Goal: Task Accomplishment & Management: Manage account settings

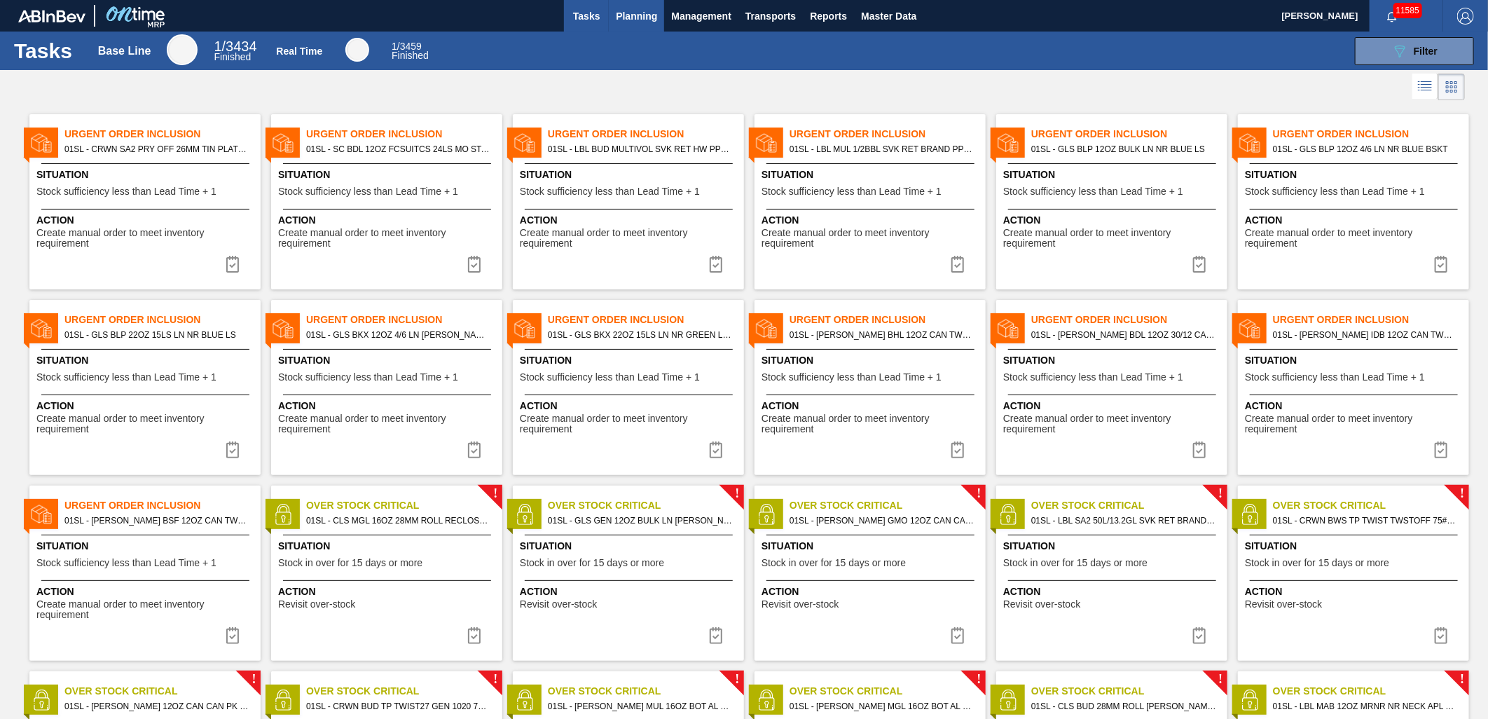
click at [639, 14] on span "Planning" at bounding box center [636, 16] width 41 height 17
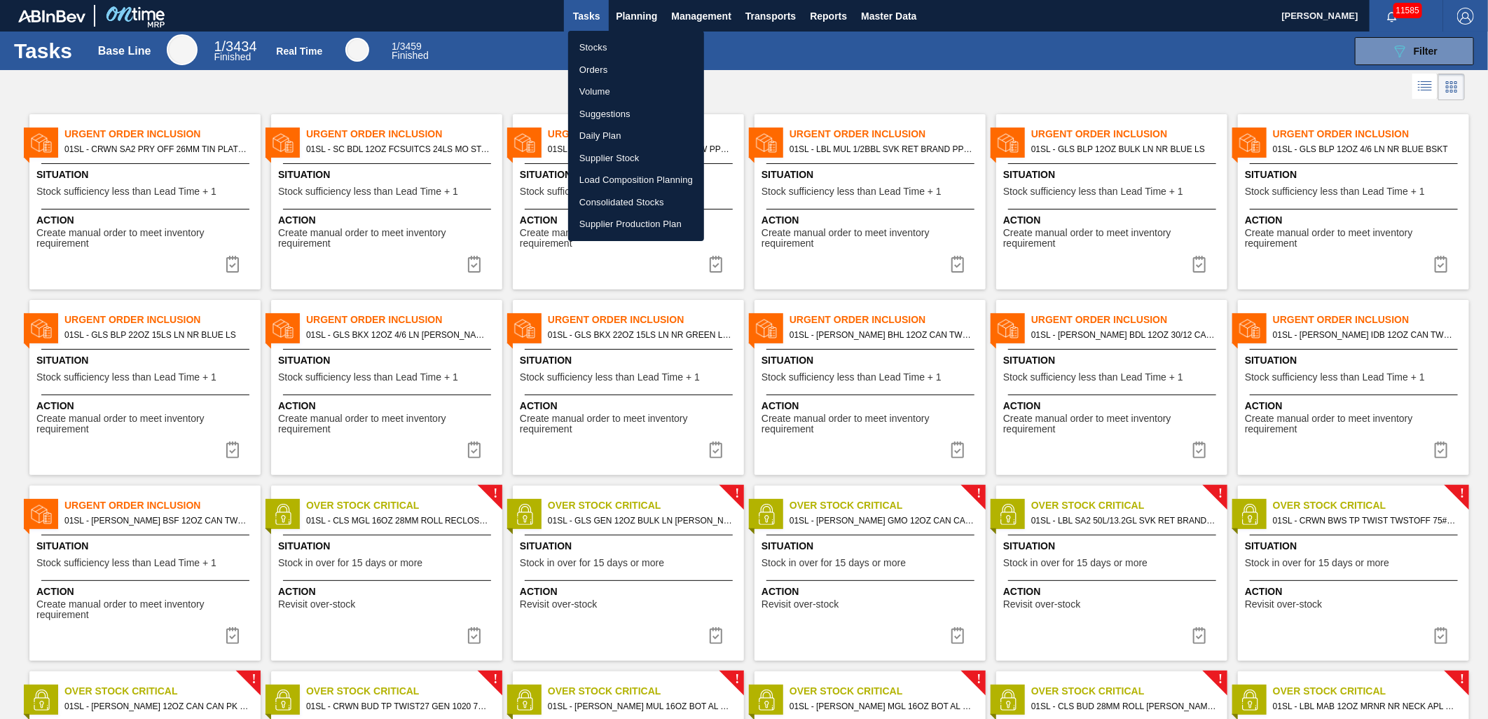
click at [599, 101] on li "Volume" at bounding box center [636, 92] width 136 height 22
click at [607, 110] on li "Suggestions" at bounding box center [636, 114] width 136 height 22
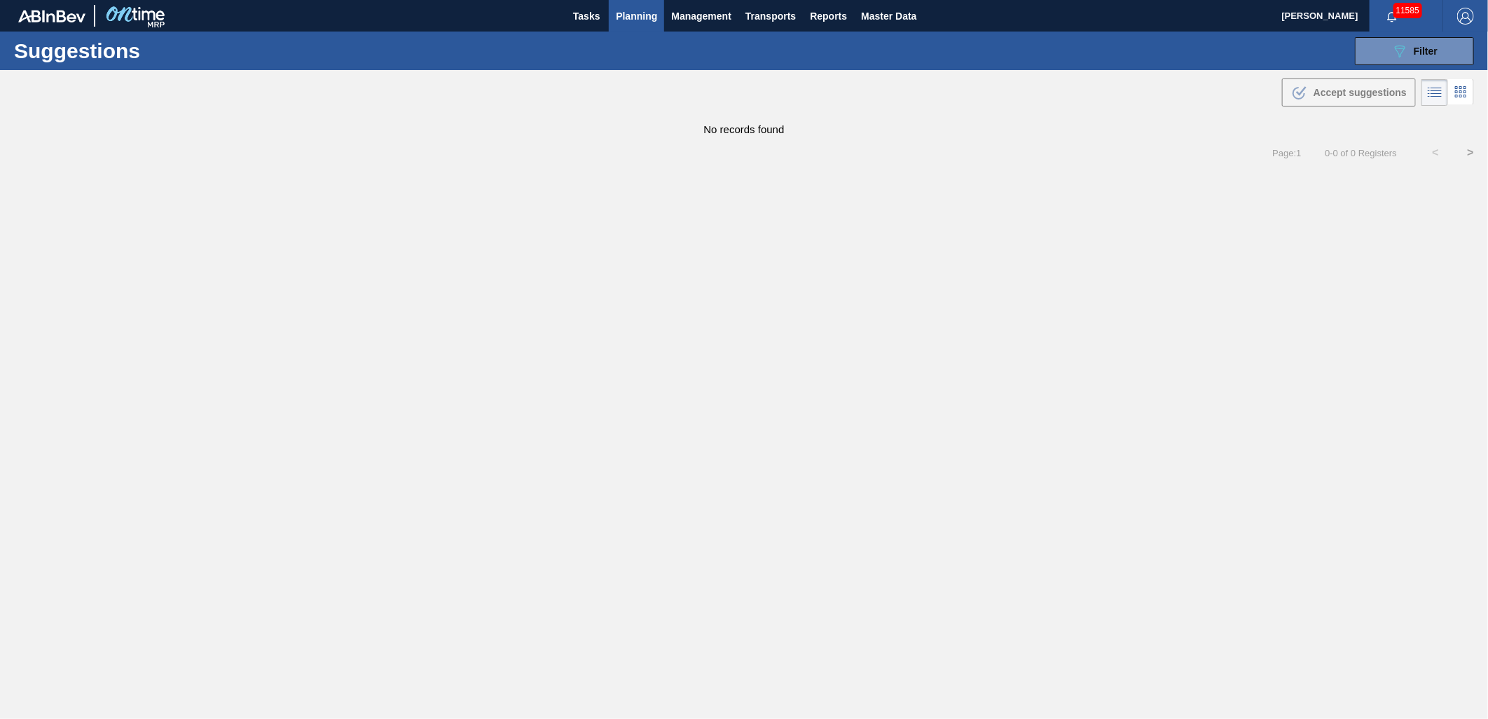
click at [633, 27] on button "Planning" at bounding box center [636, 16] width 55 height 32
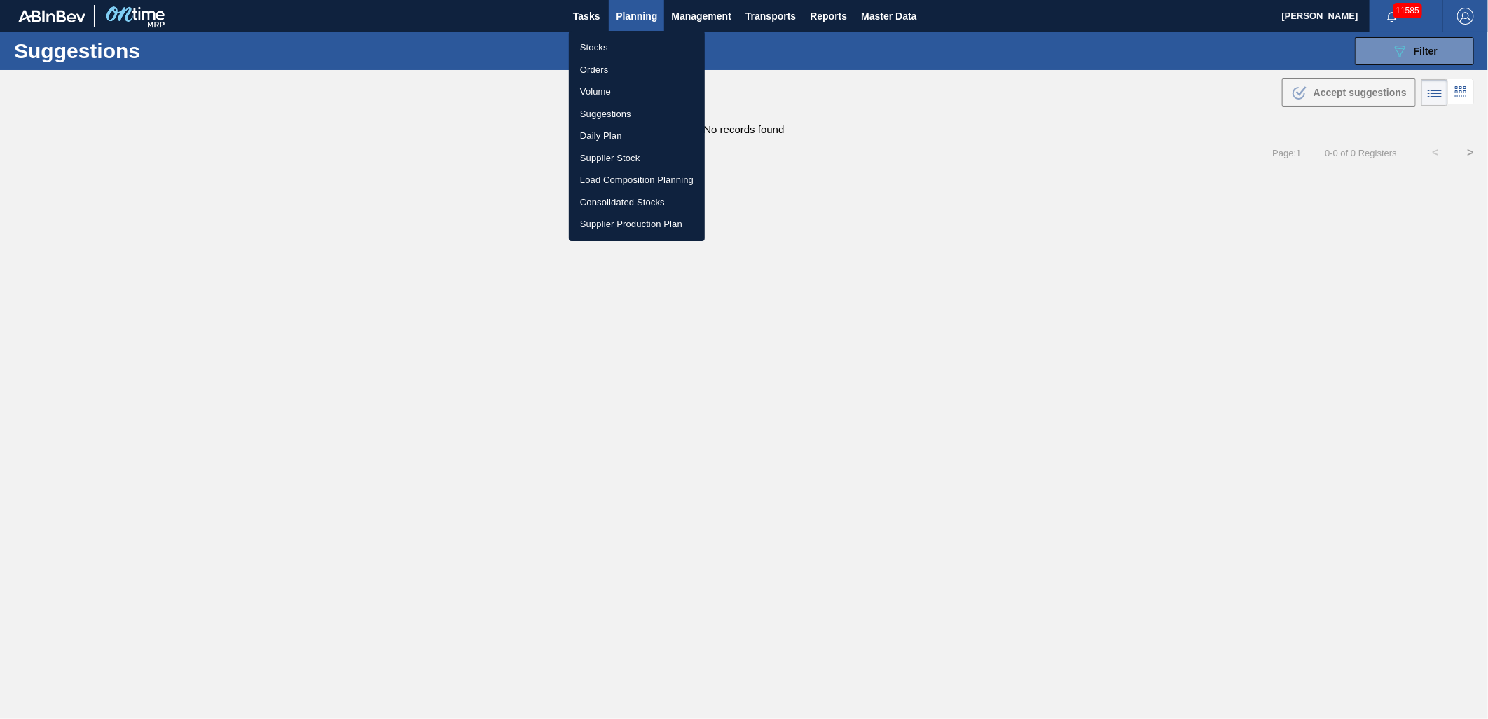
click at [607, 109] on li "Suggestions" at bounding box center [637, 114] width 136 height 22
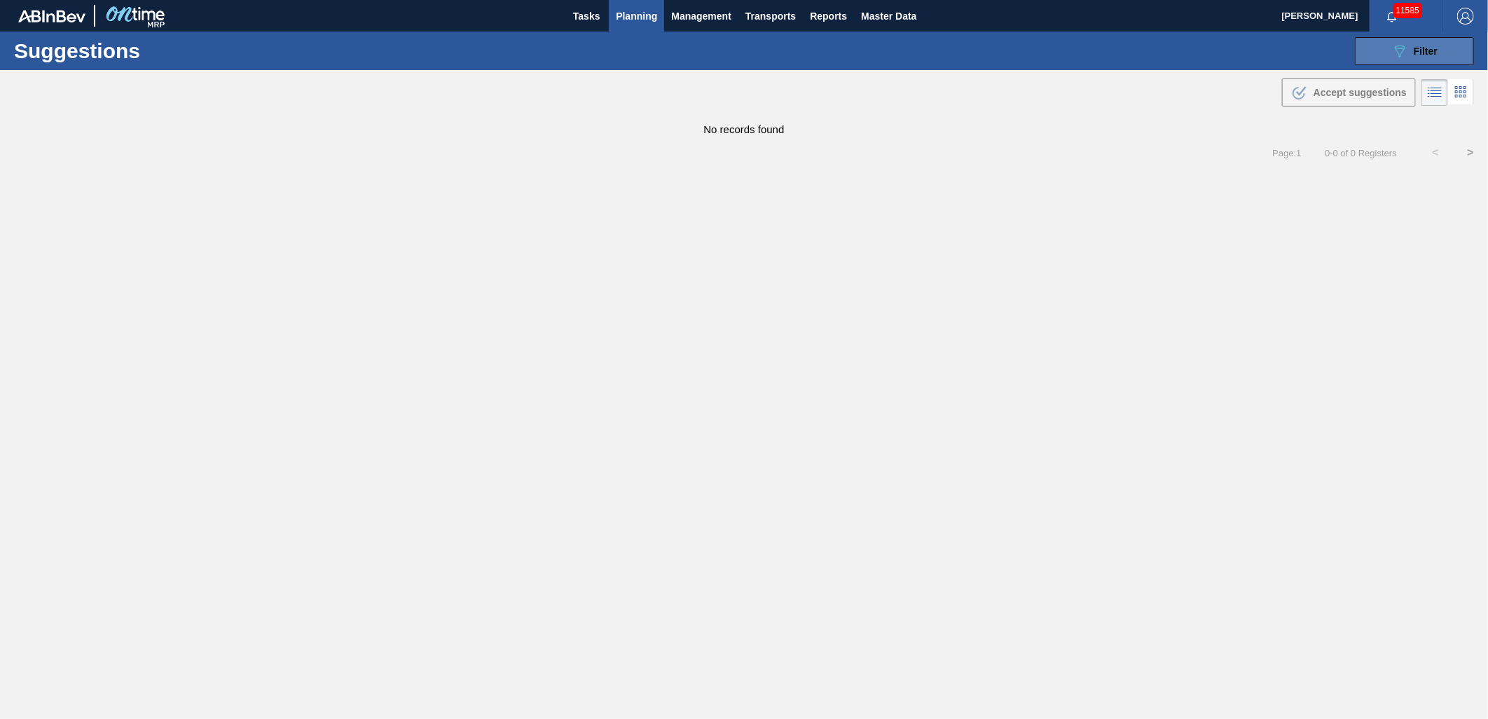
click at [1423, 46] on span "Filter" at bounding box center [1425, 51] width 24 height 11
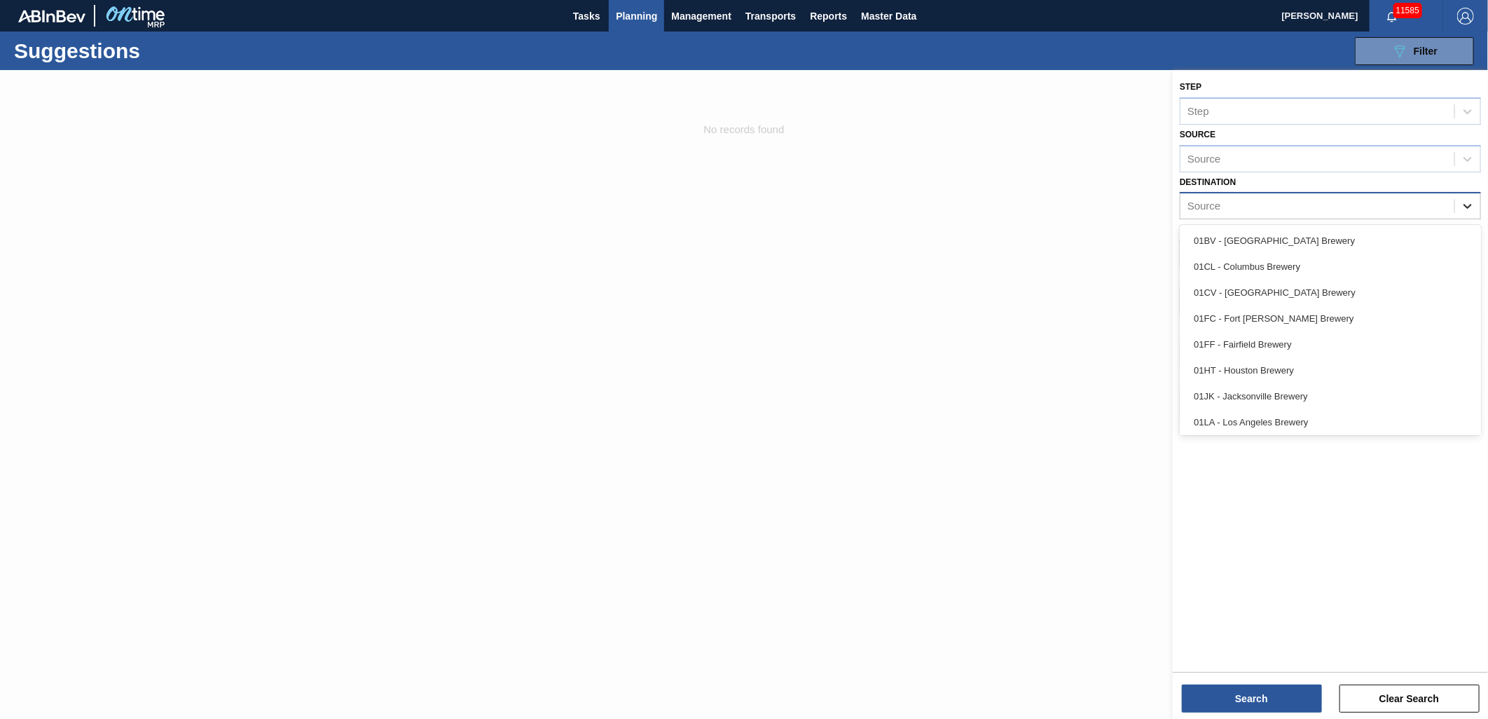
click at [1472, 200] on icon at bounding box center [1467, 206] width 14 height 14
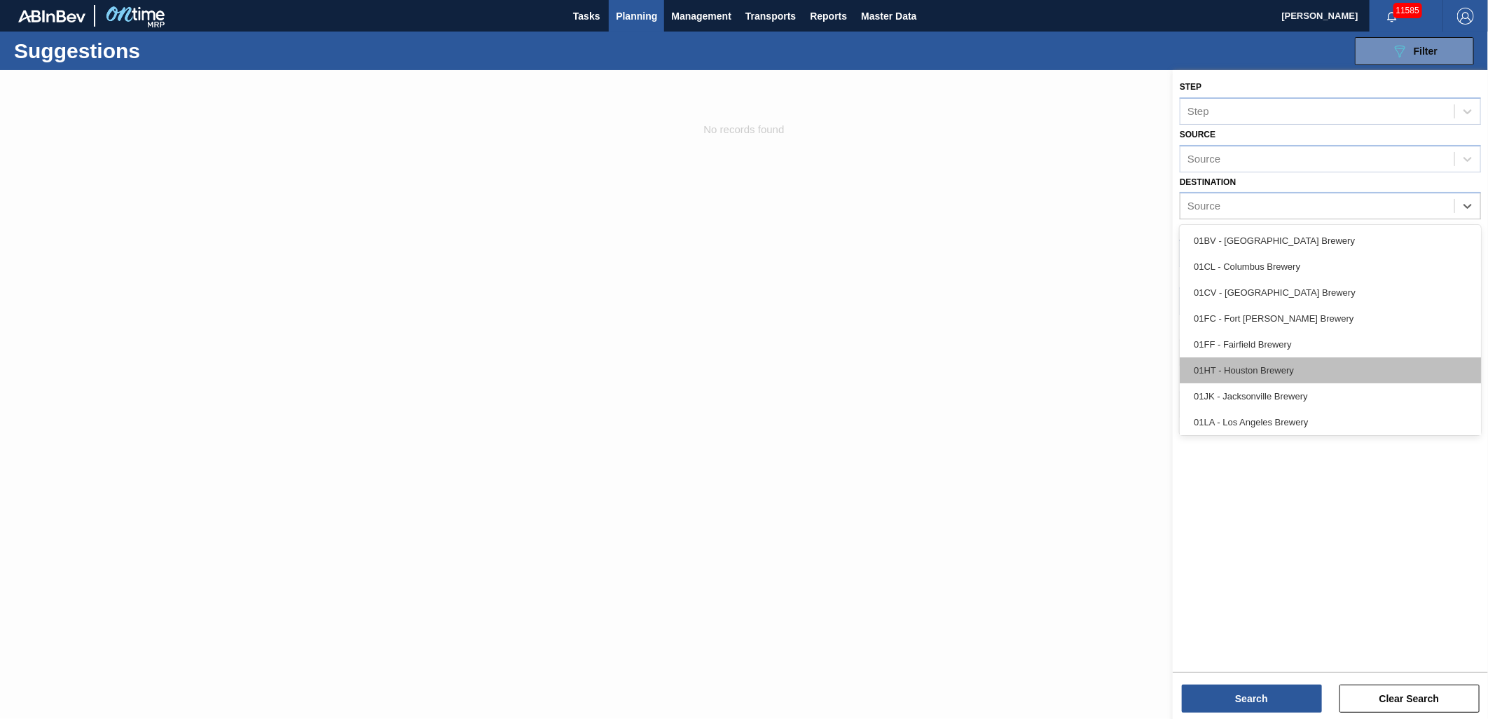
scroll to position [106, 0]
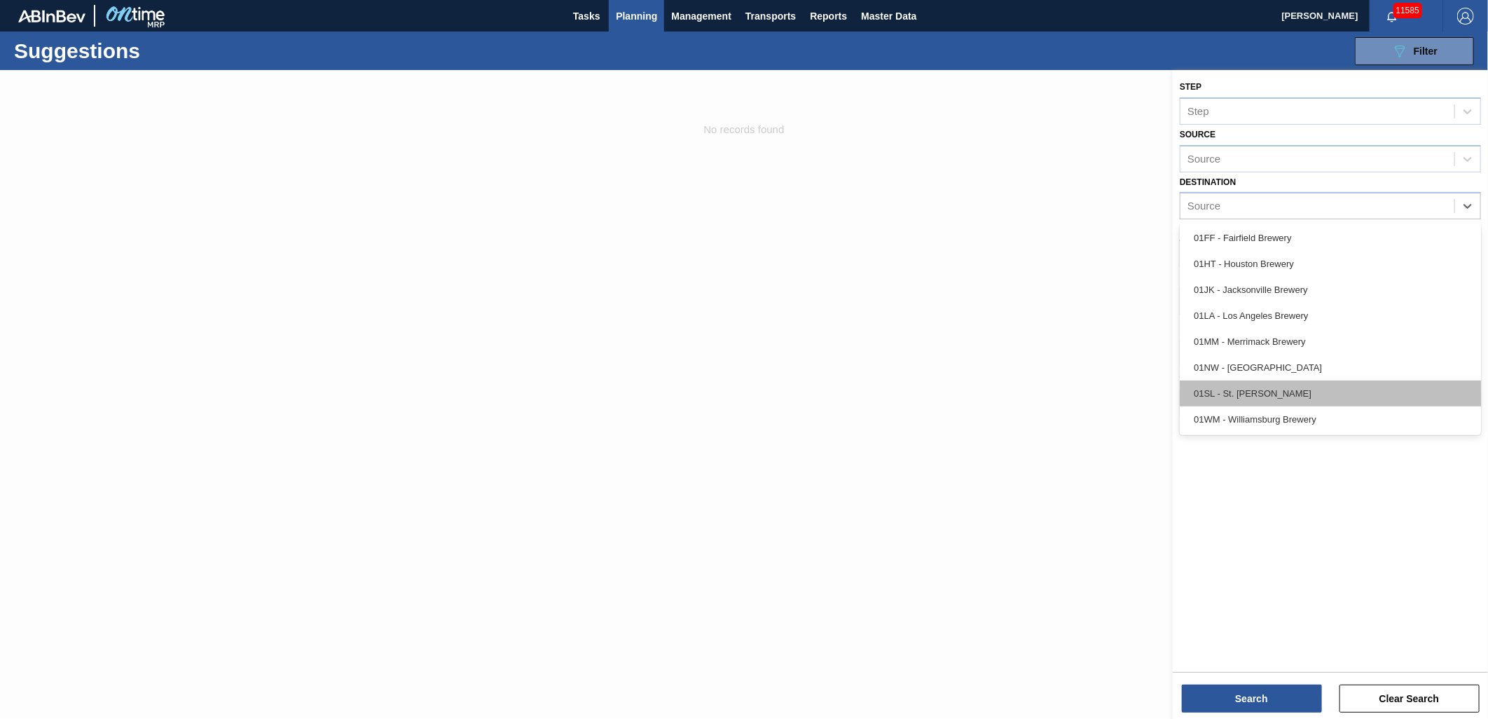
click at [1287, 380] on div "01SL - St. [PERSON_NAME]" at bounding box center [1330, 393] width 301 height 26
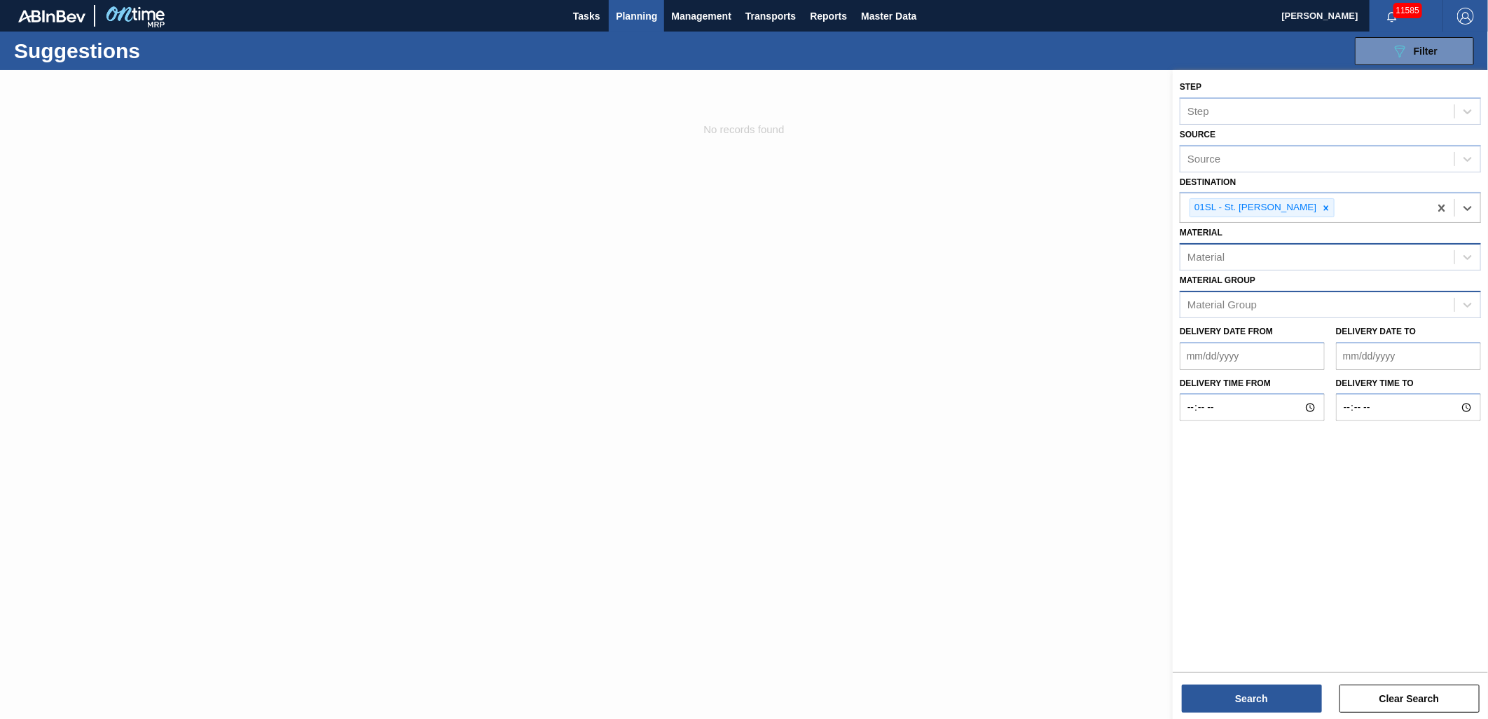
click at [1333, 298] on div "Material Group" at bounding box center [1317, 304] width 274 height 20
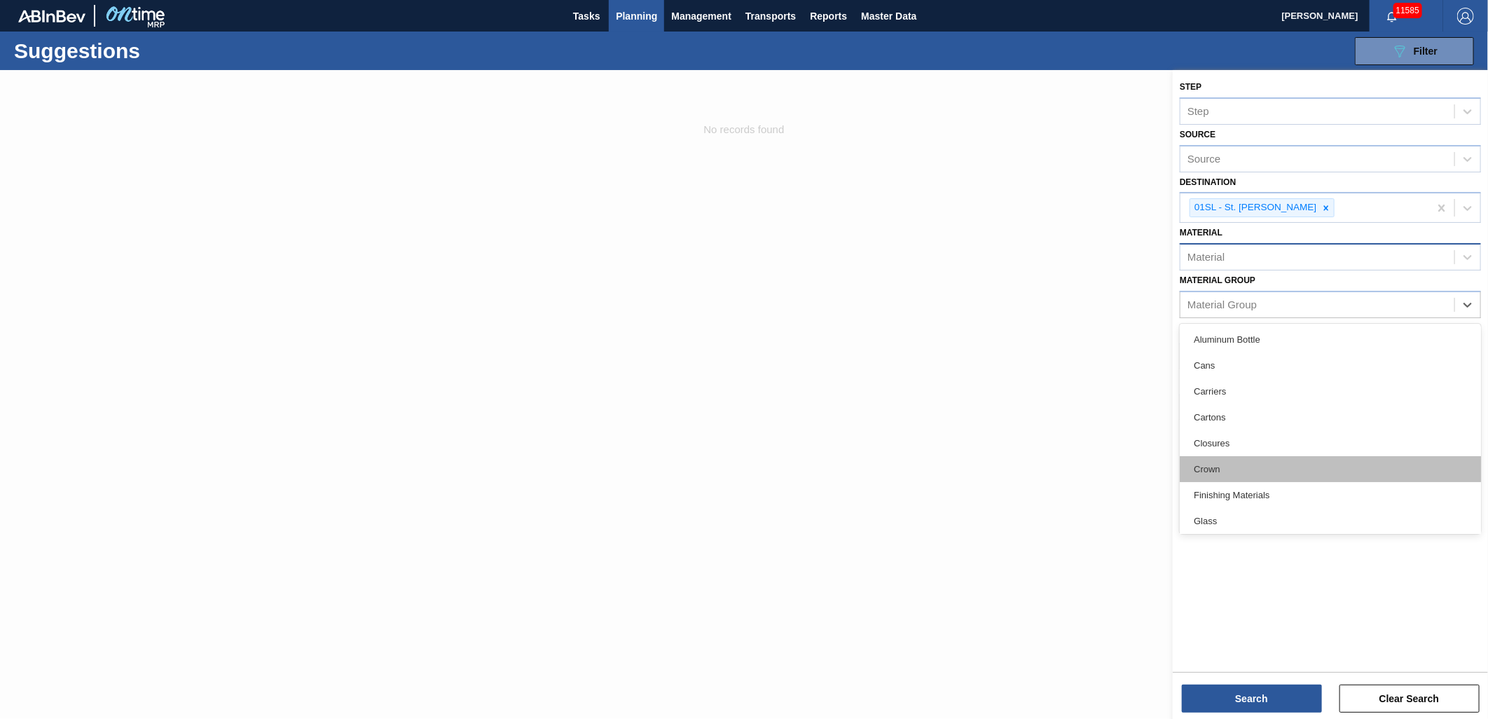
click at [1234, 467] on div "Crown" at bounding box center [1330, 469] width 301 height 26
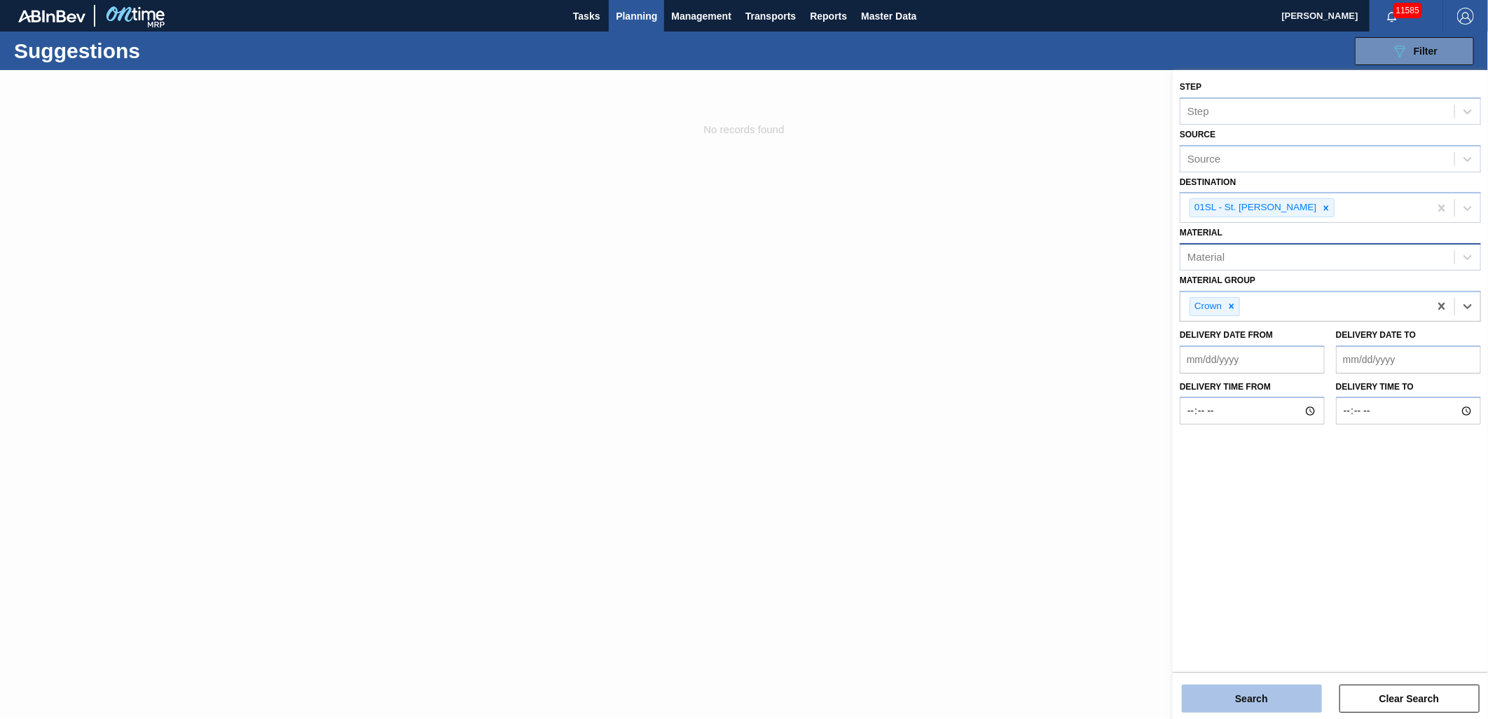
click at [1291, 689] on button "Search" at bounding box center [1252, 698] width 140 height 28
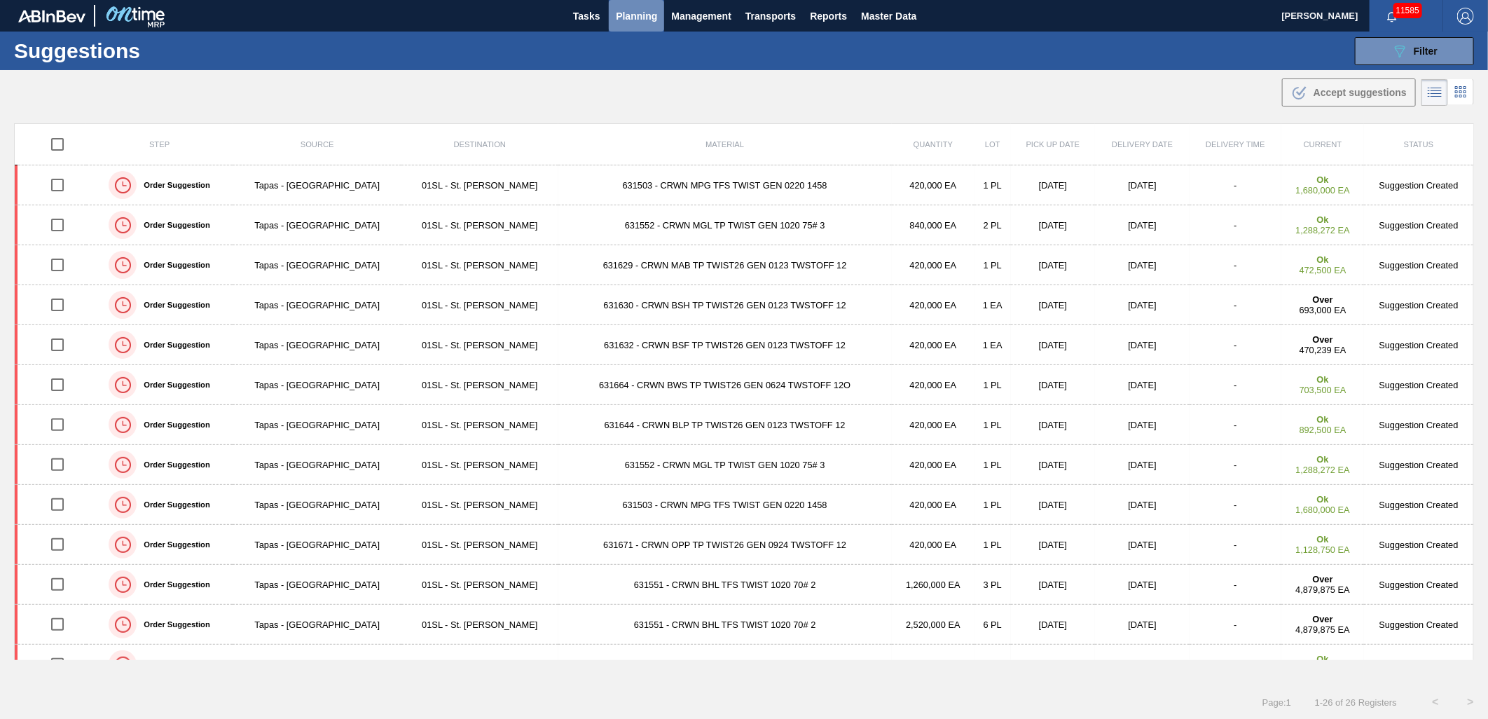
click at [635, 24] on span "Planning" at bounding box center [636, 16] width 41 height 17
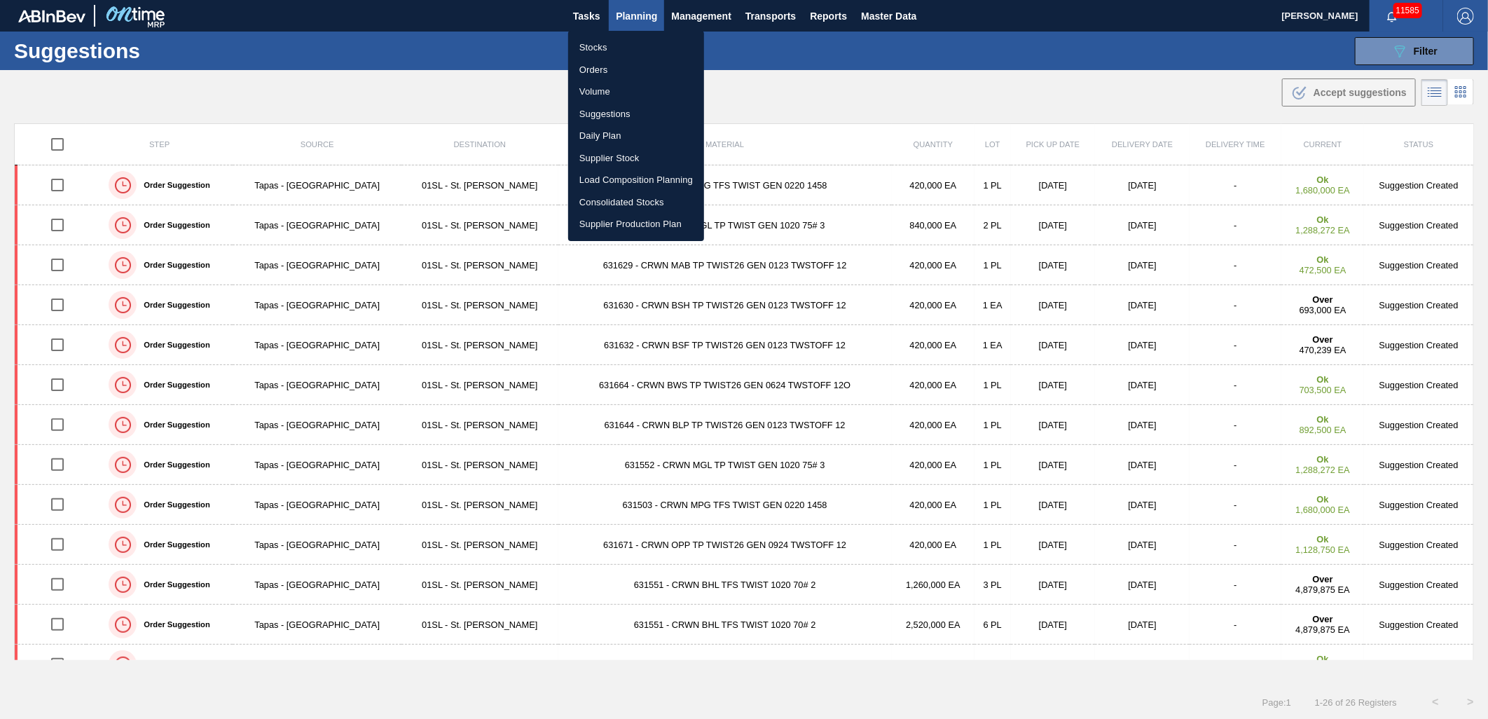
click at [632, 20] on div at bounding box center [744, 359] width 1488 height 719
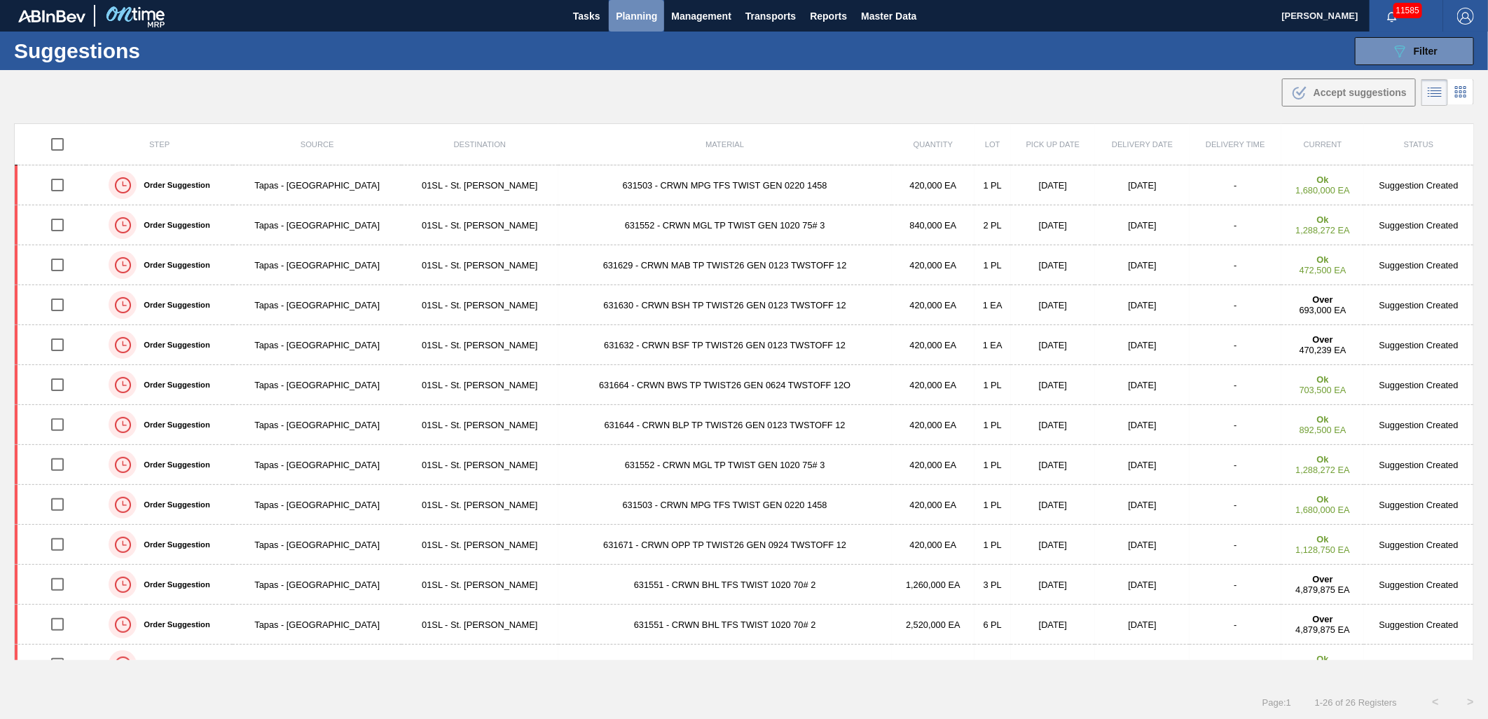
click at [633, 14] on span "Planning" at bounding box center [636, 16] width 41 height 17
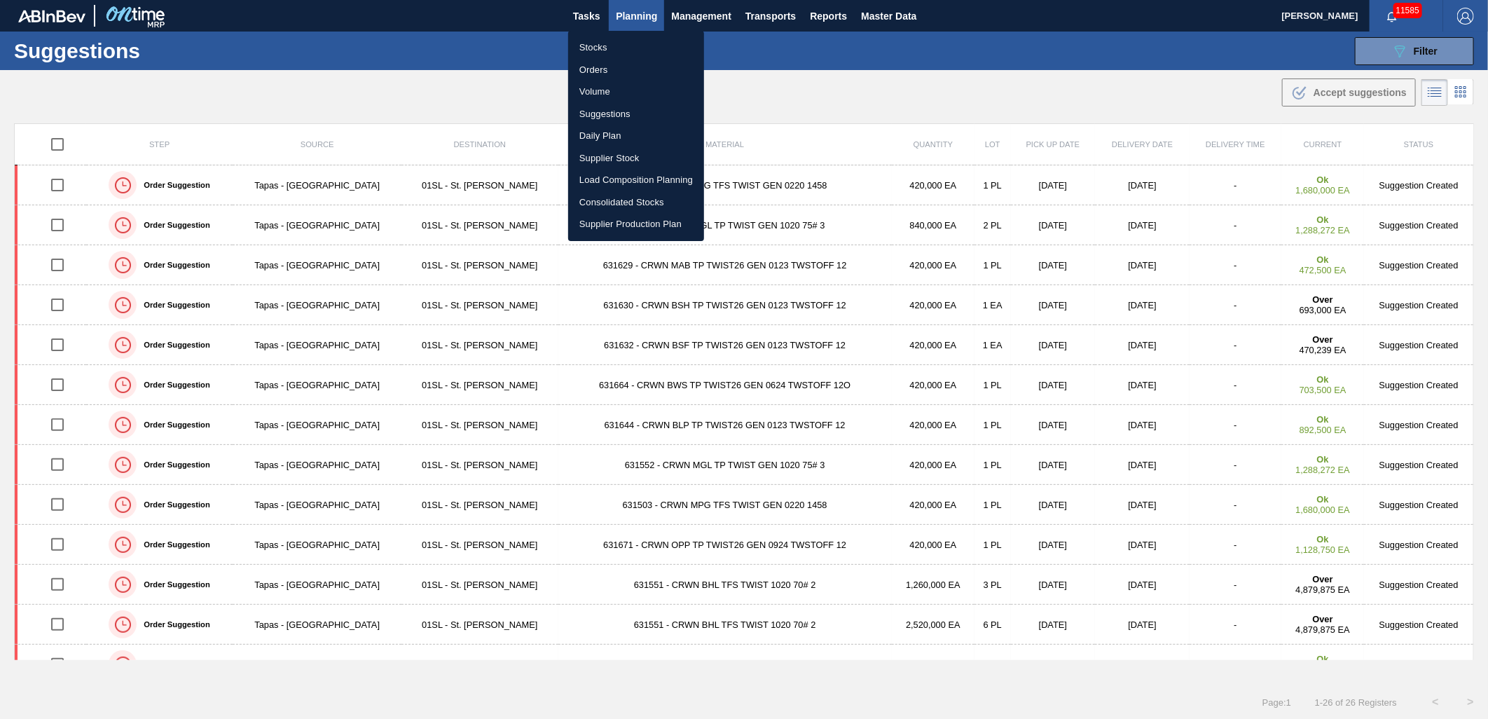
click at [632, 174] on li "Load Composition Planning" at bounding box center [636, 180] width 136 height 22
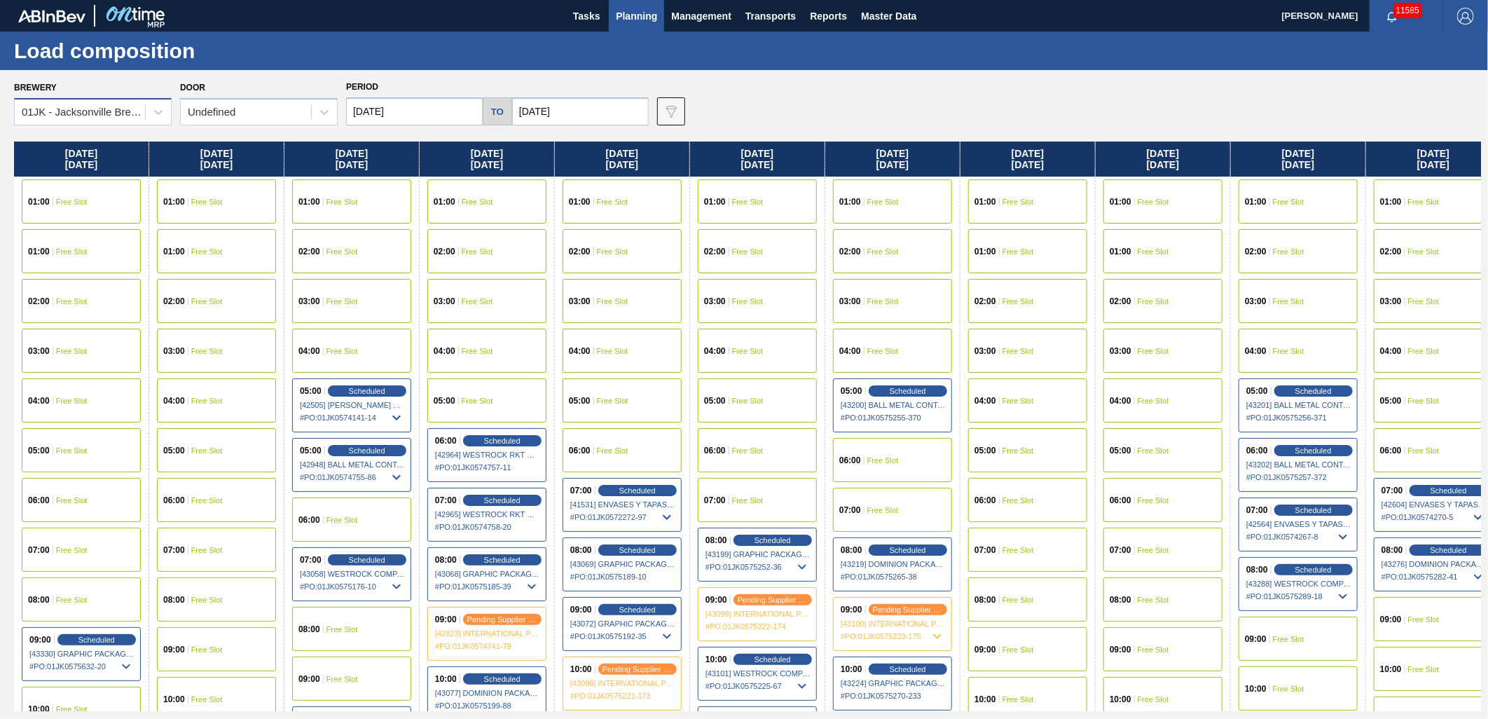
click at [143, 99] on div "01JK - Jacksonville Brewery" at bounding box center [93, 111] width 158 height 27
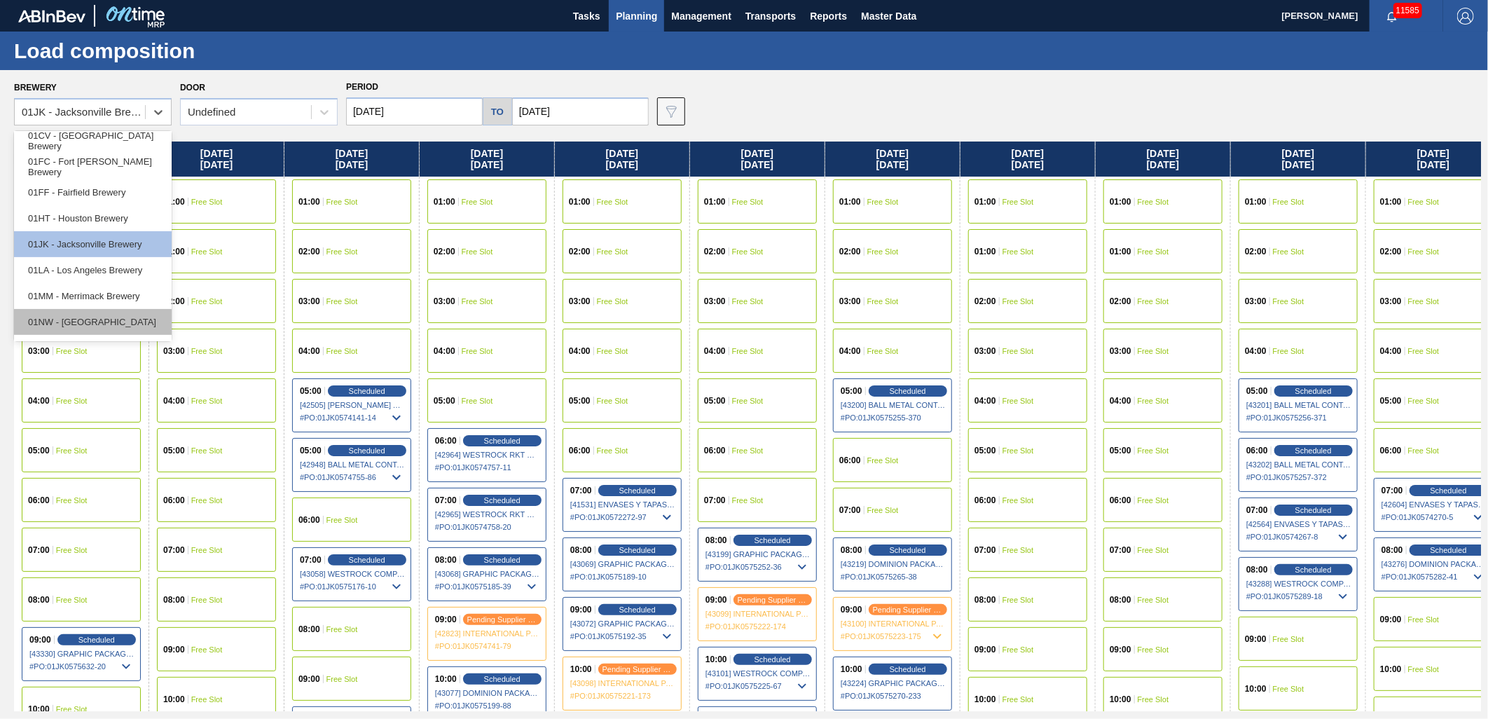
scroll to position [106, 0]
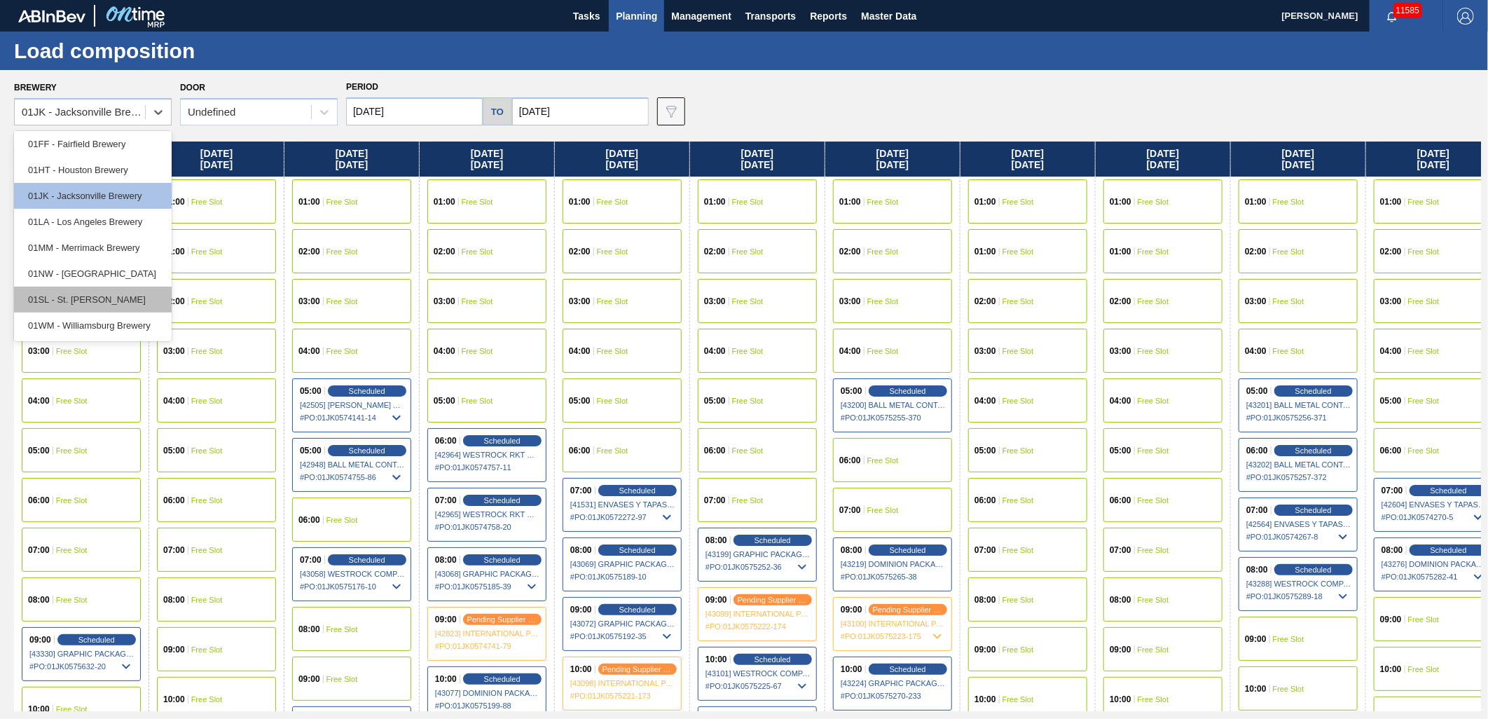
click at [116, 304] on div "01SL - St. [PERSON_NAME]" at bounding box center [93, 299] width 158 height 26
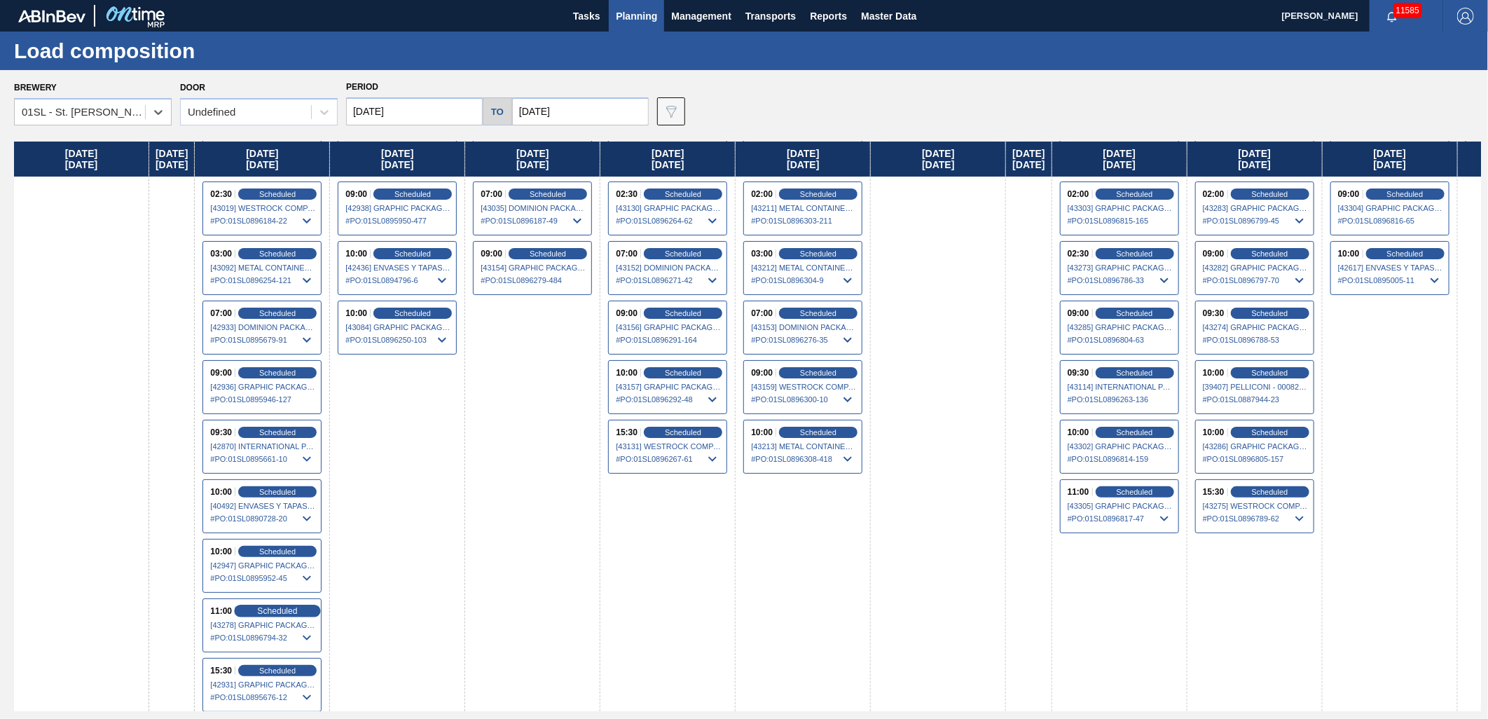
scroll to position [120, 0]
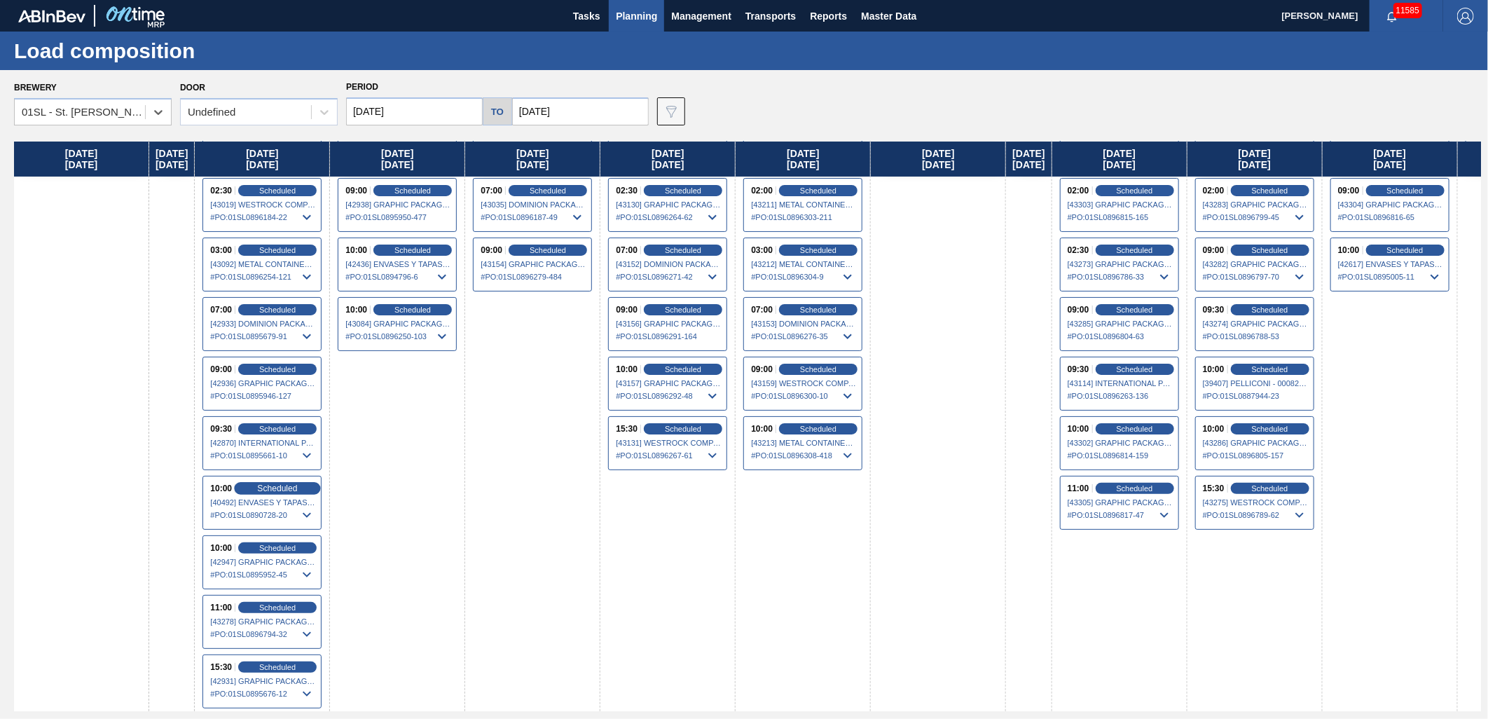
click at [298, 485] on span "Scheduled" at bounding box center [278, 487] width 40 height 9
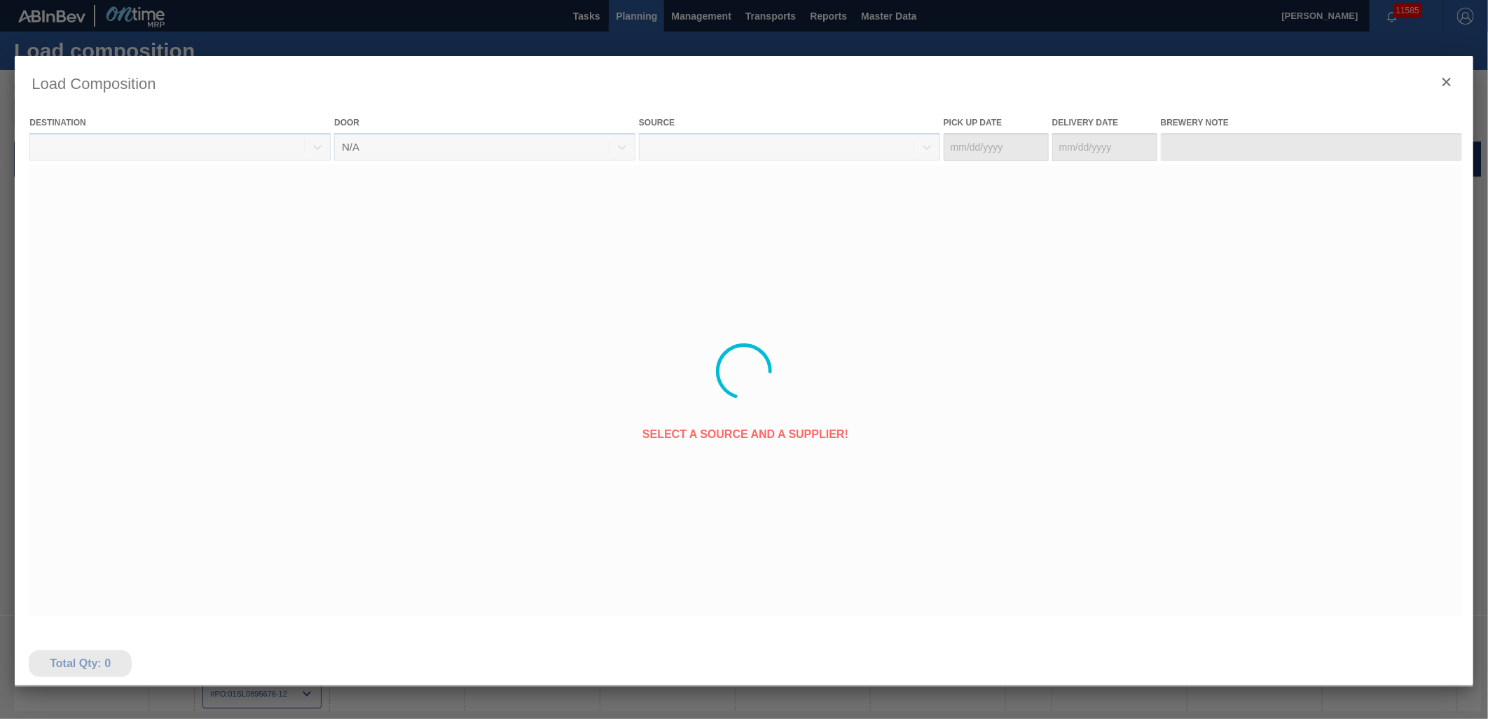
type Date "[DATE]"
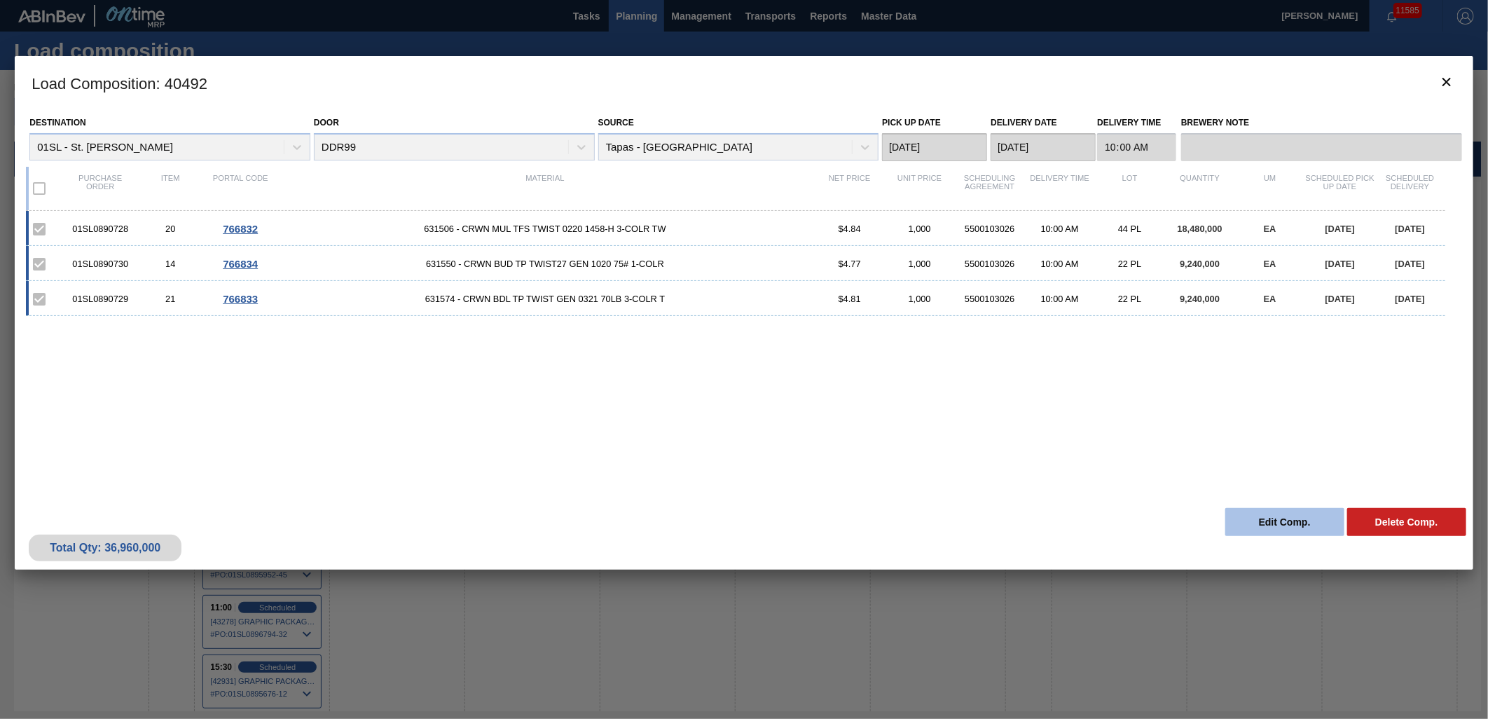
click at [1285, 528] on button "Edit Comp." at bounding box center [1284, 522] width 119 height 28
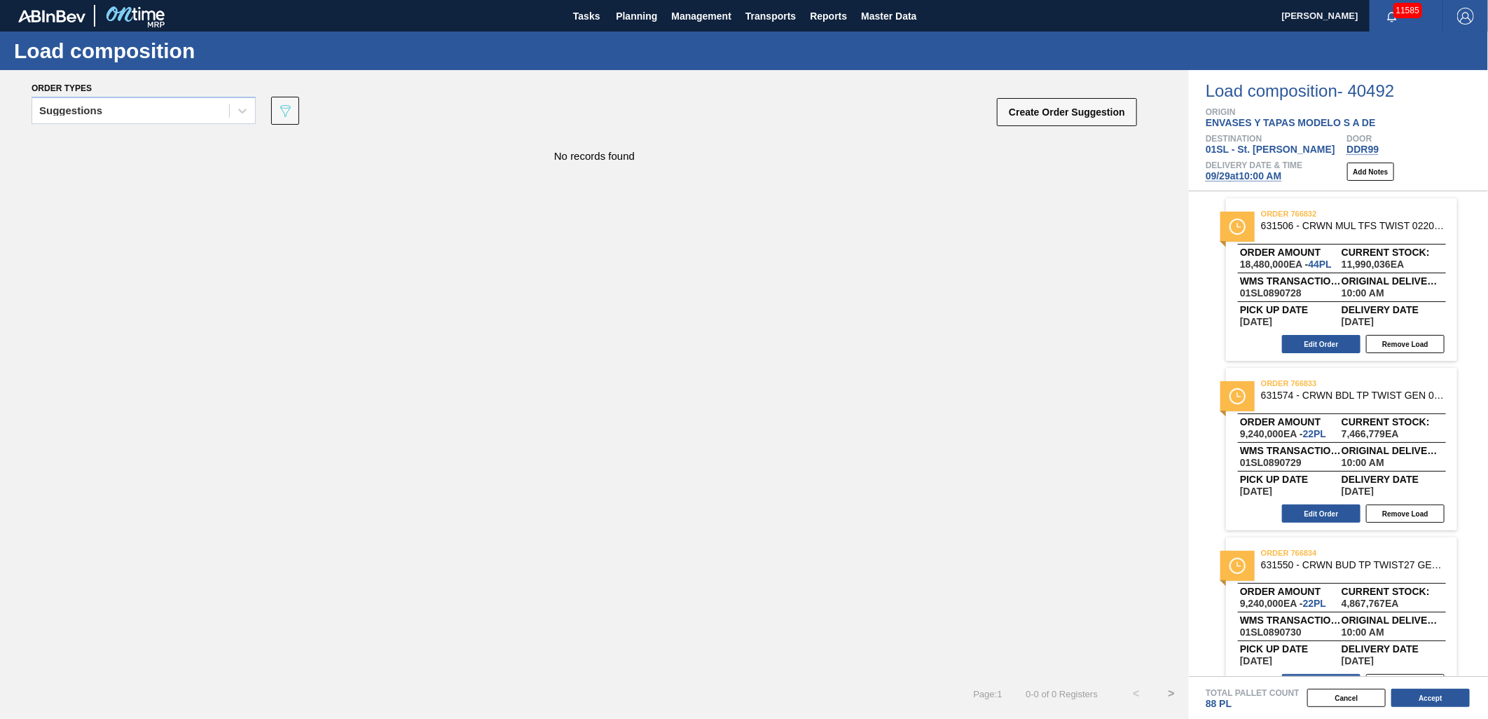
click at [1263, 174] on span "[DATE] 10:00 AM" at bounding box center [1243, 175] width 76 height 11
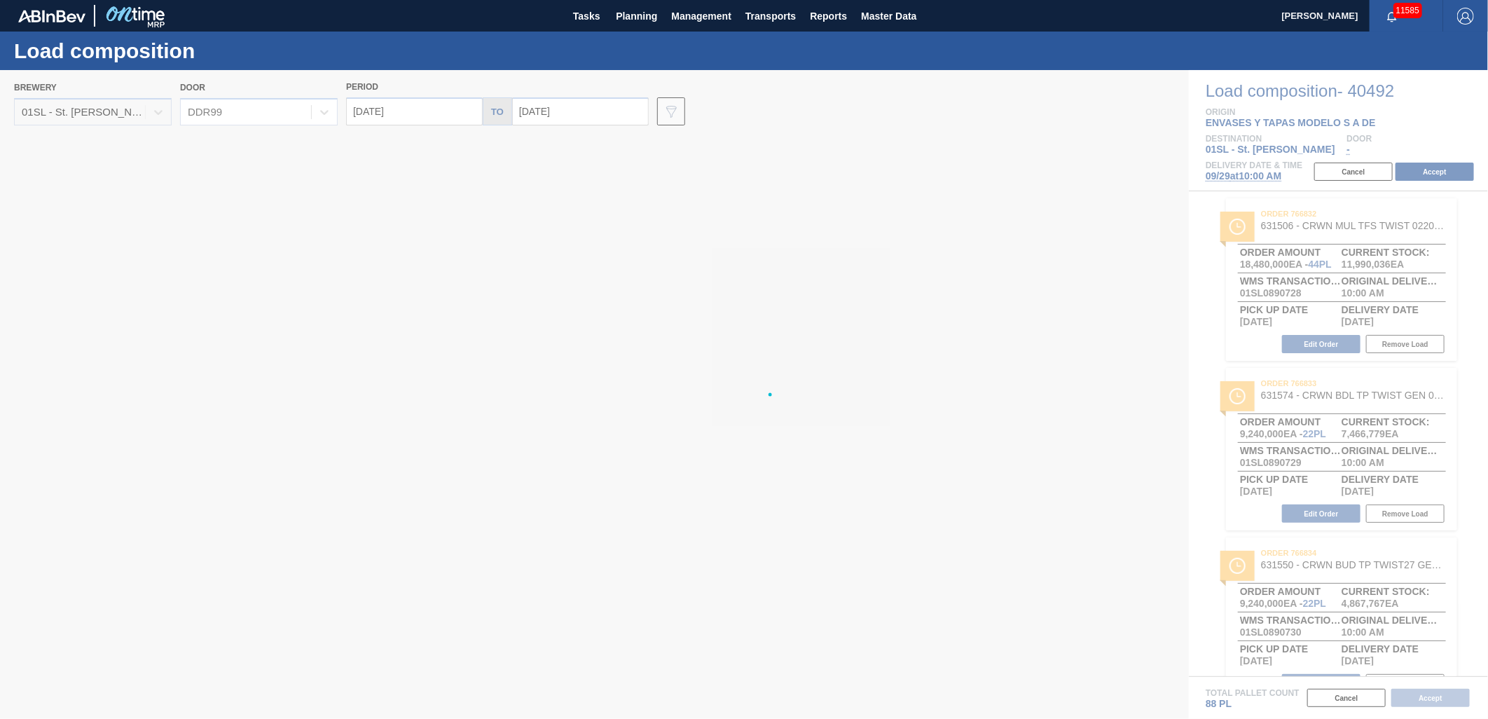
type input "[DATE]"
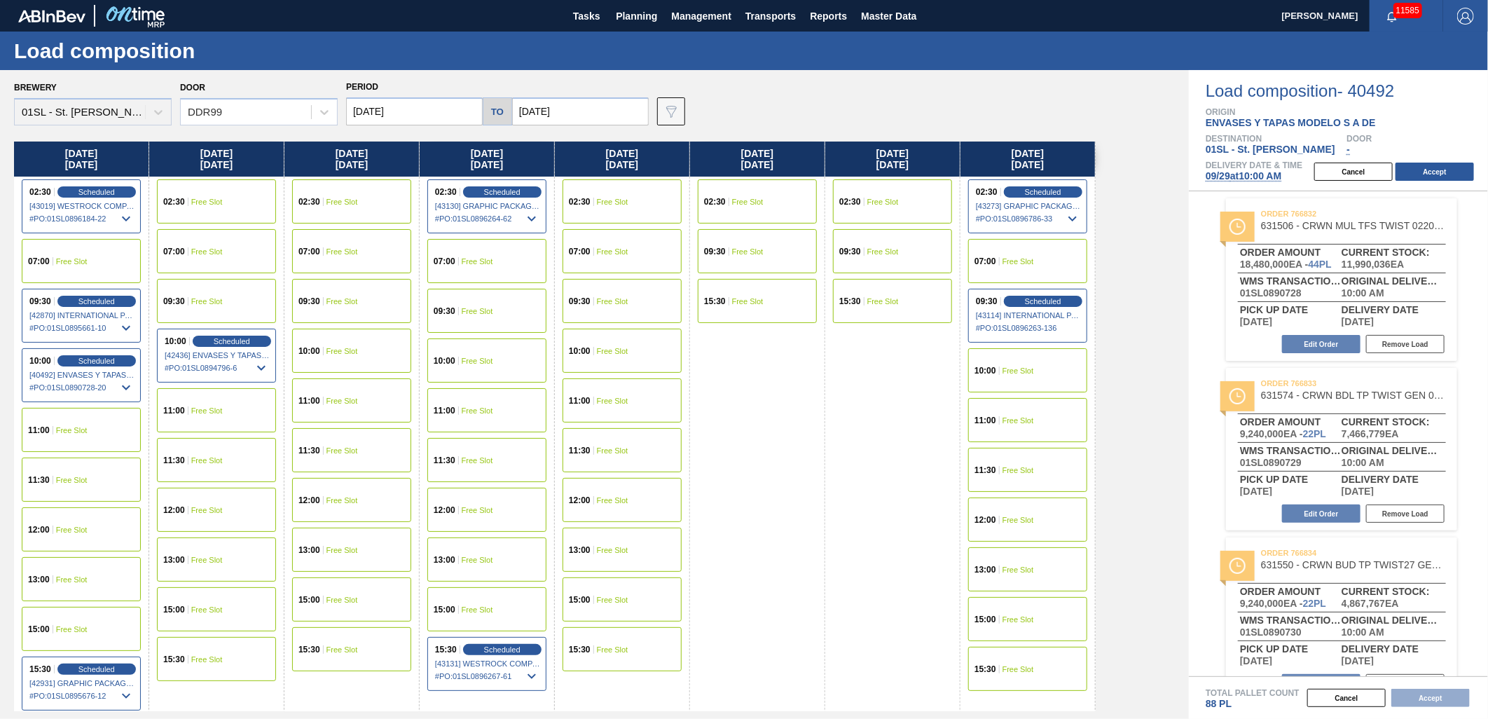
click at [544, 110] on input "[DATE]" at bounding box center [580, 111] width 137 height 28
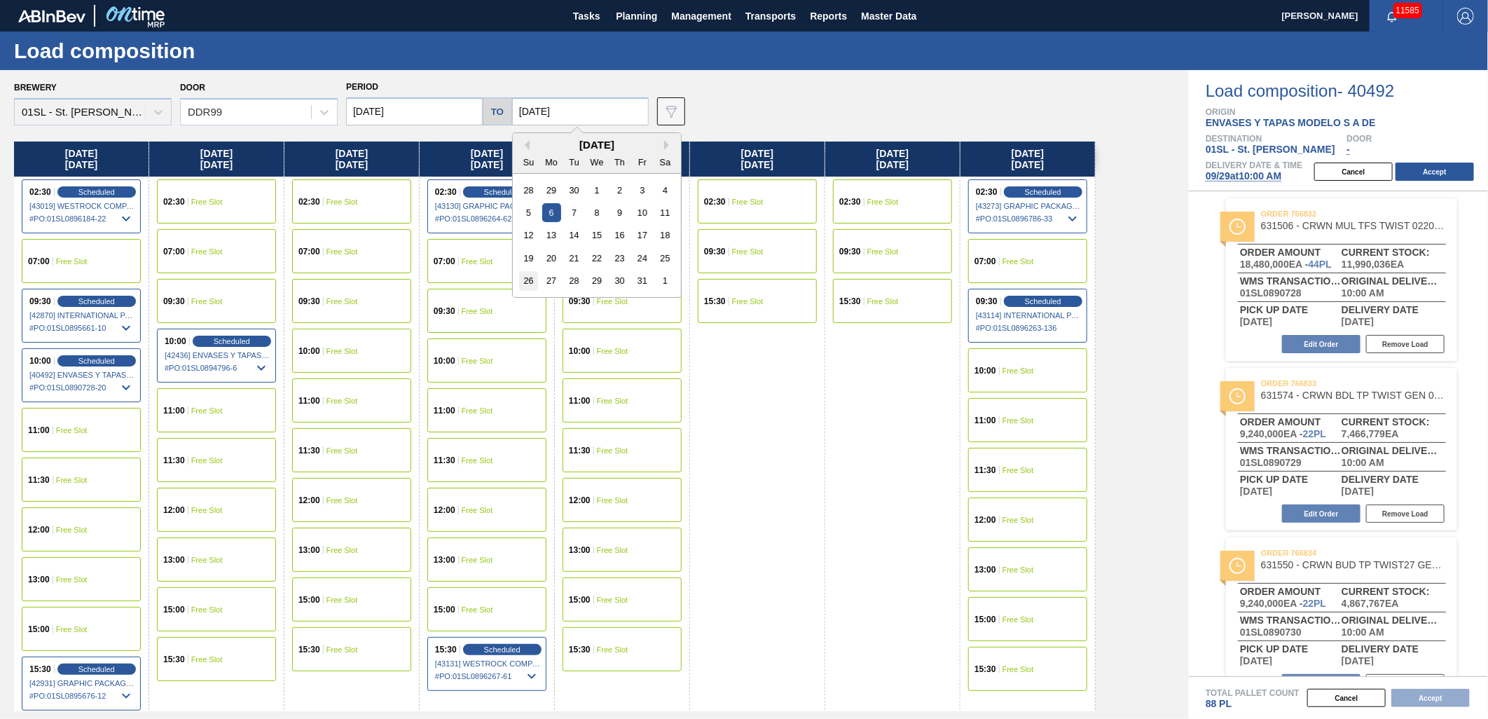
click at [525, 275] on div "26" at bounding box center [528, 280] width 19 height 19
type input "[DATE]"
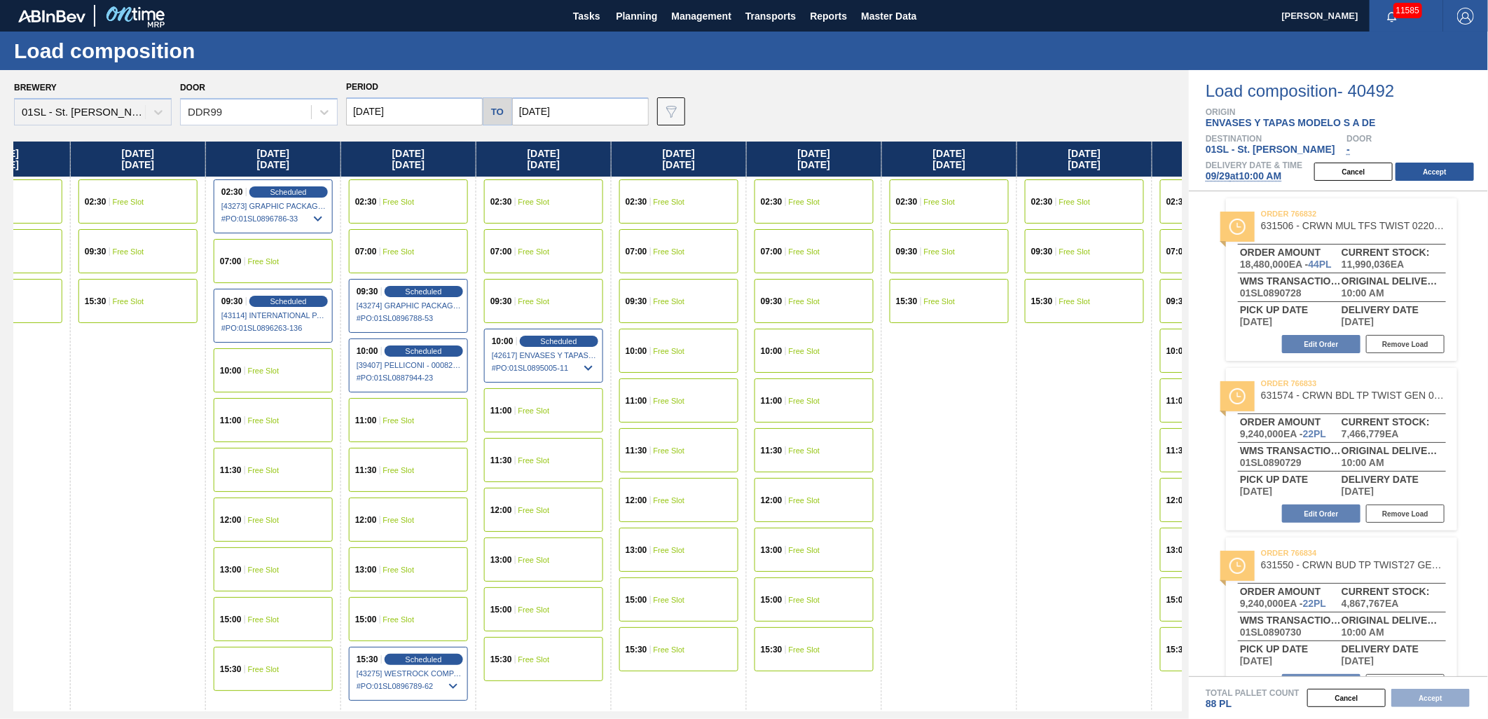
drag, startPoint x: 921, startPoint y: 379, endPoint x: 156, endPoint y: 318, distance: 767.3
click at [156, 318] on div "[DATE] 02:30 Scheduled [43019] WESTROCK COMPANY - FOLDING CAR - 0008219776 # PO…" at bounding box center [598, 425] width 1168 height 569
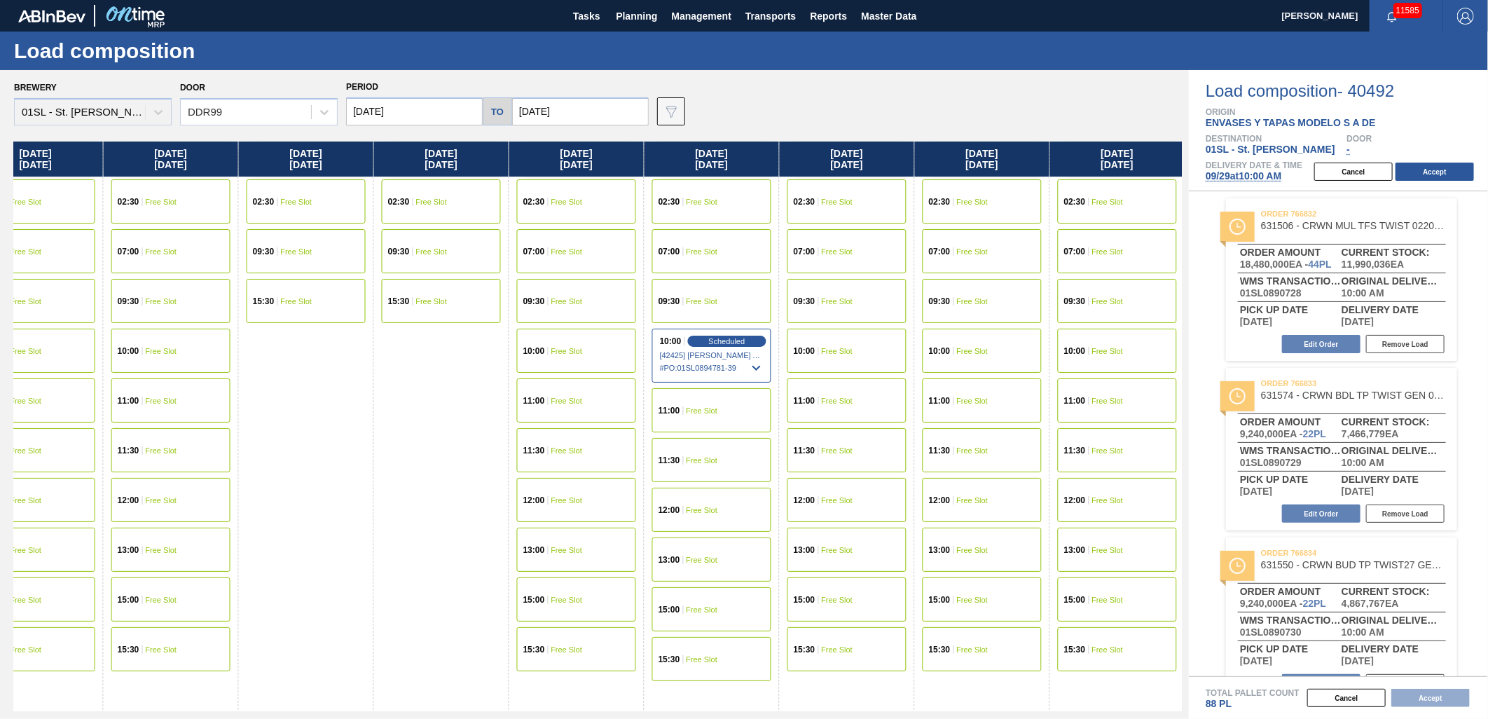
drag, startPoint x: 969, startPoint y: 395, endPoint x: 362, endPoint y: 396, distance: 607.3
click at [362, 396] on div "[DATE] 02:30 Scheduled [43019] WESTROCK COMPANY - FOLDING CAR - 0008219776 # PO…" at bounding box center [598, 425] width 1168 height 569
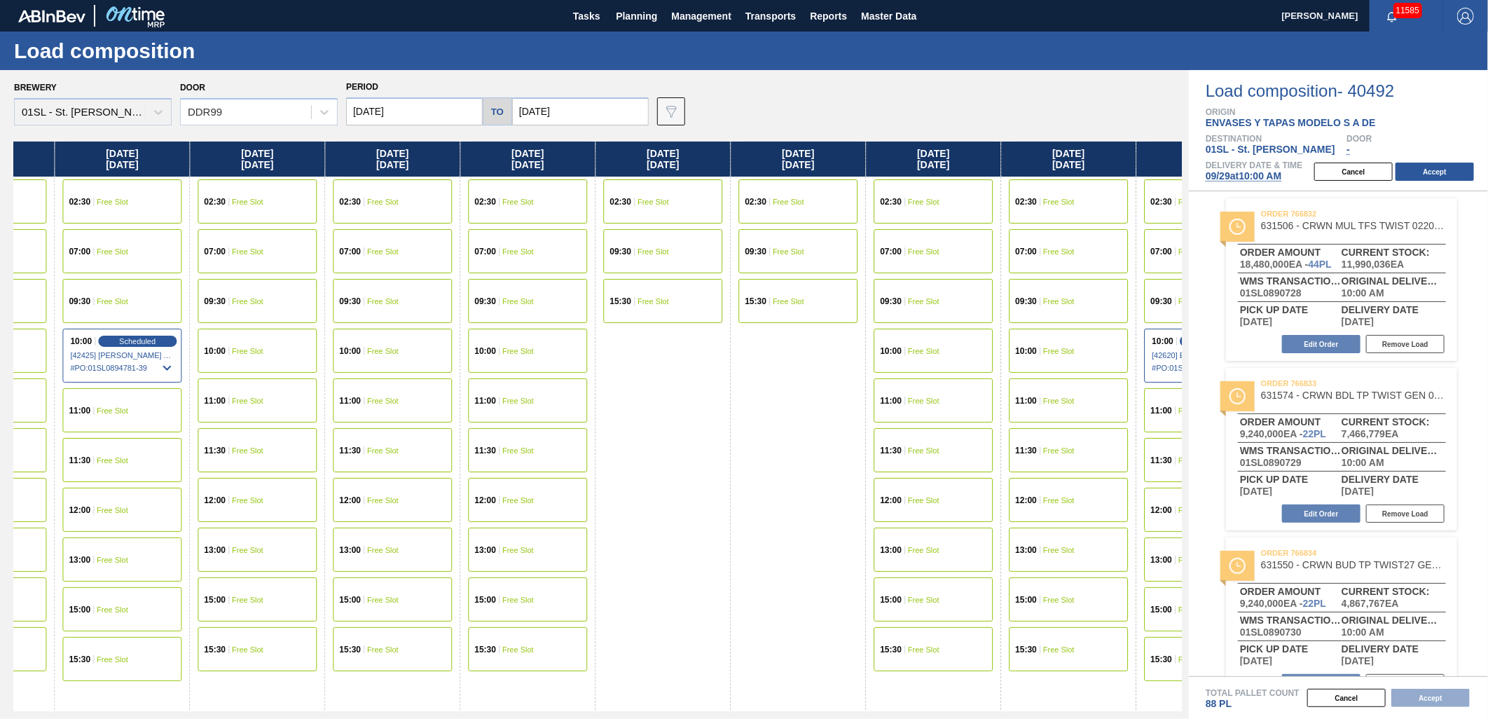
drag, startPoint x: 1059, startPoint y: 410, endPoint x: 476, endPoint y: 386, distance: 583.3
click at [467, 391] on div "[DATE] 02:30 Scheduled [43019] WESTROCK COMPANY - FOLDING CAR - 0008219776 # PO…" at bounding box center [598, 425] width 1168 height 569
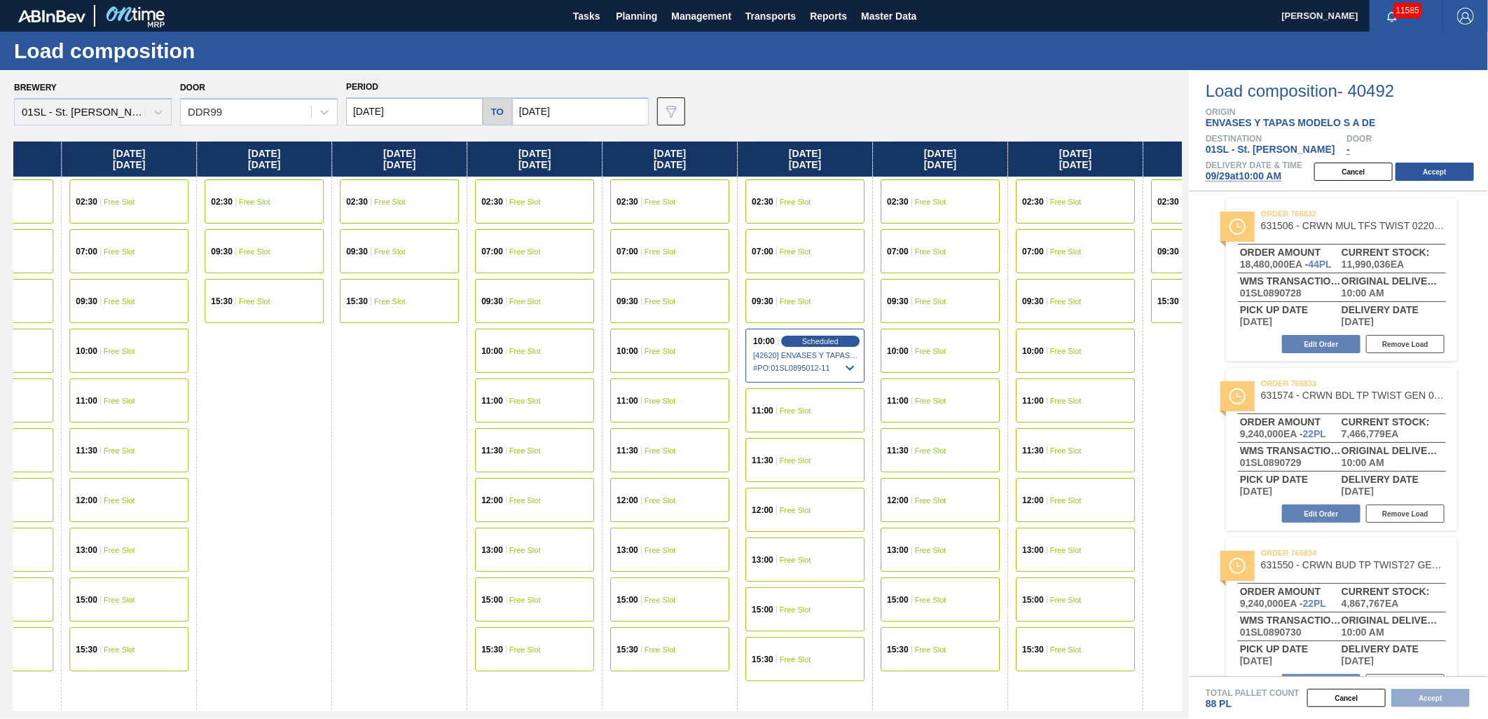
scroll to position [0, 2404]
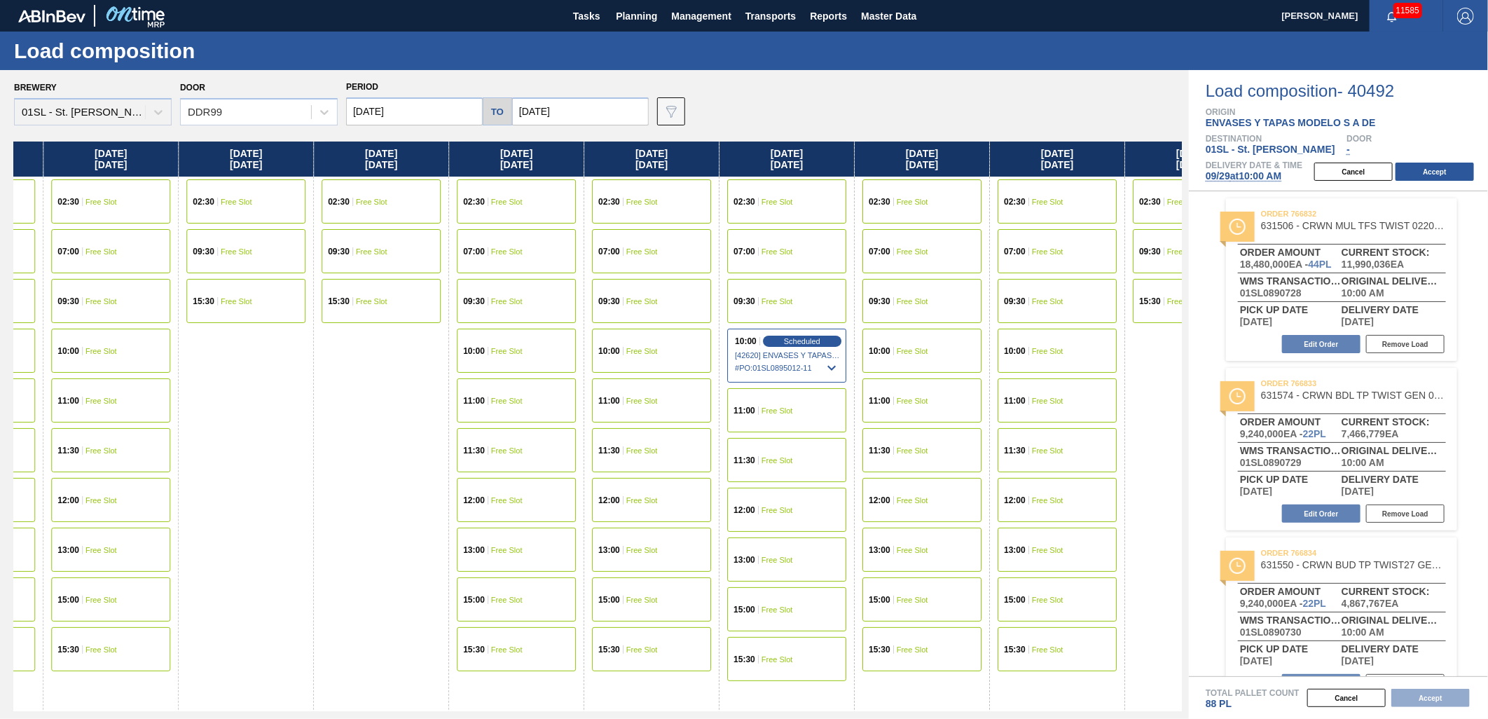
drag, startPoint x: 809, startPoint y: 415, endPoint x: 391, endPoint y: 415, distance: 418.2
click at [391, 415] on div "[DATE] 02:30 Scheduled [43019] WESTROCK COMPANY - FOLDING CAR - 0008219776 # PO…" at bounding box center [598, 425] width 1168 height 569
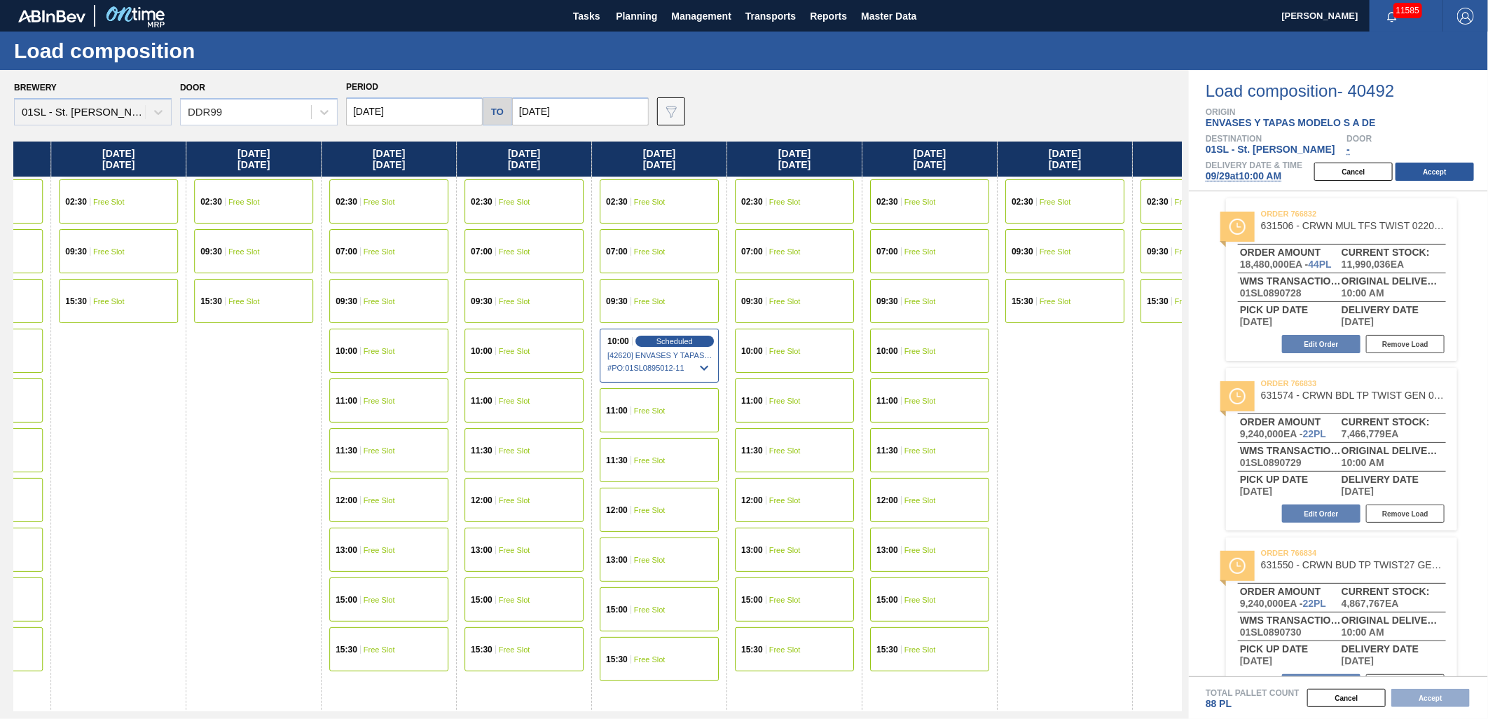
scroll to position [0, 2527]
drag, startPoint x: 1146, startPoint y: 403, endPoint x: 1017, endPoint y: 403, distance: 128.9
click at [1017, 403] on div "[DATE] 02:30 Scheduled [43019] WESTROCK COMPANY - FOLDING CAR - 0008219776 # PO…" at bounding box center [598, 425] width 1168 height 569
click at [505, 350] on span "Free Slot" at bounding box center [519, 351] width 32 height 8
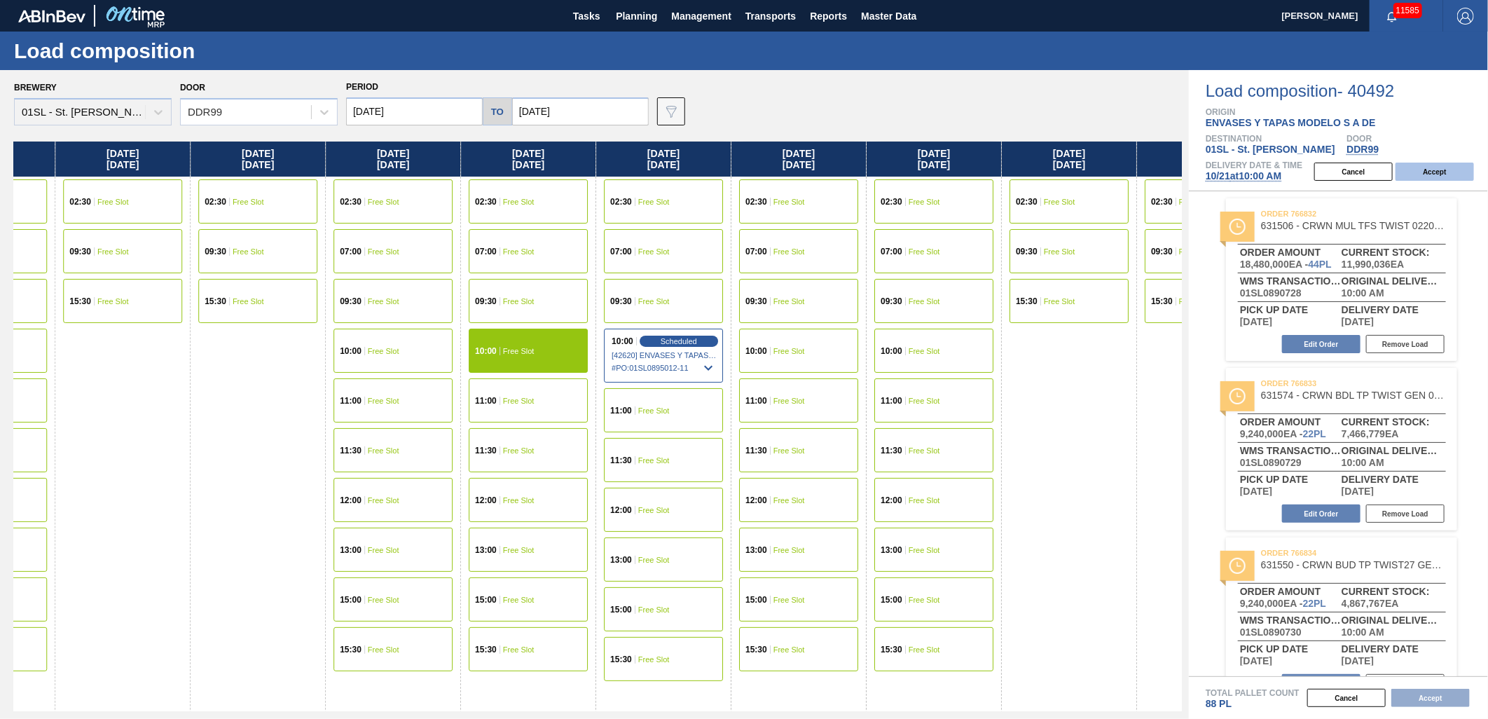
click at [1425, 177] on button "Accept" at bounding box center [1434, 172] width 78 height 18
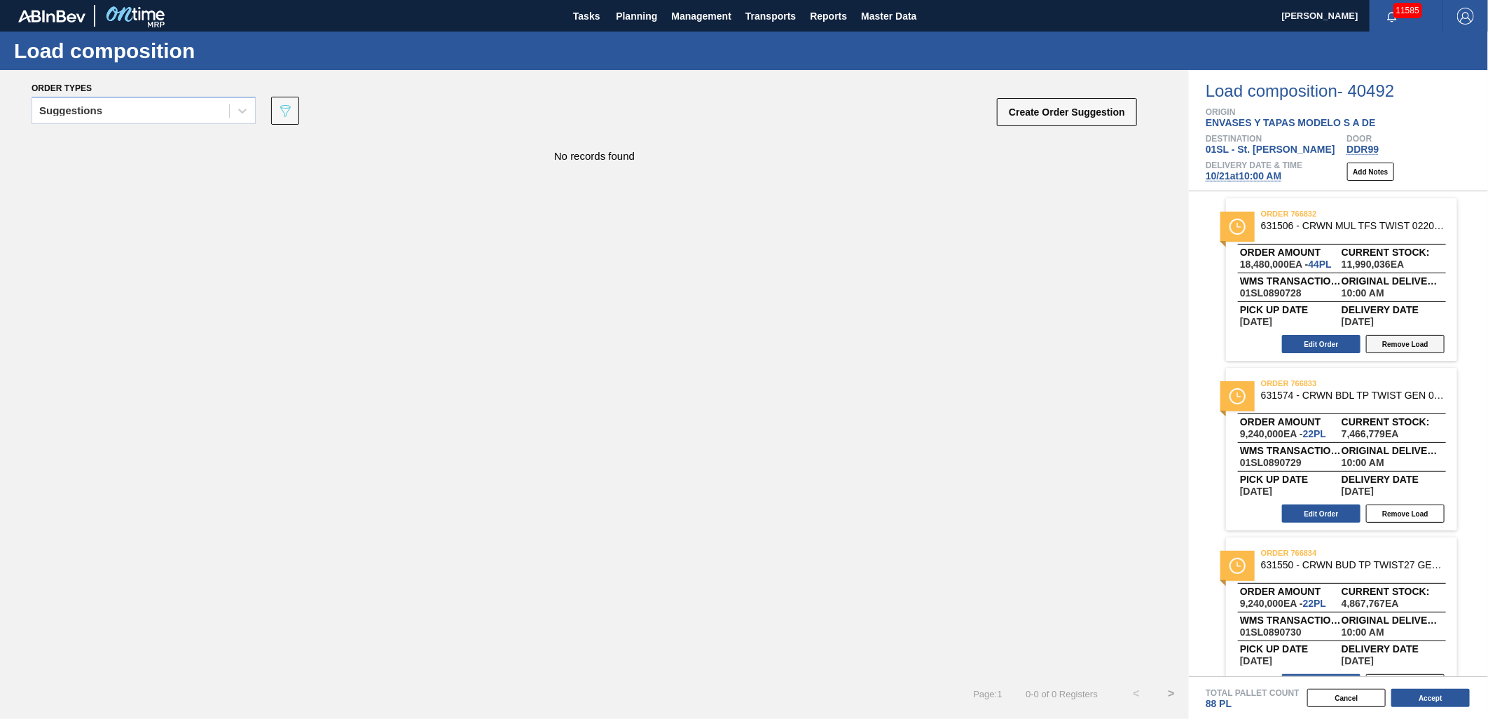
click at [1413, 341] on button "Remove Load" at bounding box center [1405, 344] width 78 height 18
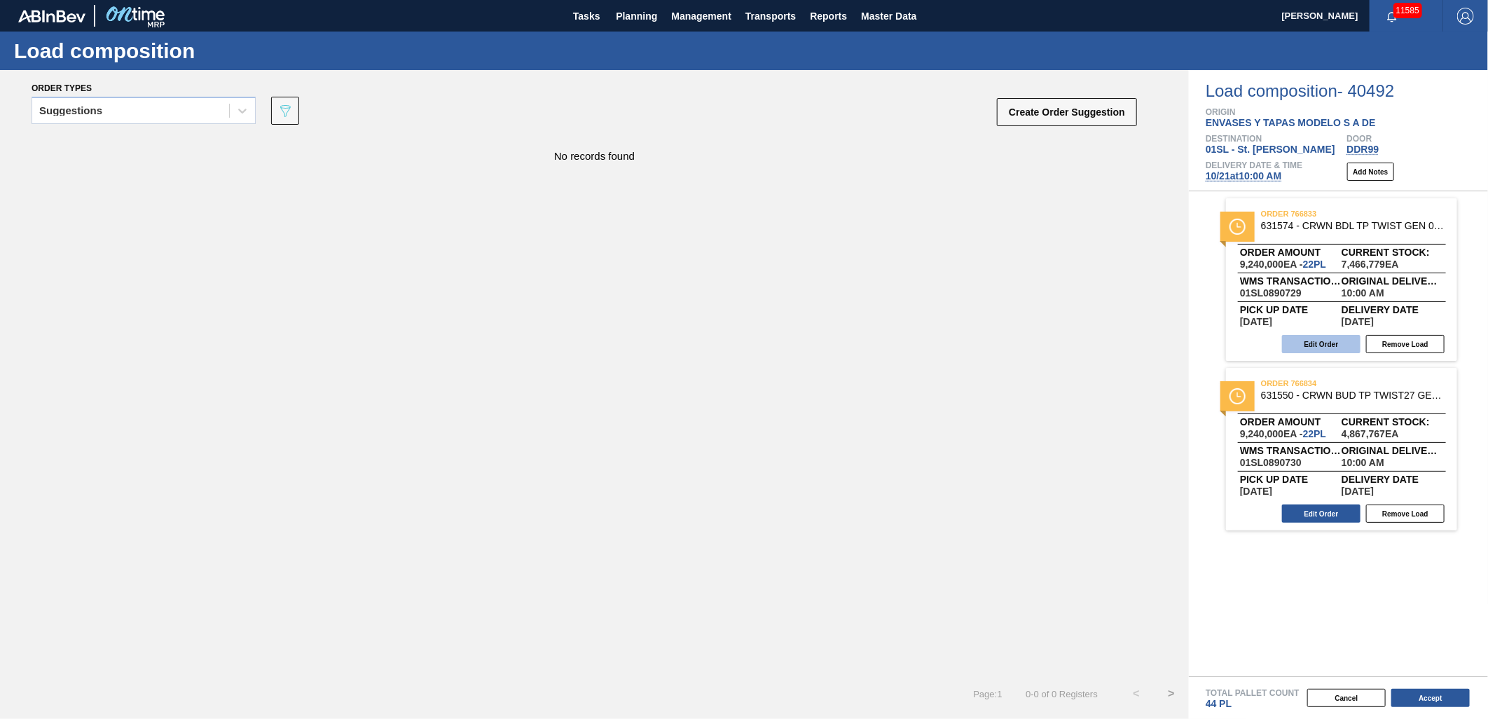
click at [1334, 344] on button "Edit Order" at bounding box center [1321, 344] width 78 height 18
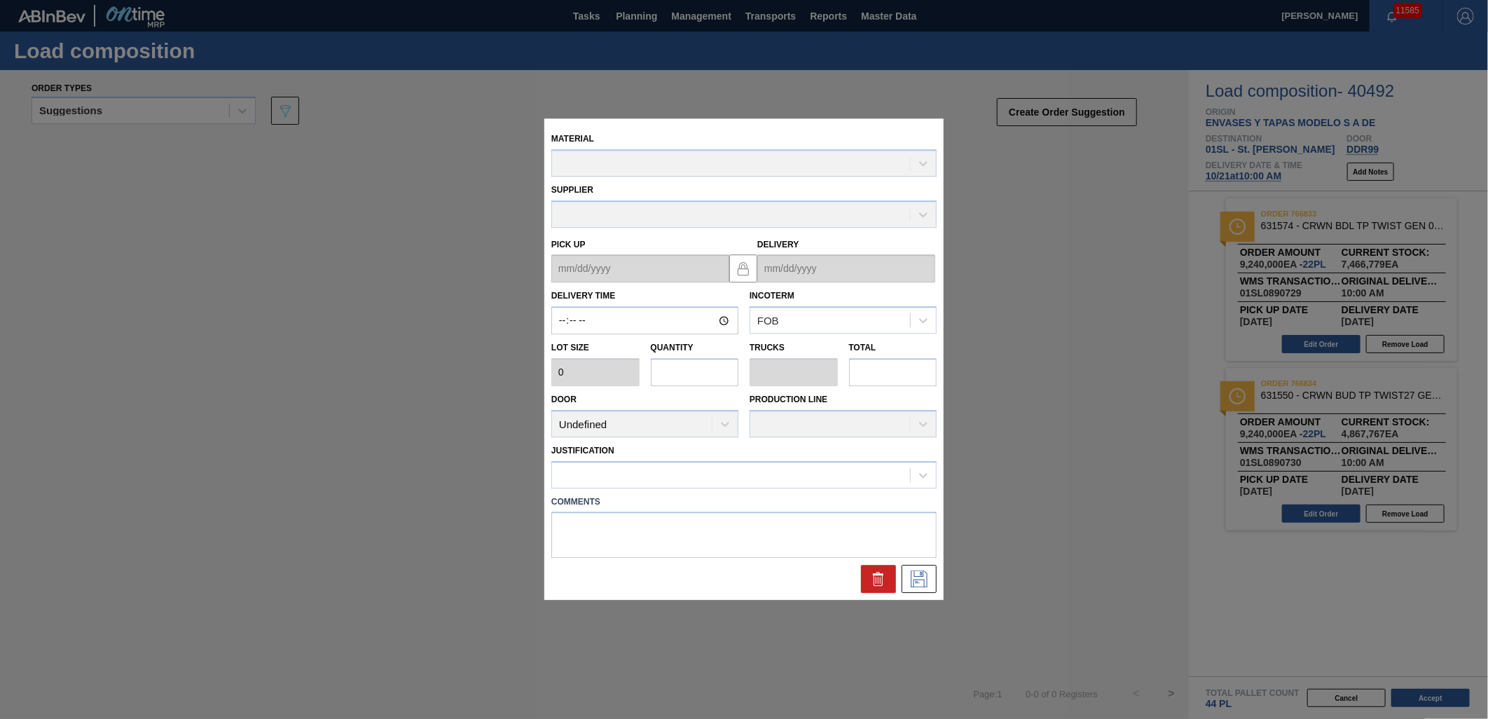
type input "10:00:00"
type input "420,000"
type input "22"
type input "1"
type input "9,240,000"
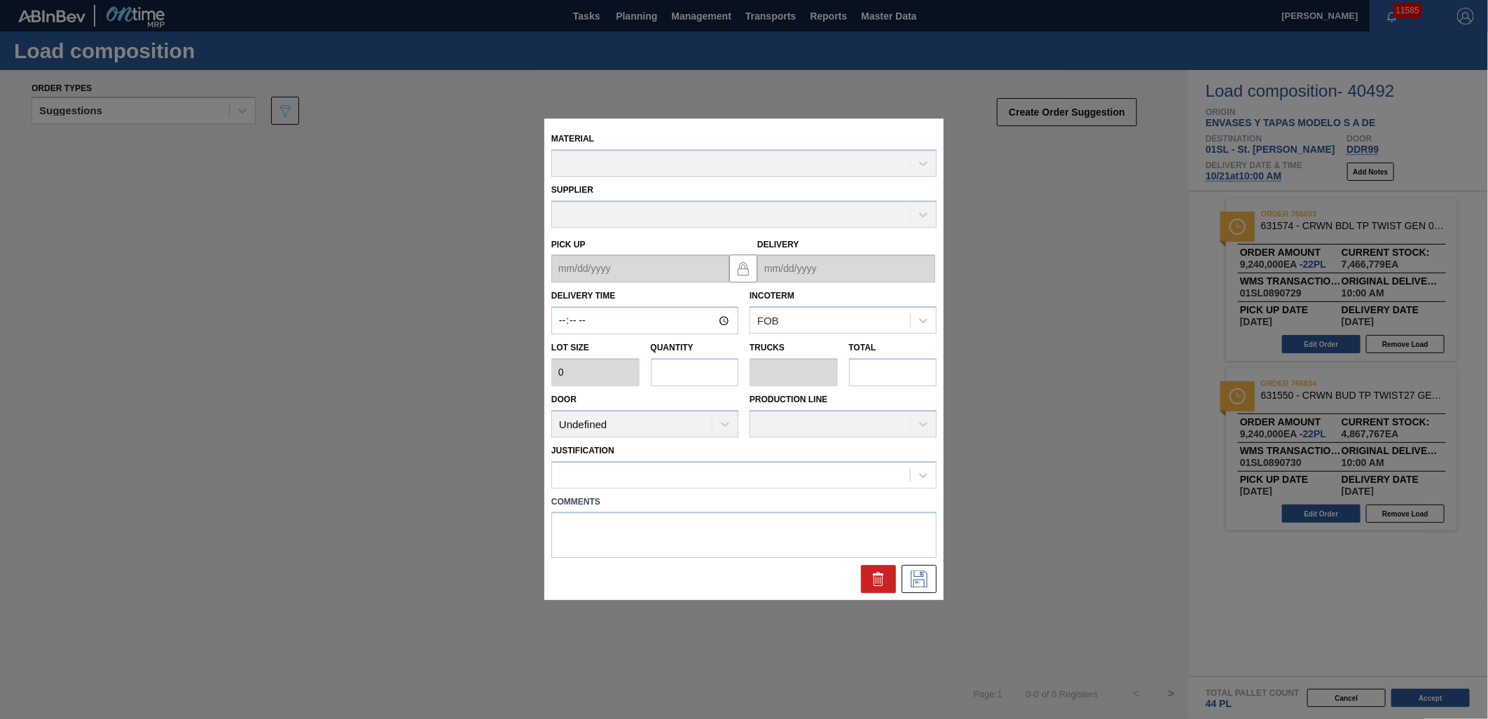
type textarea "railcar"
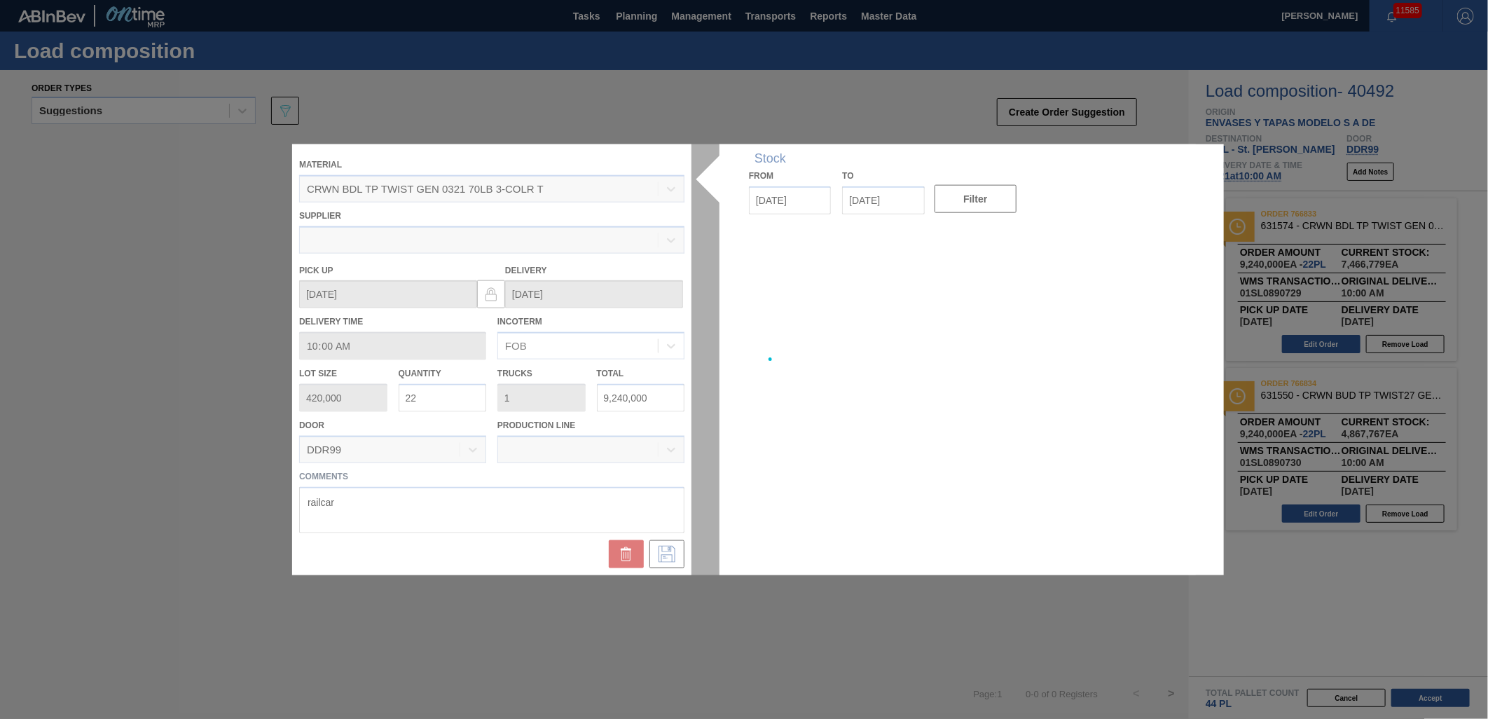
type up "[DATE]"
type input "[DATE]"
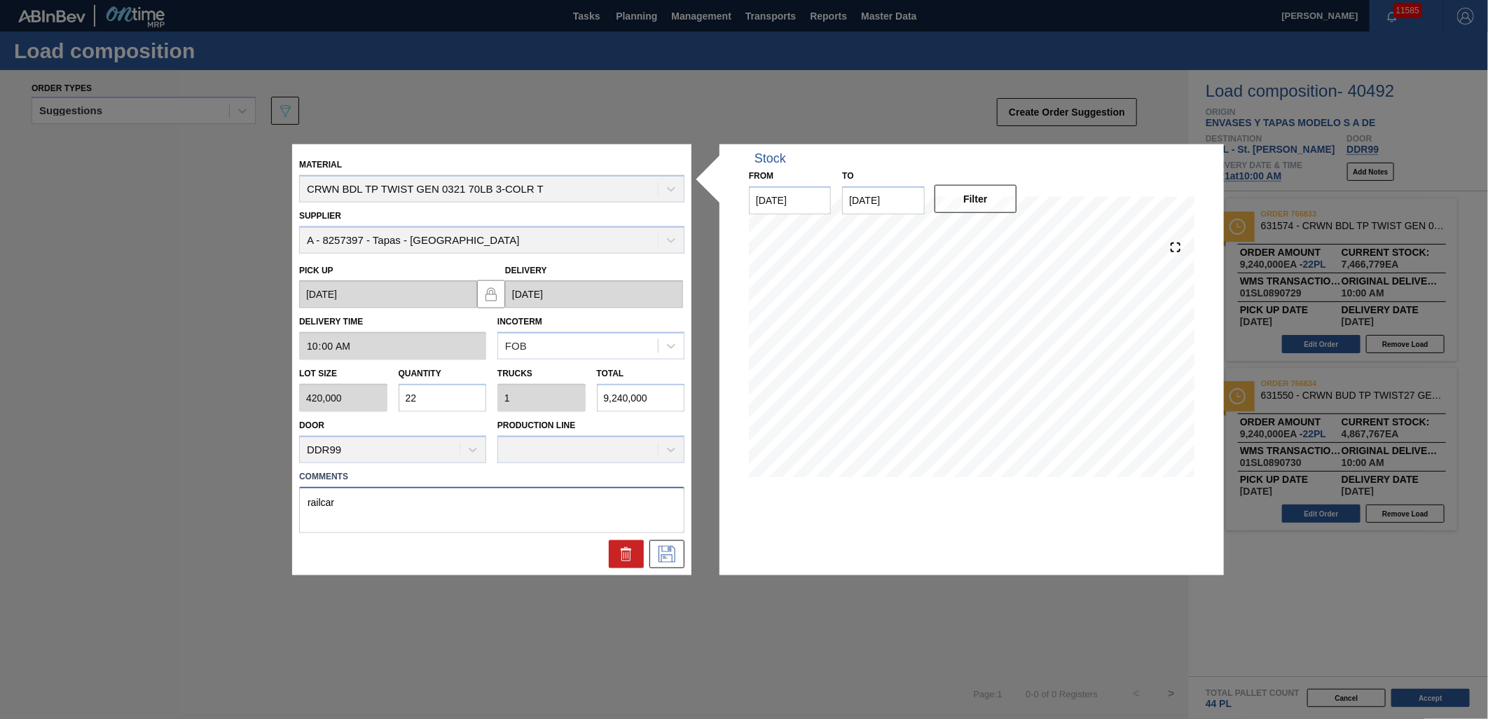
drag, startPoint x: 452, startPoint y: 499, endPoint x: 85, endPoint y: 488, distance: 367.2
click at [85, 488] on div "Material CRWN BDL TP TWIST GEN 0321 70LB 3-COLR T Supplier A - 8257397 - Tapas …" at bounding box center [744, 359] width 1488 height 719
type textarea "RAILCAR"
click at [437, 387] on input "22" at bounding box center [443, 398] width 88 height 28
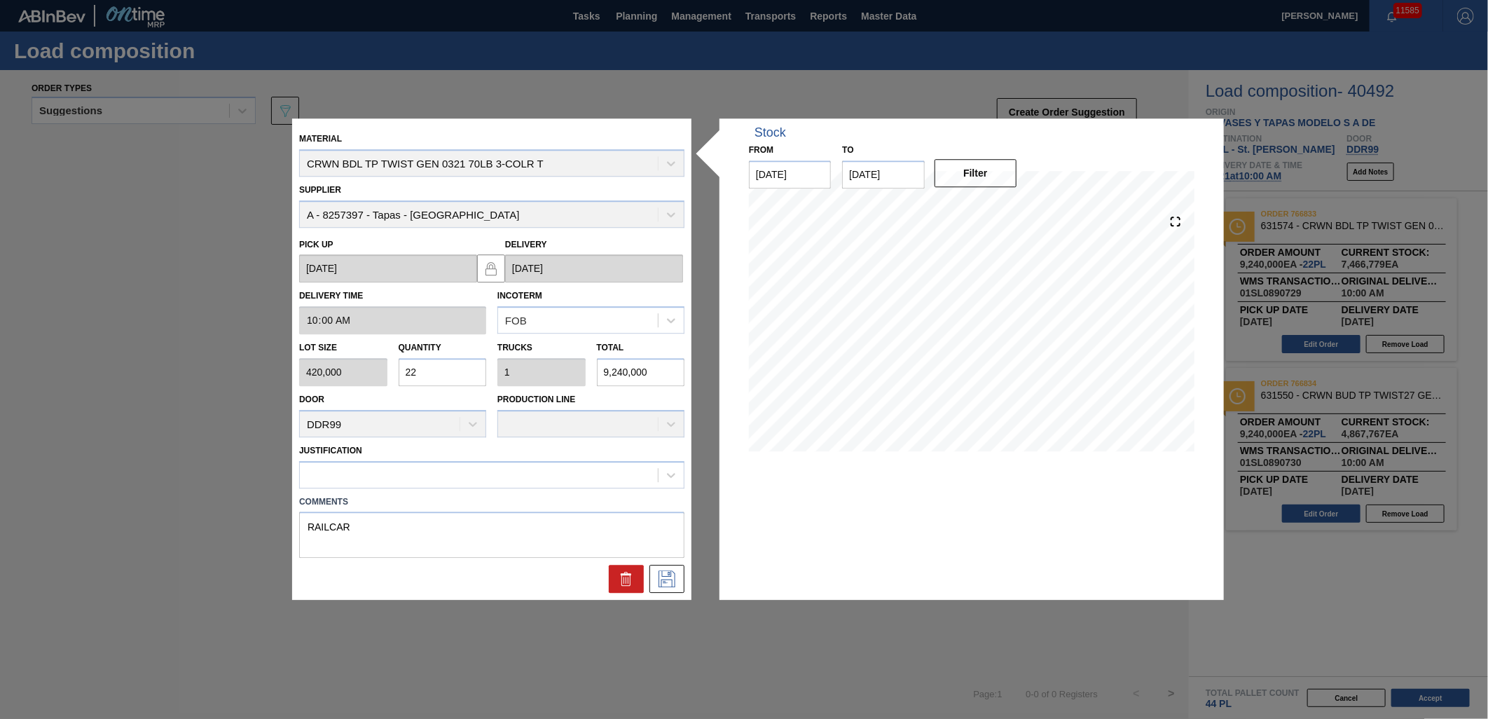
drag, startPoint x: 415, startPoint y: 381, endPoint x: 418, endPoint y: 373, distance: 8.2
click at [416, 380] on input "22" at bounding box center [443, 372] width 88 height 28
type input "5"
type input "0.227"
type input "2,100,000"
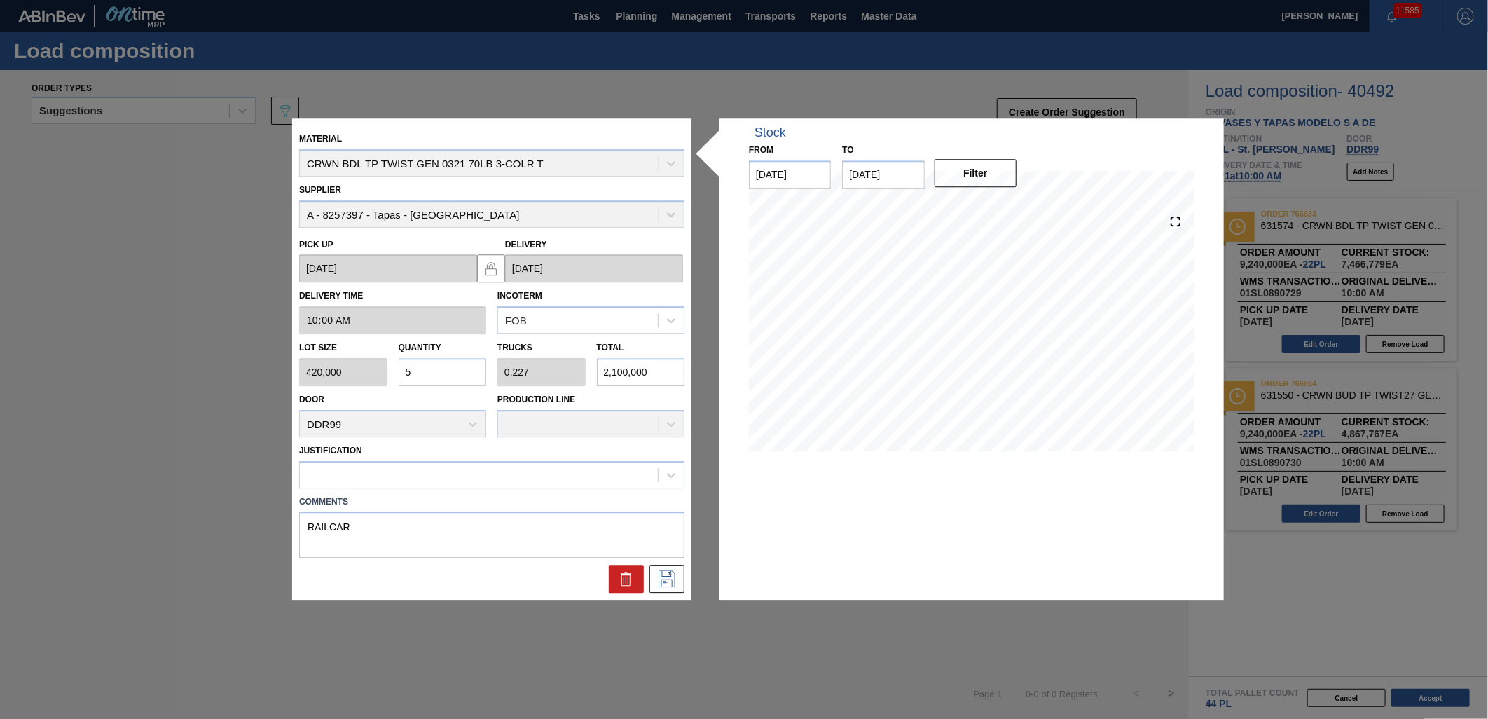
type input "56"
type input "2.545"
type input "23,520,000"
type input "56"
click at [461, 478] on div at bounding box center [479, 474] width 358 height 20
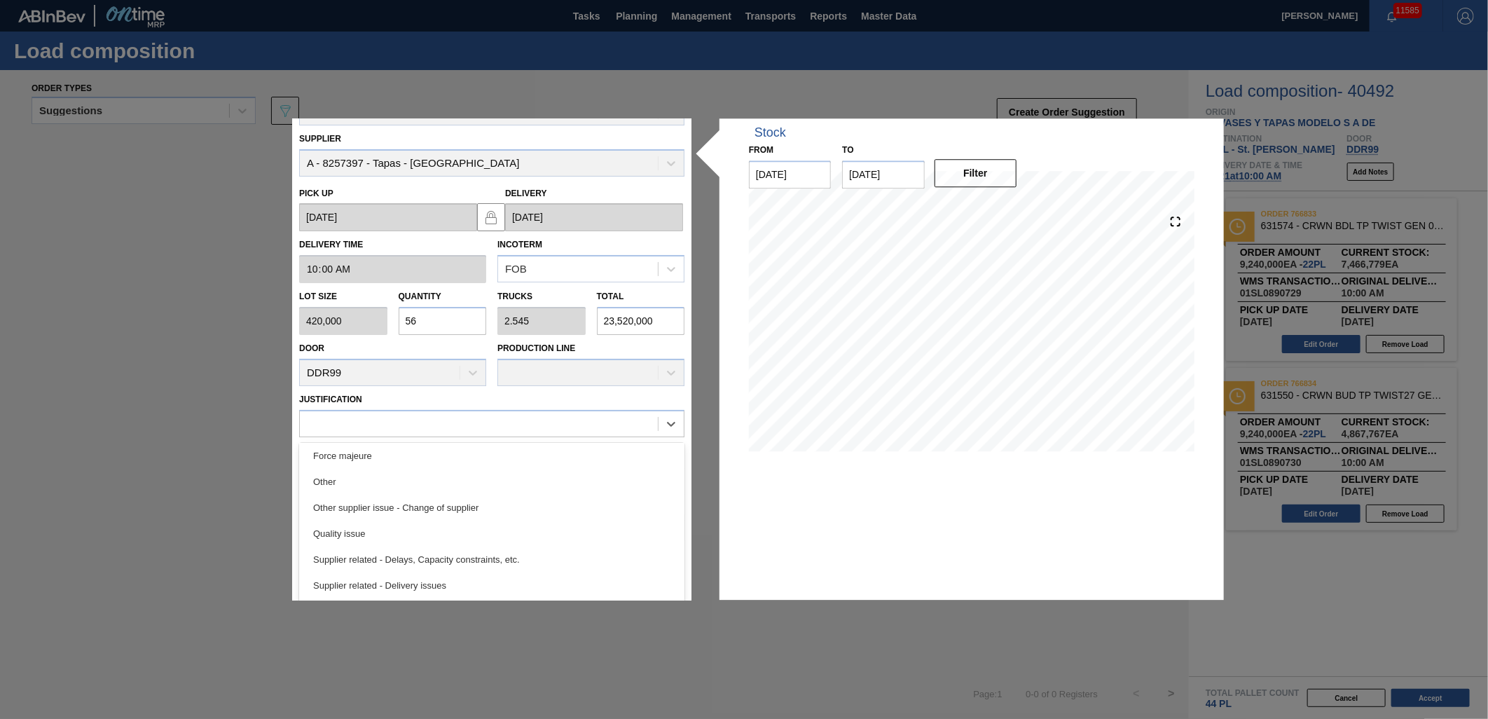
scroll to position [103, 0]
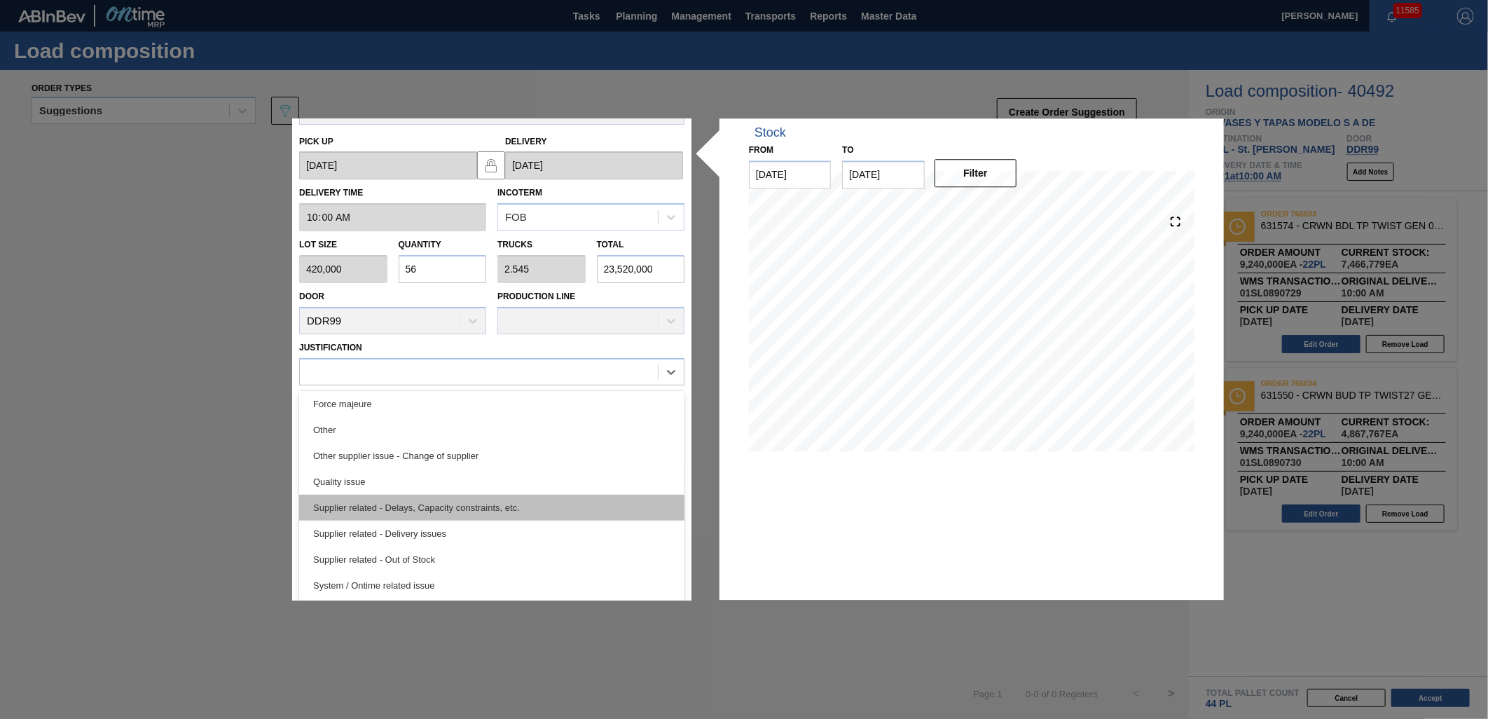
click at [389, 506] on div "Supplier related - Delays, Capacity constraints, etc." at bounding box center [491, 508] width 385 height 26
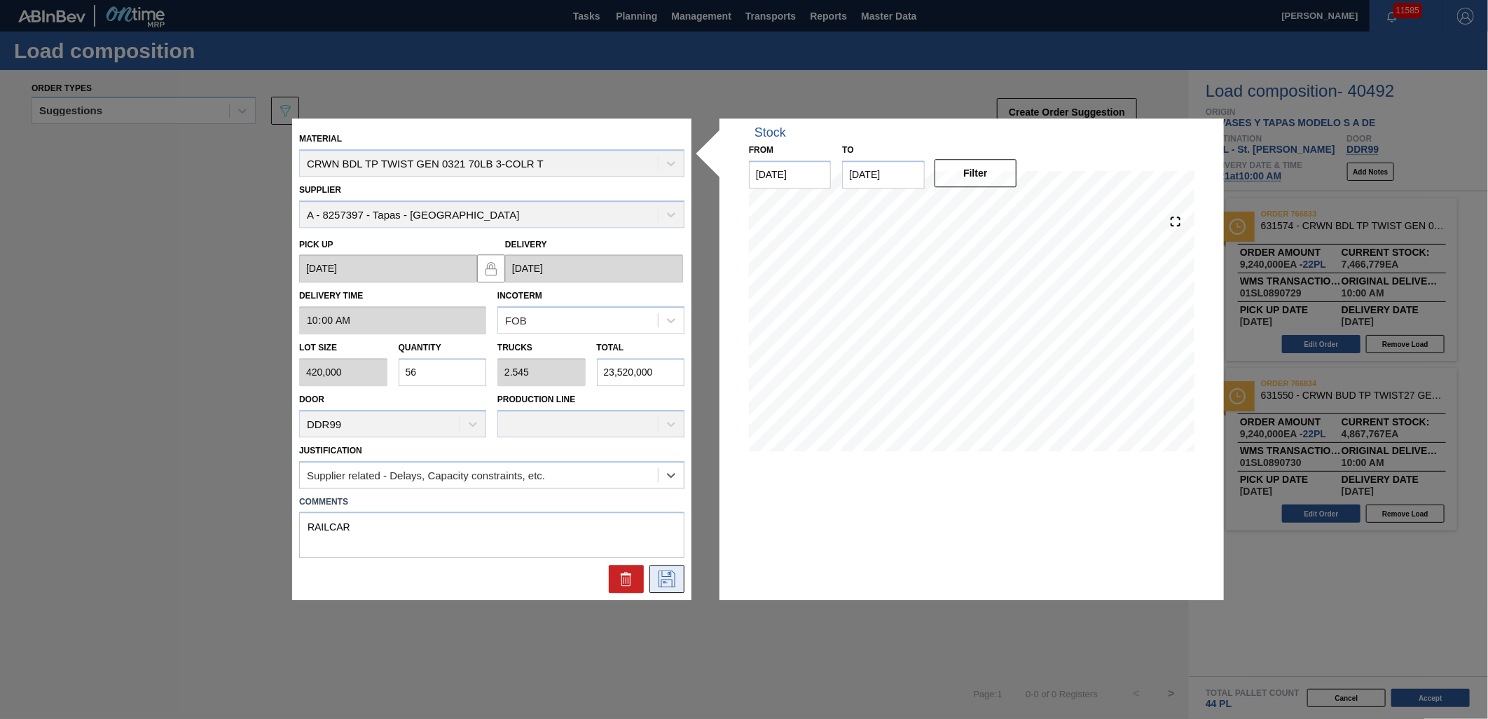
click at [668, 575] on icon at bounding box center [667, 579] width 22 height 17
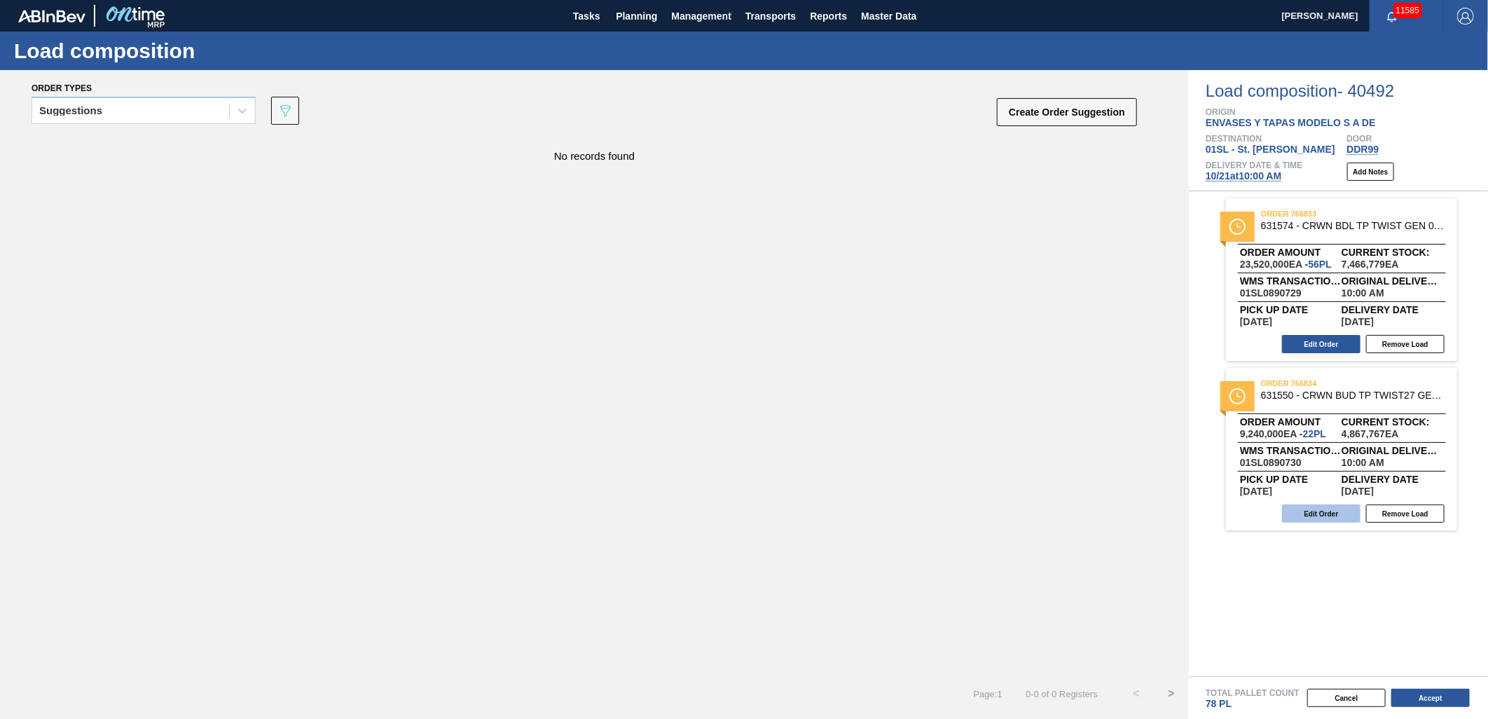
click at [1320, 507] on button "Edit Order" at bounding box center [1321, 513] width 78 height 18
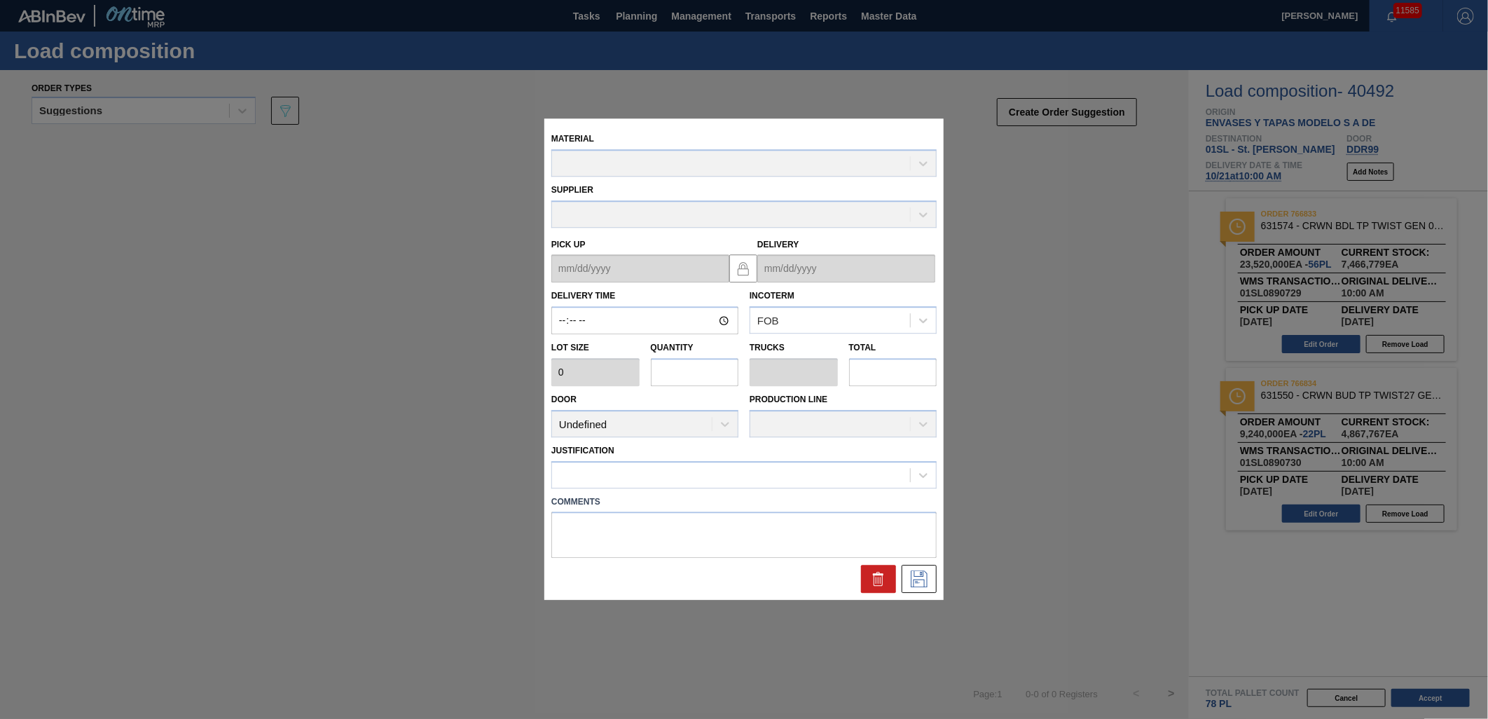
type input "10:00:00"
type input "420,000"
type input "22"
type input "1"
type input "9,240,000"
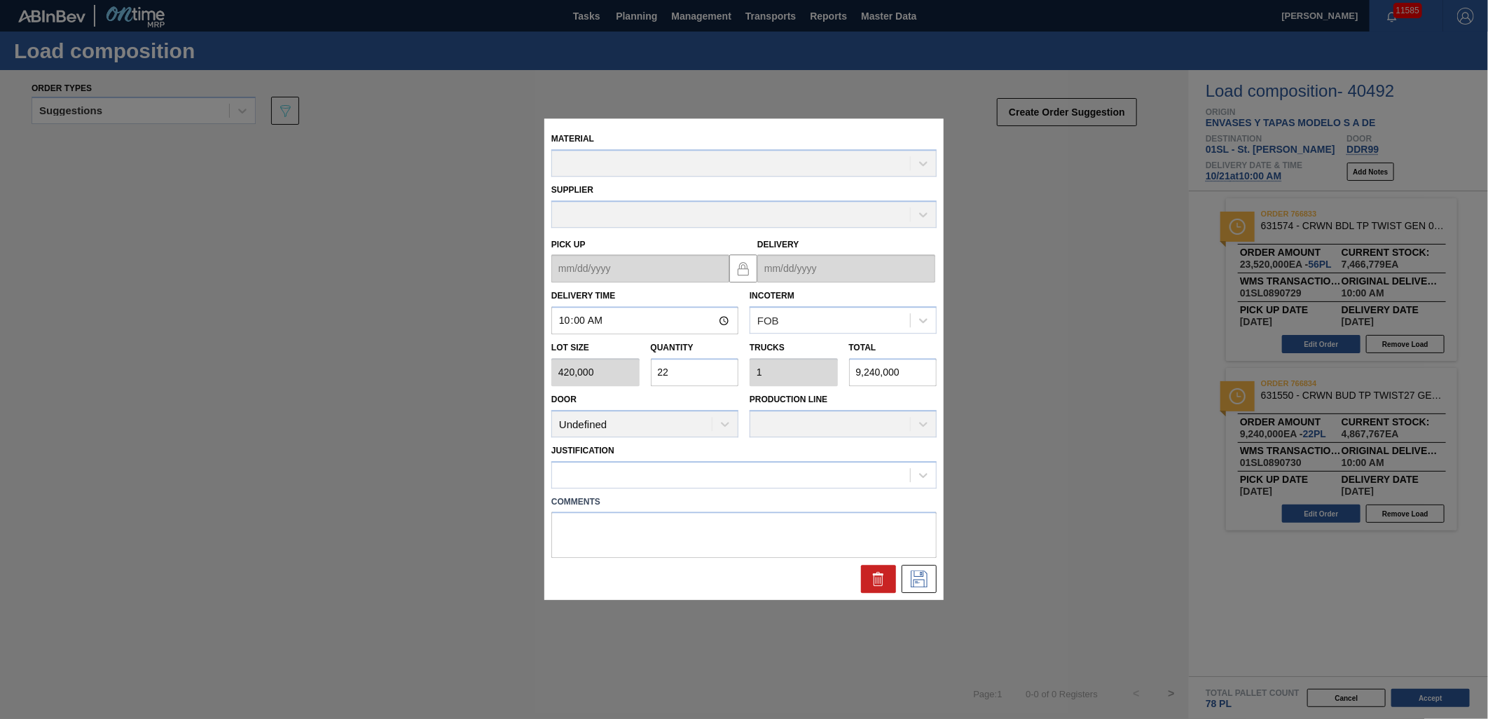
type up "[DATE]"
type input "[DATE]"
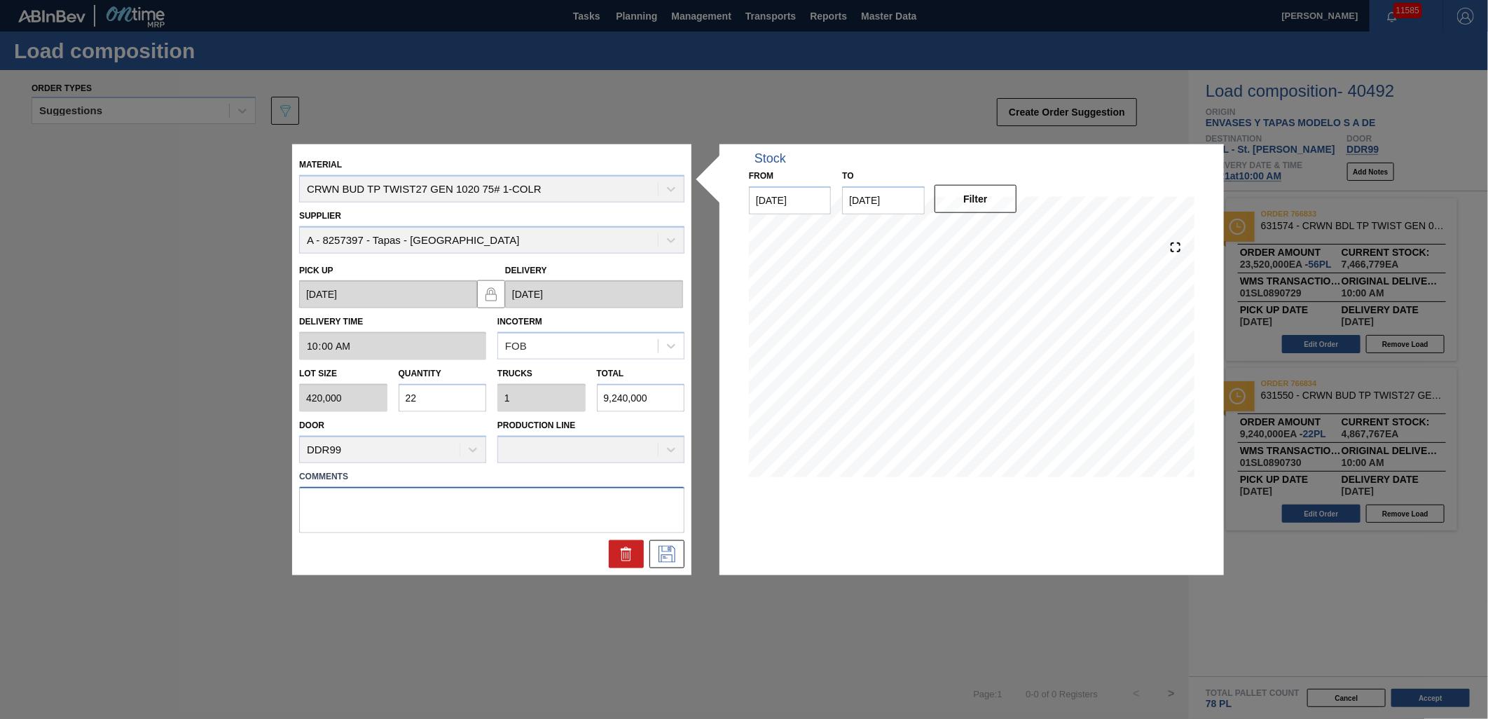
click at [443, 502] on textarea at bounding box center [491, 509] width 385 height 46
type textarea "RAILCAR"
click at [424, 384] on input "22" at bounding box center [443, 398] width 88 height 28
type input "2"
type input "0.091"
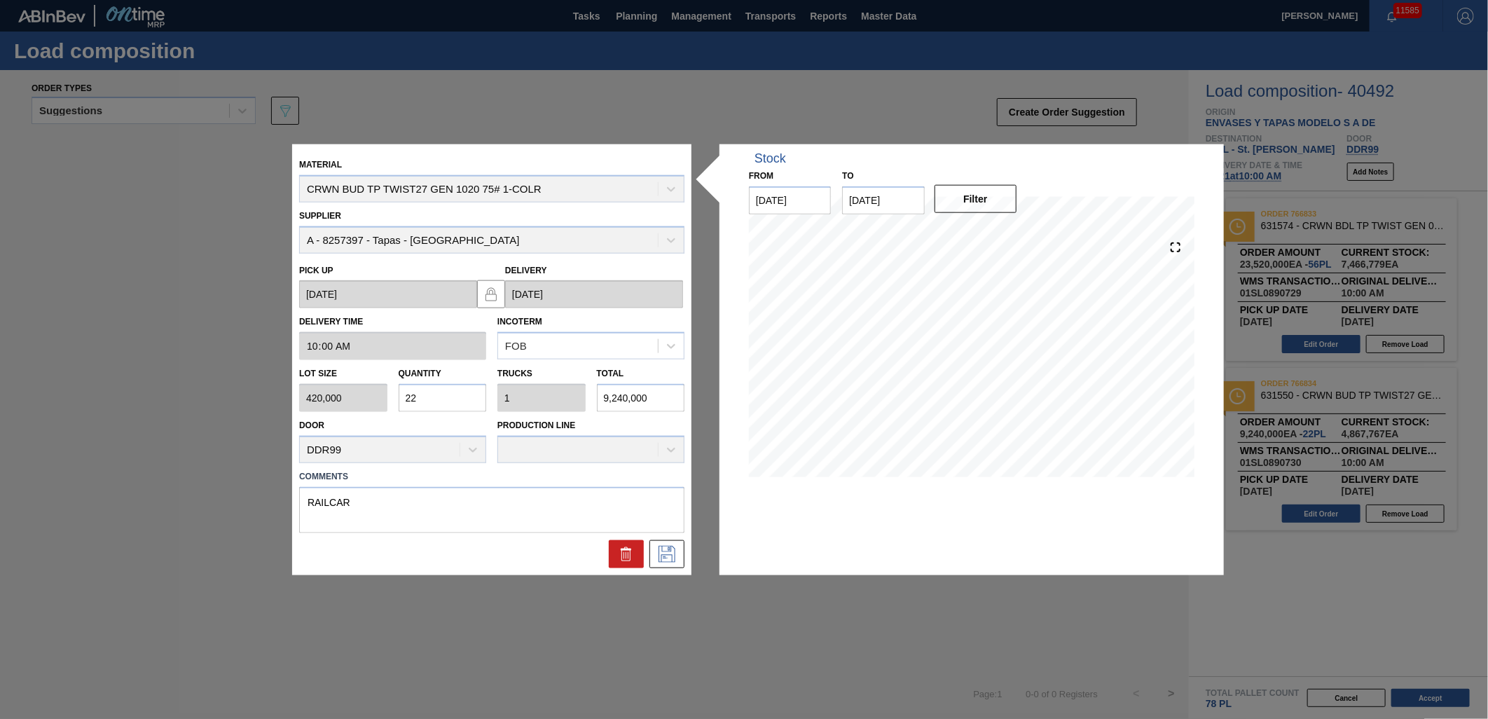
type input "840,000"
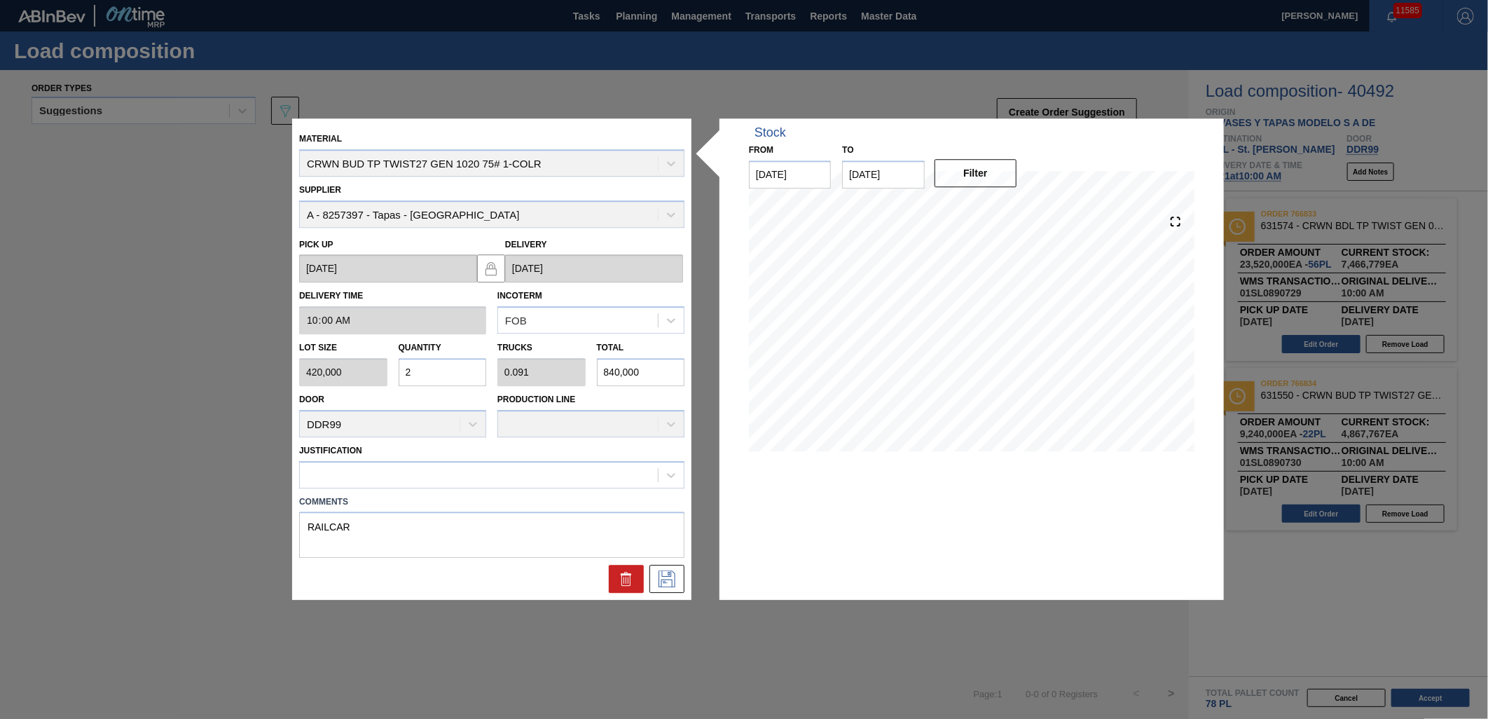
type input "28"
type input "1.273"
type input "11,760,000"
type input "28"
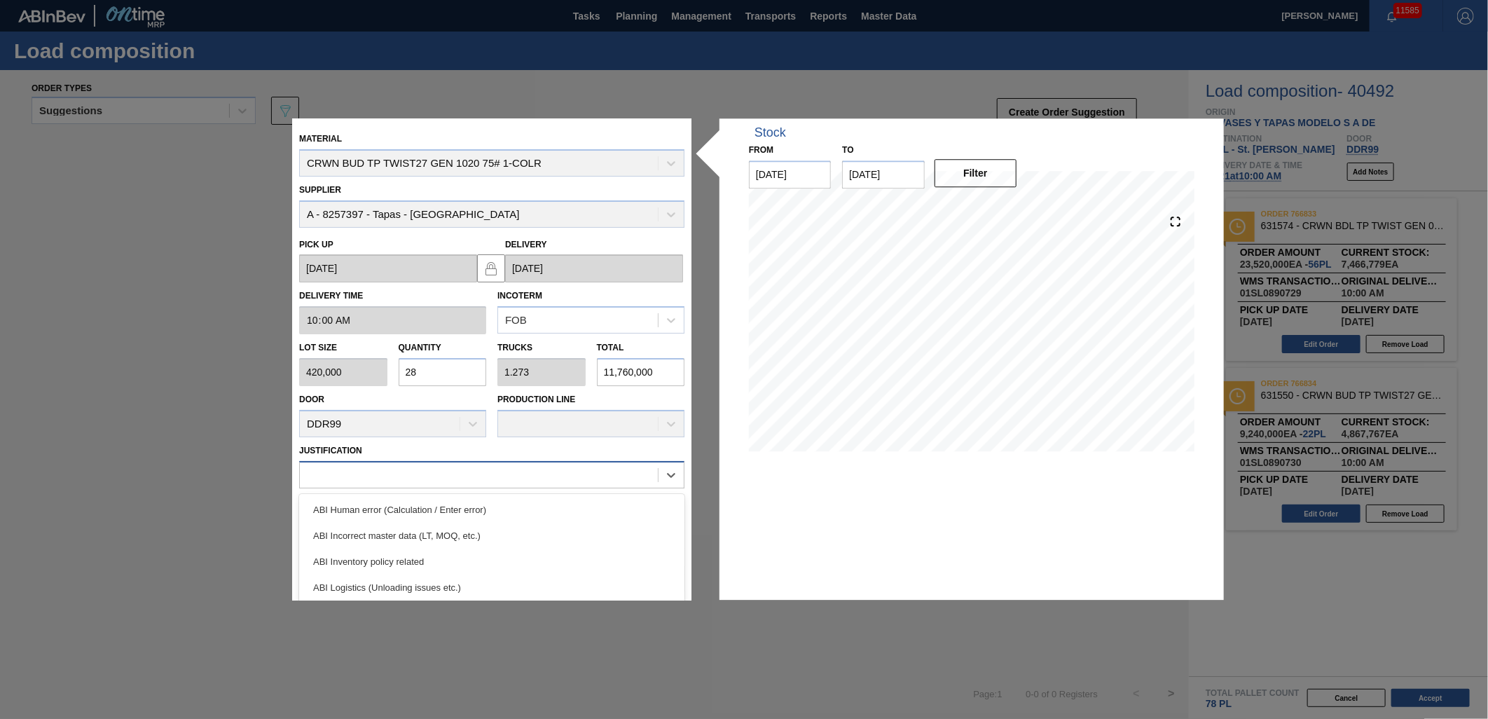
click at [452, 466] on div at bounding box center [479, 474] width 358 height 20
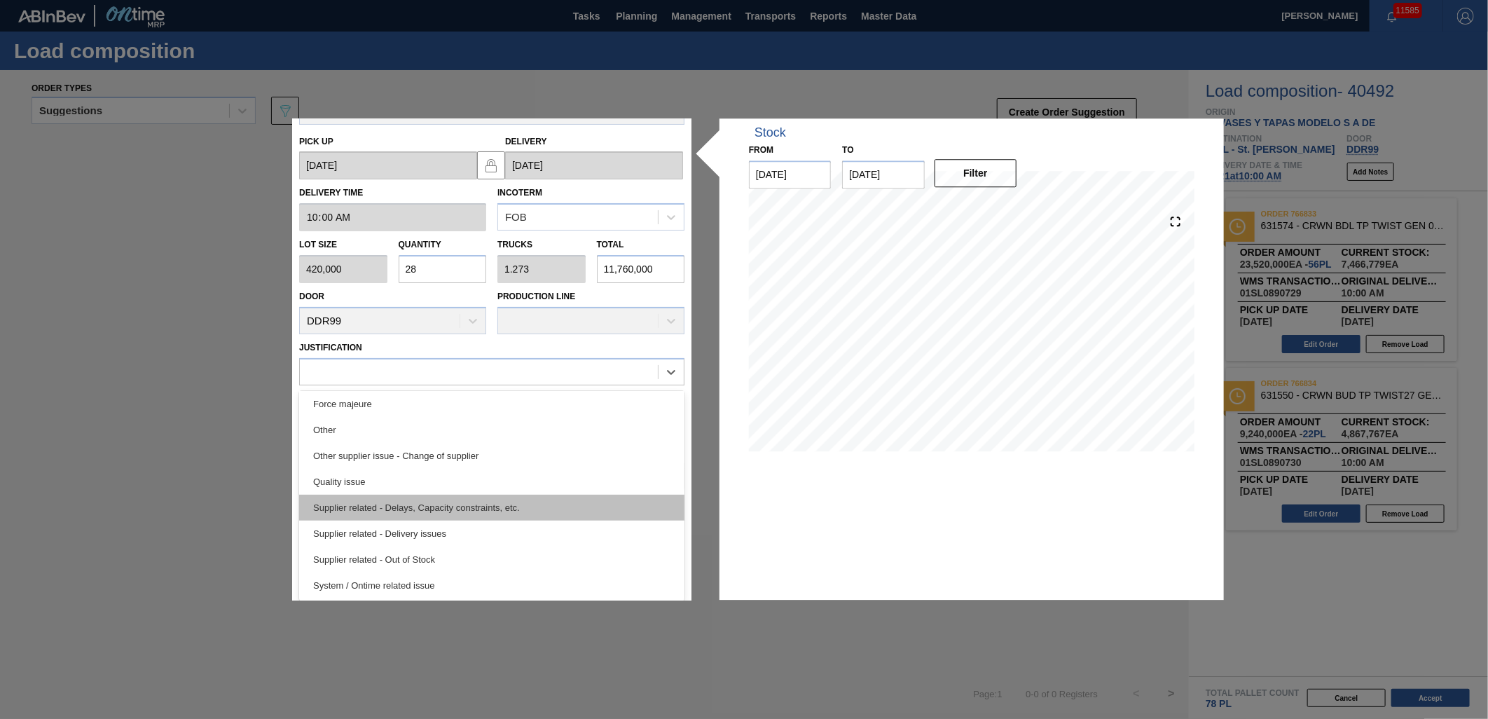
click at [520, 506] on div "Supplier related - Delays, Capacity constraints, etc." at bounding box center [491, 508] width 385 height 26
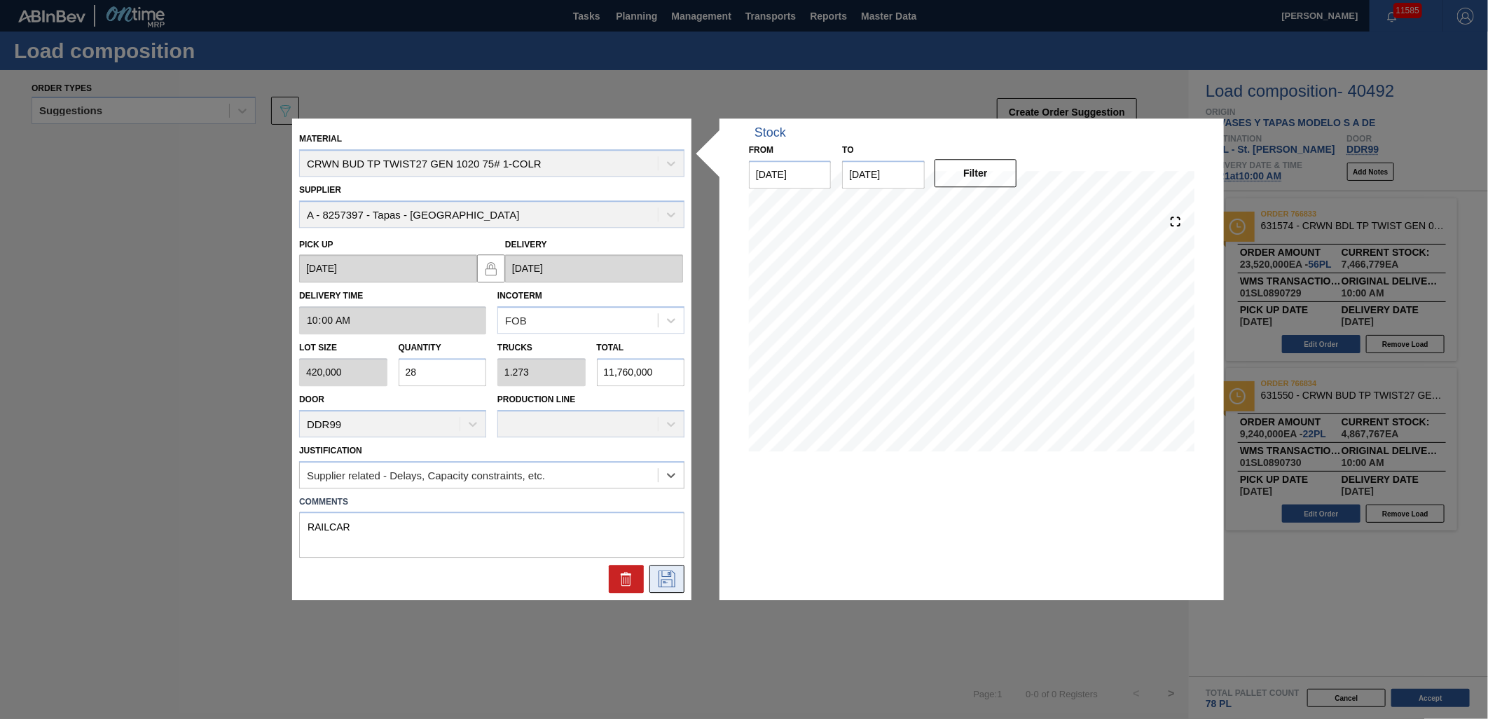
click at [663, 573] on icon at bounding box center [667, 579] width 22 height 17
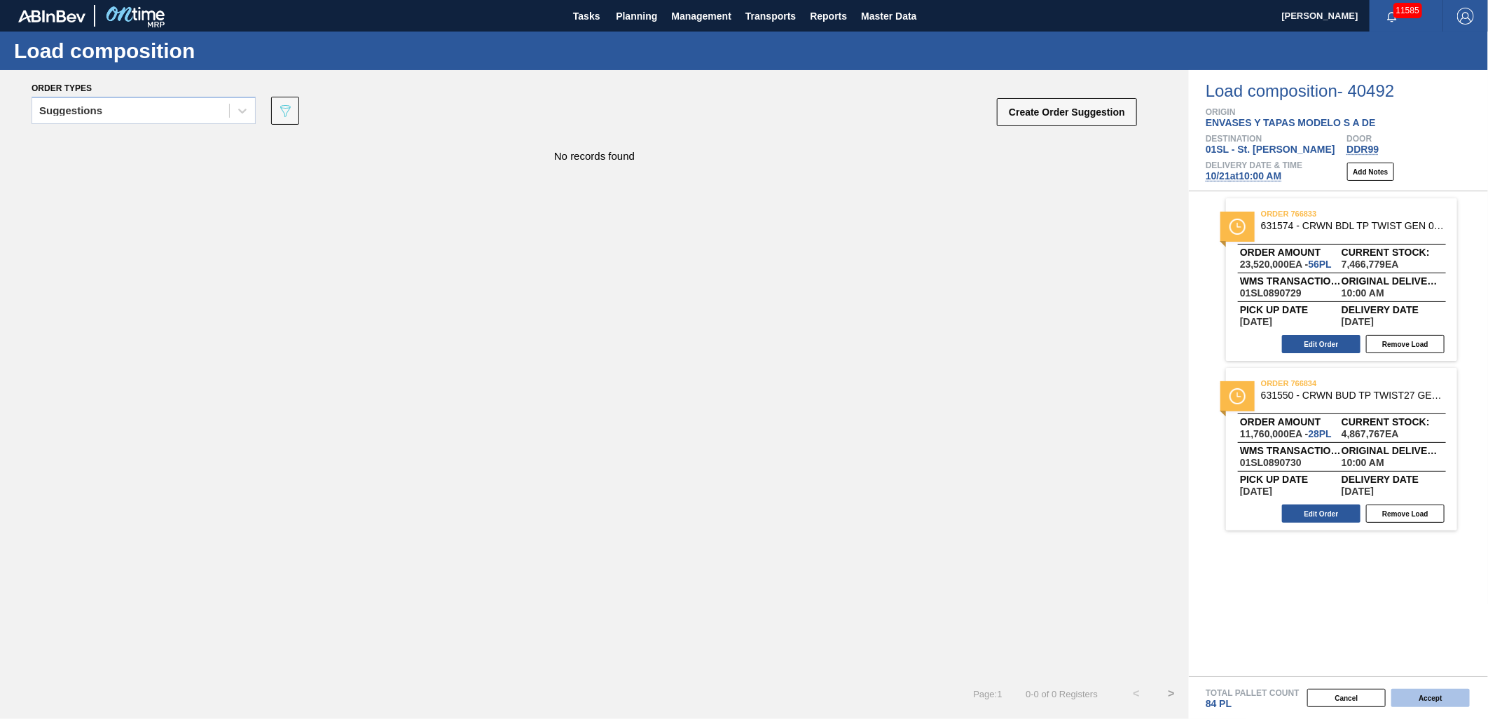
click at [1429, 705] on button "Accept" at bounding box center [1430, 698] width 78 height 18
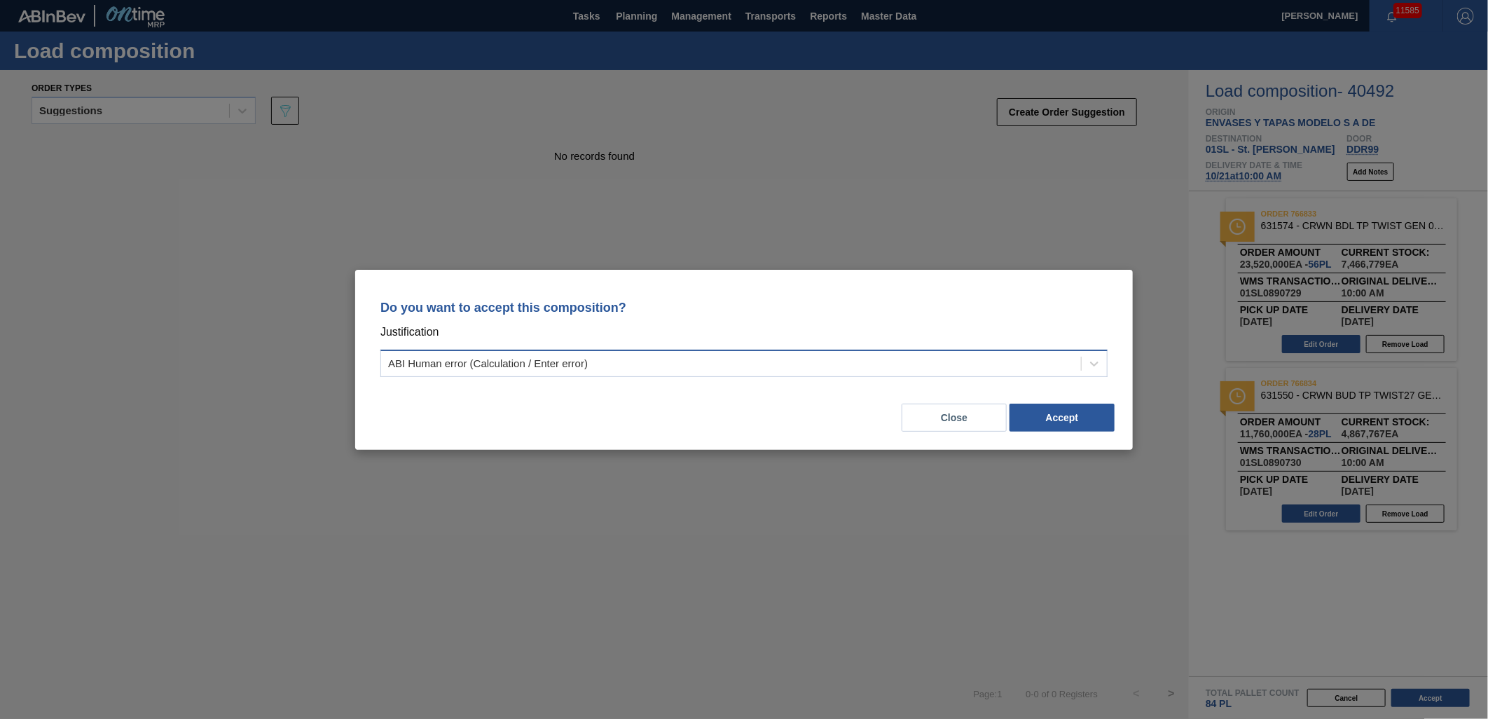
click at [1079, 349] on div "Do you want to accept this composition? Justification ABI Human error (Calculat…" at bounding box center [744, 335] width 744 height 99
click at [1079, 363] on div "ABI Human error (Calculation / Enter error)" at bounding box center [731, 363] width 700 height 20
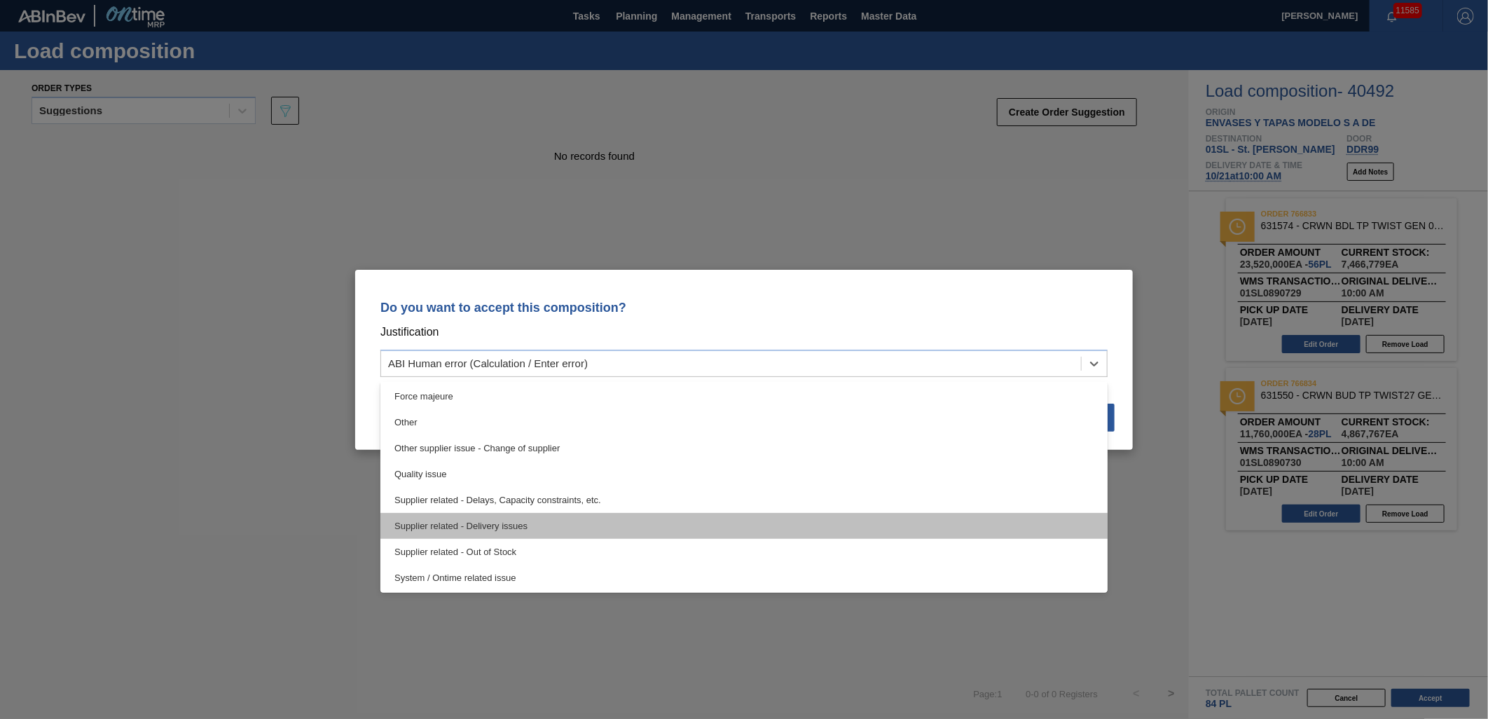
scroll to position [262, 0]
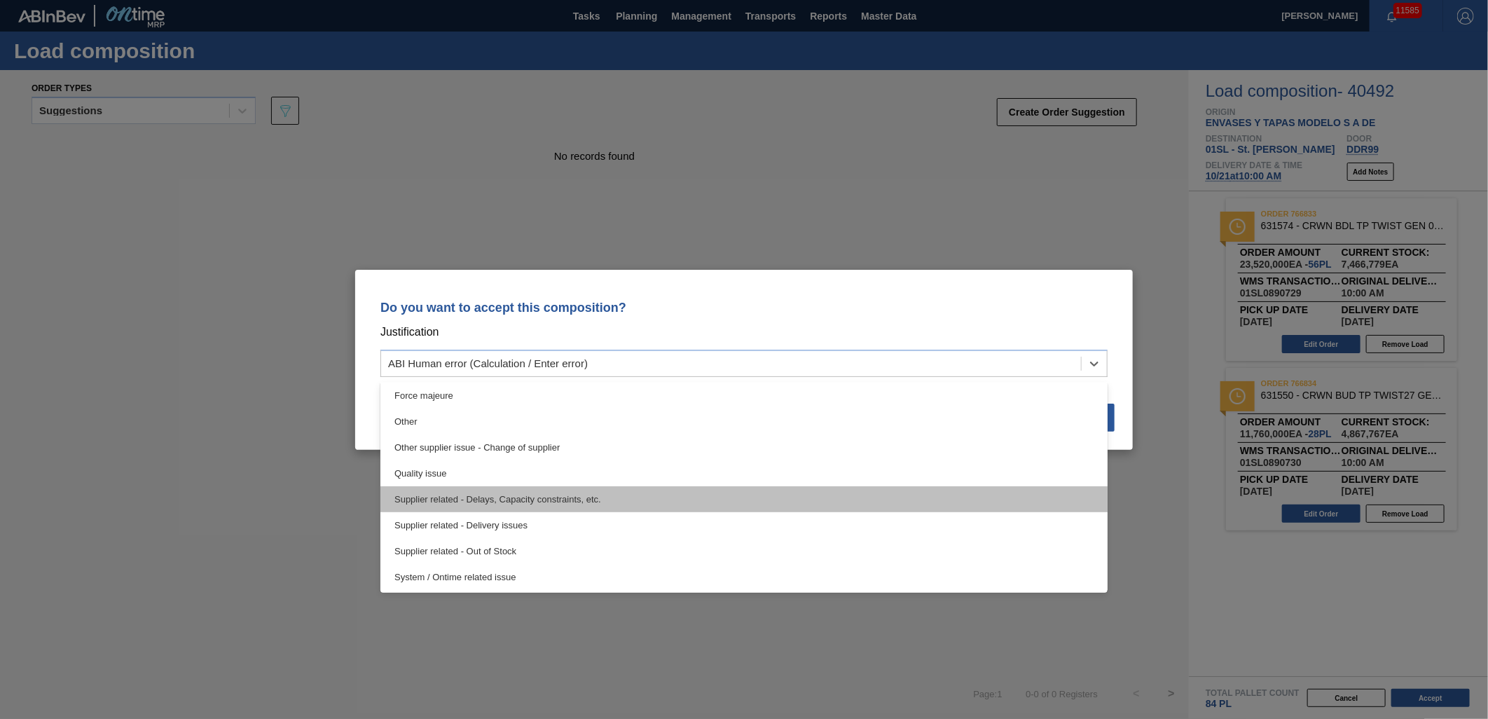
click at [548, 499] on div "Supplier related - Delays, Capacity constraints, etc." at bounding box center [743, 499] width 727 height 26
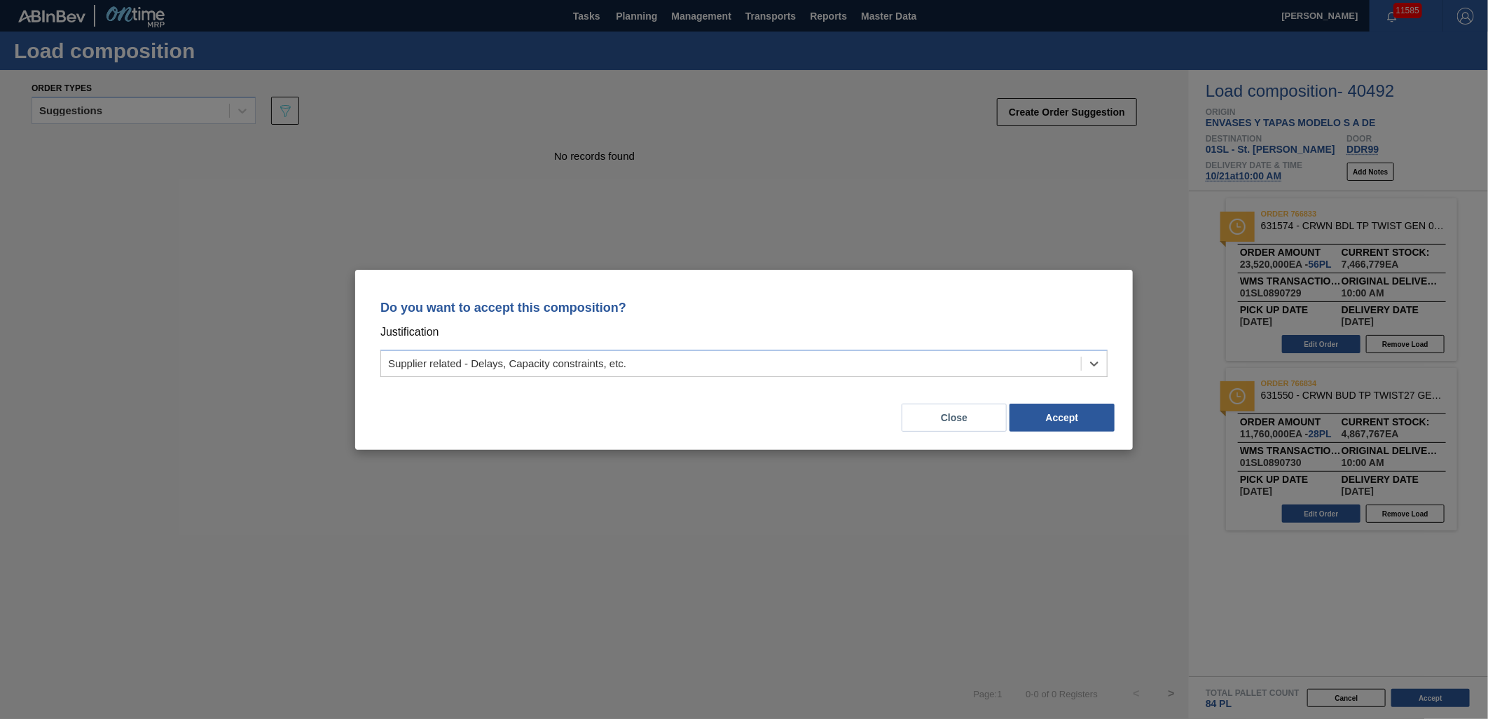
click at [1136, 410] on div "Do you want to accept this composition? Justification option Supplier related -…" at bounding box center [744, 359] width 1488 height 719
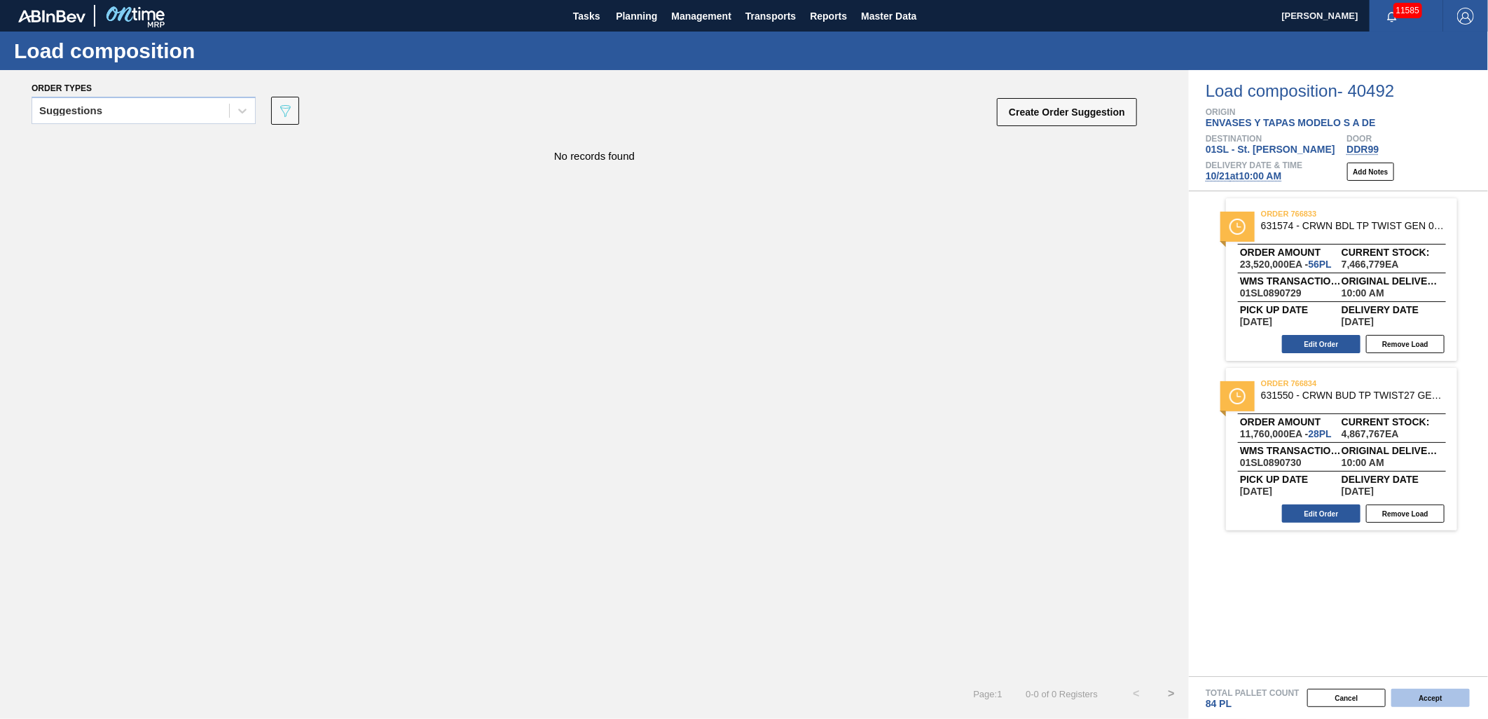
click at [1409, 694] on button "Accept" at bounding box center [1430, 698] width 78 height 18
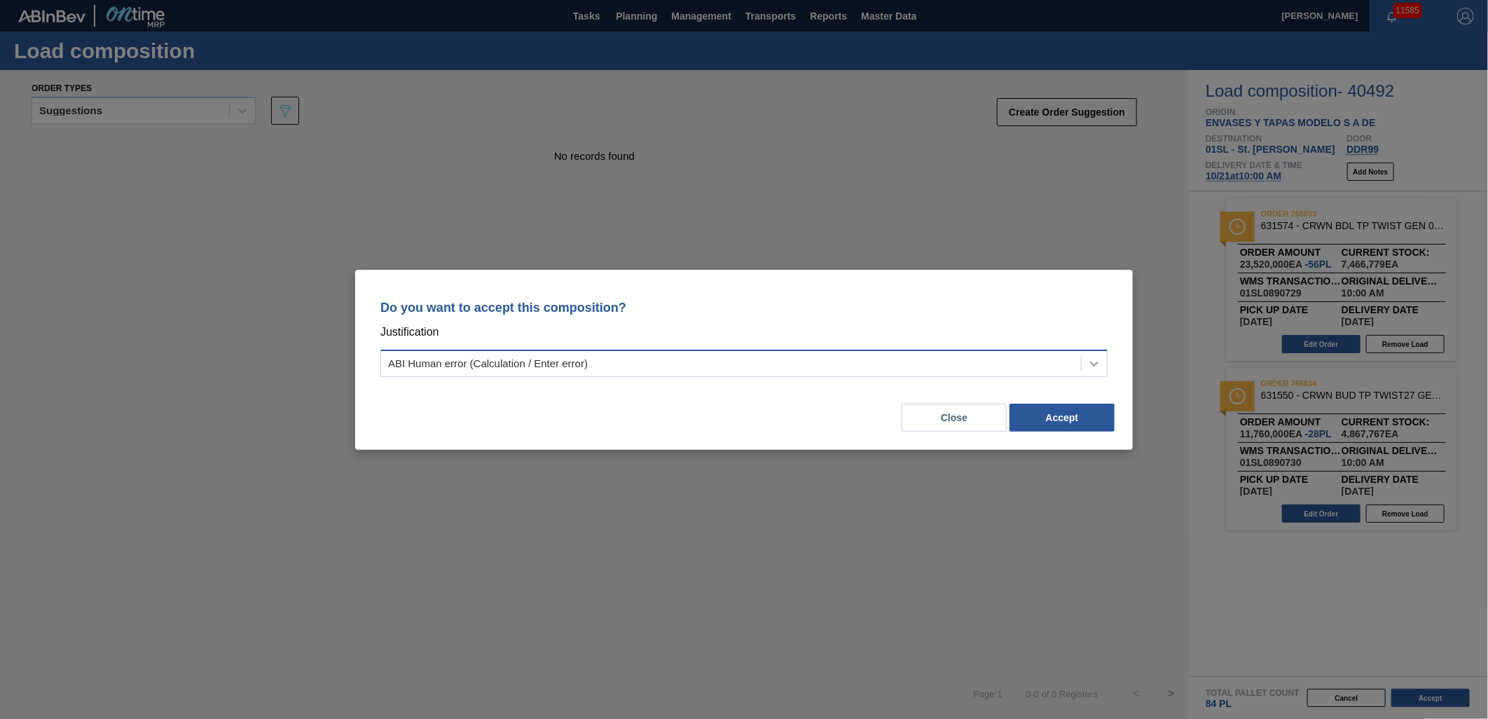
click at [1086, 351] on div at bounding box center [1093, 363] width 25 height 25
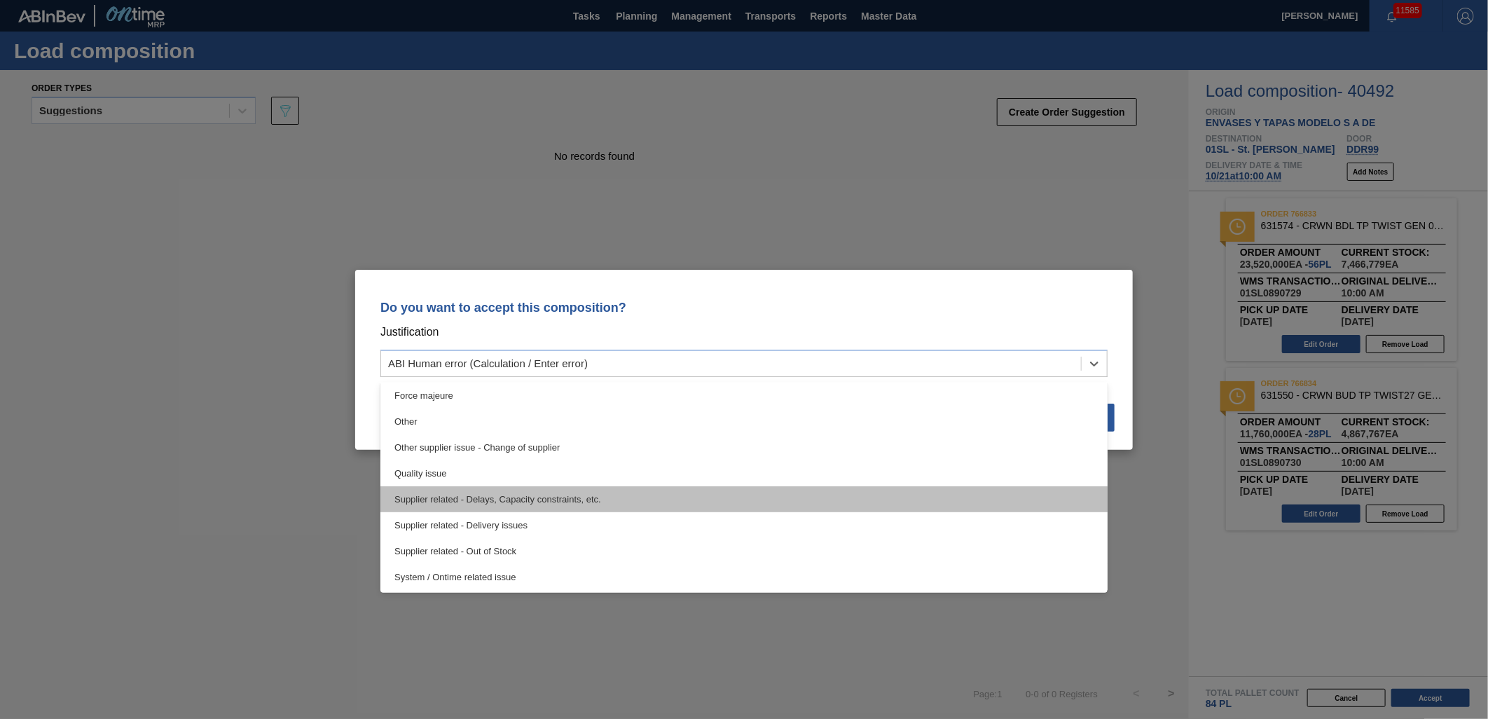
click at [596, 495] on div "Supplier related - Delays, Capacity constraints, etc." at bounding box center [743, 499] width 727 height 26
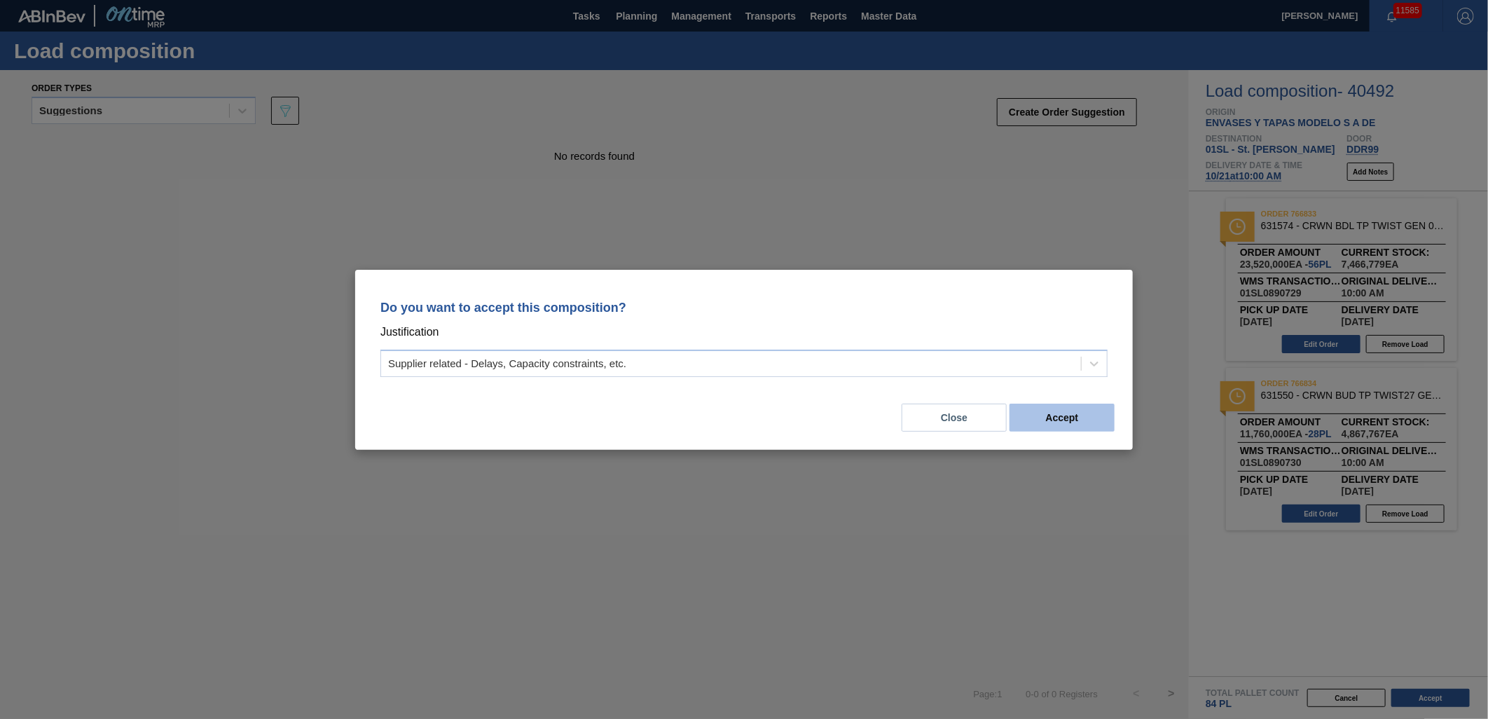
click at [1081, 418] on button "Accept" at bounding box center [1061, 417] width 105 height 28
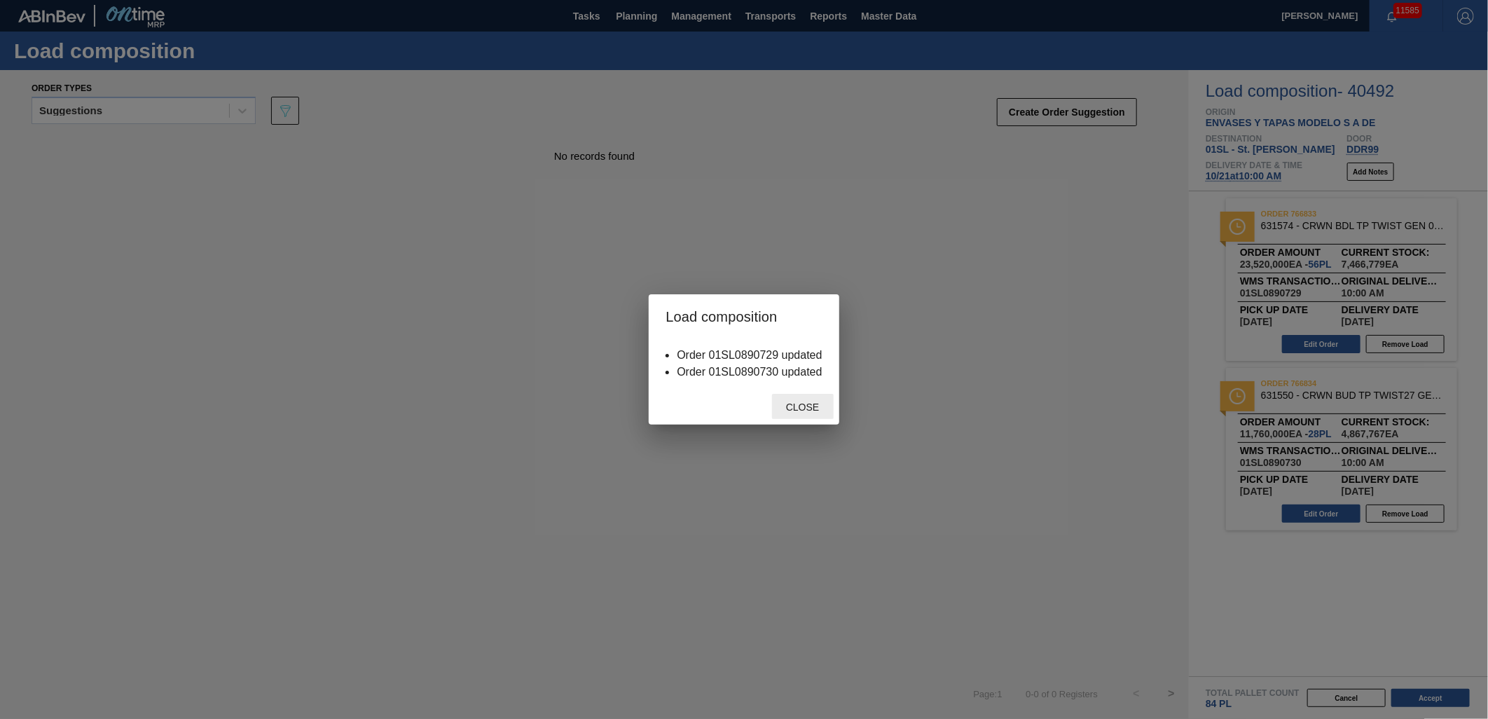
click at [809, 398] on div "Close" at bounding box center [803, 407] width 62 height 26
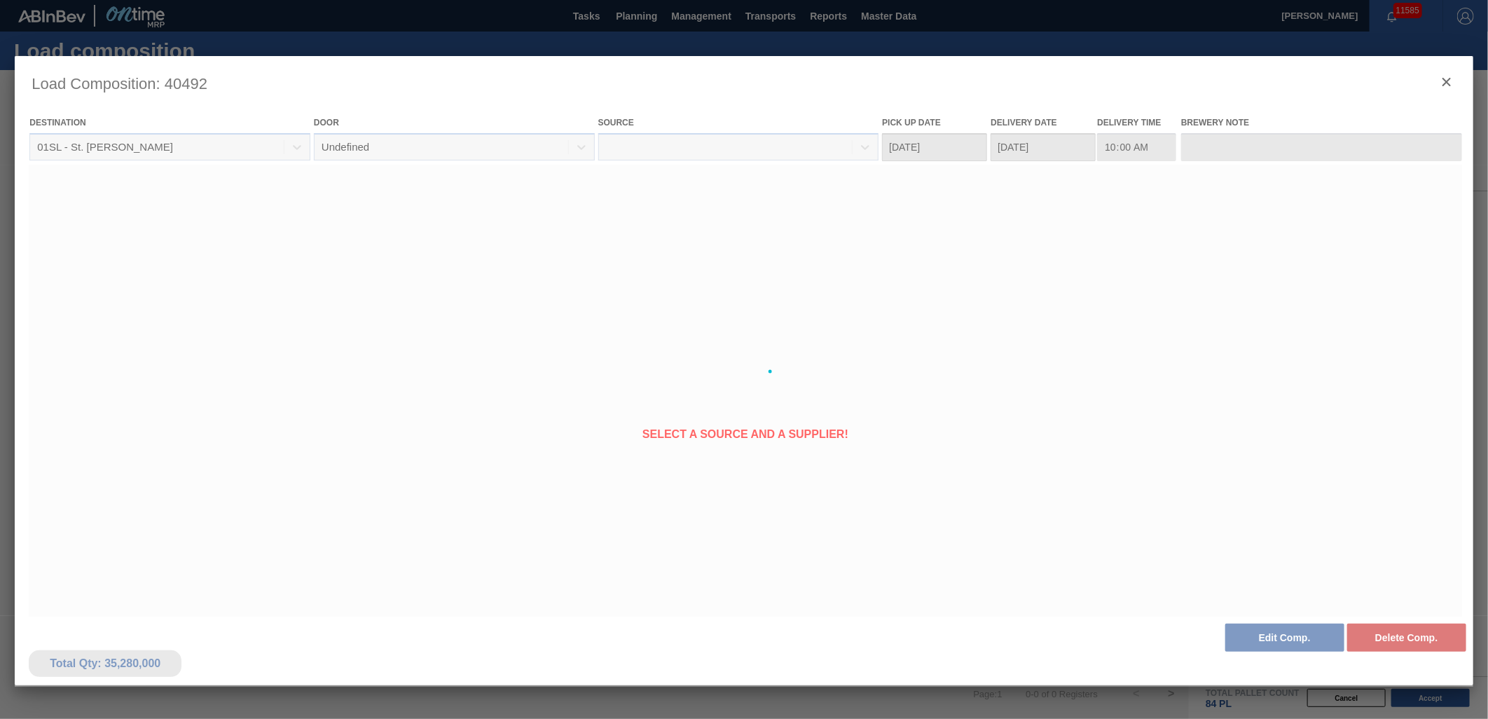
type Date "[DATE]"
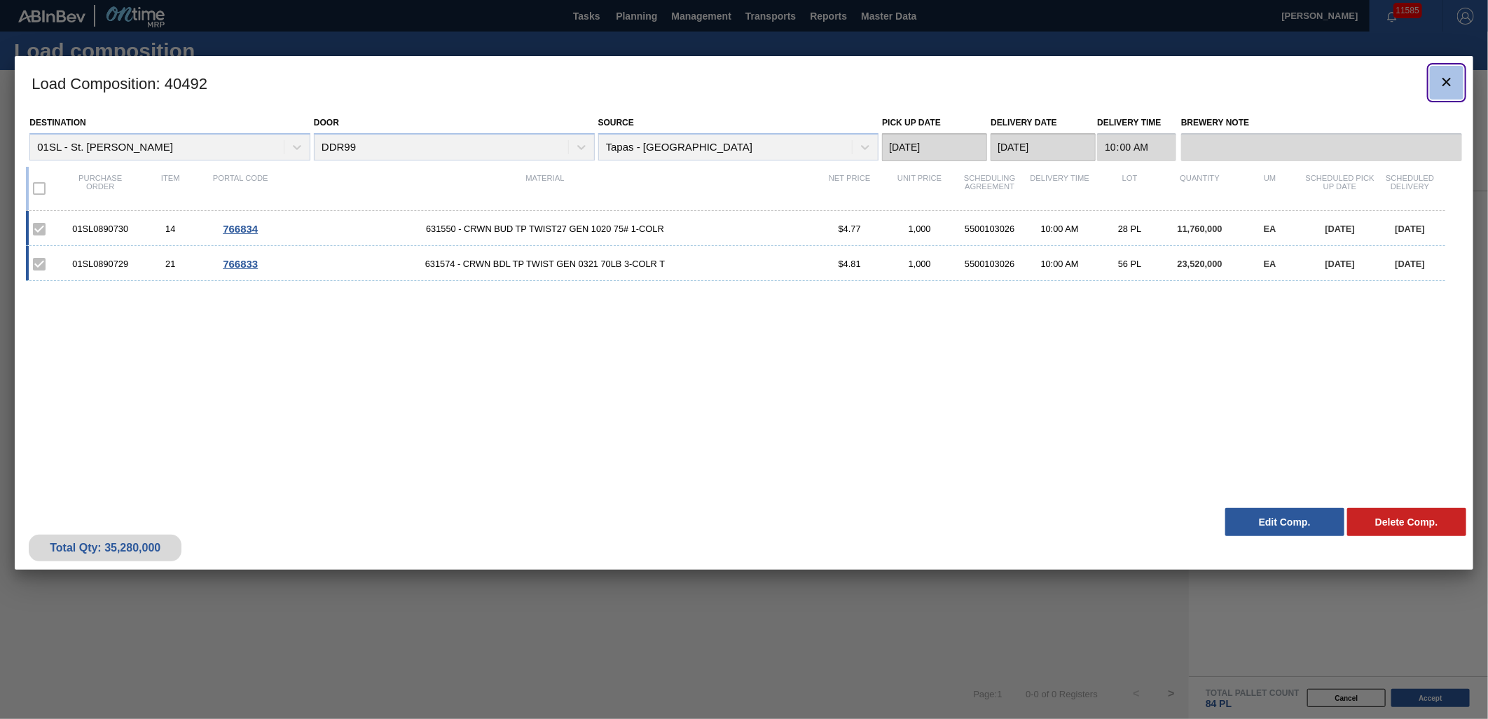
click at [1445, 81] on icon "botão de ícone" at bounding box center [1446, 82] width 8 height 8
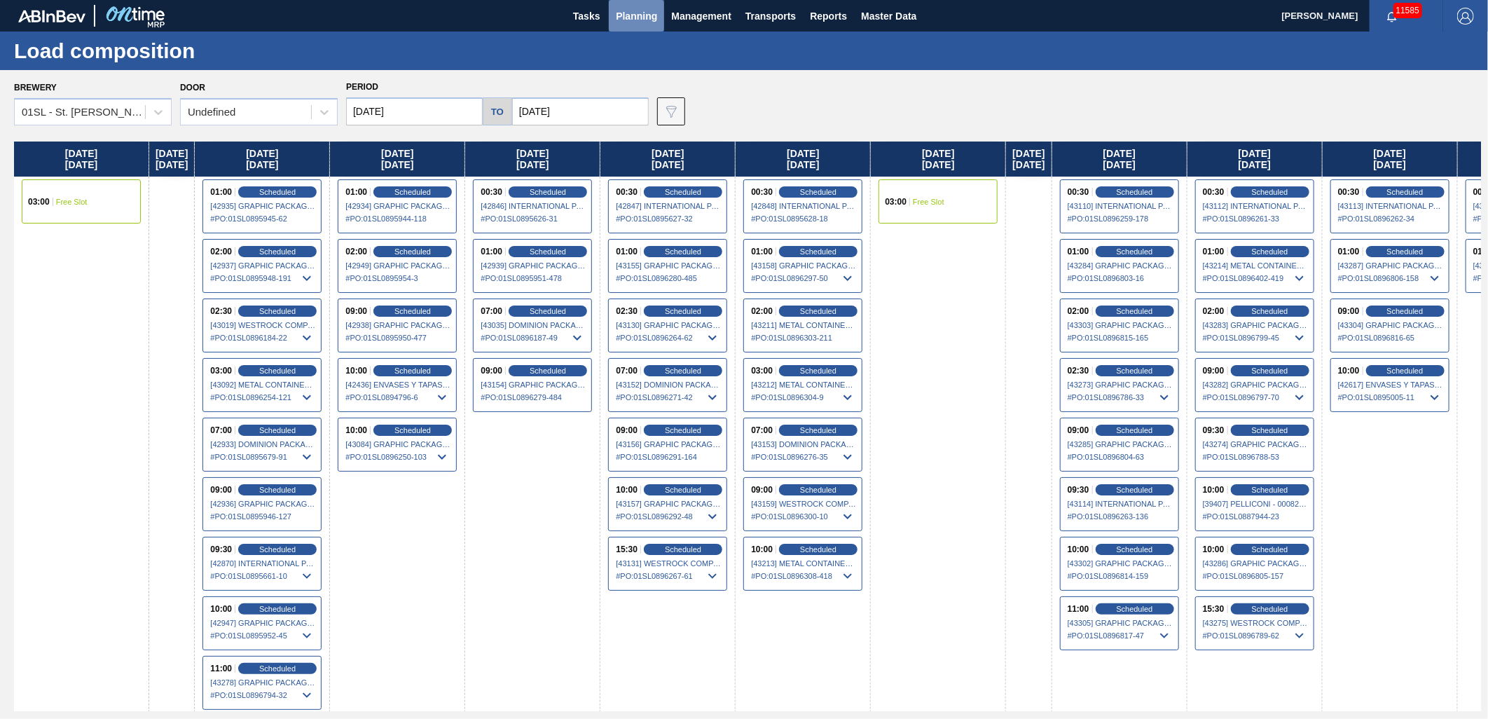
click at [635, 15] on span "Planning" at bounding box center [636, 16] width 41 height 17
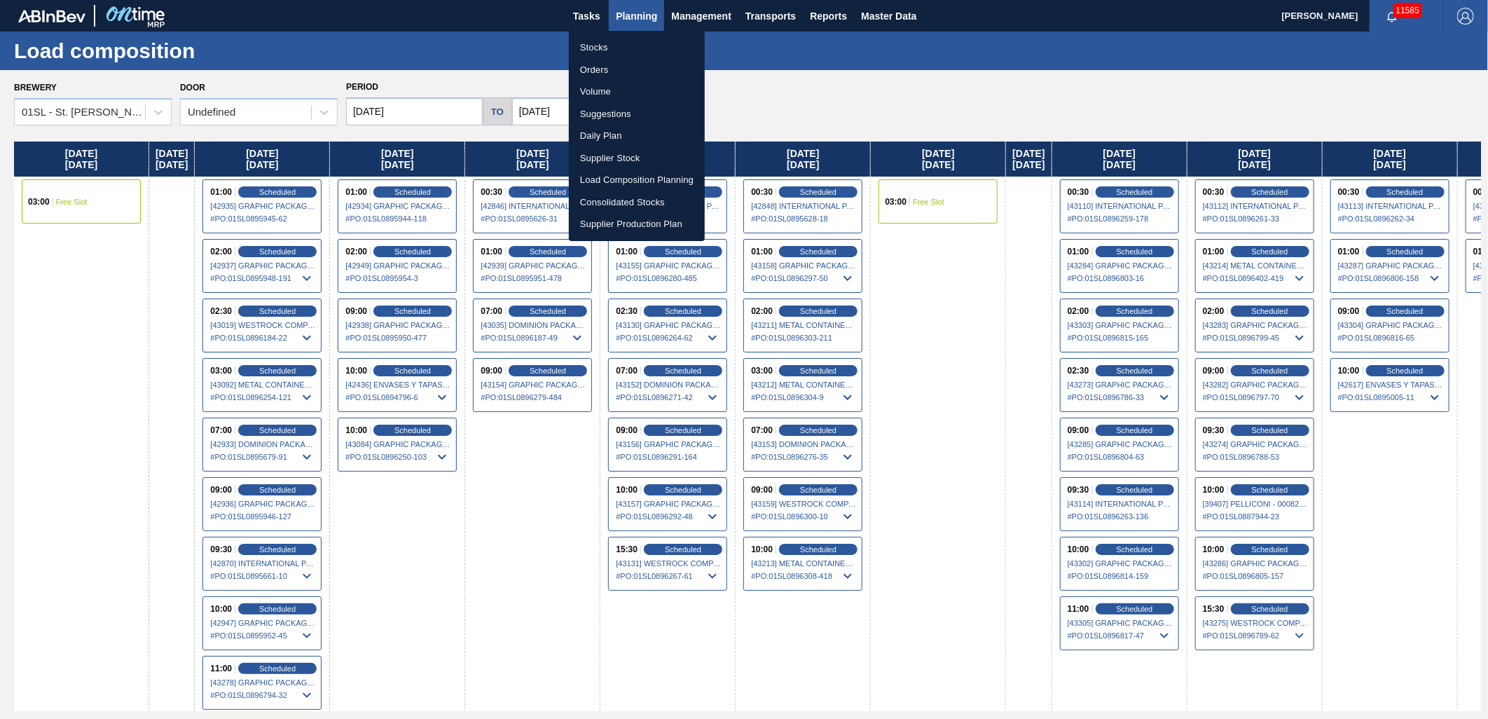
click at [56, 194] on div at bounding box center [744, 359] width 1488 height 719
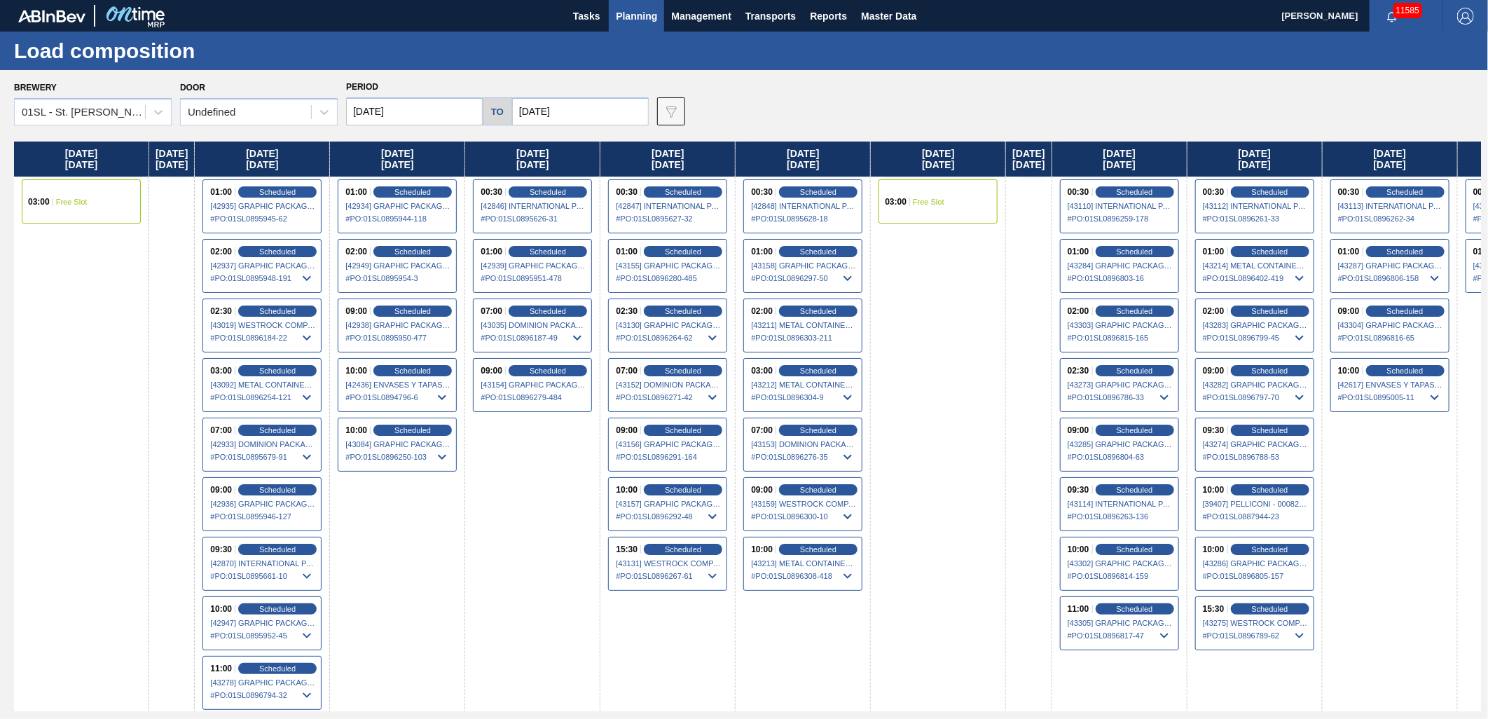
click at [67, 200] on span "Free Slot" at bounding box center [72, 202] width 32 height 8
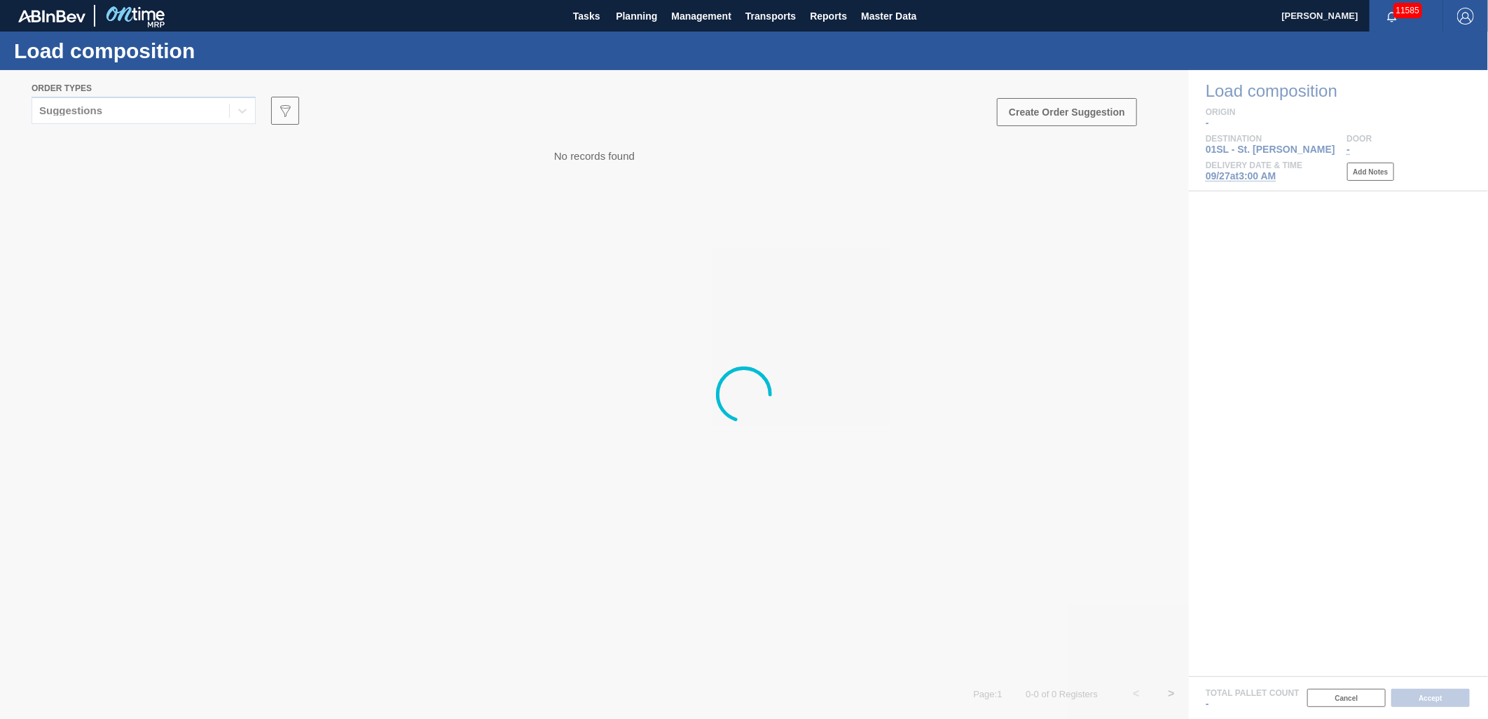
click at [233, 127] on div at bounding box center [744, 394] width 1488 height 649
click at [233, 120] on div at bounding box center [744, 394] width 1488 height 649
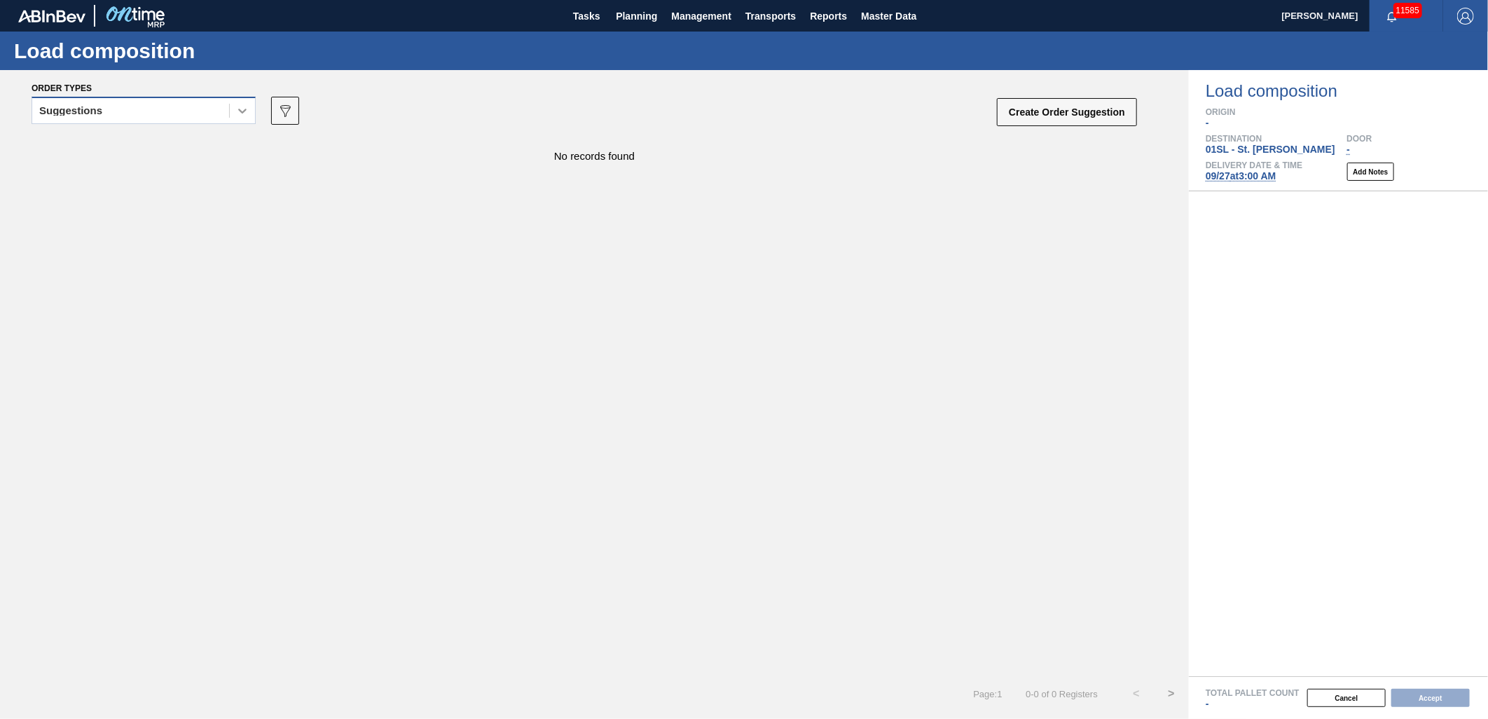
click at [233, 111] on div at bounding box center [242, 110] width 25 height 25
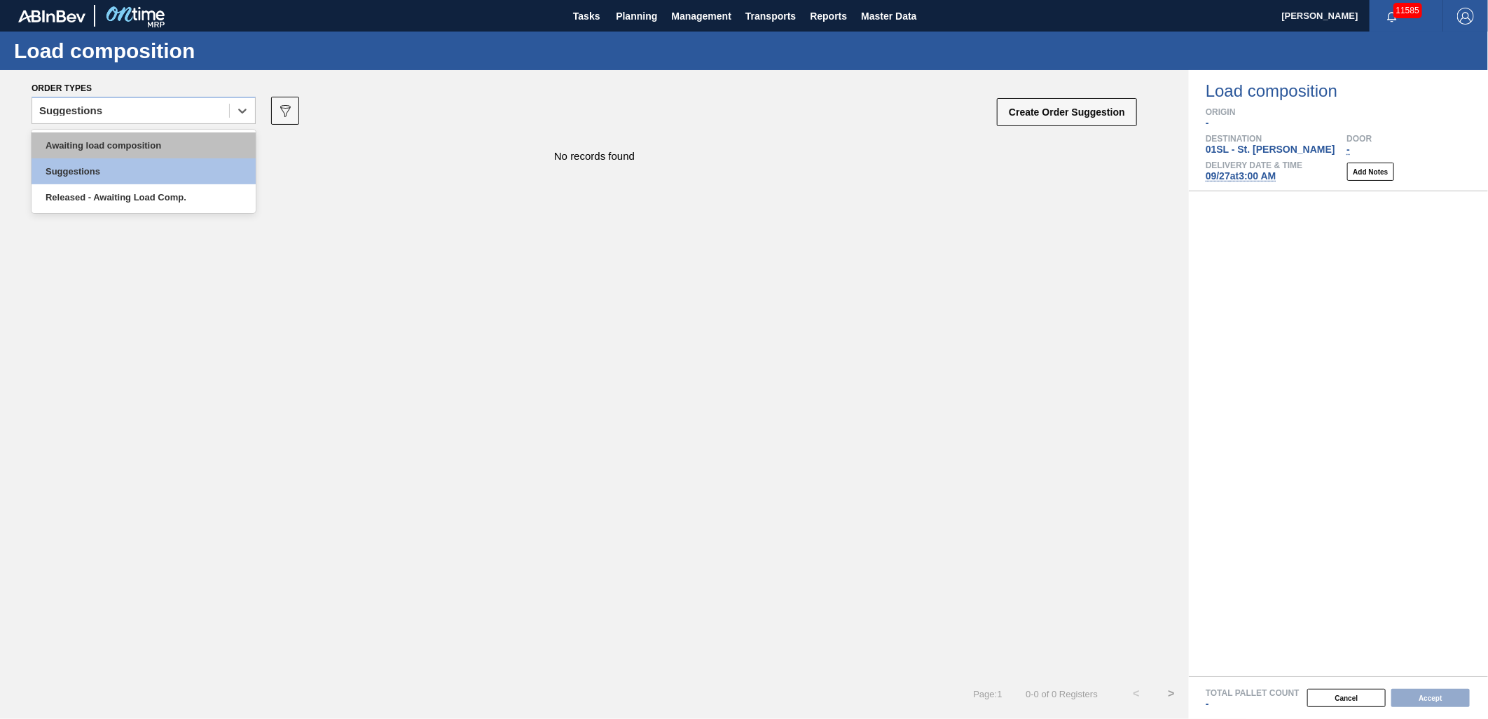
click at [218, 134] on div "Awaiting load composition" at bounding box center [144, 145] width 224 height 26
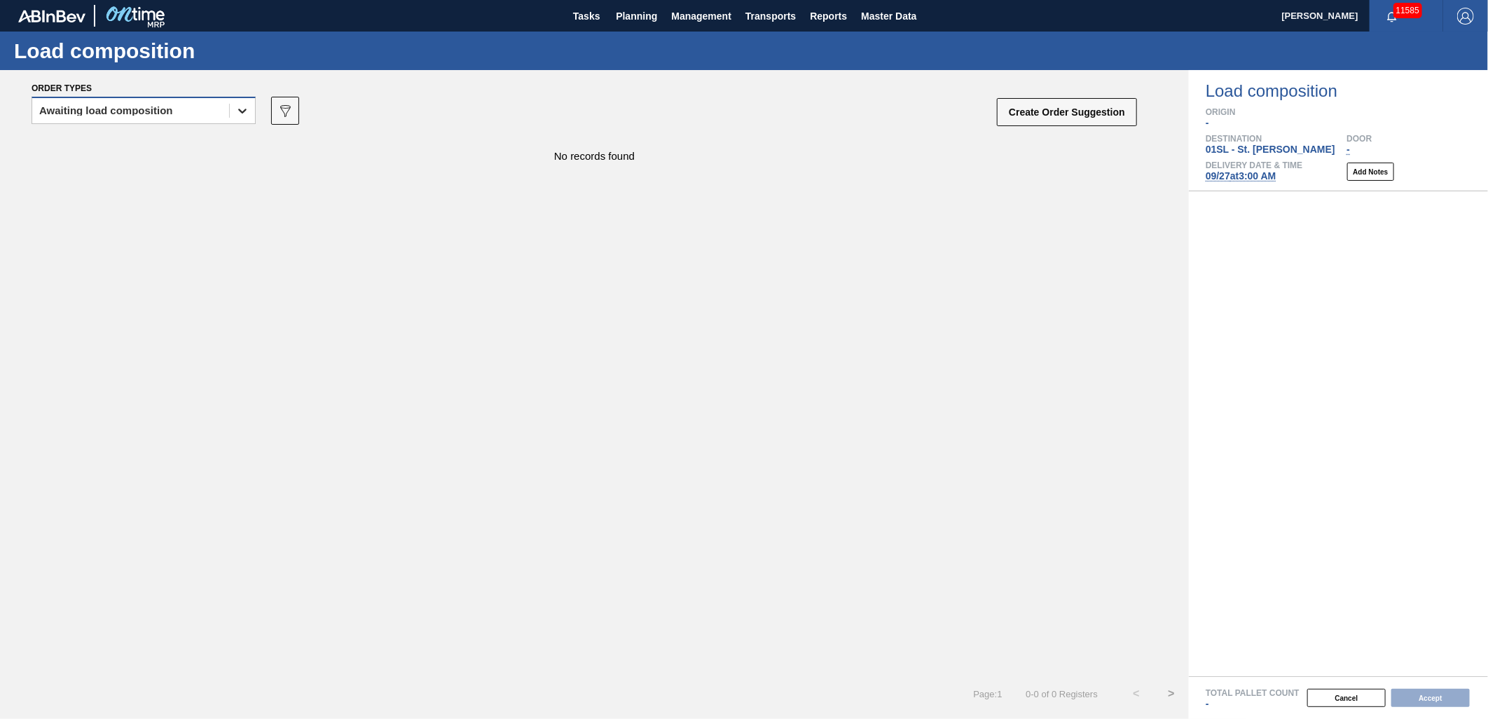
click at [233, 111] on div at bounding box center [242, 110] width 25 height 25
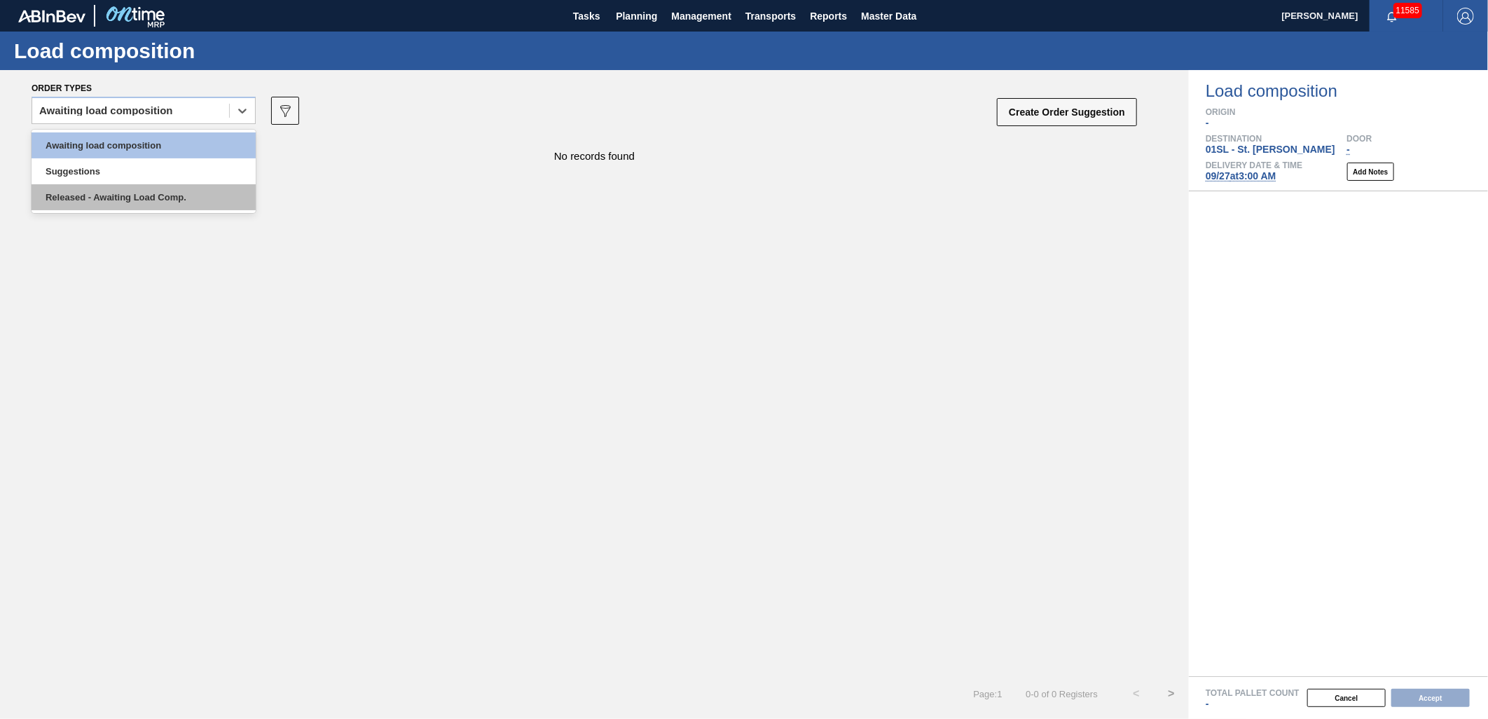
click at [199, 192] on div "Released - Awaiting Load Comp." at bounding box center [144, 197] width 224 height 26
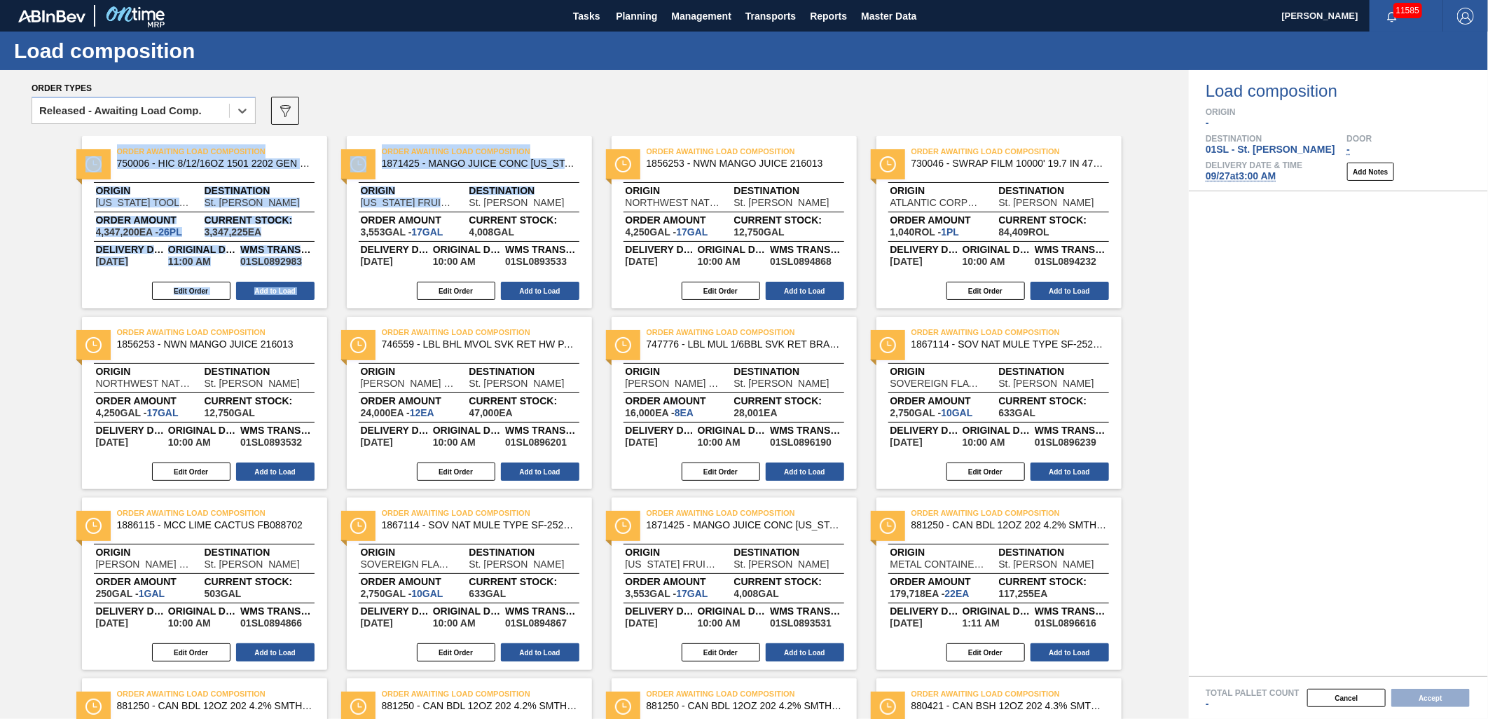
click at [565, 223] on div "Order types option Released - Awaiting Load Comp., selected. Select is focused …" at bounding box center [594, 394] width 1189 height 649
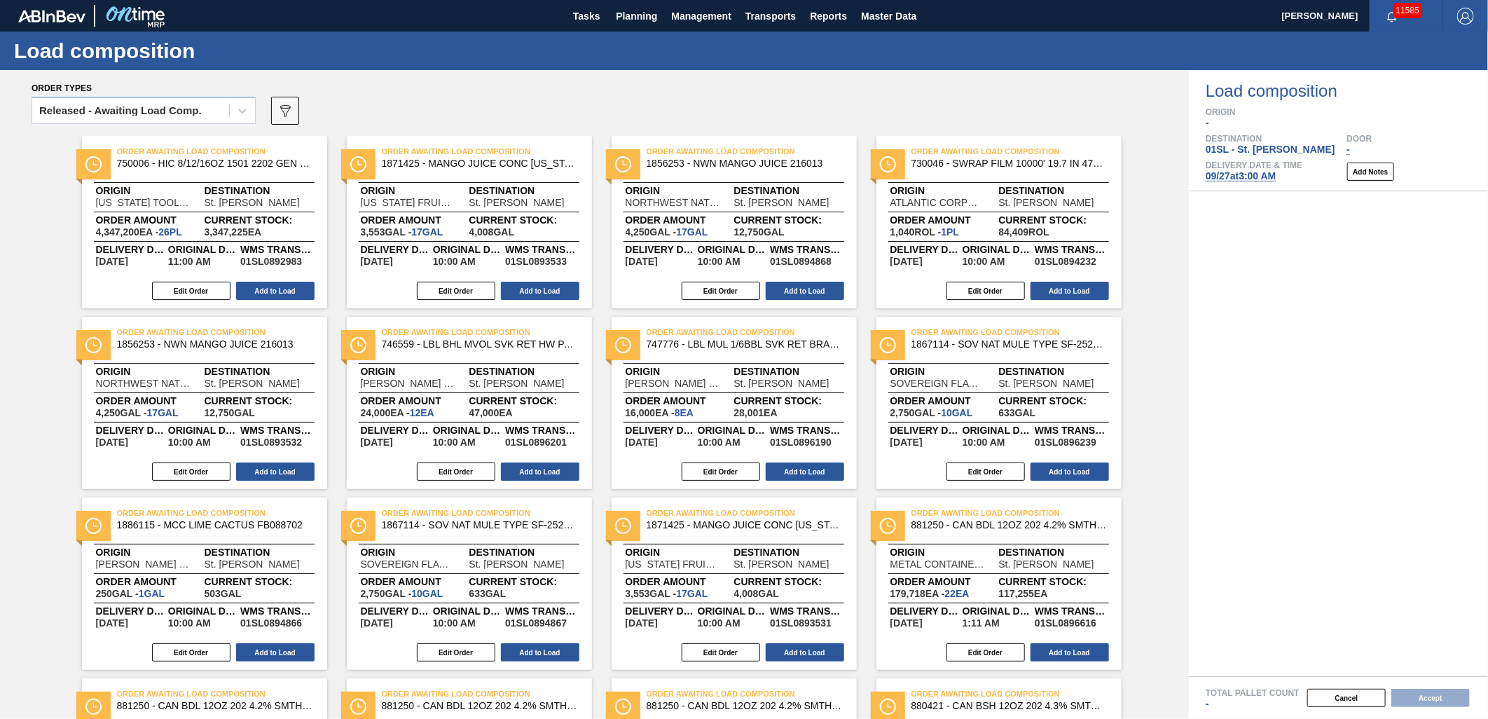
drag, startPoint x: 565, startPoint y: 223, endPoint x: 565, endPoint y: 100, distance: 122.6
click at [565, 102] on div "Released - Awaiting Load Comp. 089F7B8B-B2A5-4AFE-B5C0-19BA573D28AC" at bounding box center [585, 115] width 1107 height 42
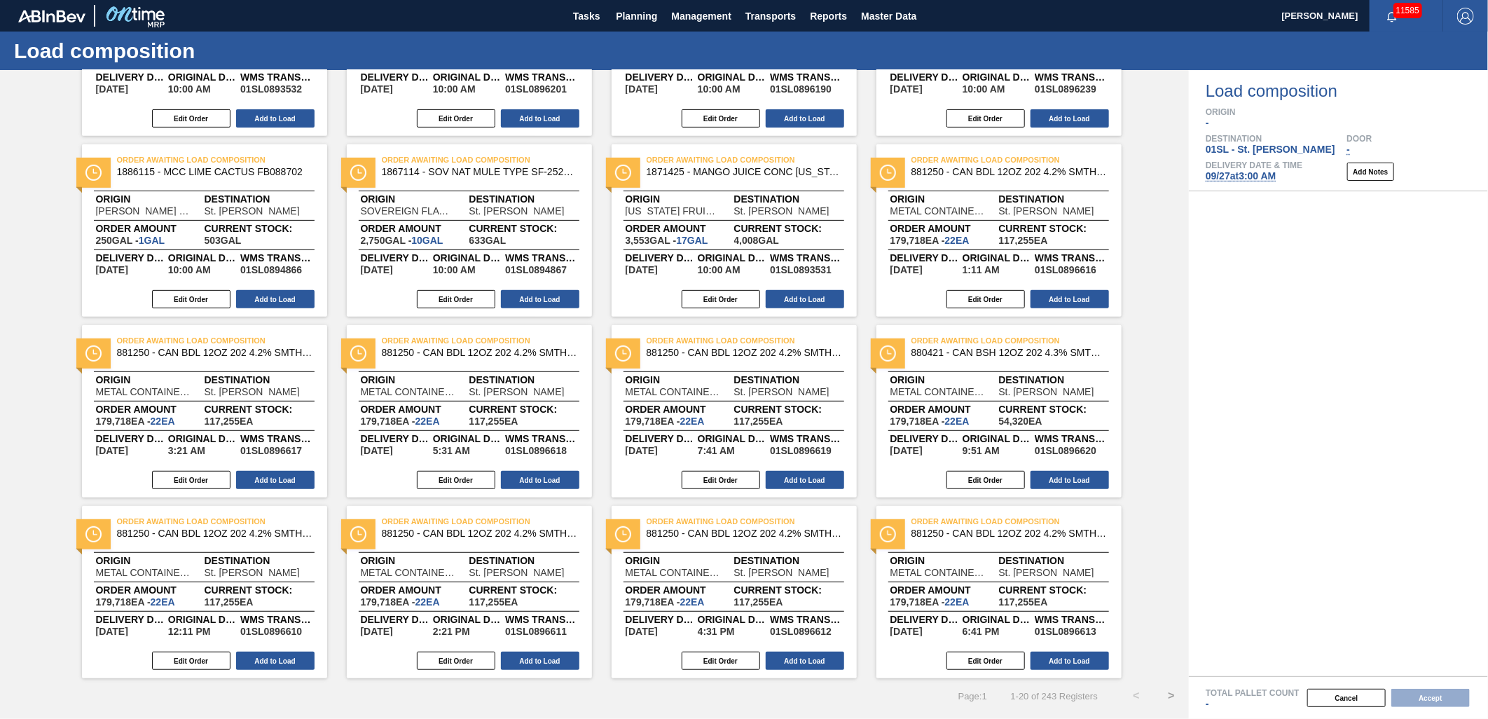
scroll to position [354, 0]
click at [1174, 702] on button ">" at bounding box center [1171, 694] width 35 height 35
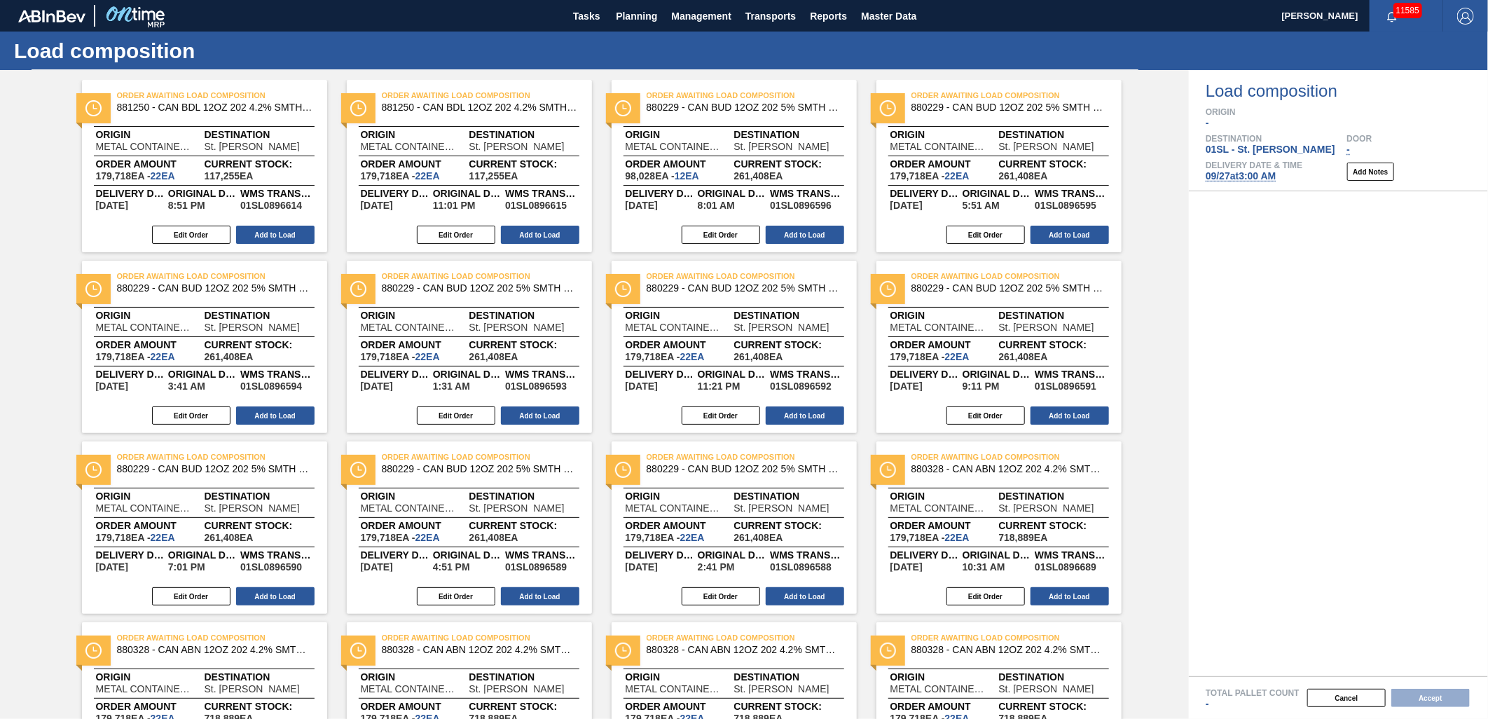
scroll to position [0, 0]
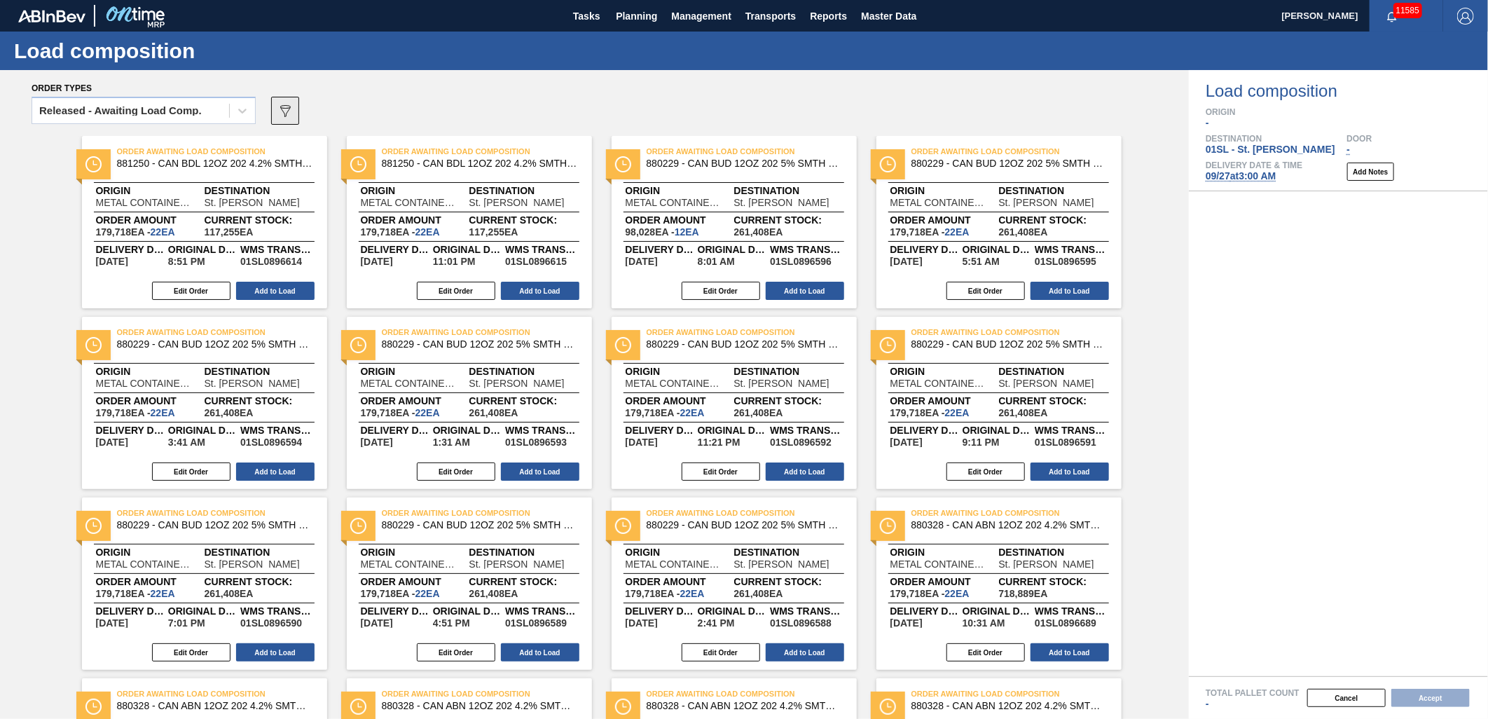
click at [277, 111] on icon "089F7B8B-B2A5-4AFE-B5C0-19BA573D28AC" at bounding box center [285, 110] width 17 height 17
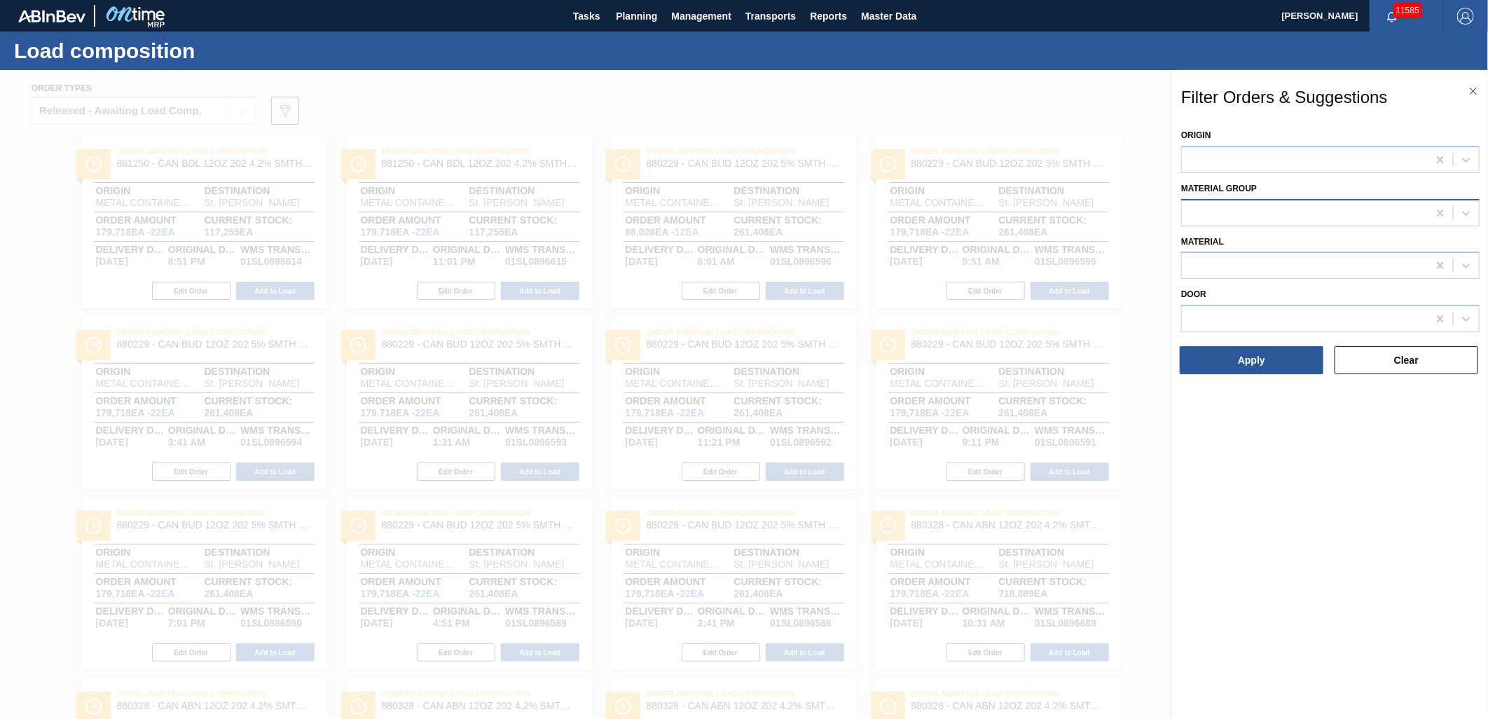
click at [1339, 203] on div at bounding box center [1305, 212] width 246 height 20
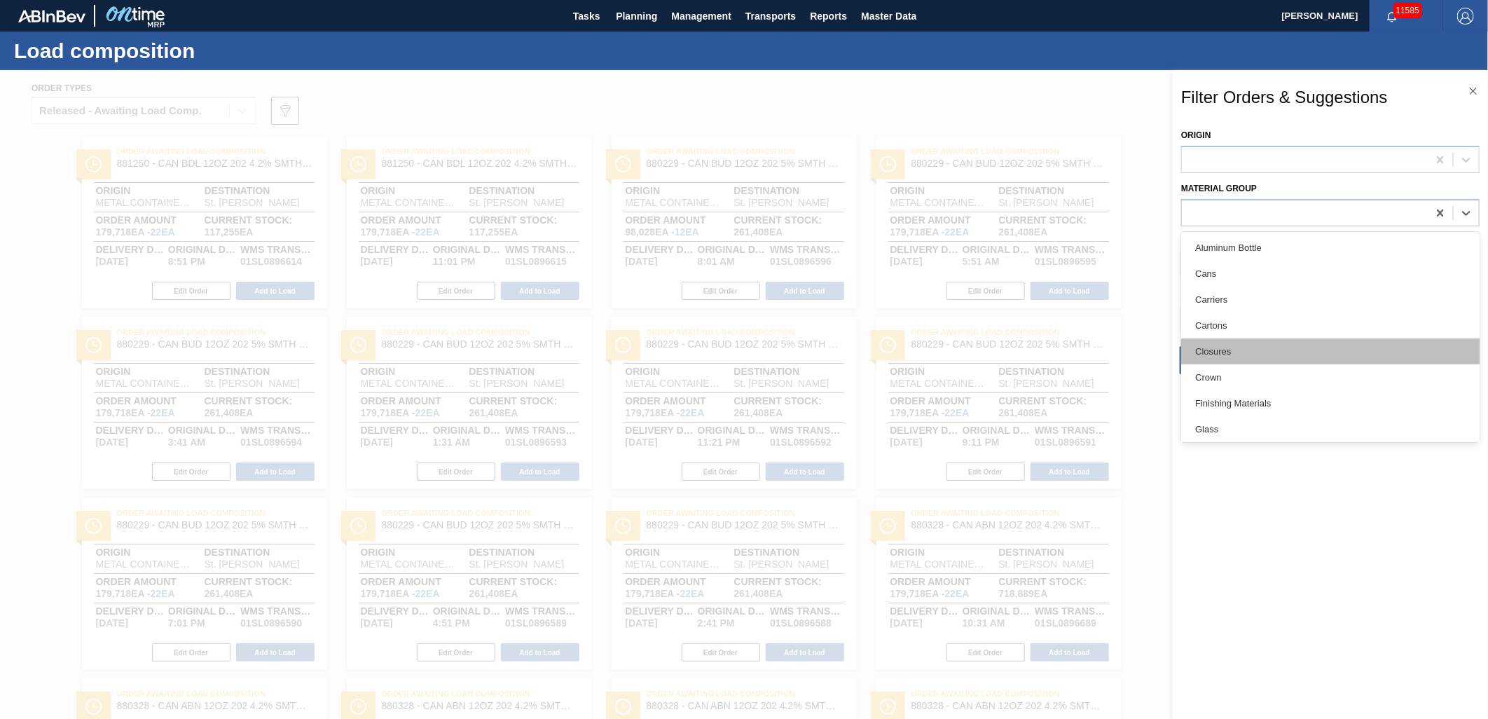
click at [1229, 358] on div "Closures" at bounding box center [1330, 351] width 298 height 26
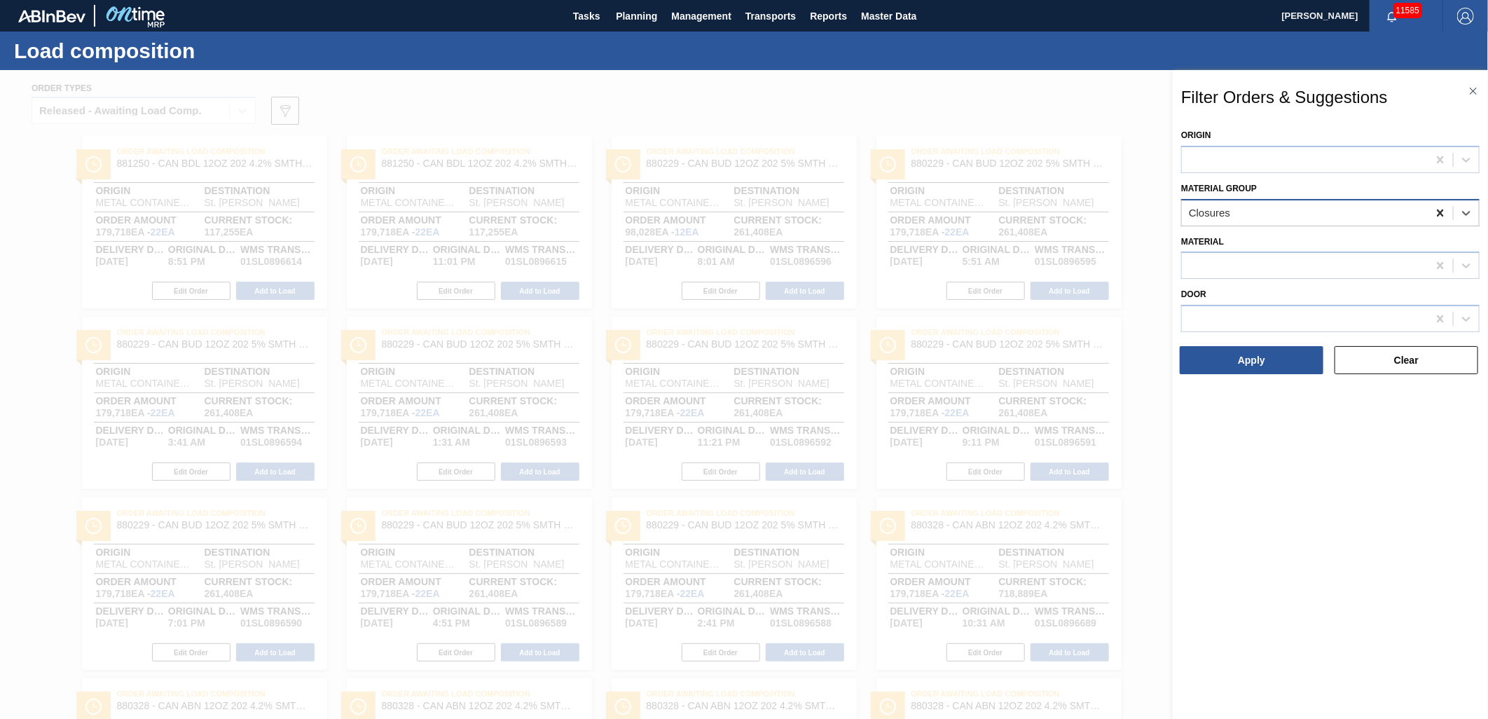
click at [1432, 206] on div at bounding box center [1439, 212] width 25 height 25
click at [1458, 212] on div at bounding box center [1465, 212] width 25 height 25
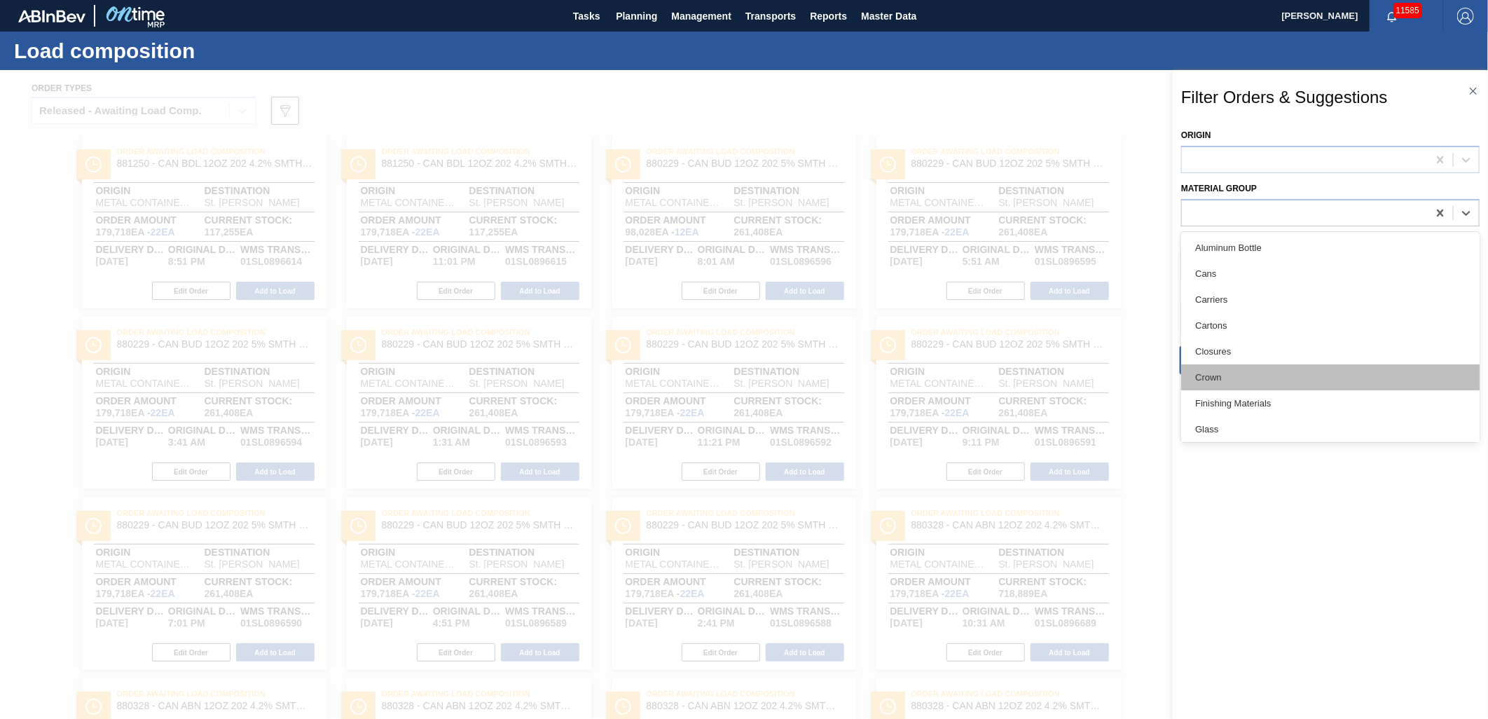
click at [1280, 378] on div "Crown" at bounding box center [1330, 377] width 298 height 26
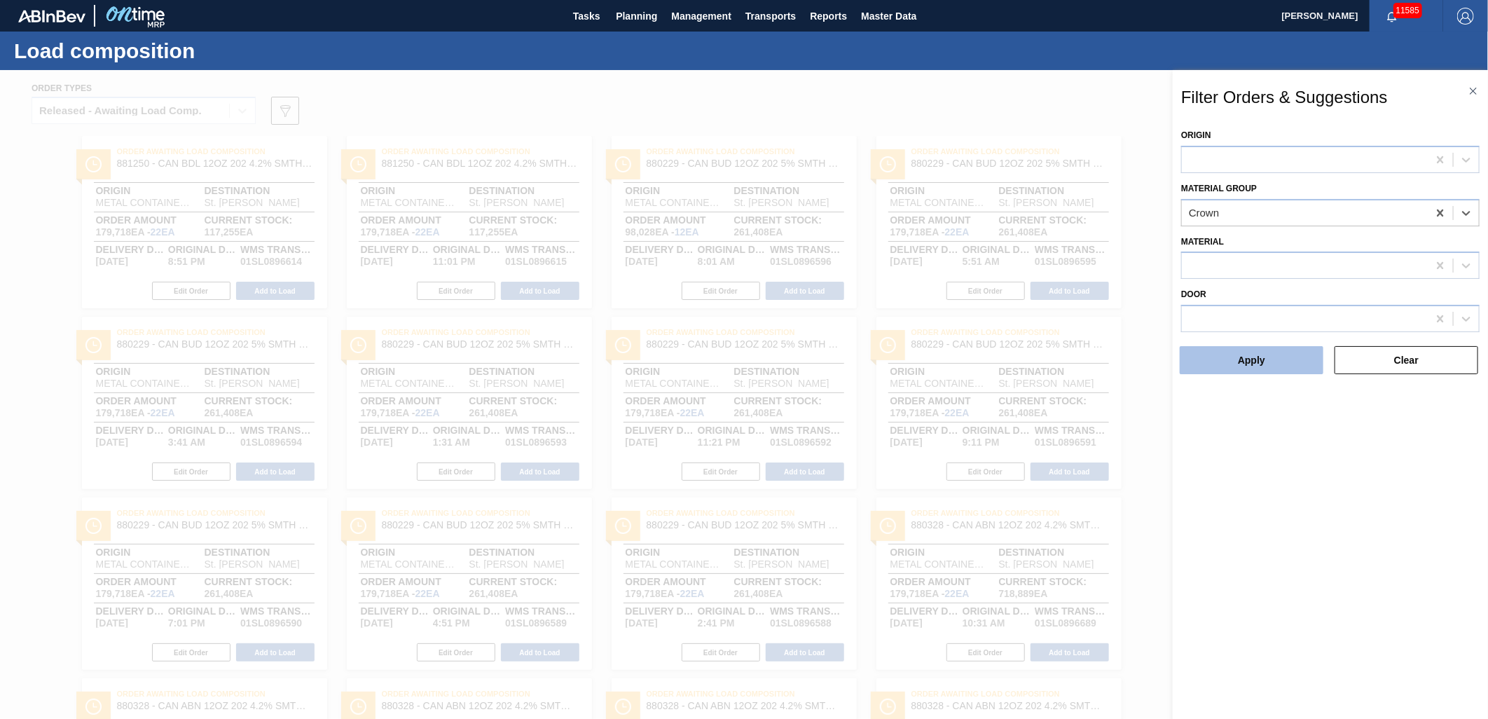
click at [1287, 363] on button "Apply" at bounding box center [1252, 360] width 144 height 28
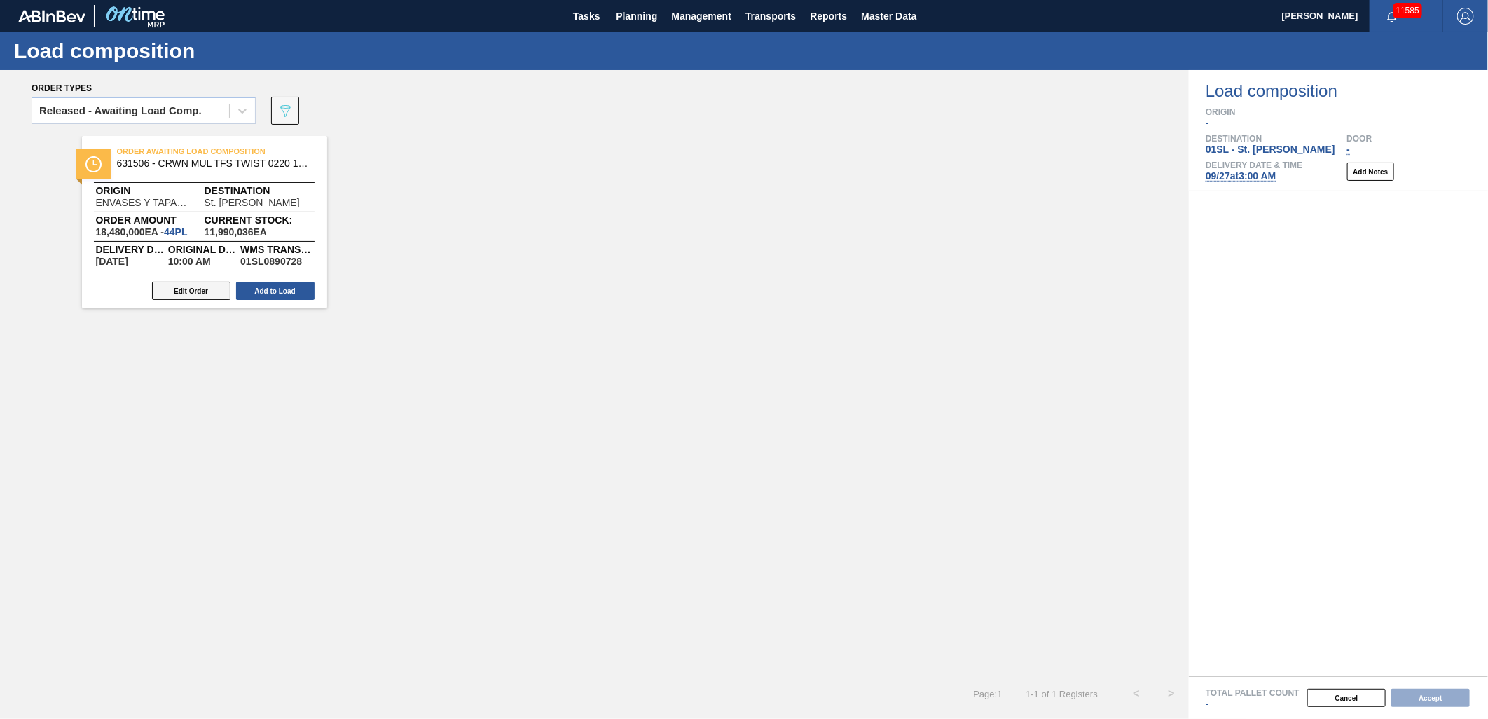
click at [216, 291] on button "Edit Order" at bounding box center [191, 291] width 78 height 18
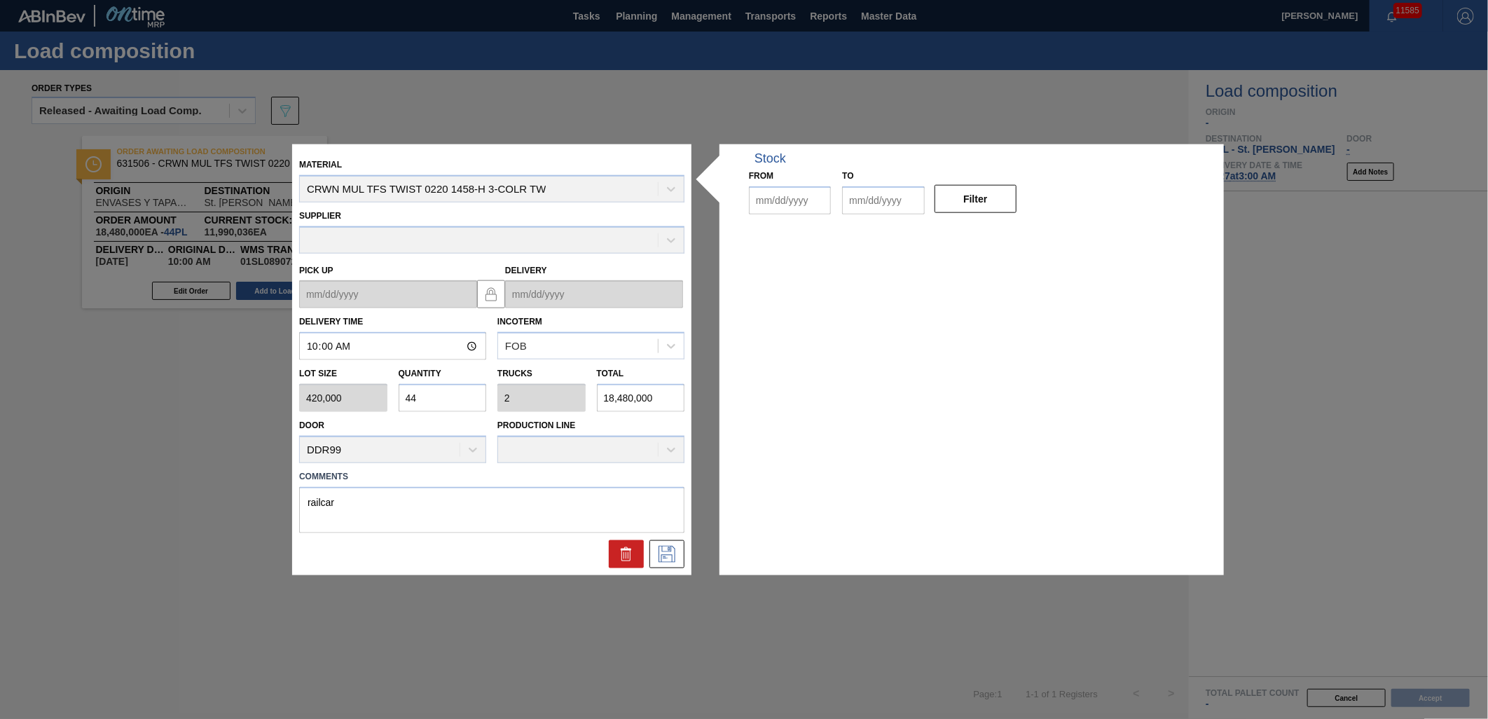
type input "10:00:00"
type input "420,000"
type input "44"
type input "2"
type input "18,480,000"
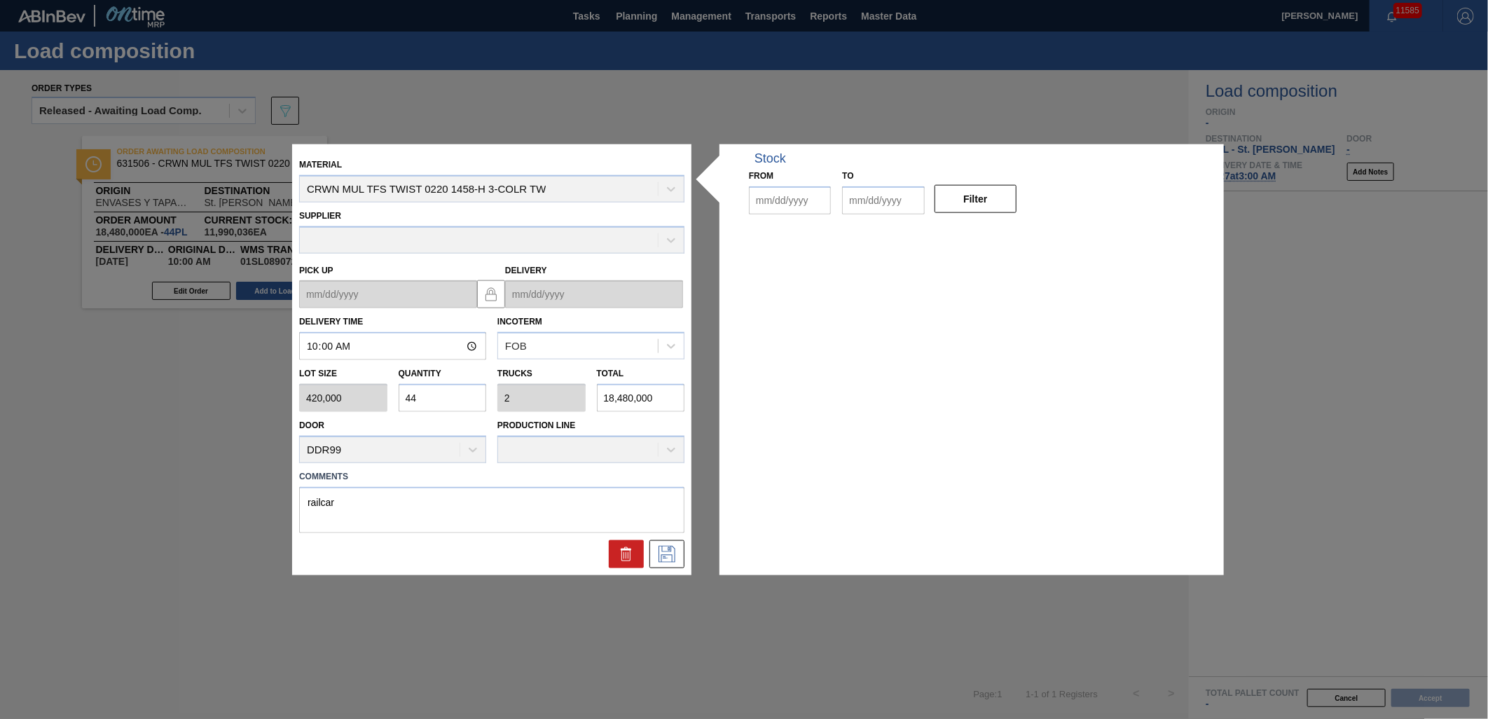
type textarea "railcar"
type up "[DATE]"
type input "[DATE]"
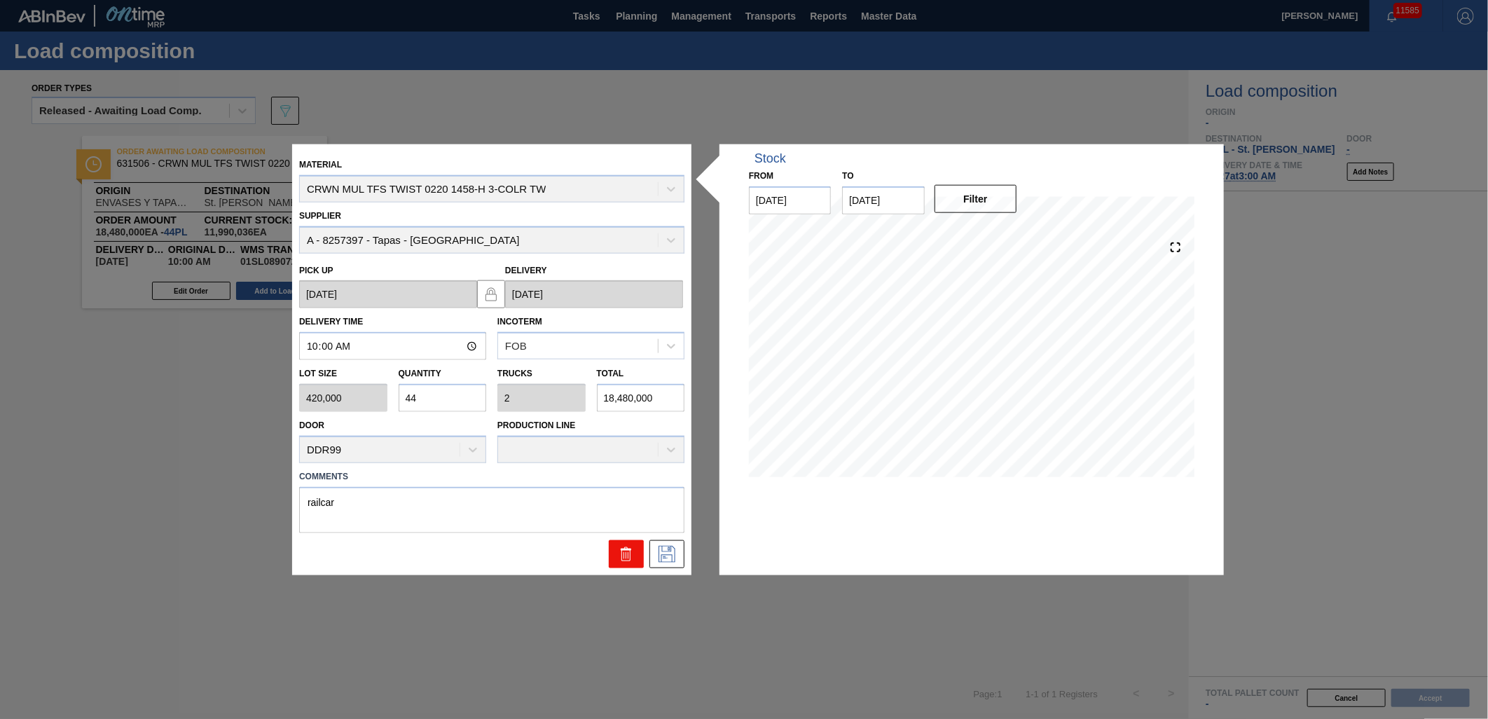
click at [616, 555] on button at bounding box center [626, 553] width 35 height 28
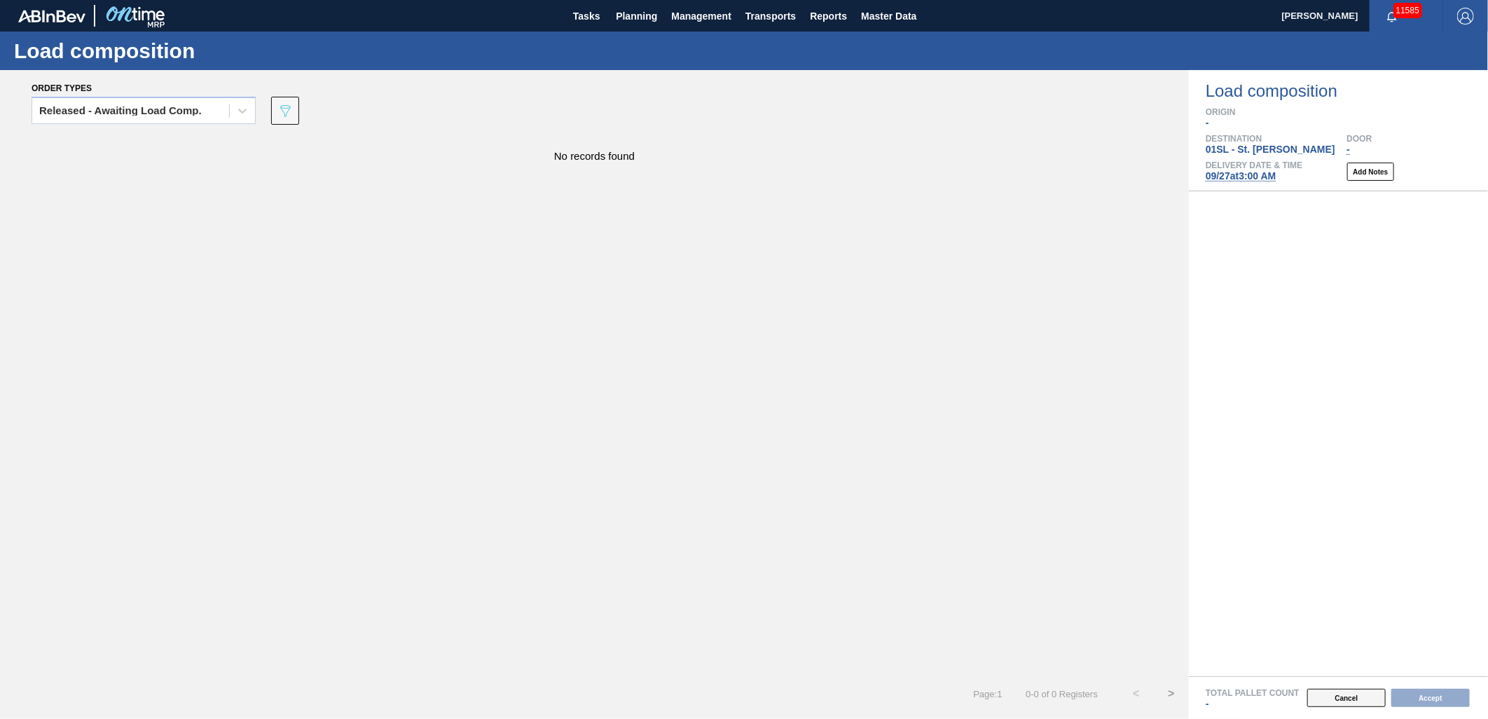
click at [1329, 693] on button "Cancel" at bounding box center [1346, 698] width 78 height 18
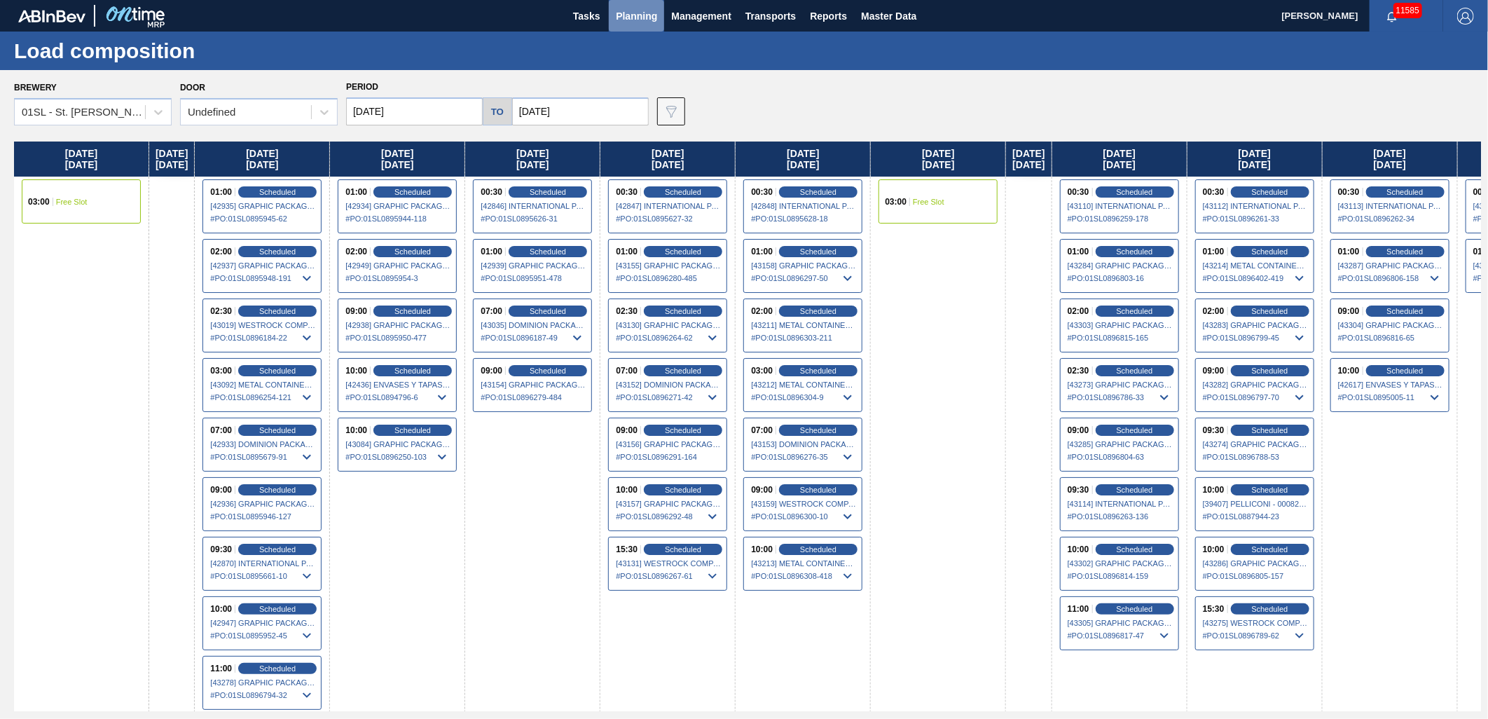
click at [642, 12] on span "Planning" at bounding box center [636, 16] width 41 height 17
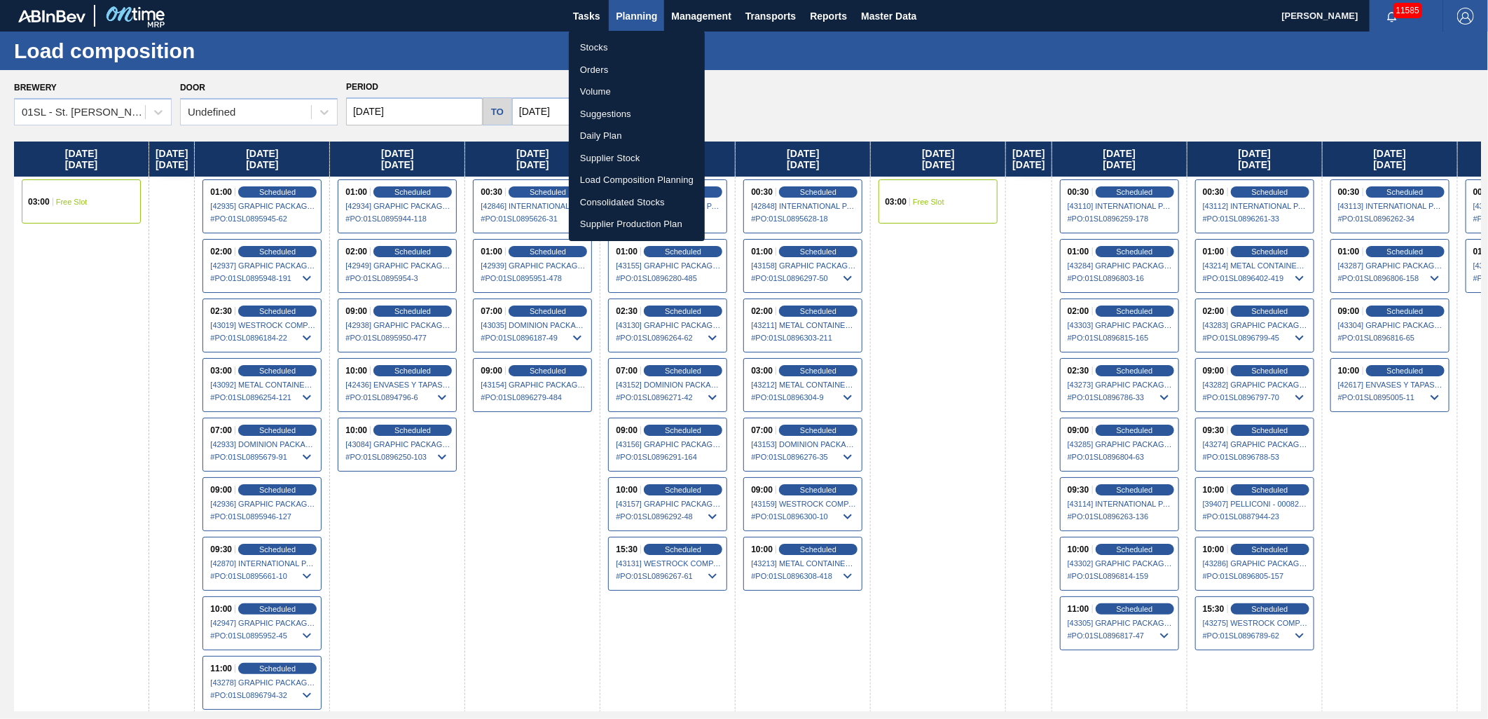
click at [609, 63] on li "Orders" at bounding box center [637, 70] width 136 height 22
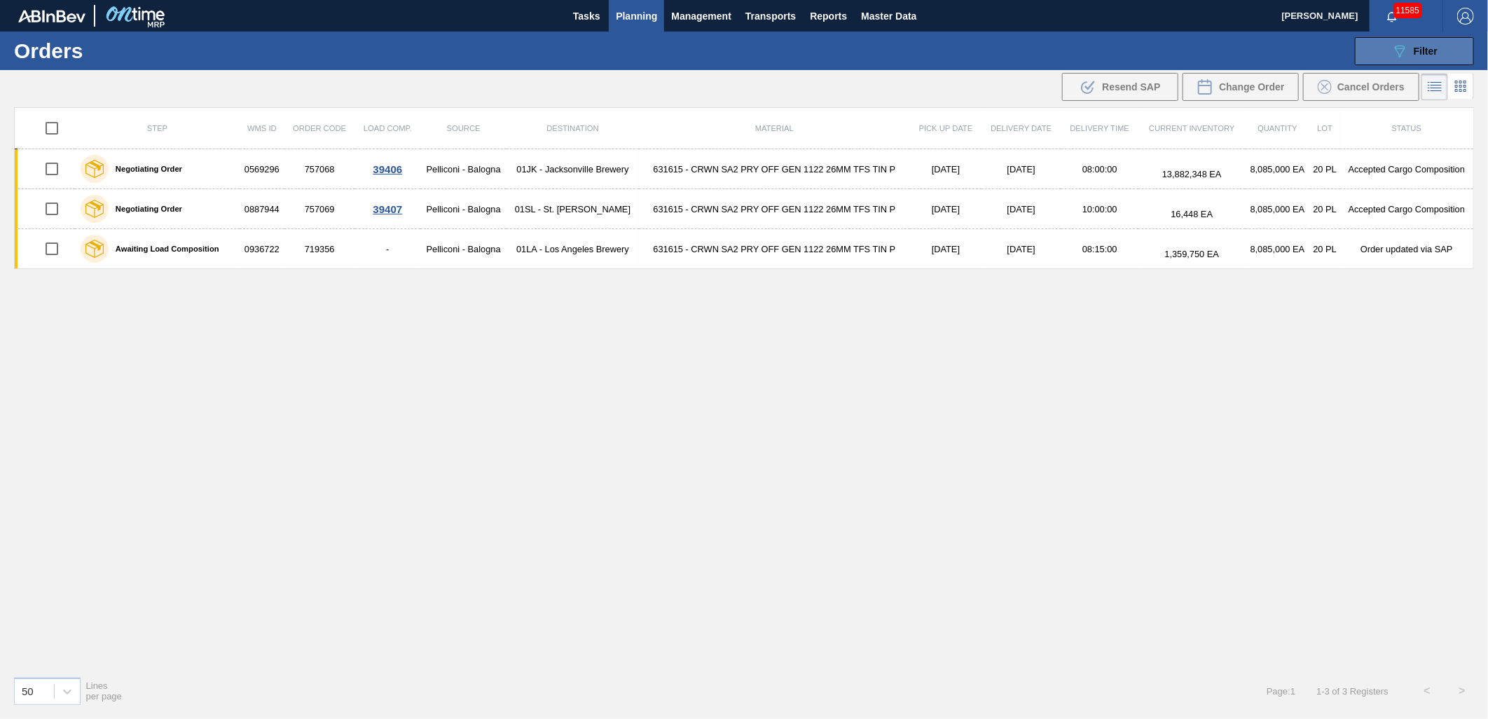
click at [1420, 47] on span "Filter" at bounding box center [1425, 51] width 24 height 11
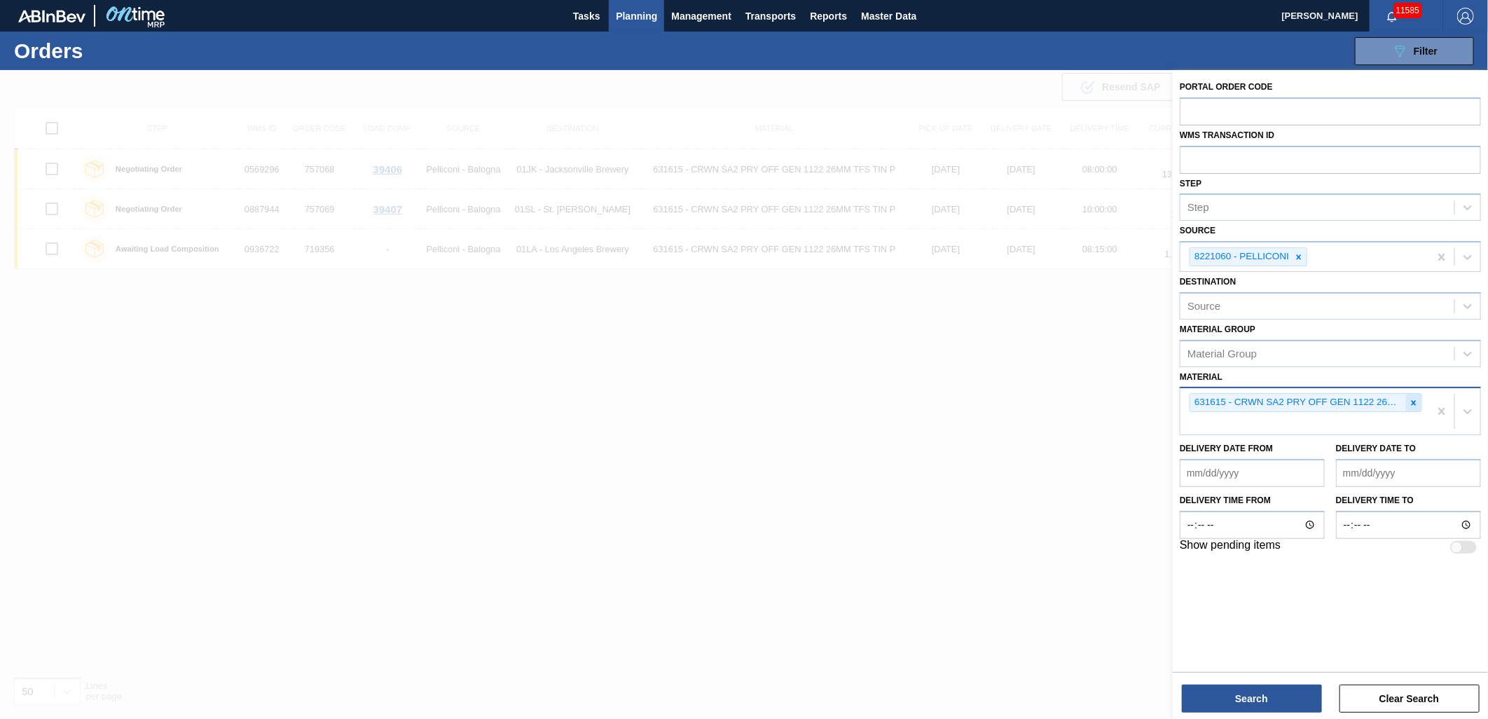
click at [1410, 402] on icon at bounding box center [1414, 403] width 10 height 10
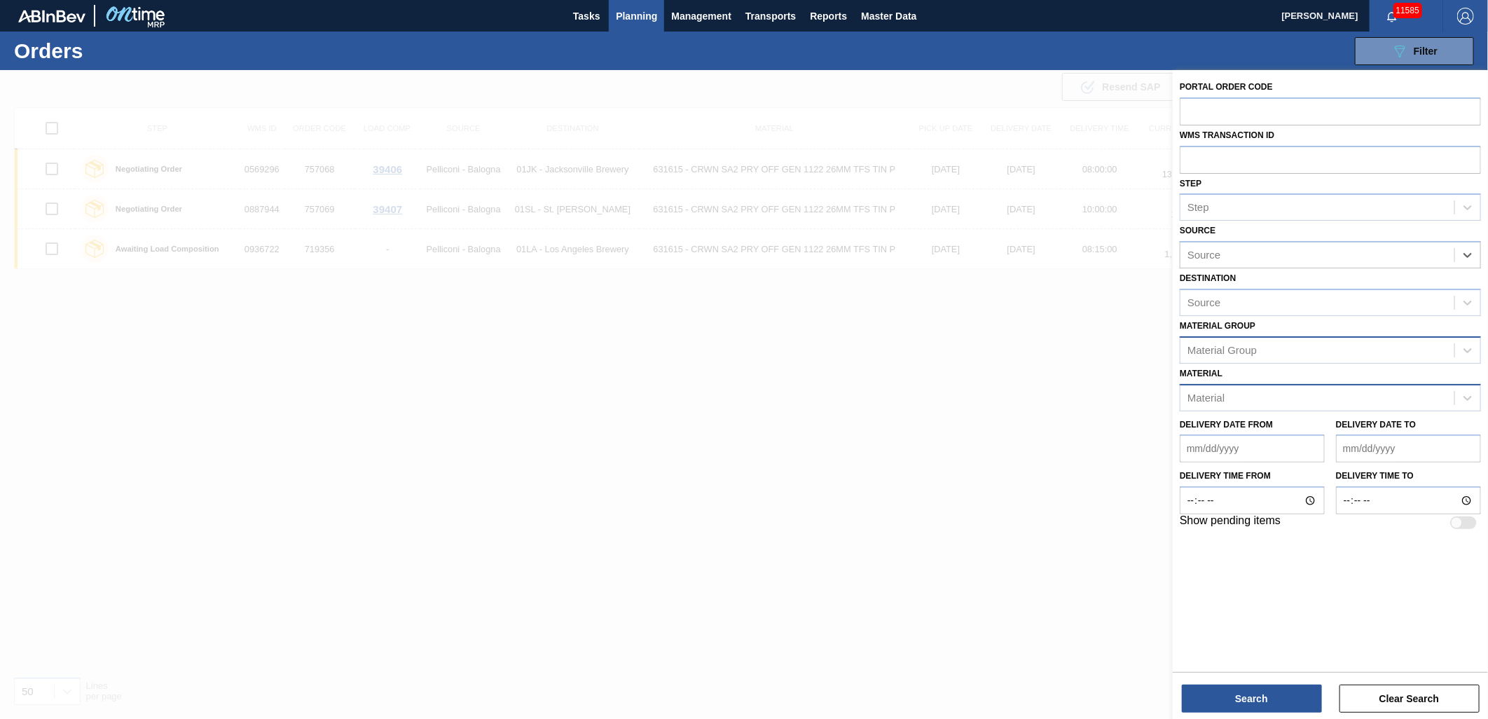
click at [1436, 349] on div "Material Group" at bounding box center [1317, 350] width 274 height 20
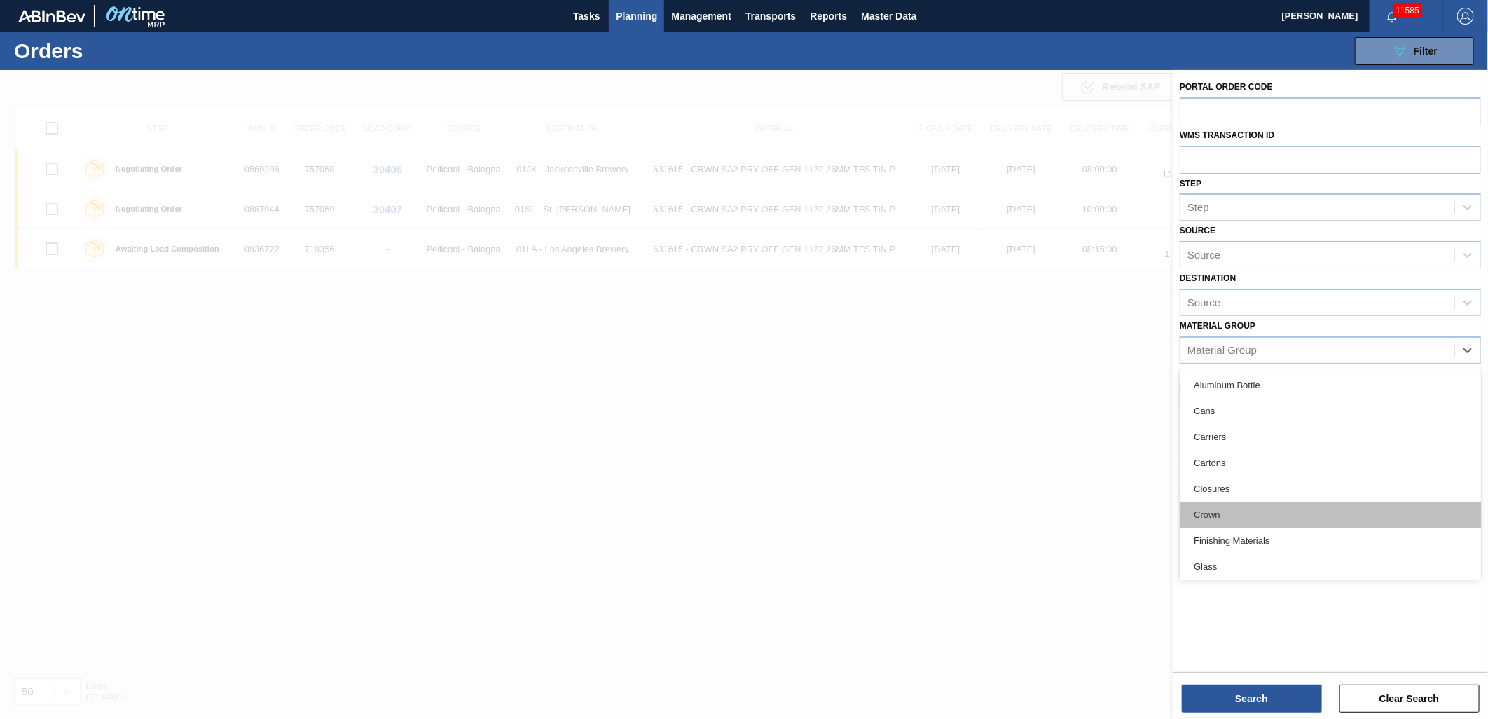
click at [1227, 509] on div "Crown" at bounding box center [1330, 515] width 301 height 26
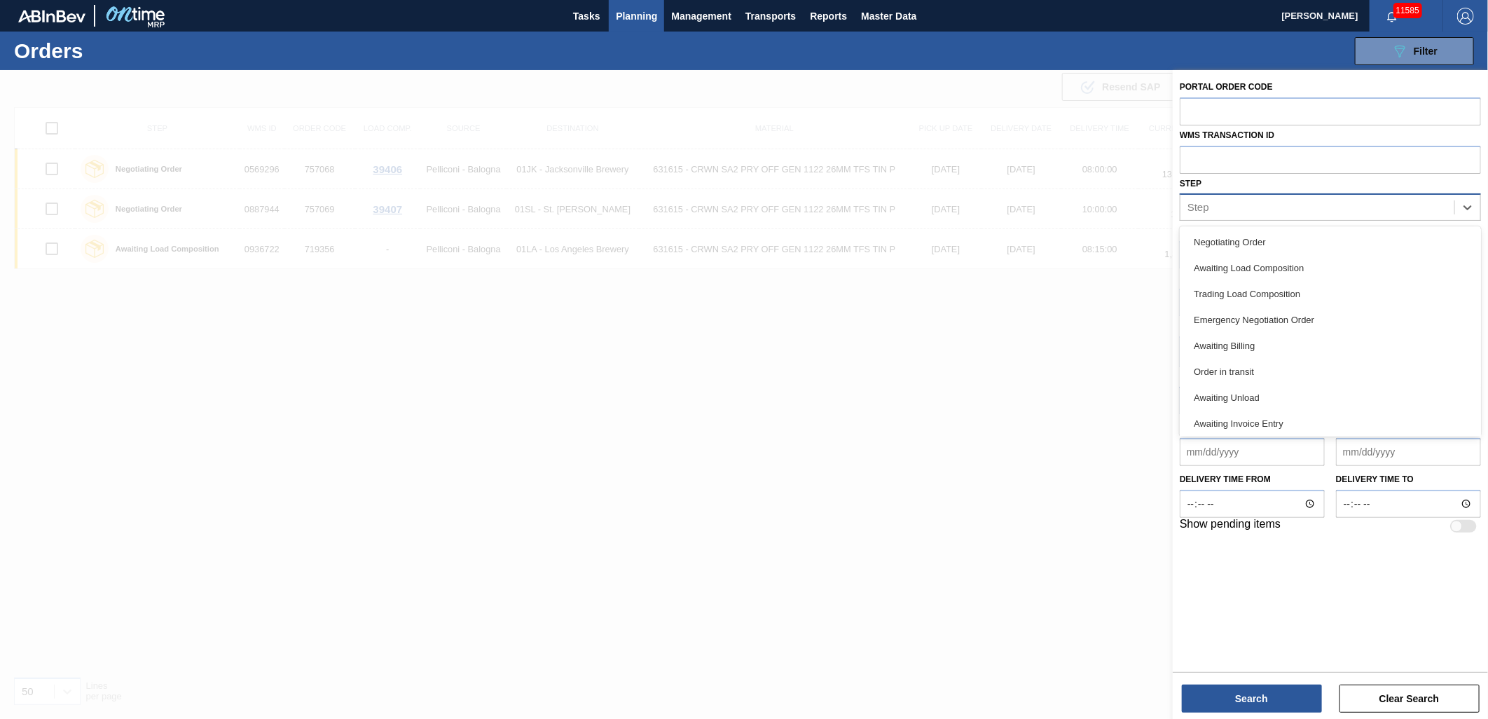
click at [1282, 208] on div "Step" at bounding box center [1317, 208] width 274 height 20
click at [1282, 274] on div "Awaiting Load Composition" at bounding box center [1330, 268] width 301 height 26
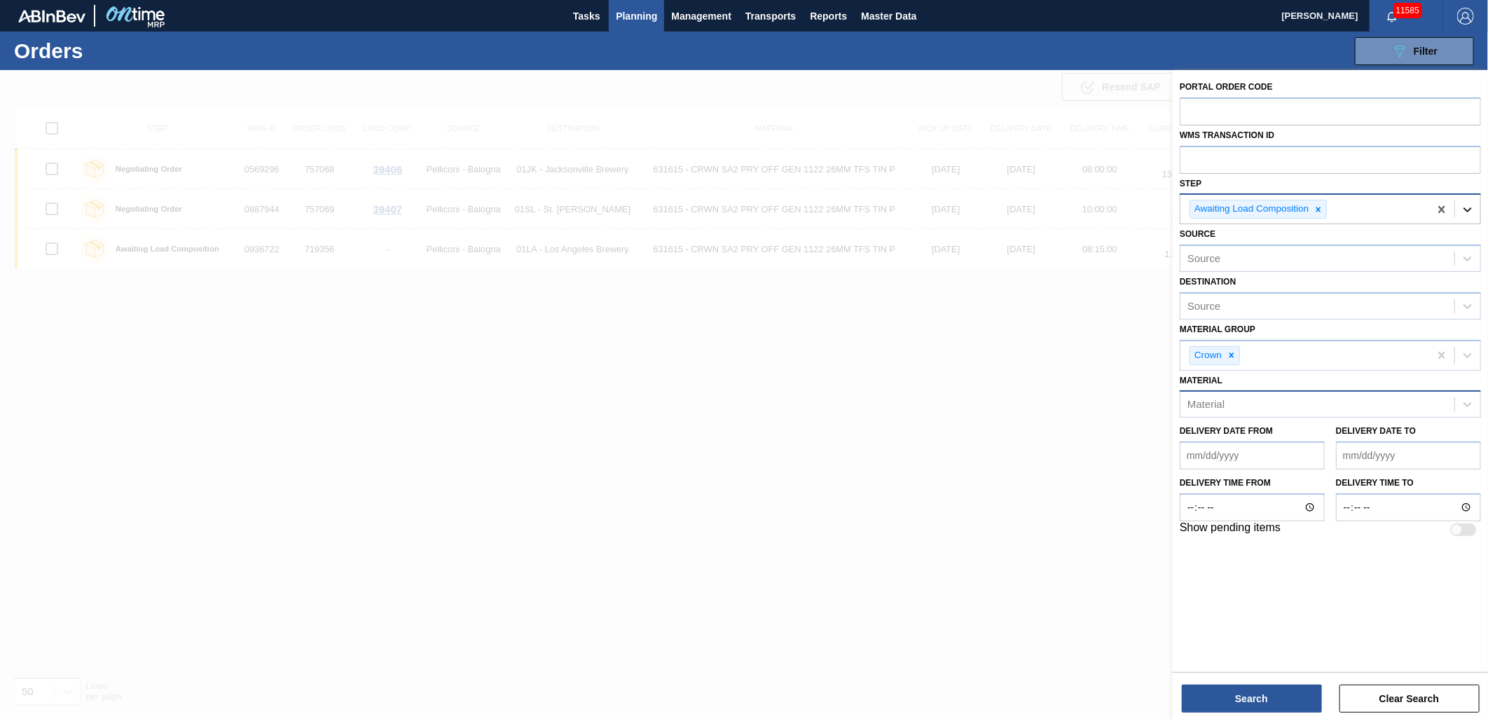
click at [1470, 212] on icon at bounding box center [1467, 209] width 14 height 14
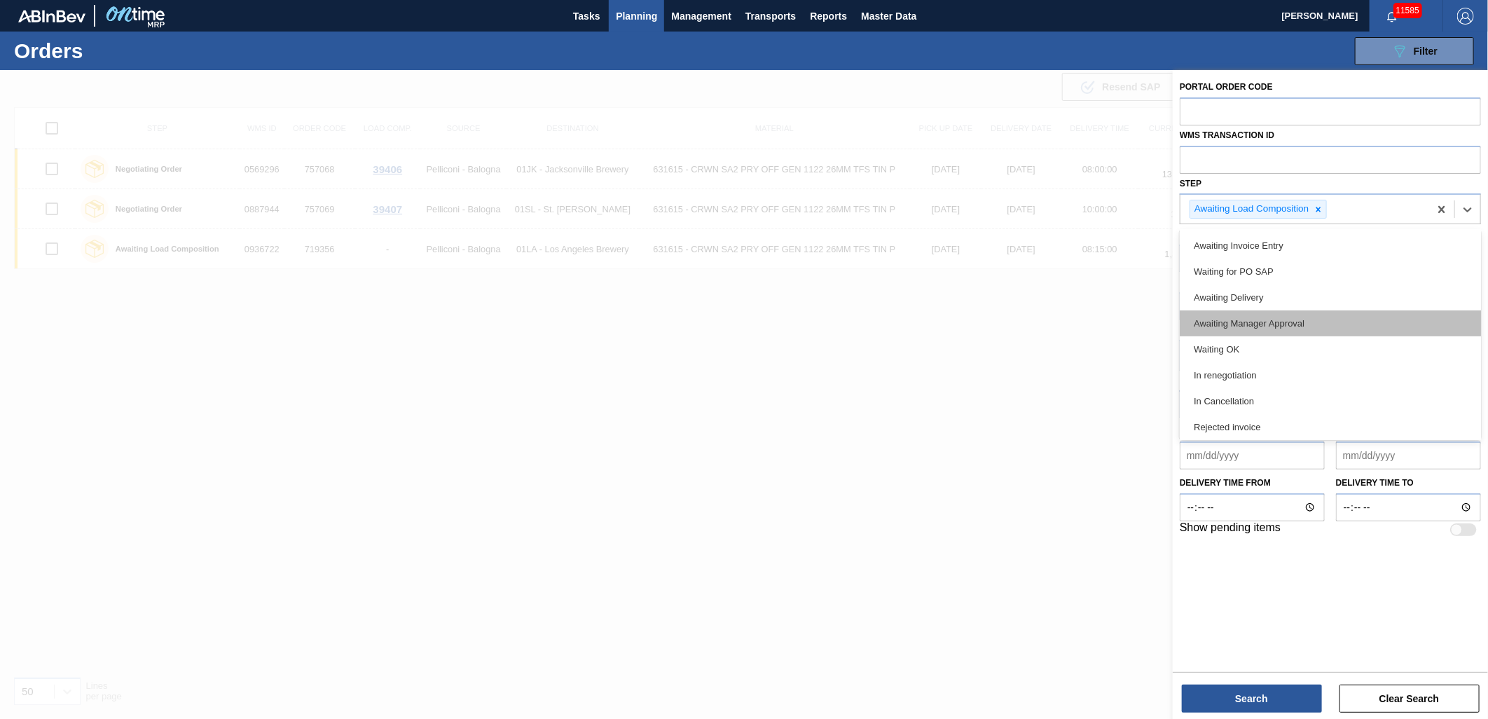
scroll to position [158, 0]
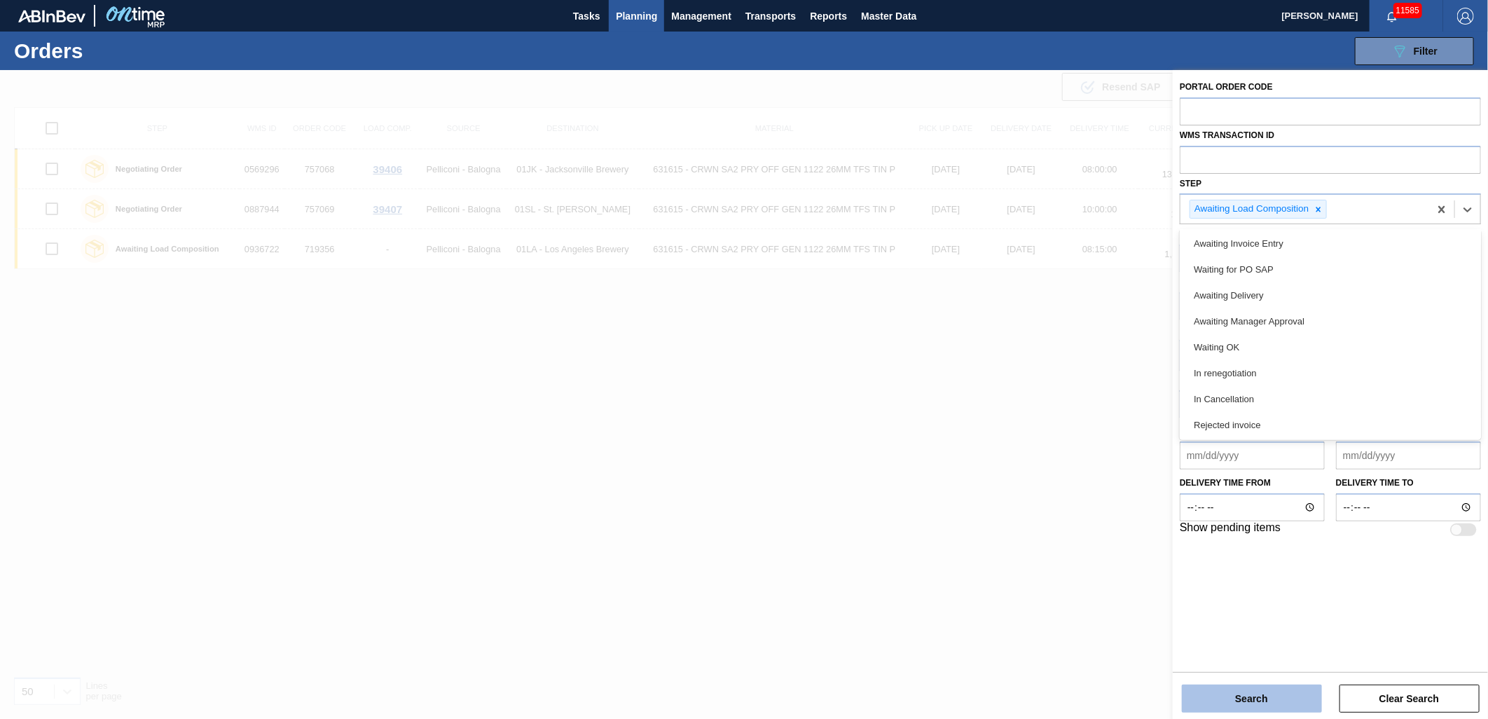
click at [1299, 694] on button "Search" at bounding box center [1252, 698] width 140 height 28
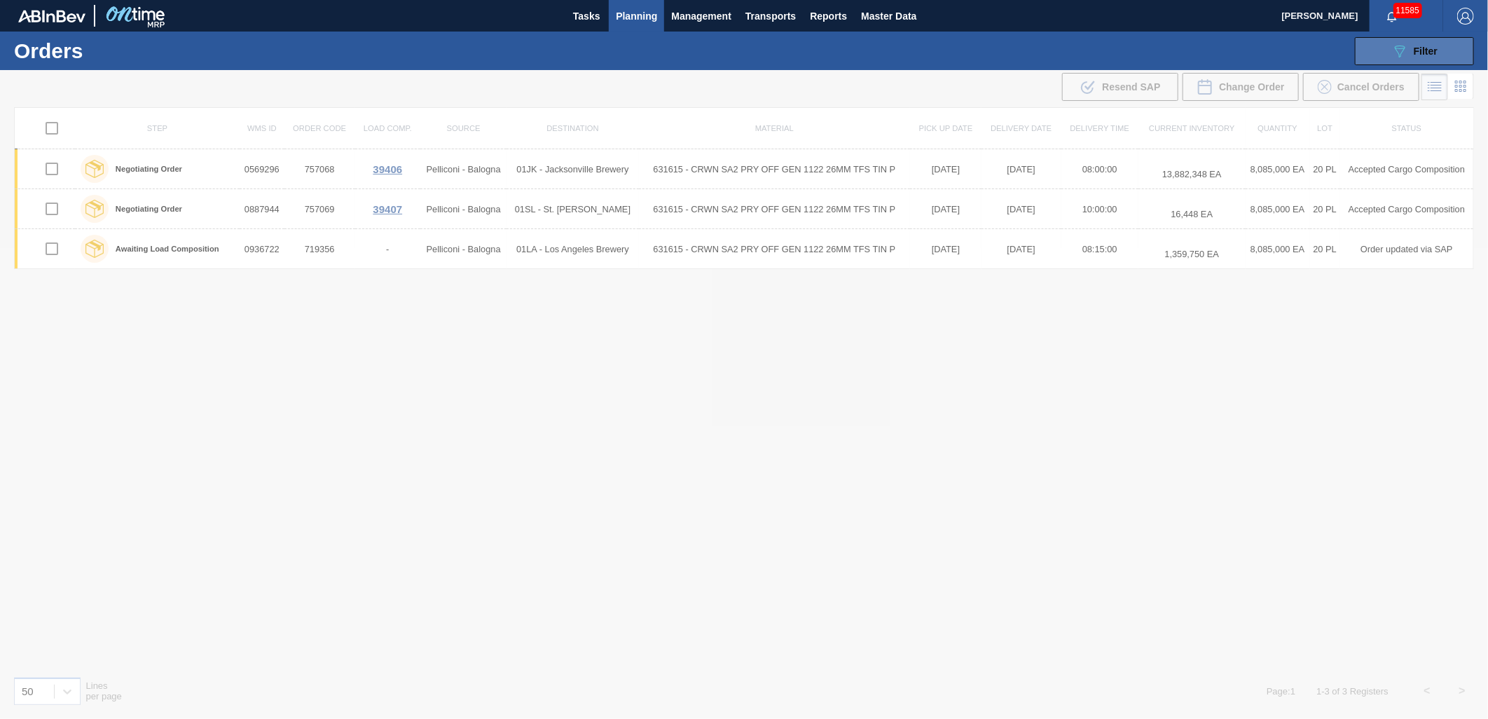
click at [1406, 43] on icon "089F7B8B-B2A5-4AFE-B5C0-19BA573D28AC" at bounding box center [1399, 51] width 17 height 17
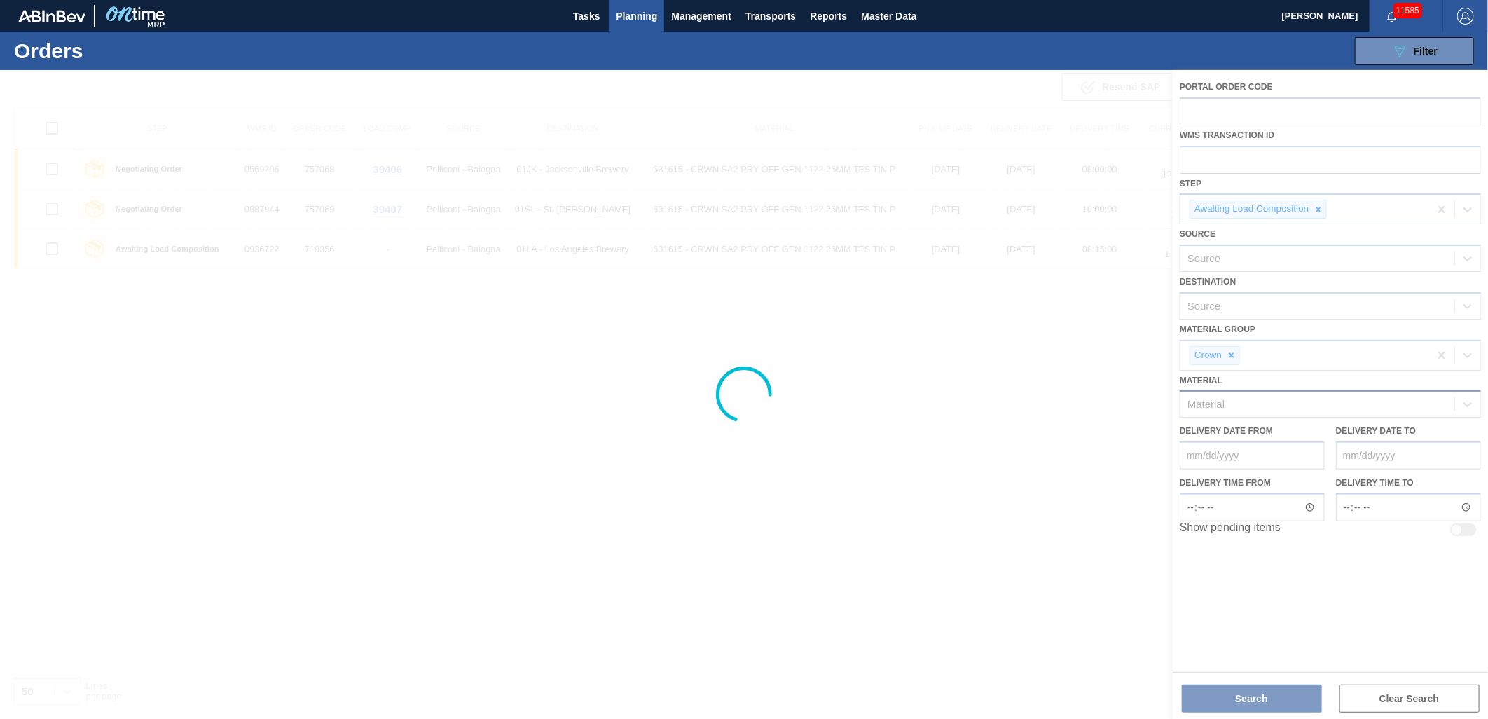
click at [1341, 297] on div at bounding box center [744, 394] width 1488 height 649
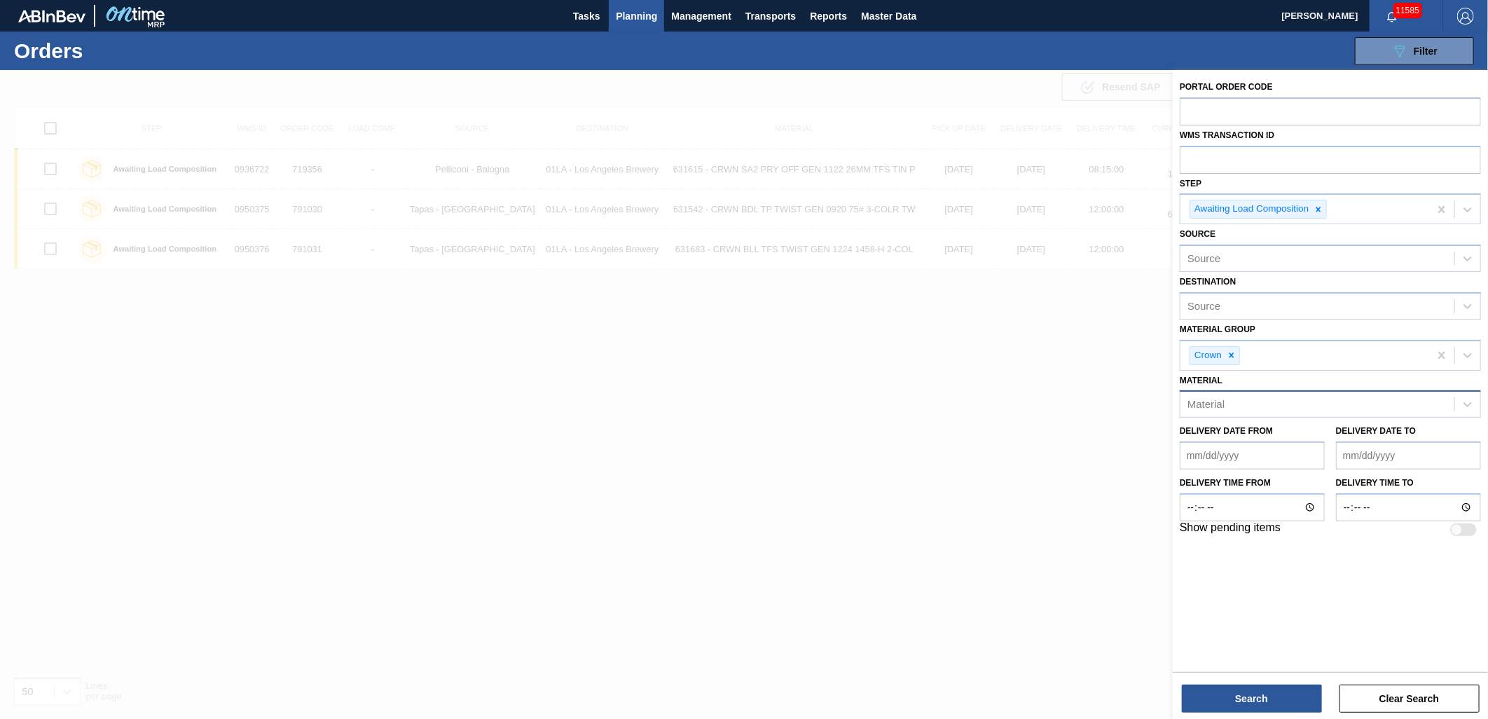
click at [1020, 370] on div at bounding box center [744, 429] width 1488 height 719
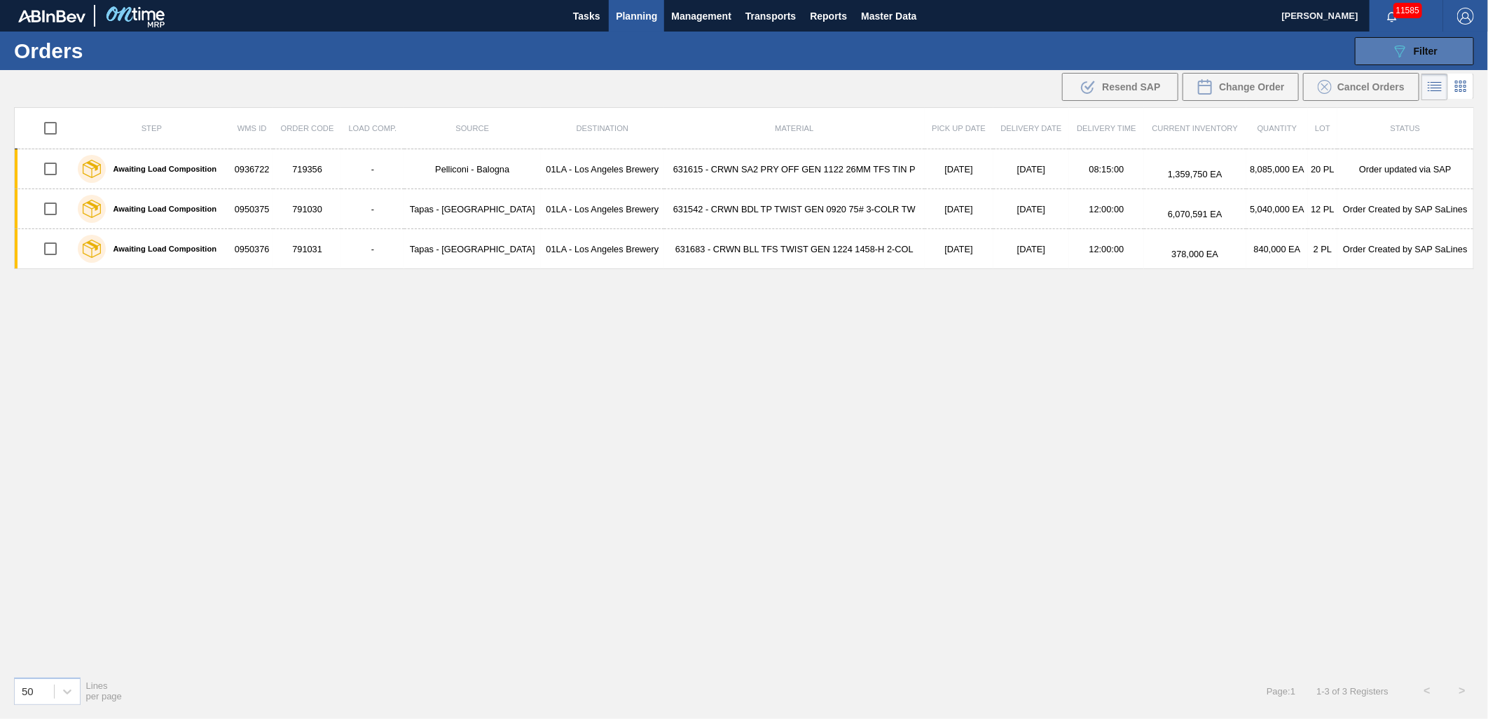
click at [1405, 50] on icon "089F7B8B-B2A5-4AFE-B5C0-19BA573D28AC" at bounding box center [1399, 51] width 17 height 17
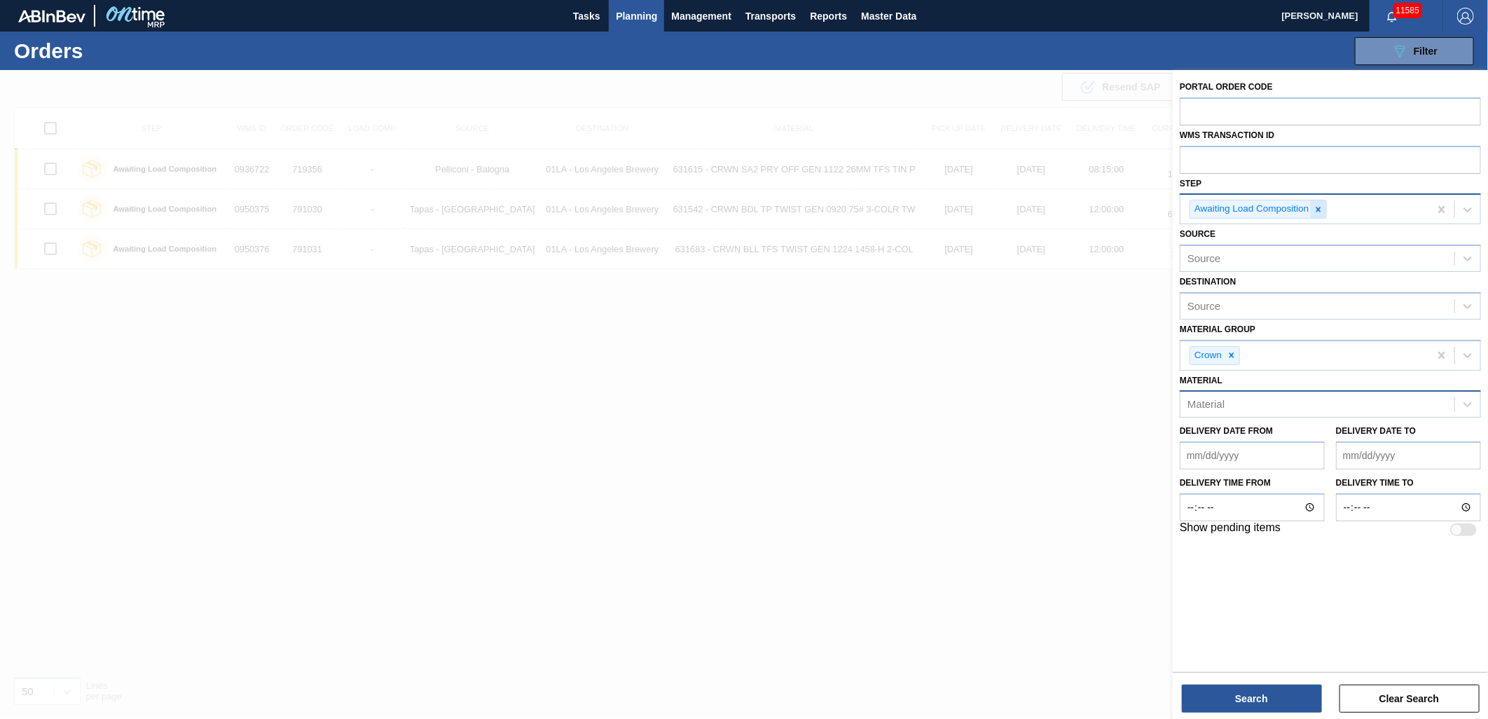
click at [1322, 210] on icon at bounding box center [1318, 210] width 10 height 10
click at [1381, 311] on div "Source" at bounding box center [1330, 302] width 301 height 27
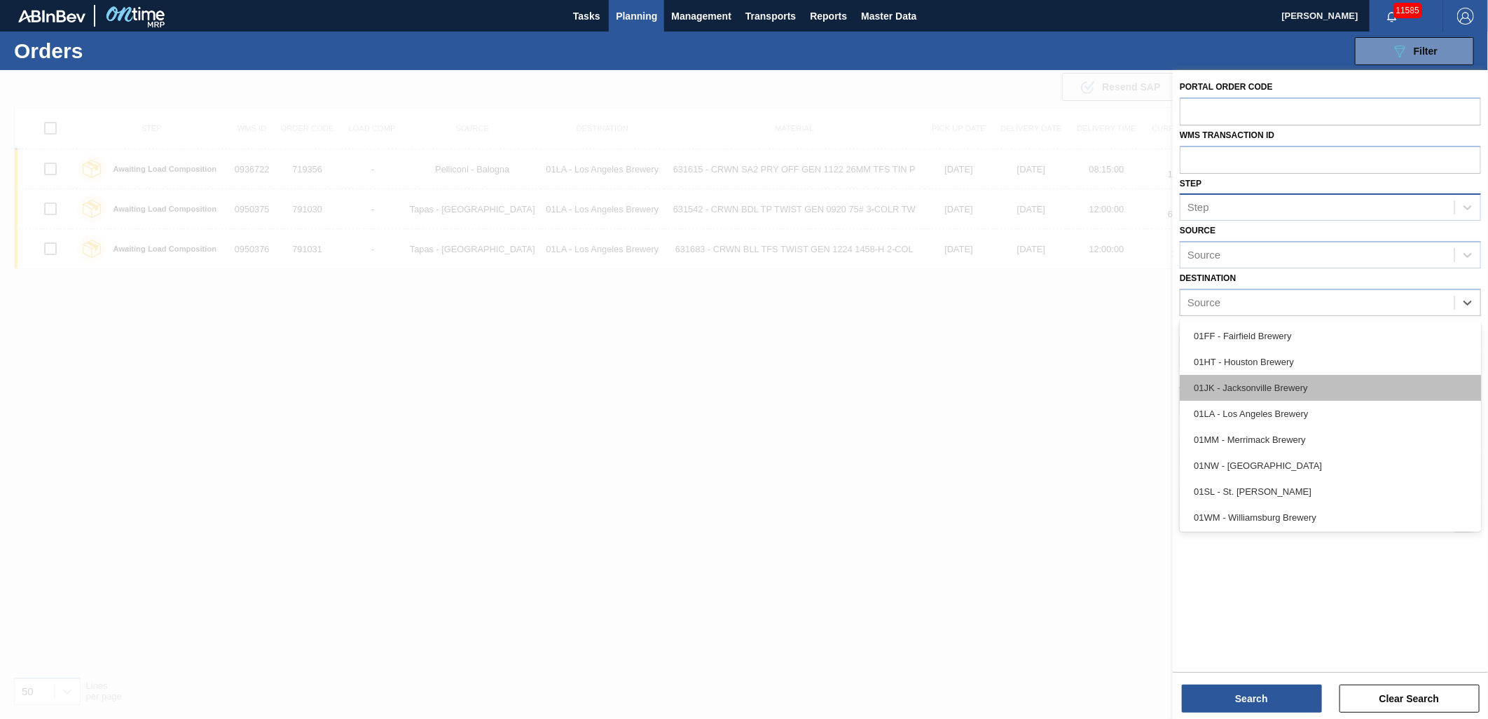
scroll to position [106, 0]
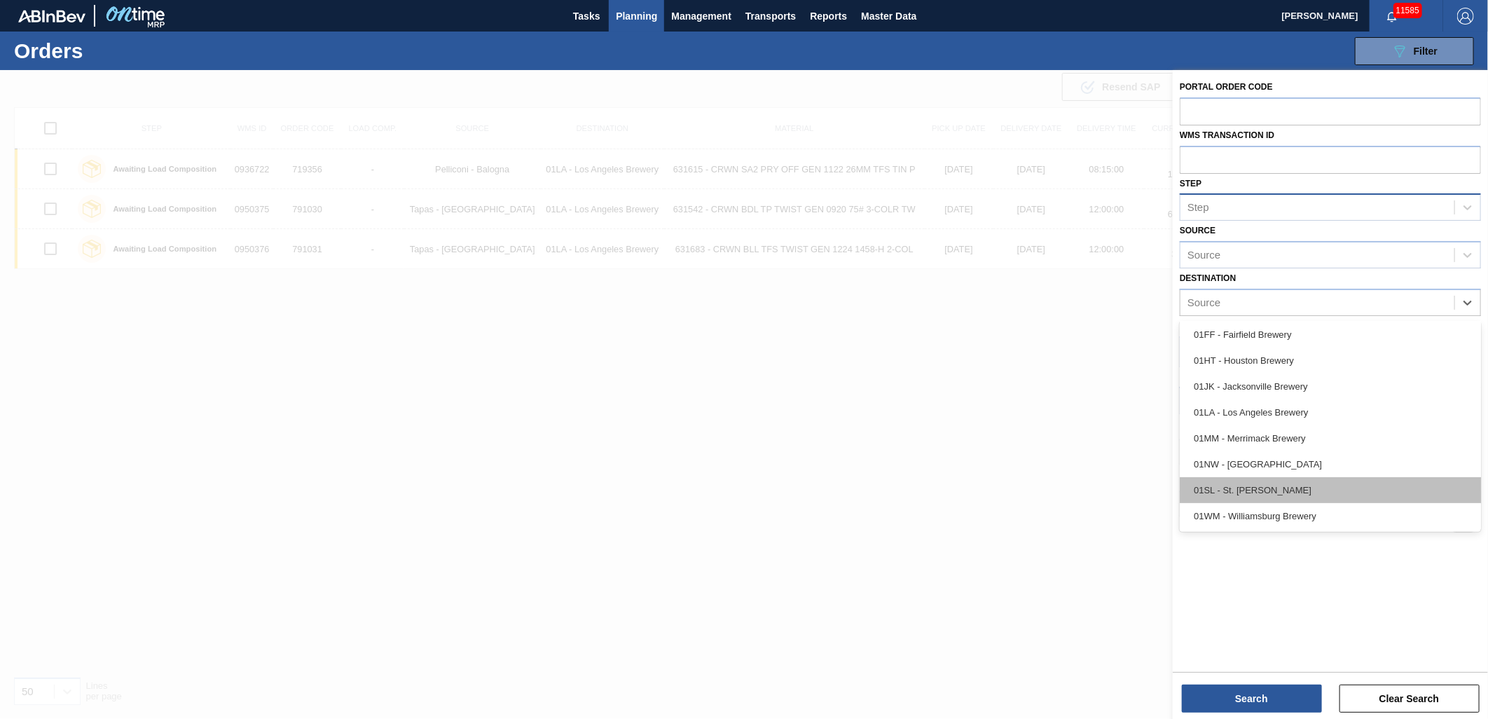
click at [1272, 481] on div "01SL - St. [PERSON_NAME]" at bounding box center [1330, 490] width 301 height 26
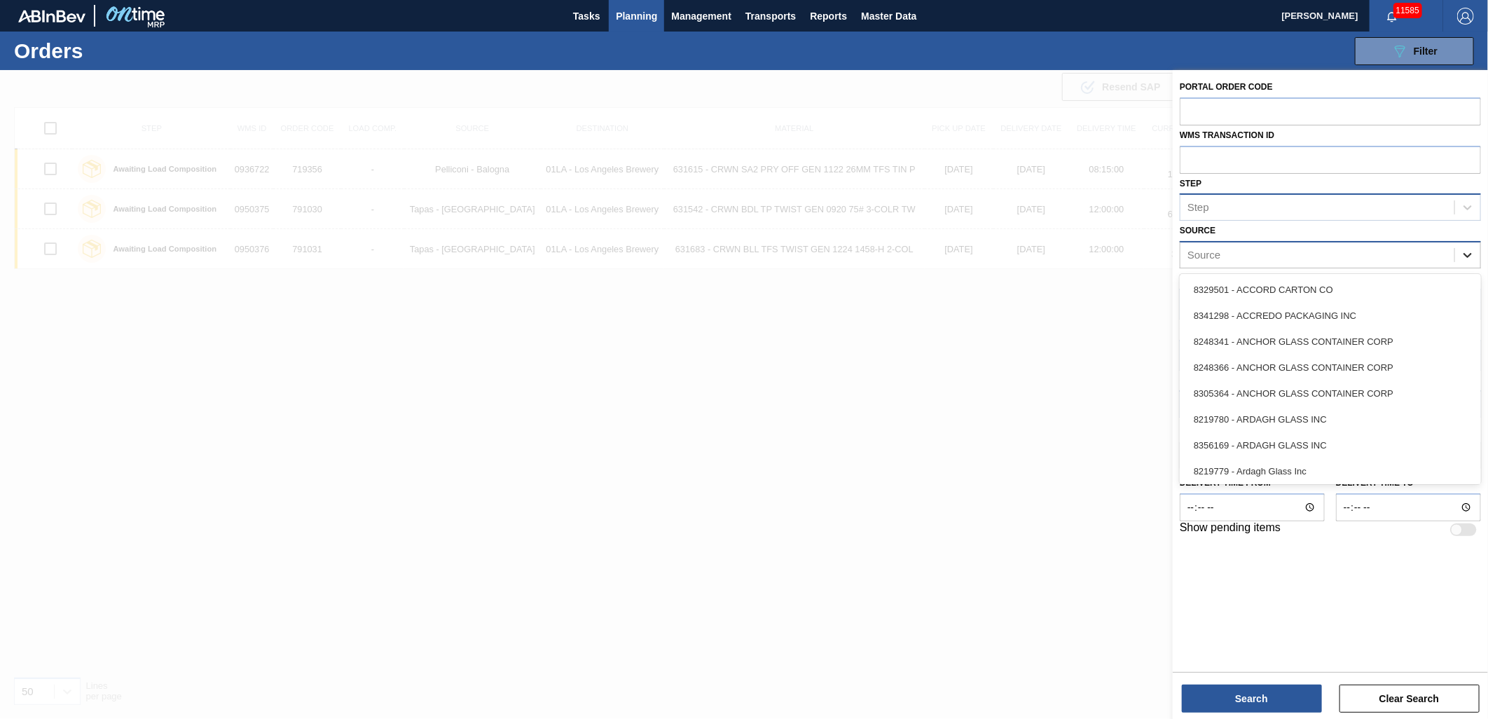
drag, startPoint x: 1458, startPoint y: 263, endPoint x: 1459, endPoint y: 255, distance: 7.8
click at [1459, 261] on div at bounding box center [1467, 254] width 25 height 25
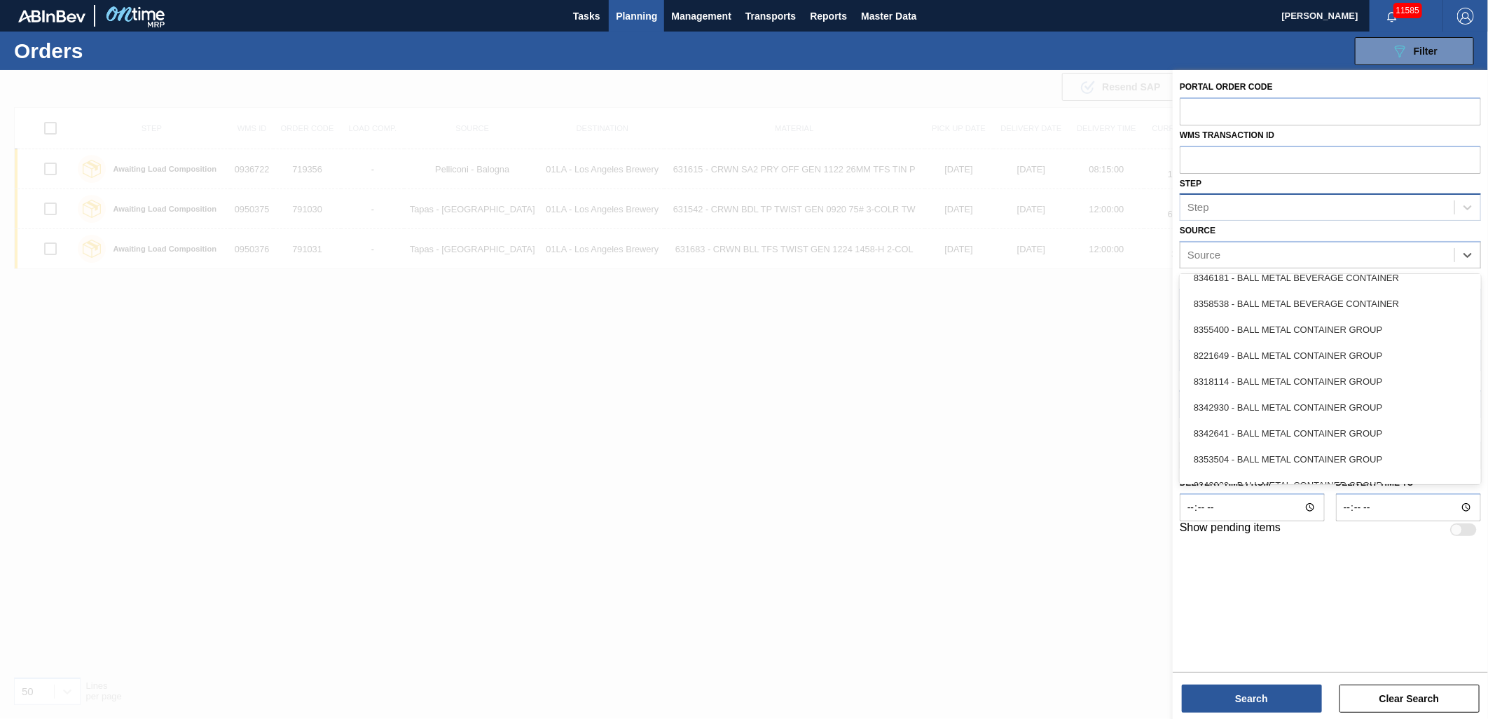
scroll to position [544, 0]
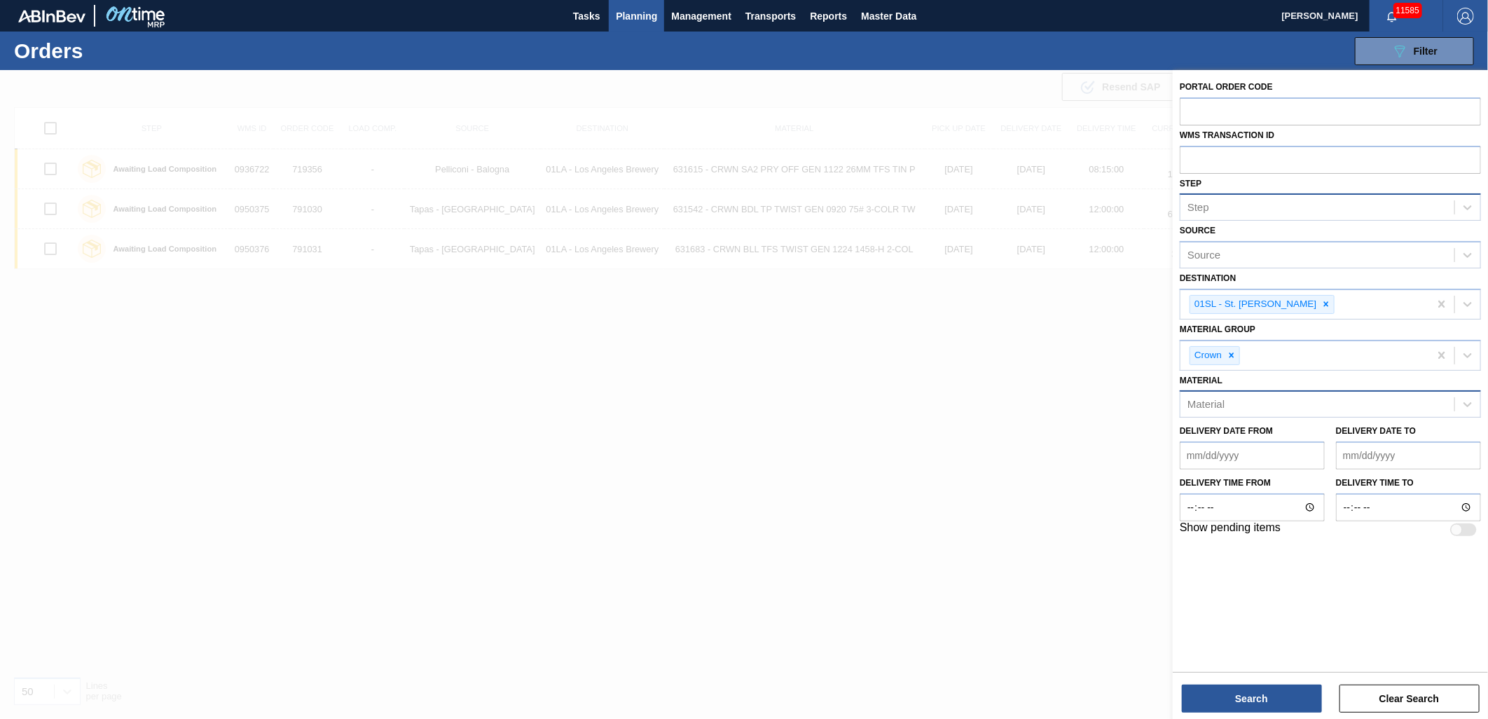
click at [1329, 576] on div "Portal Order Code WMS Transaction ID Step Step Source Source Destination 01SL -…" at bounding box center [1330, 369] width 315 height 599
click at [1455, 254] on div at bounding box center [1467, 254] width 25 height 25
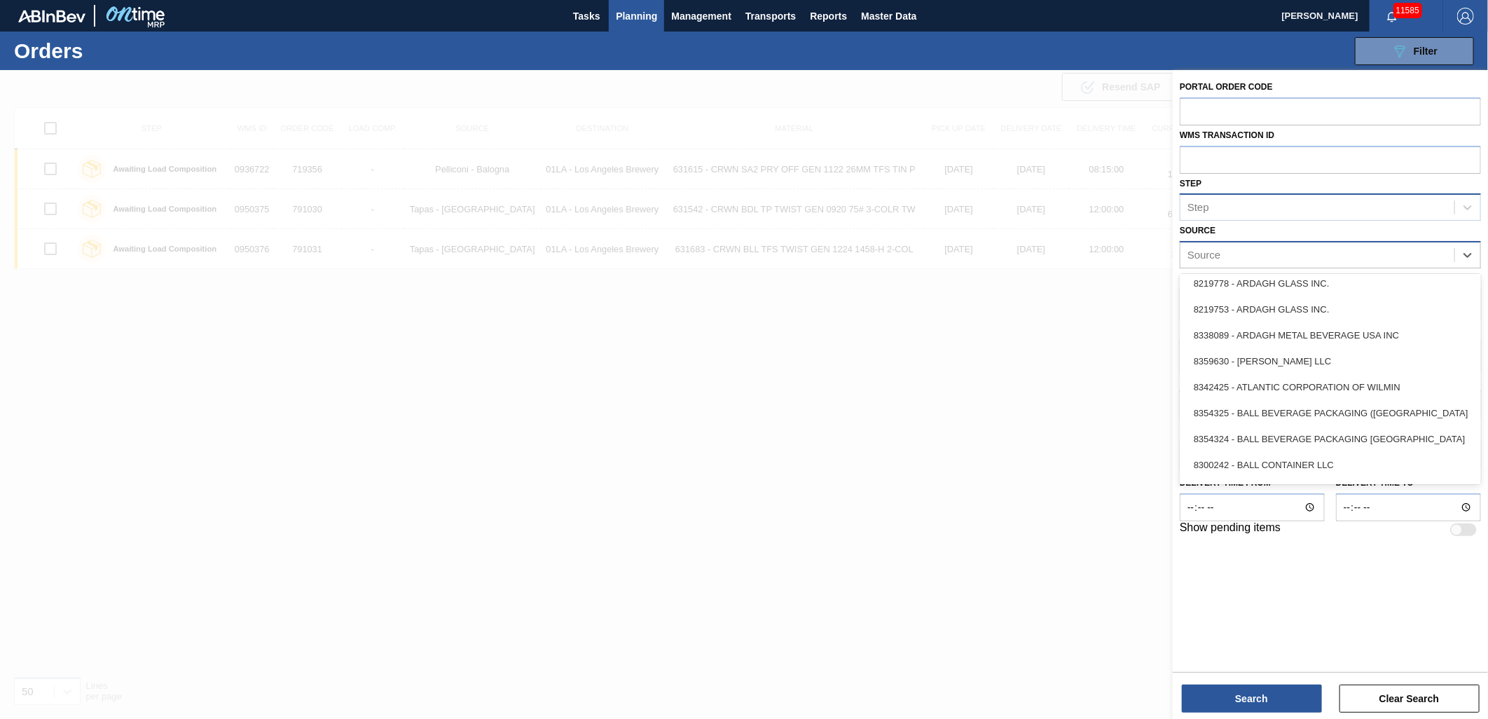
scroll to position [233, 0]
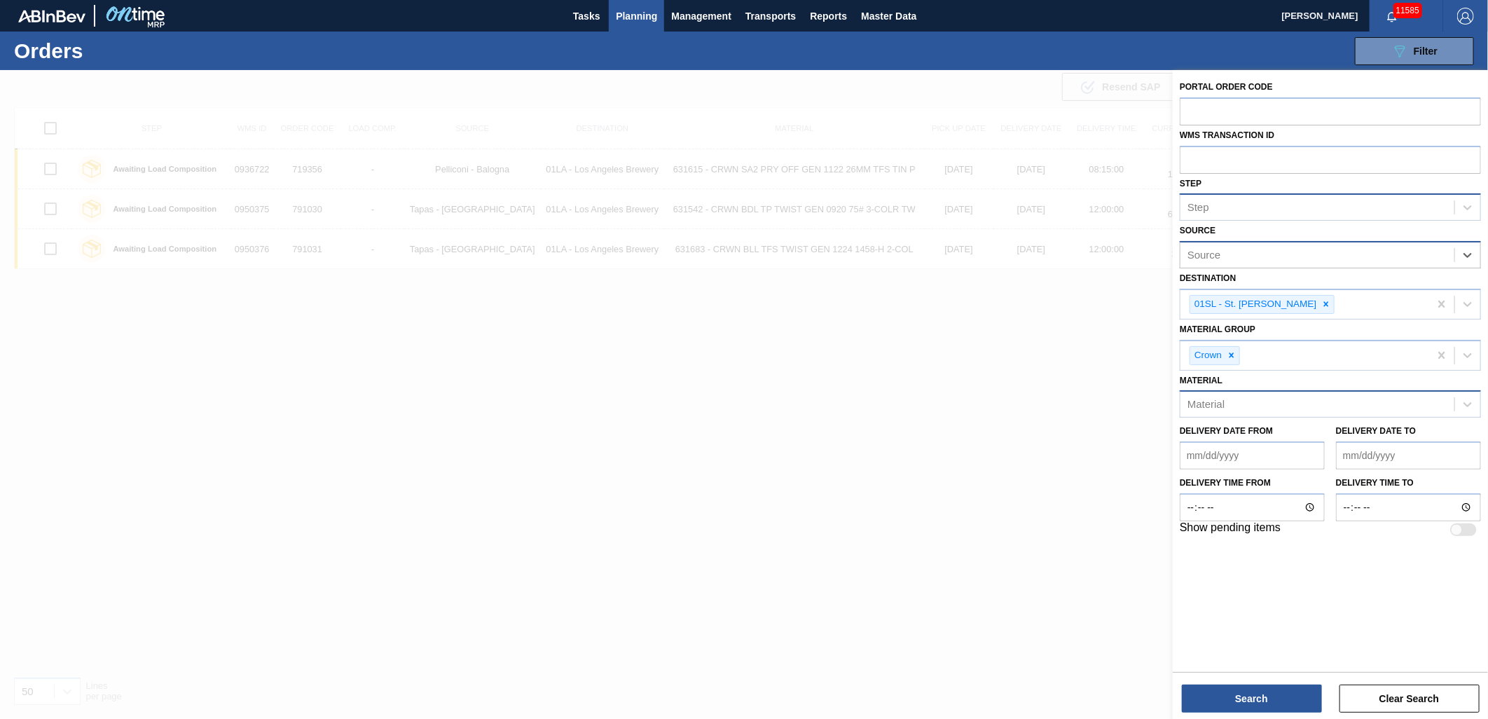
click at [1301, 253] on div "Source" at bounding box center [1317, 255] width 274 height 20
type input "tapas"
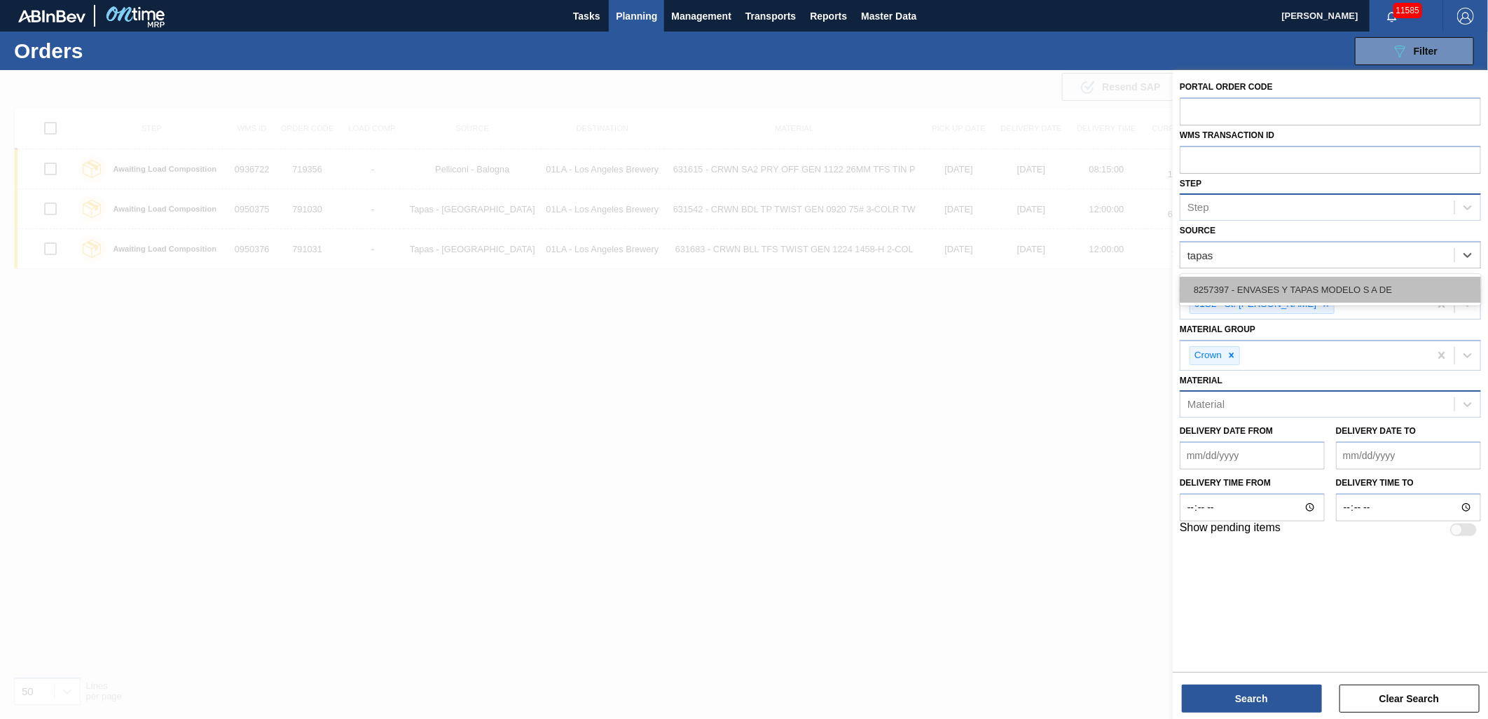
click at [1306, 286] on div "8257397 - ENVASES Y TAPAS MODELO S A DE" at bounding box center [1330, 290] width 301 height 26
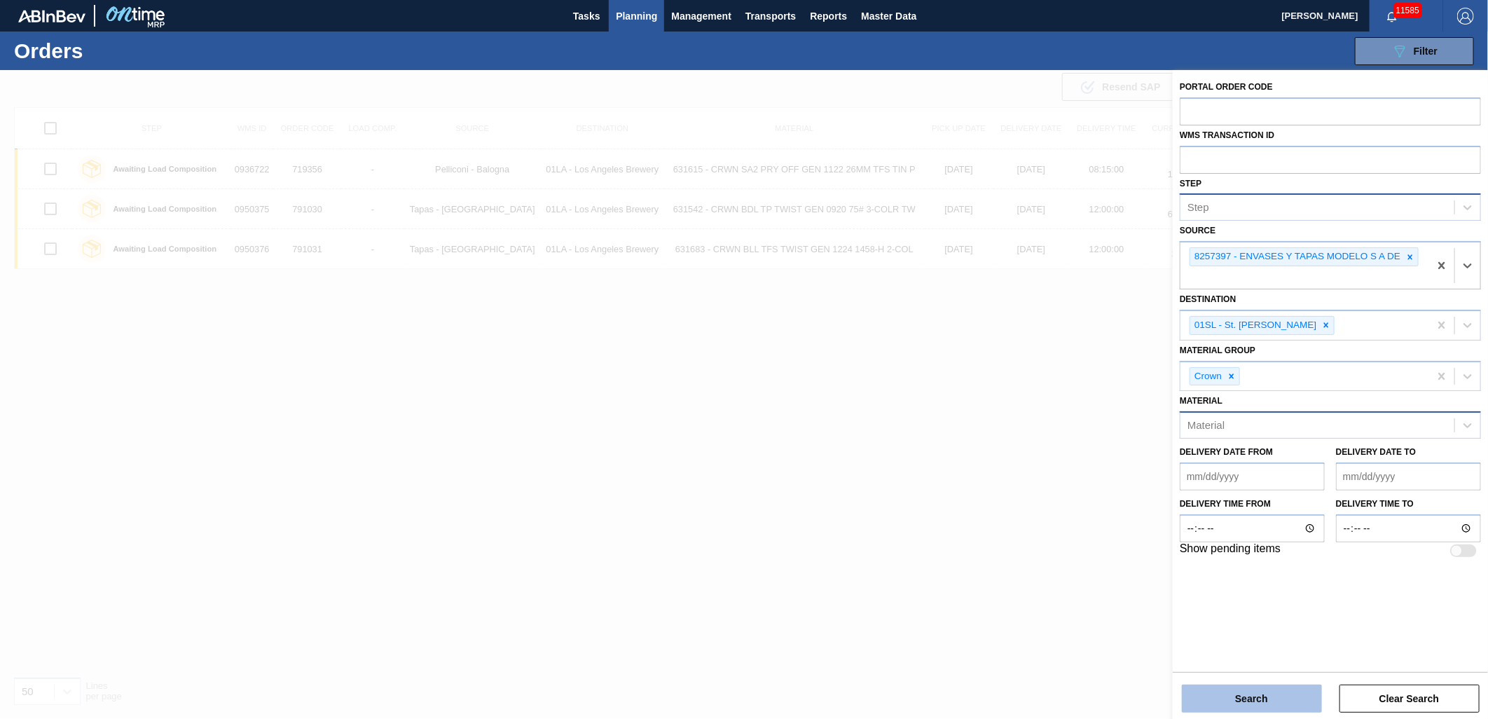
click at [1243, 712] on div "Portal Order Code WMS Transaction ID Step Step Source option 8257397 - ENVASES …" at bounding box center [1330, 395] width 315 height 651
click at [1243, 699] on button "Search" at bounding box center [1252, 698] width 140 height 28
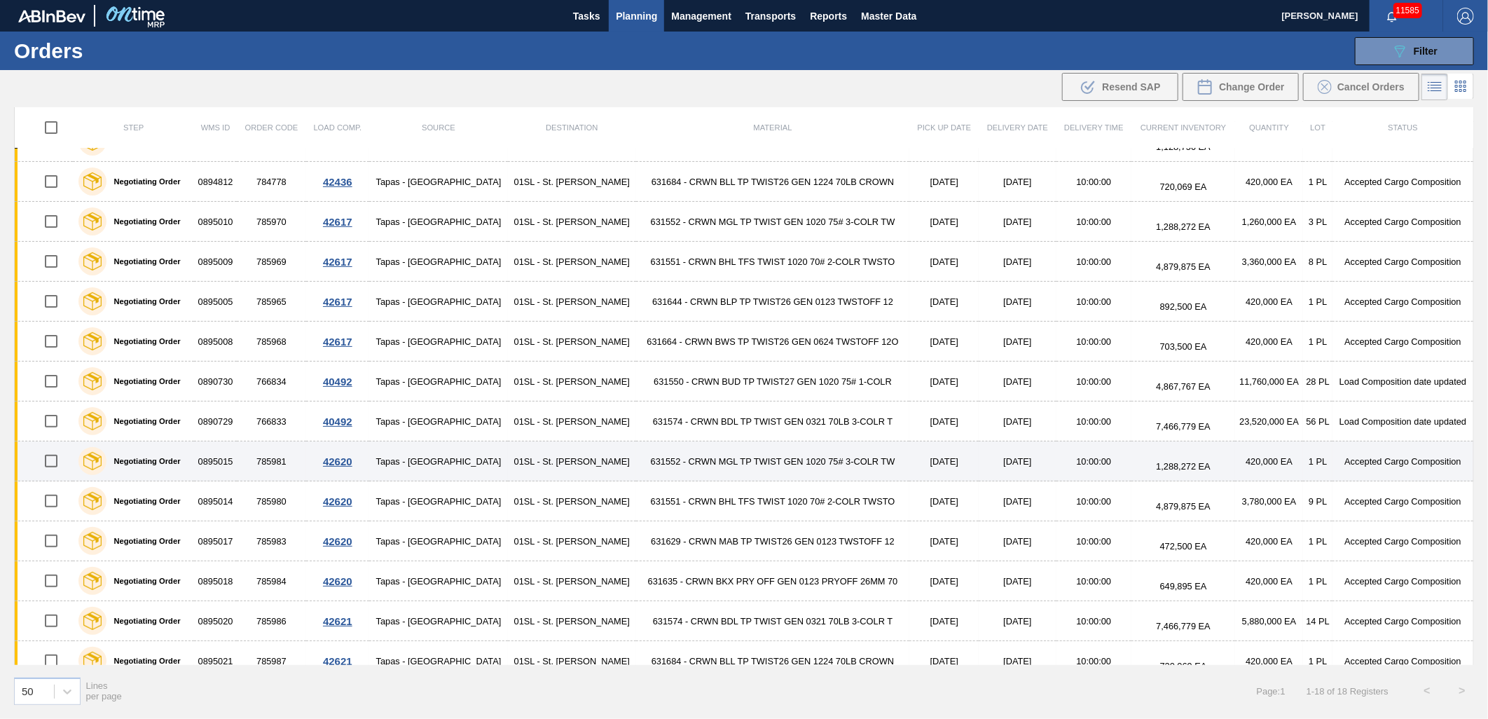
scroll to position [204, 0]
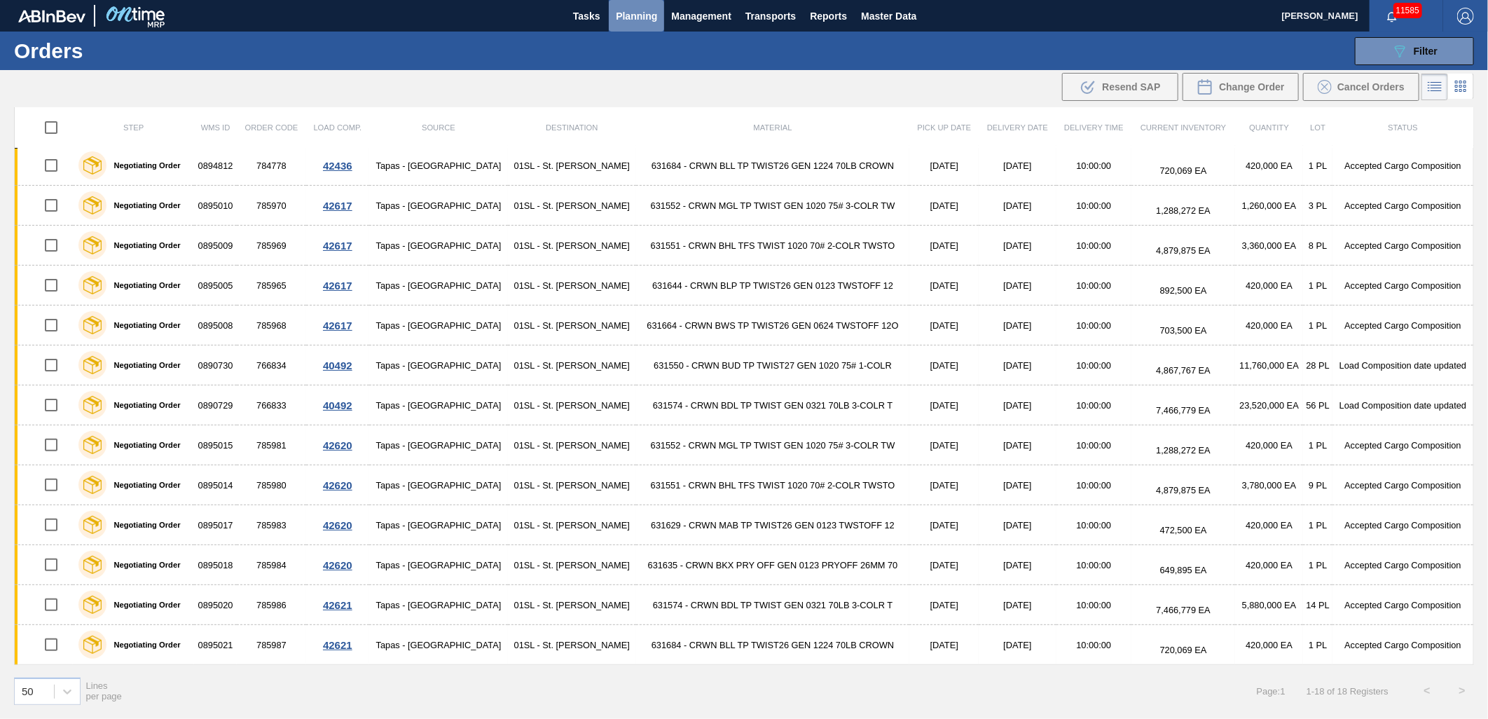
click at [650, 20] on span "Planning" at bounding box center [636, 16] width 41 height 17
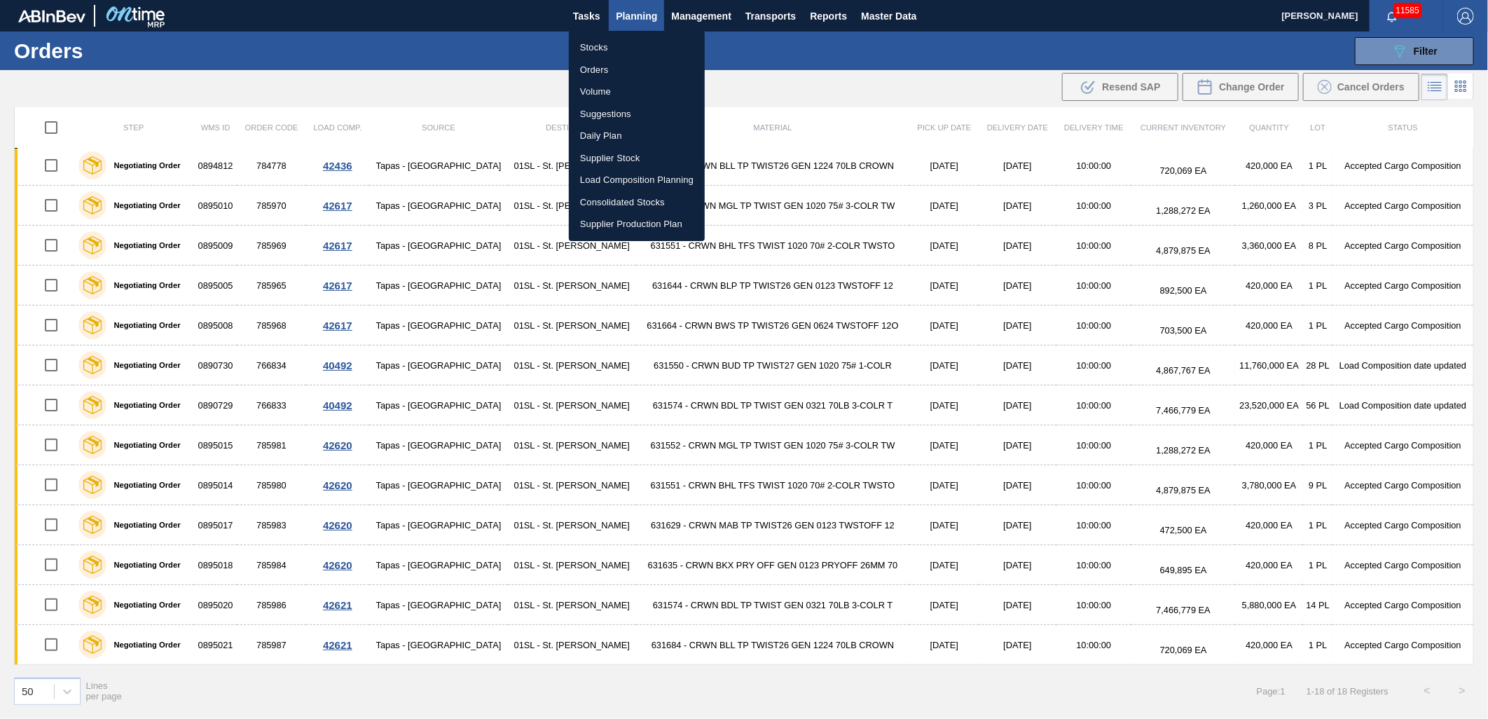
click at [619, 177] on li "Load Composition Planning" at bounding box center [637, 180] width 136 height 22
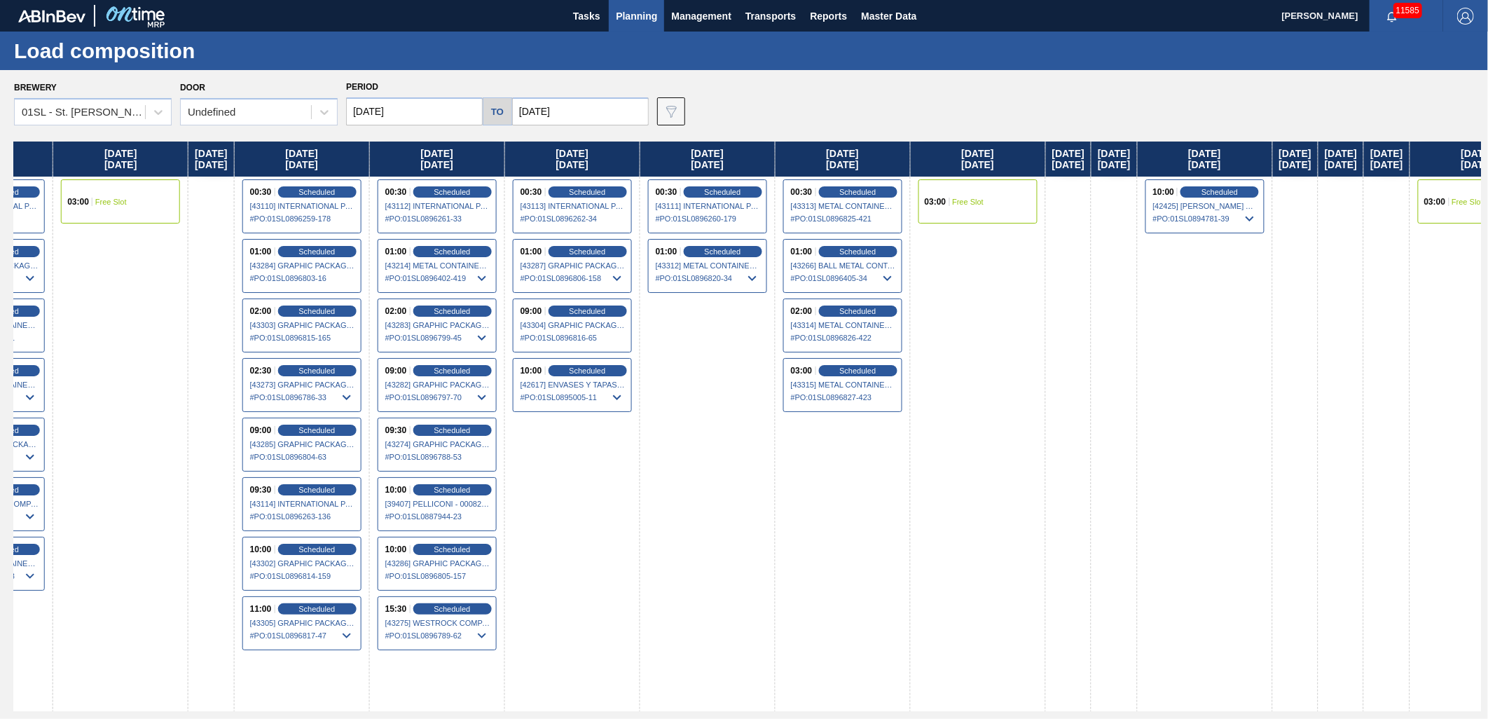
drag, startPoint x: 983, startPoint y: 301, endPoint x: 151, endPoint y: 313, distance: 831.5
click at [151, 313] on div "[DATE] 03:00 Free Slot [DATE] [DATE] 01:00 Scheduled [42935] GRAPHIC PACKAGING …" at bounding box center [747, 425] width 1467 height 569
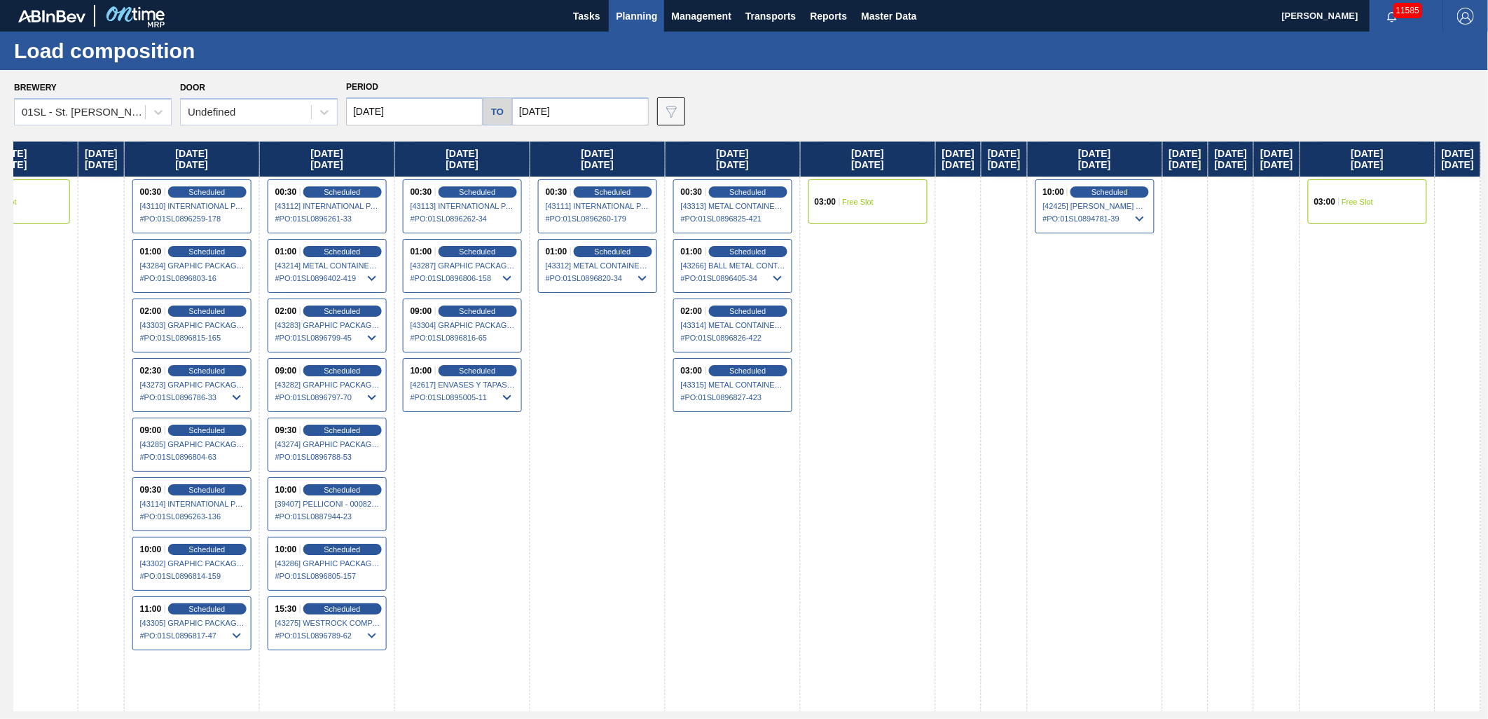
drag, startPoint x: 1089, startPoint y: 410, endPoint x: 831, endPoint y: 414, distance: 258.5
click at [831, 414] on div "[DATE] 03:00 Free Slot [DATE] [DATE] 01:00 Scheduled [42935] GRAPHIC PACKAGING …" at bounding box center [747, 425] width 1467 height 569
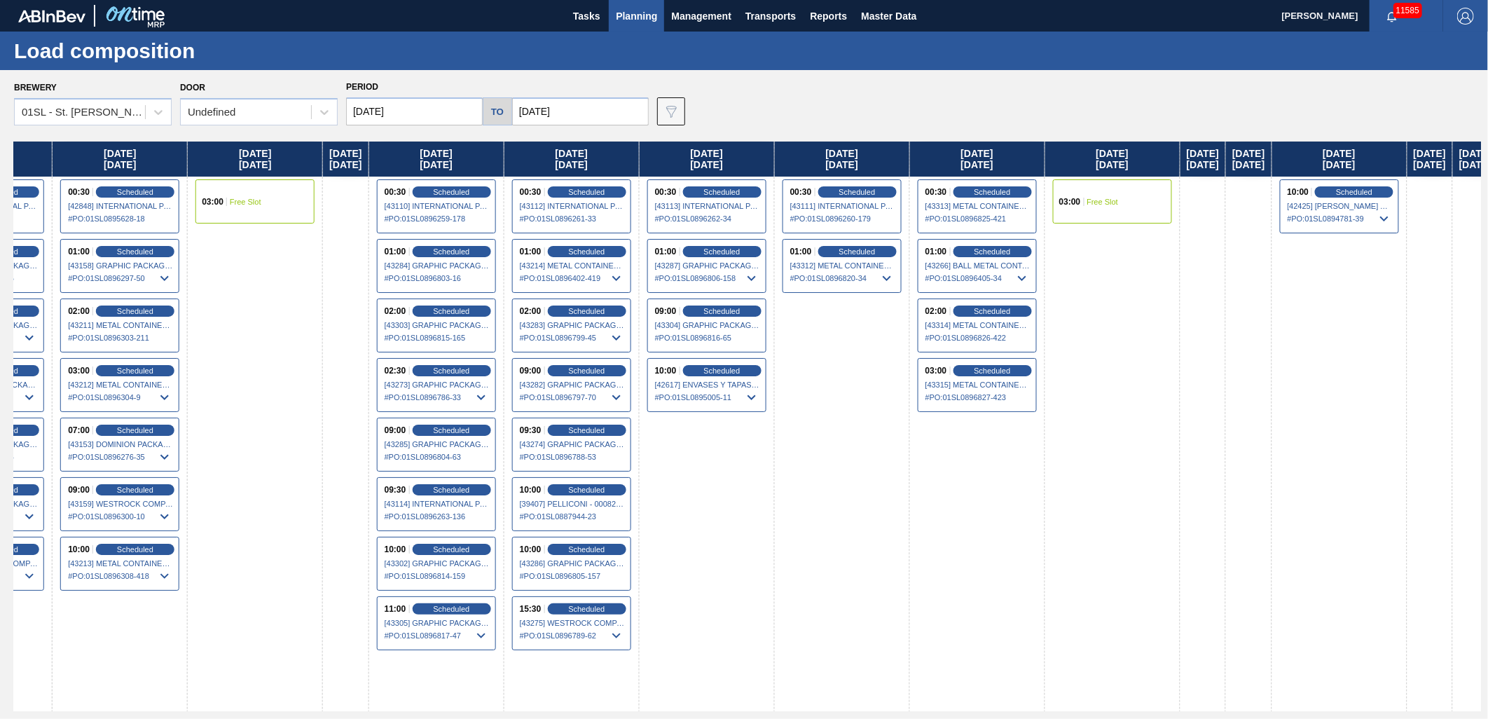
drag, startPoint x: 763, startPoint y: 324, endPoint x: 1149, endPoint y: 382, distance: 390.3
click at [1149, 382] on div "[DATE] 03:00 Free Slot [DATE] [DATE] 01:00 Scheduled [42935] GRAPHIC PACKAGING …" at bounding box center [747, 425] width 1467 height 569
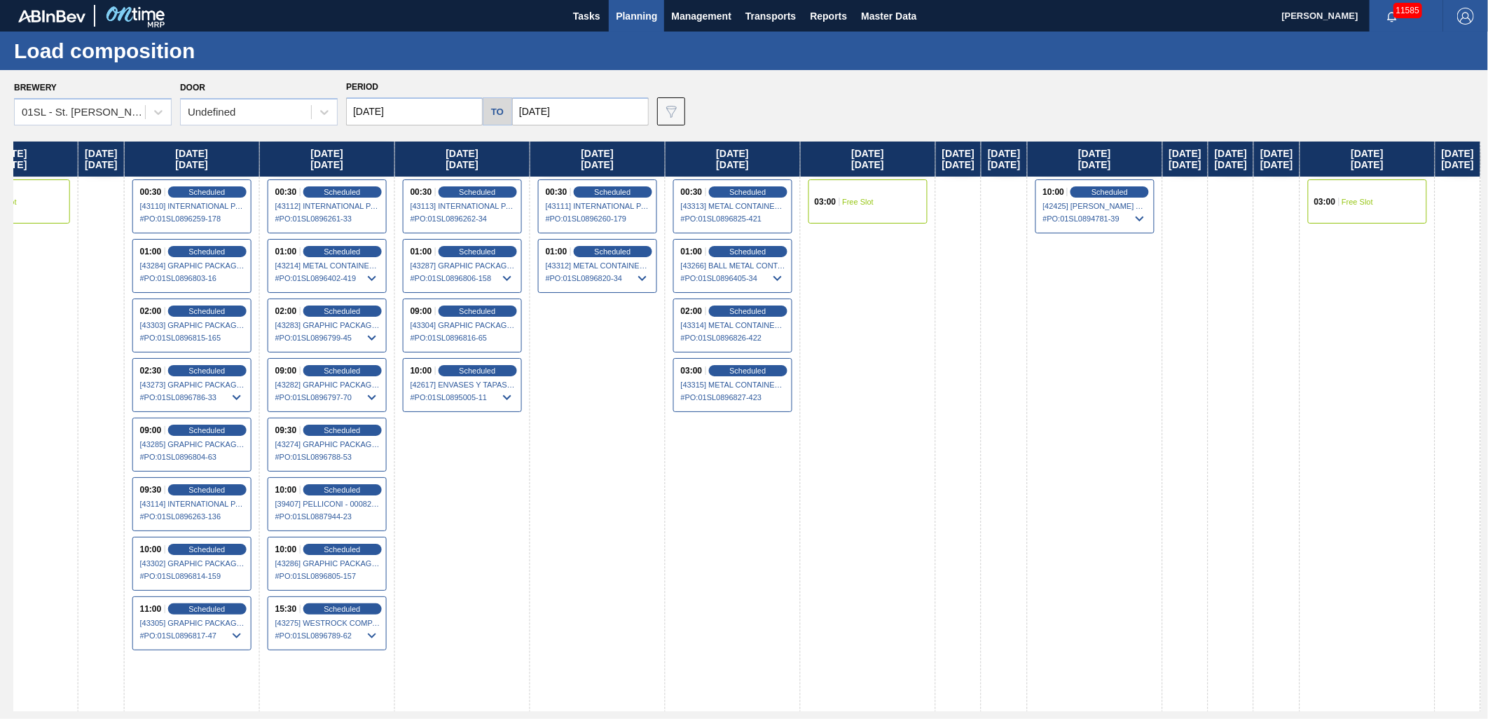
drag, startPoint x: 523, startPoint y: 406, endPoint x: 7, endPoint y: 380, distance: 516.2
click at [0, 0] on html "Tasks Planning Management Transports Reports Master Data [PERSON_NAME] 11585 Ma…" at bounding box center [744, 0] width 1488 height 0
drag, startPoint x: 886, startPoint y: 359, endPoint x: 329, endPoint y: 361, distance: 556.9
click at [302, 374] on div "[DATE] 03:00 Free Slot [DATE] [DATE] 01:00 Scheduled [42935] GRAPHIC PACKAGING …" at bounding box center [747, 425] width 1467 height 569
click at [557, 115] on input "[DATE]" at bounding box center [580, 111] width 137 height 28
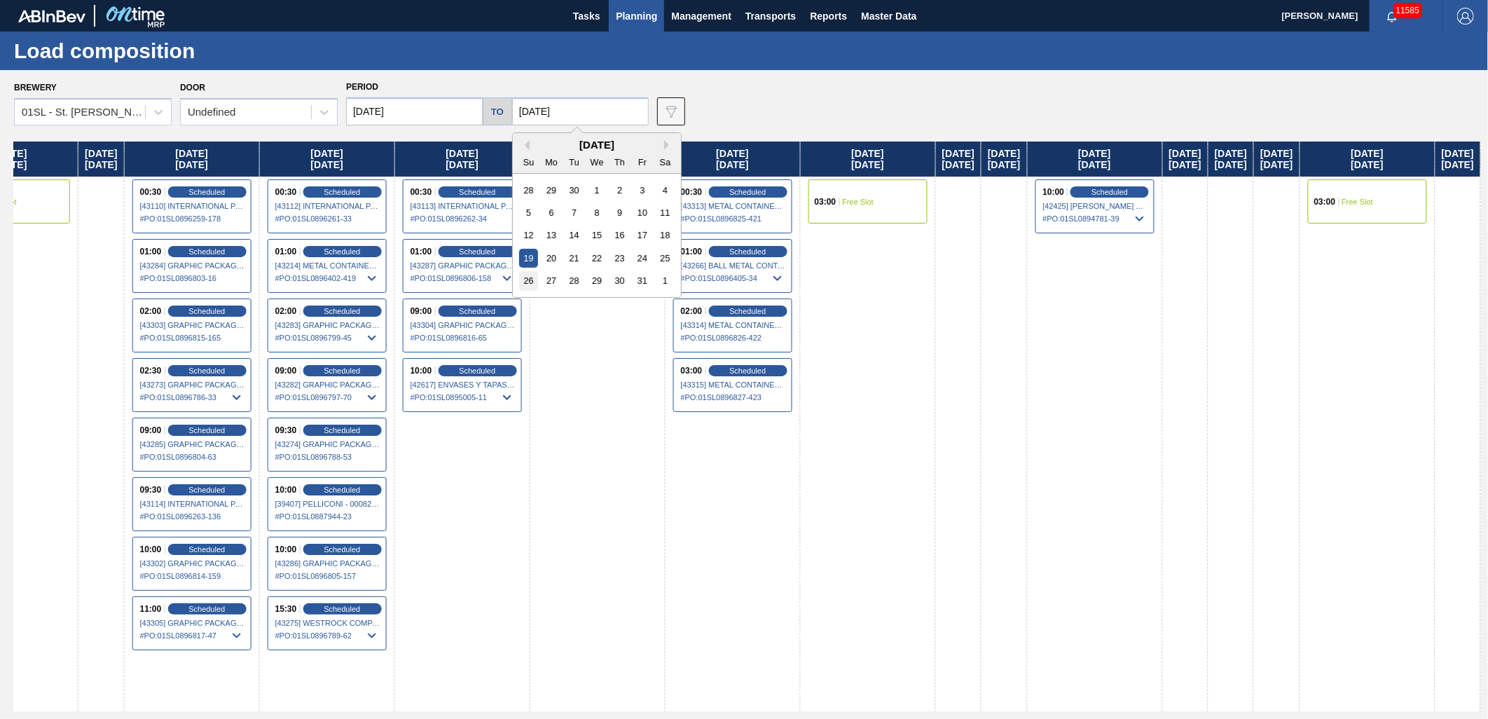
click at [527, 282] on div "26" at bounding box center [528, 280] width 19 height 19
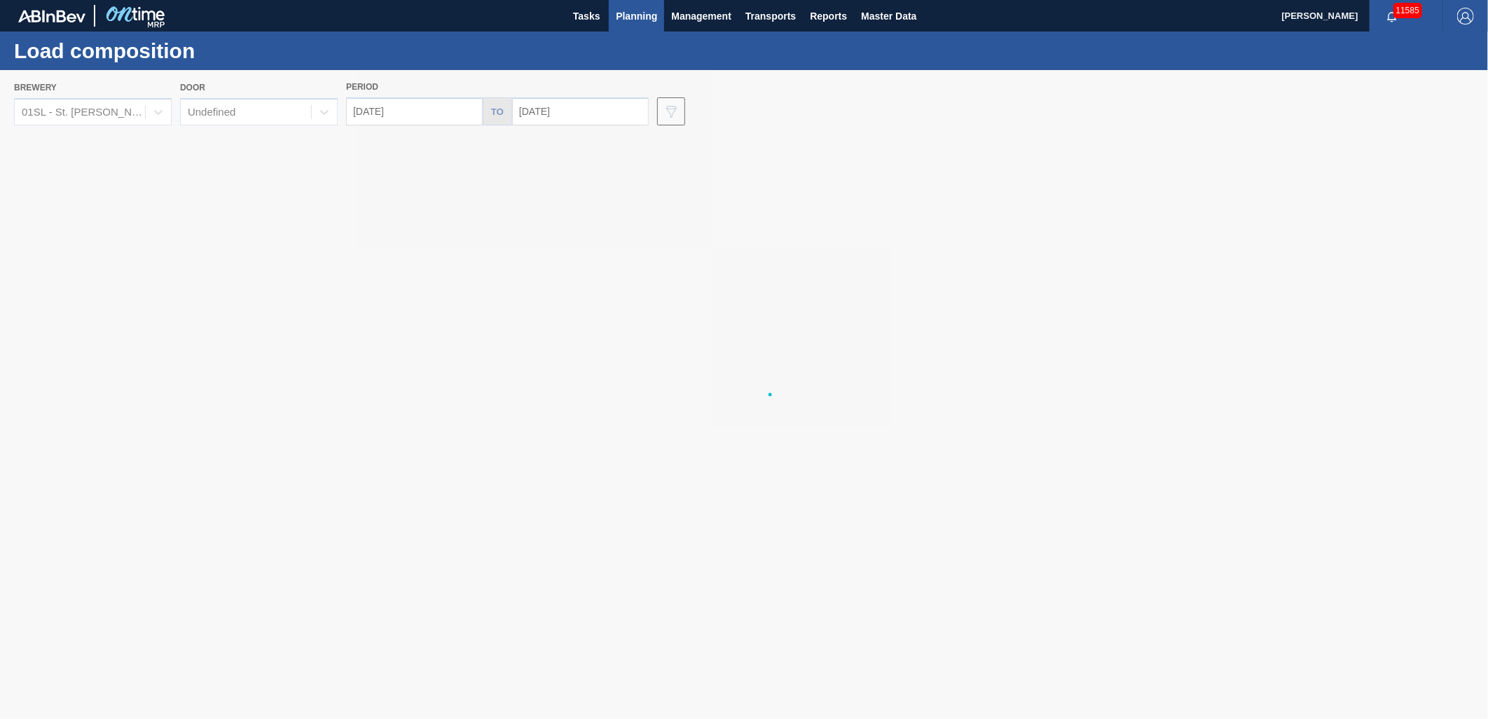
type input "[DATE]"
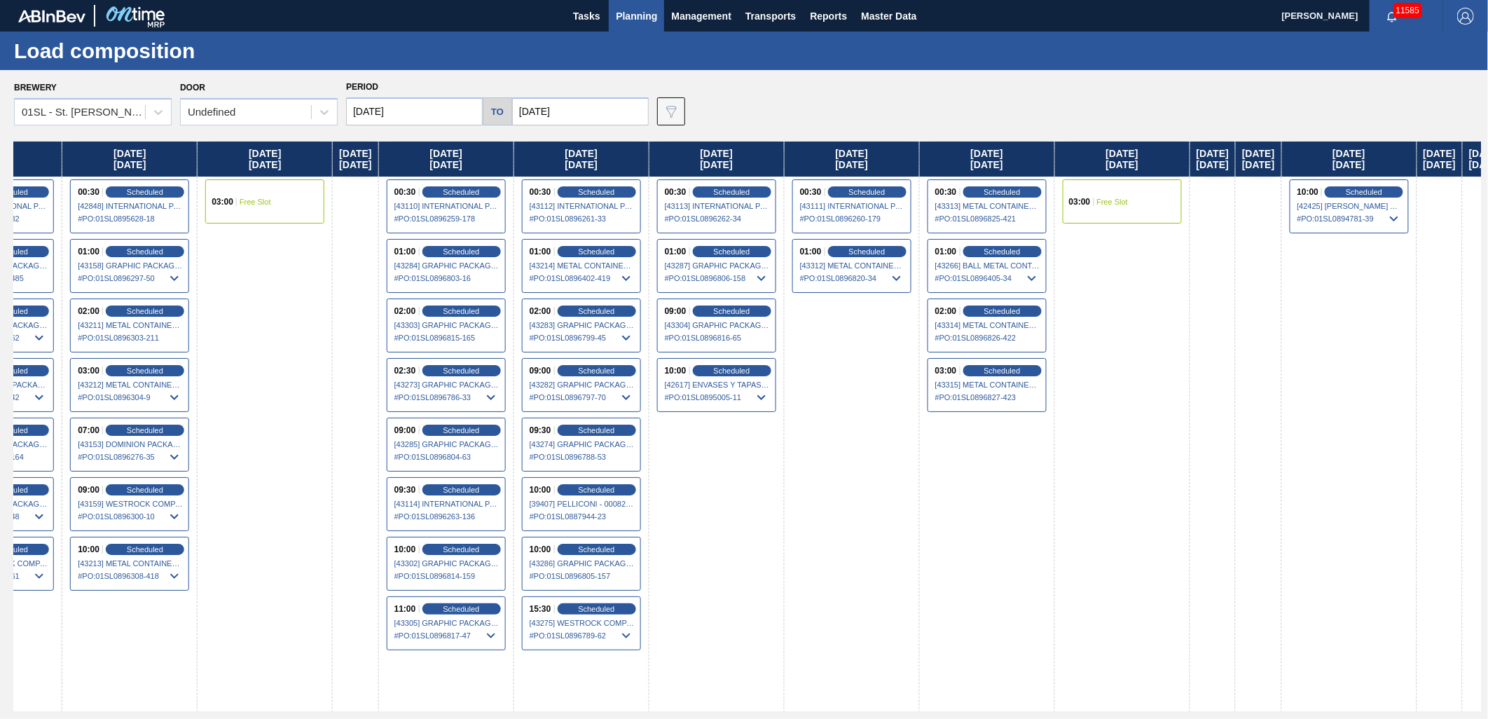
drag, startPoint x: 1031, startPoint y: 296, endPoint x: 331, endPoint y: 261, distance: 700.6
click at [331, 261] on div "[DATE] 03:00 Free Slot [DATE] [DATE] 01:00 Scheduled [42935] GRAPHIC PACKAGING …" at bounding box center [747, 425] width 1467 height 569
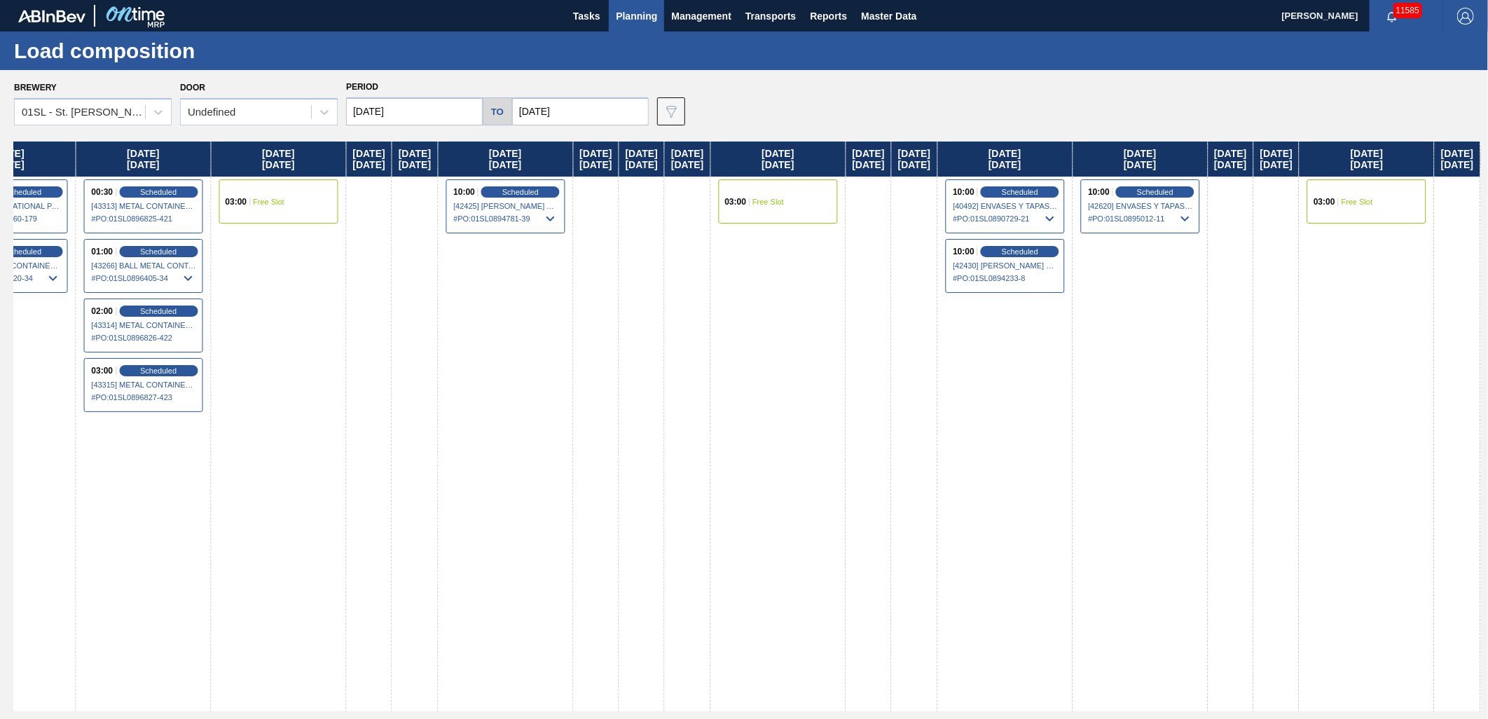
drag, startPoint x: 1278, startPoint y: 348, endPoint x: 459, endPoint y: 343, distance: 818.1
click at [346, 355] on div "[DATE] 03:00 Free Slot [DATE] [DATE] 01:00 Scheduled [42935] GRAPHIC PACKAGING …" at bounding box center [747, 425] width 1467 height 569
drag, startPoint x: 1168, startPoint y: 338, endPoint x: 541, endPoint y: 343, distance: 626.9
click at [464, 365] on div "[DATE] 03:00 Free Slot [DATE] [DATE] 01:00 Scheduled [42935] GRAPHIC PACKAGING …" at bounding box center [747, 425] width 1467 height 569
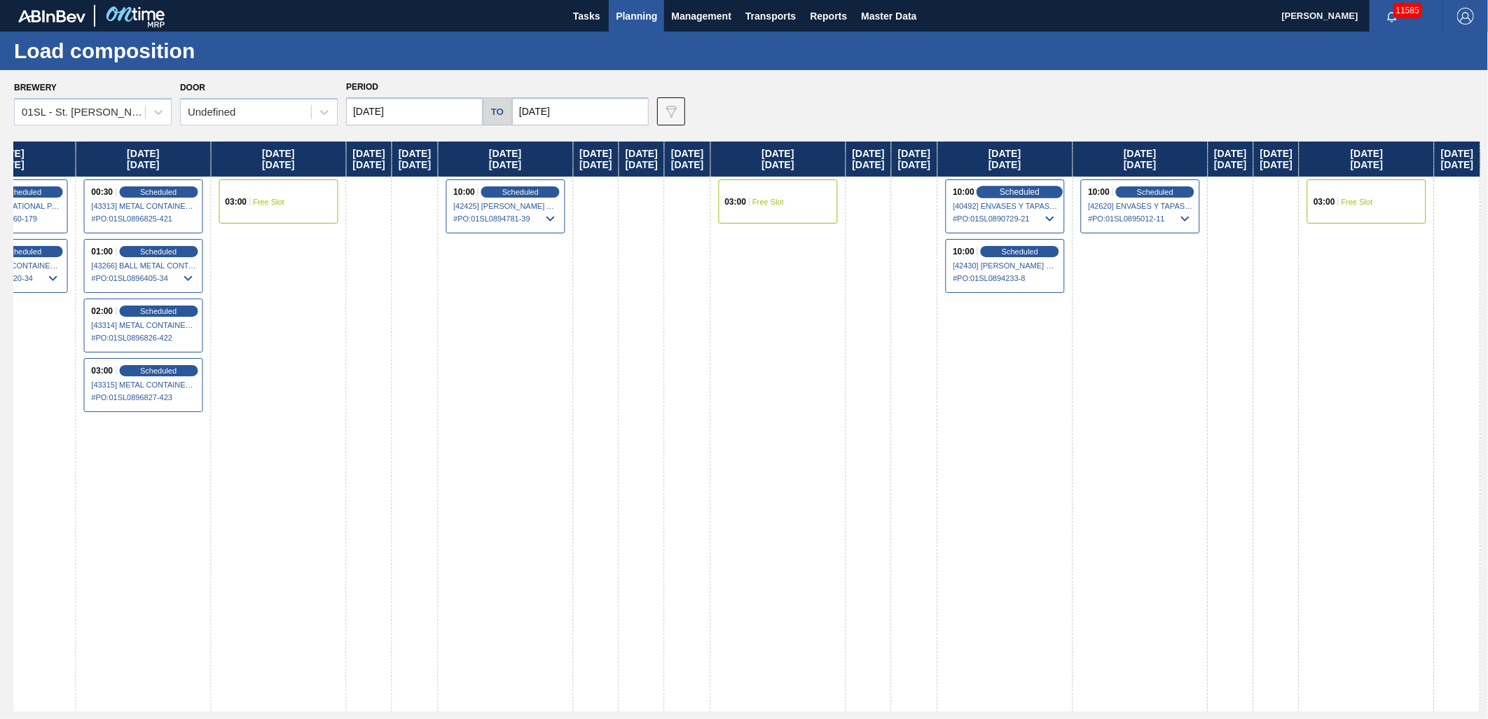
click at [1000, 189] on span "Scheduled" at bounding box center [1020, 191] width 40 height 9
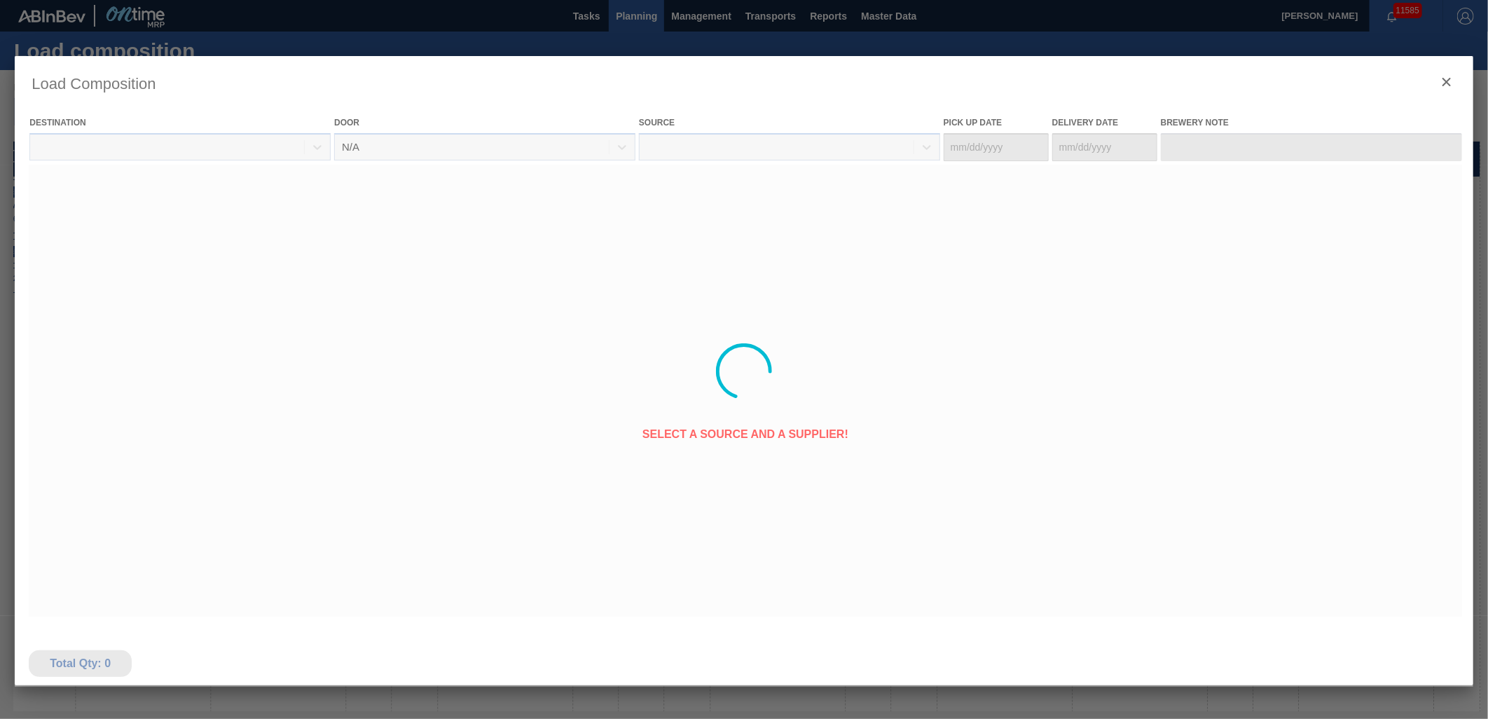
type Date "[DATE]"
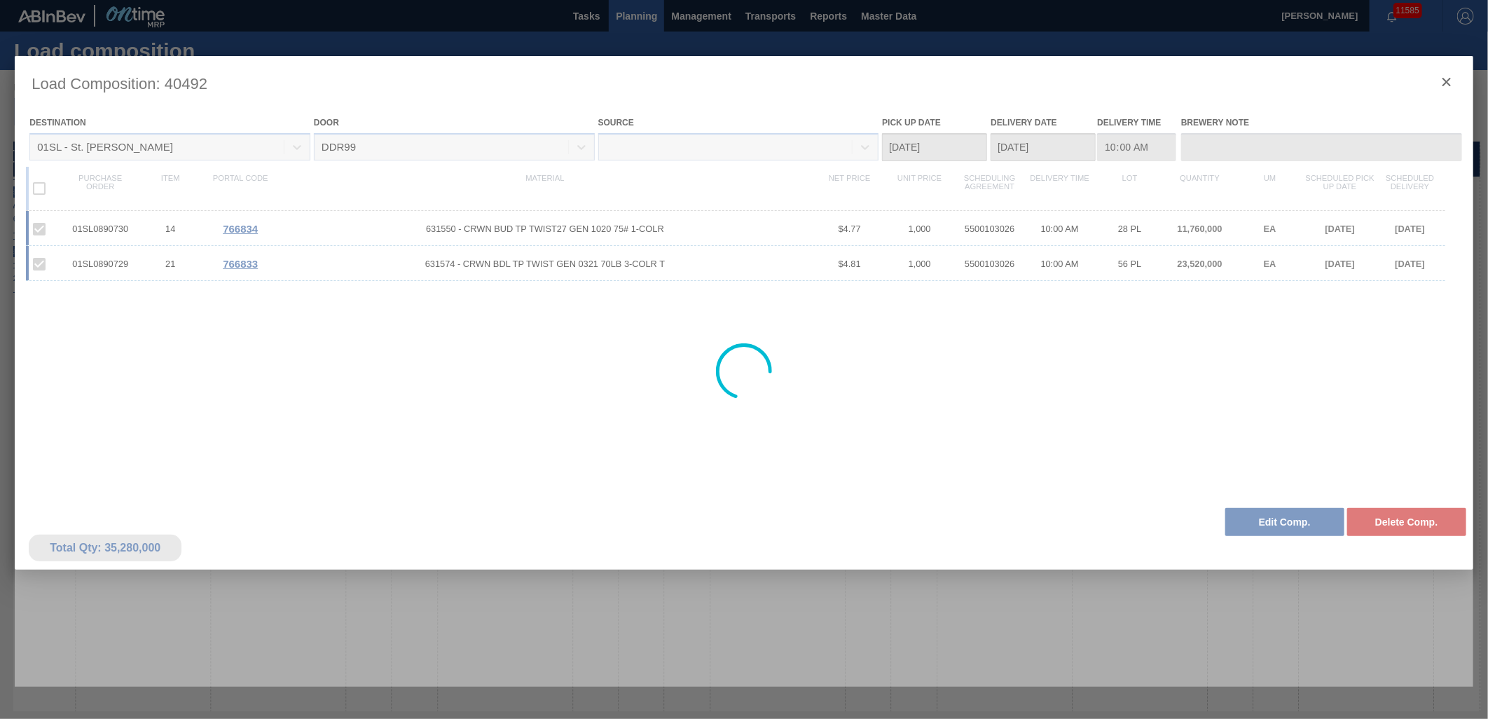
click at [618, 342] on div at bounding box center [744, 371] width 1458 height 630
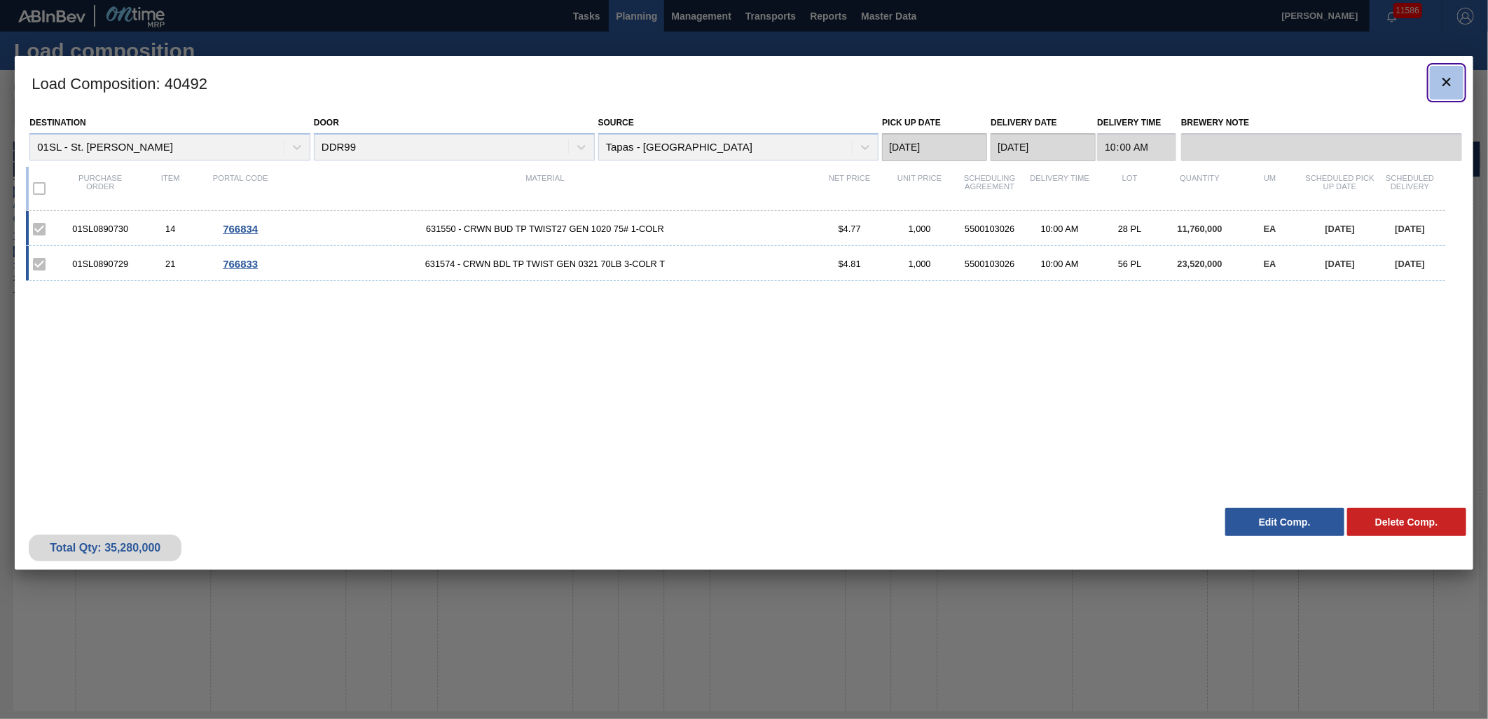
click at [1452, 85] on icon "botão de ícone" at bounding box center [1446, 82] width 17 height 17
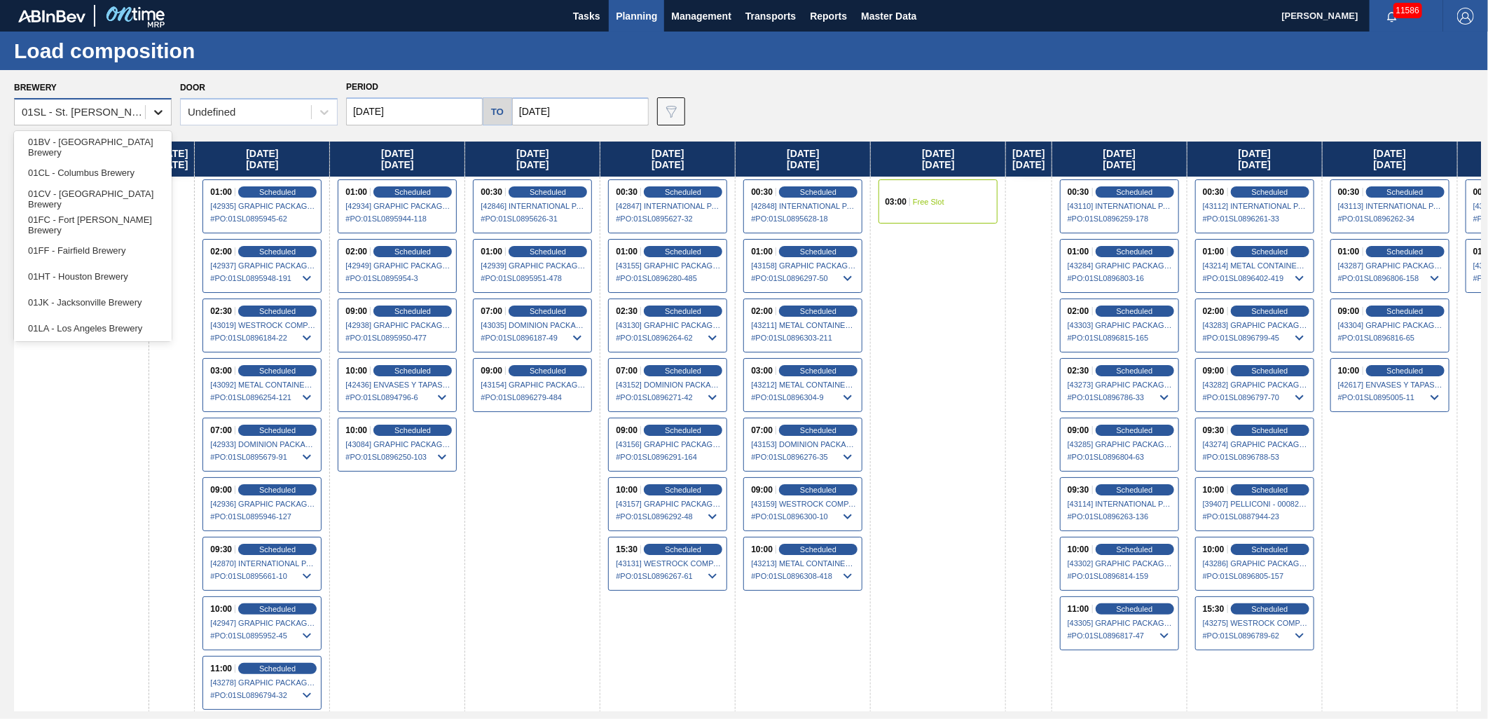
click at [156, 119] on div at bounding box center [158, 111] width 25 height 25
click at [104, 302] on div "01JK - Jacksonville Brewery" at bounding box center [93, 302] width 158 height 26
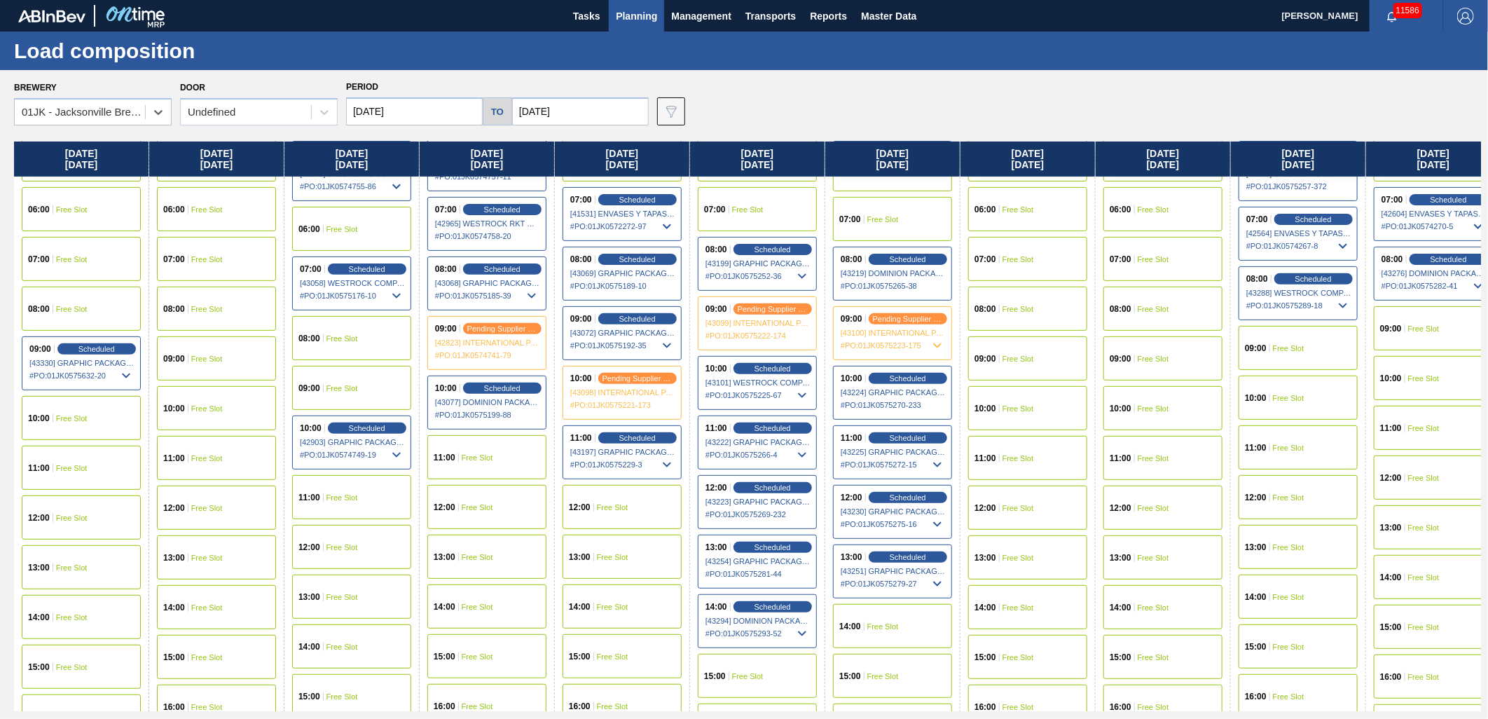
scroll to position [311, 0]
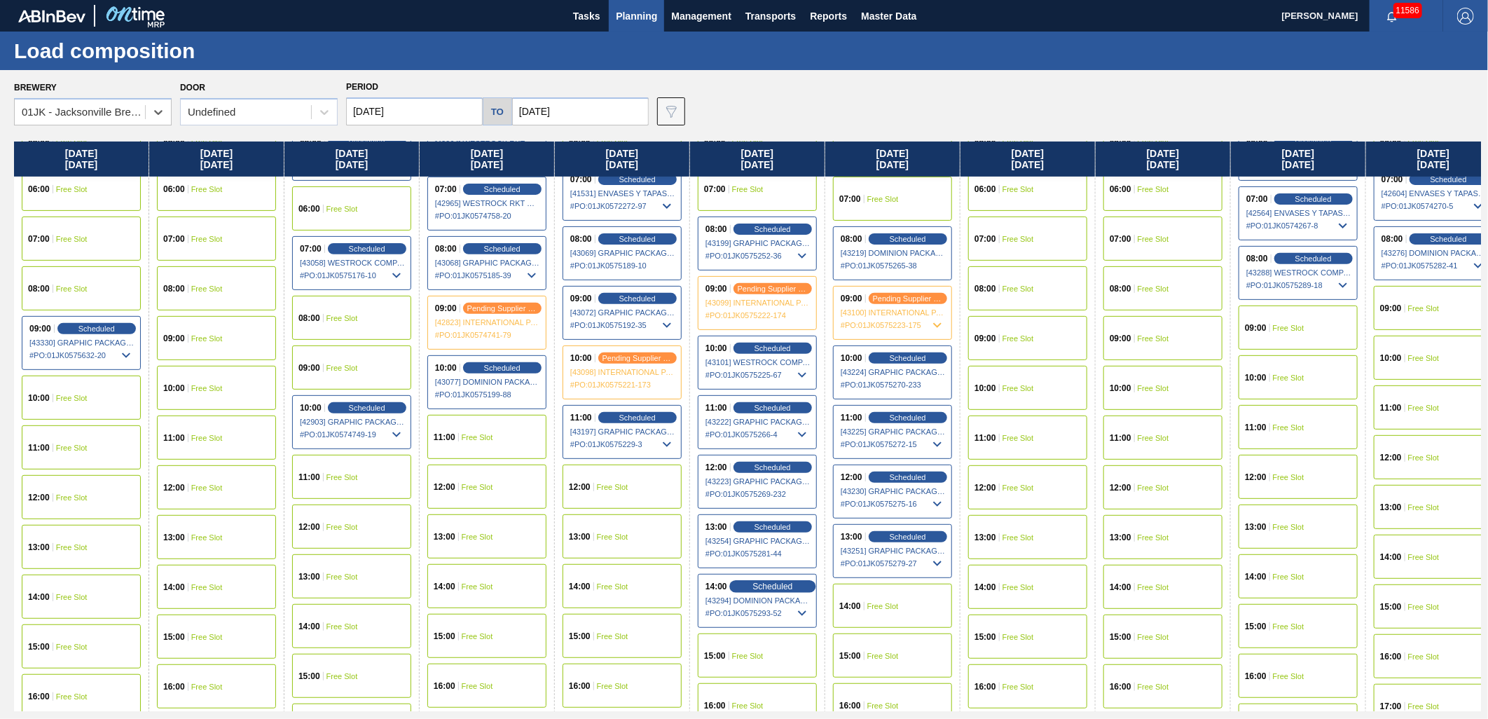
click at [756, 591] on div "Scheduled" at bounding box center [772, 586] width 86 height 13
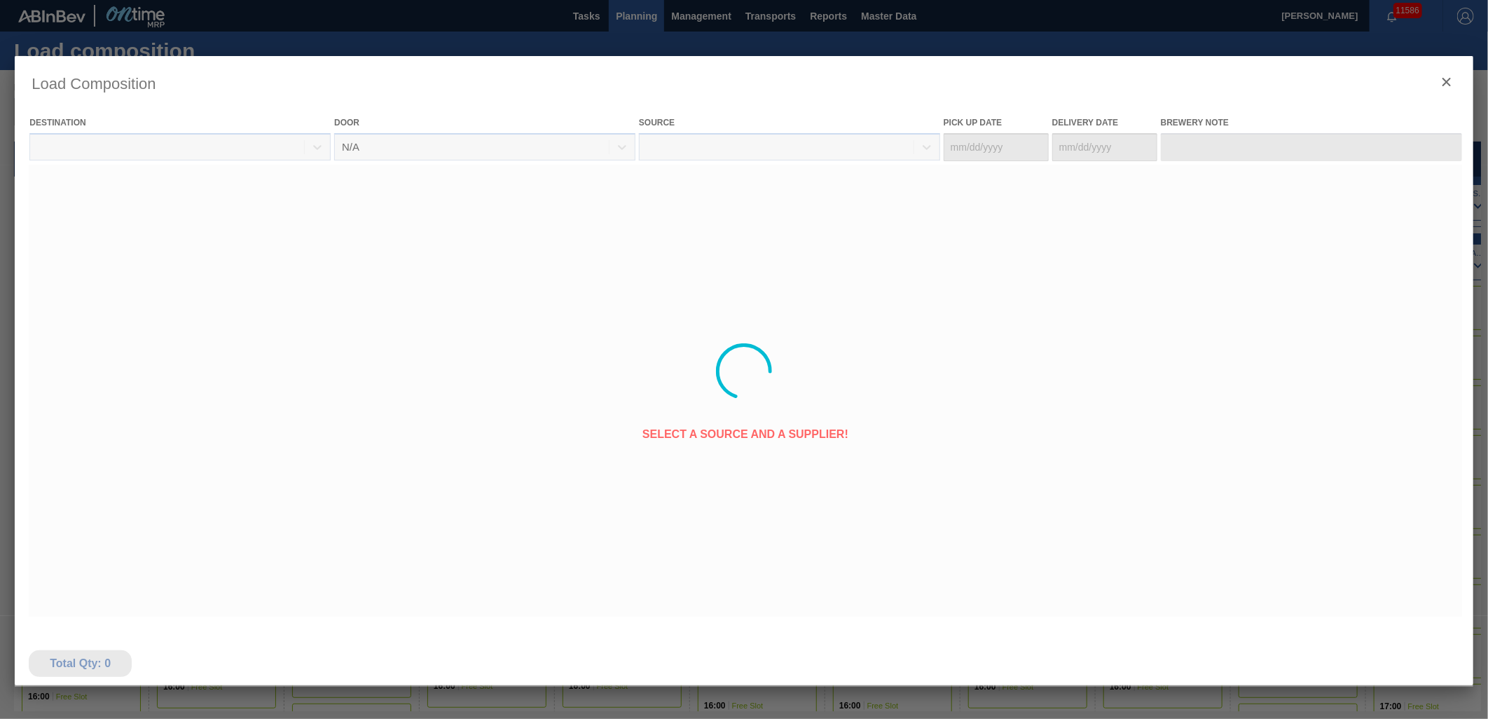
type Date "[DATE]"
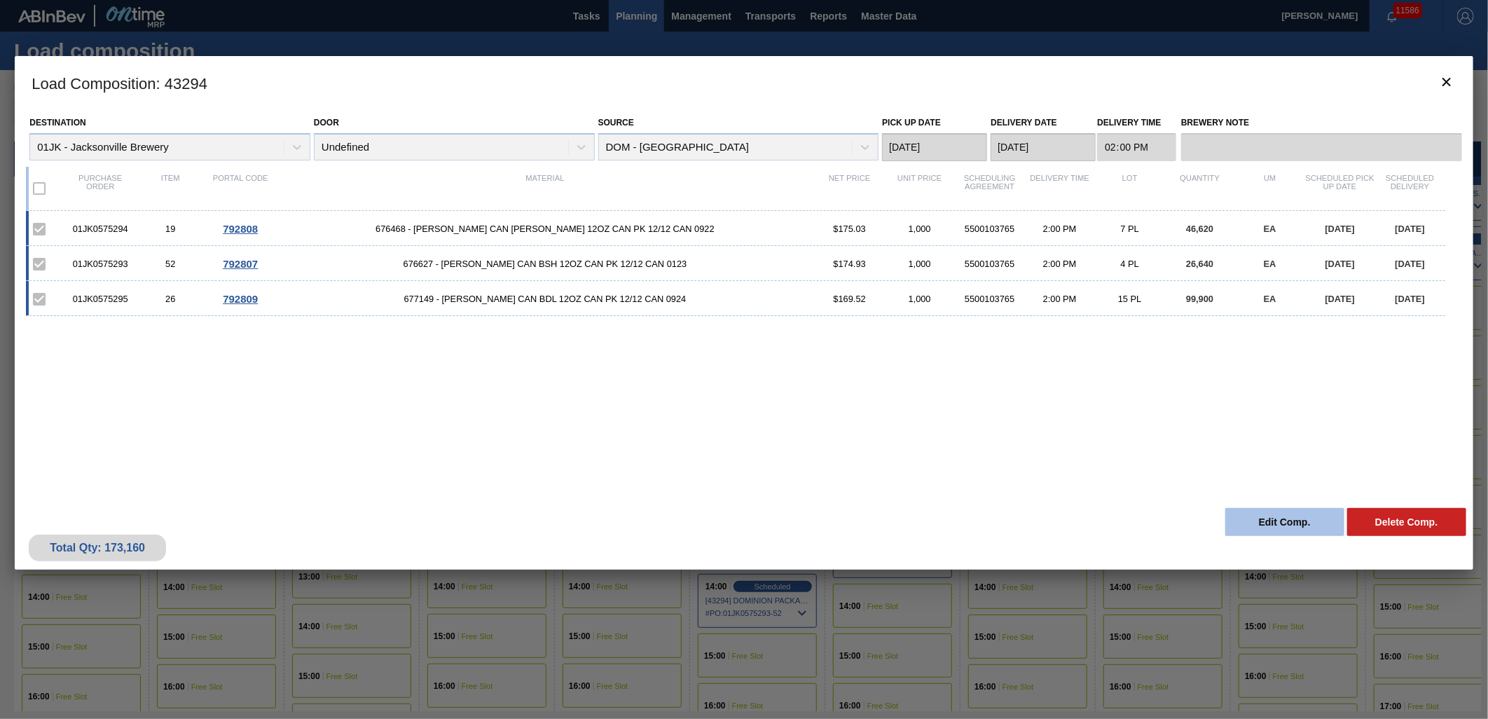
click at [1261, 513] on button "Edit Comp." at bounding box center [1284, 522] width 119 height 28
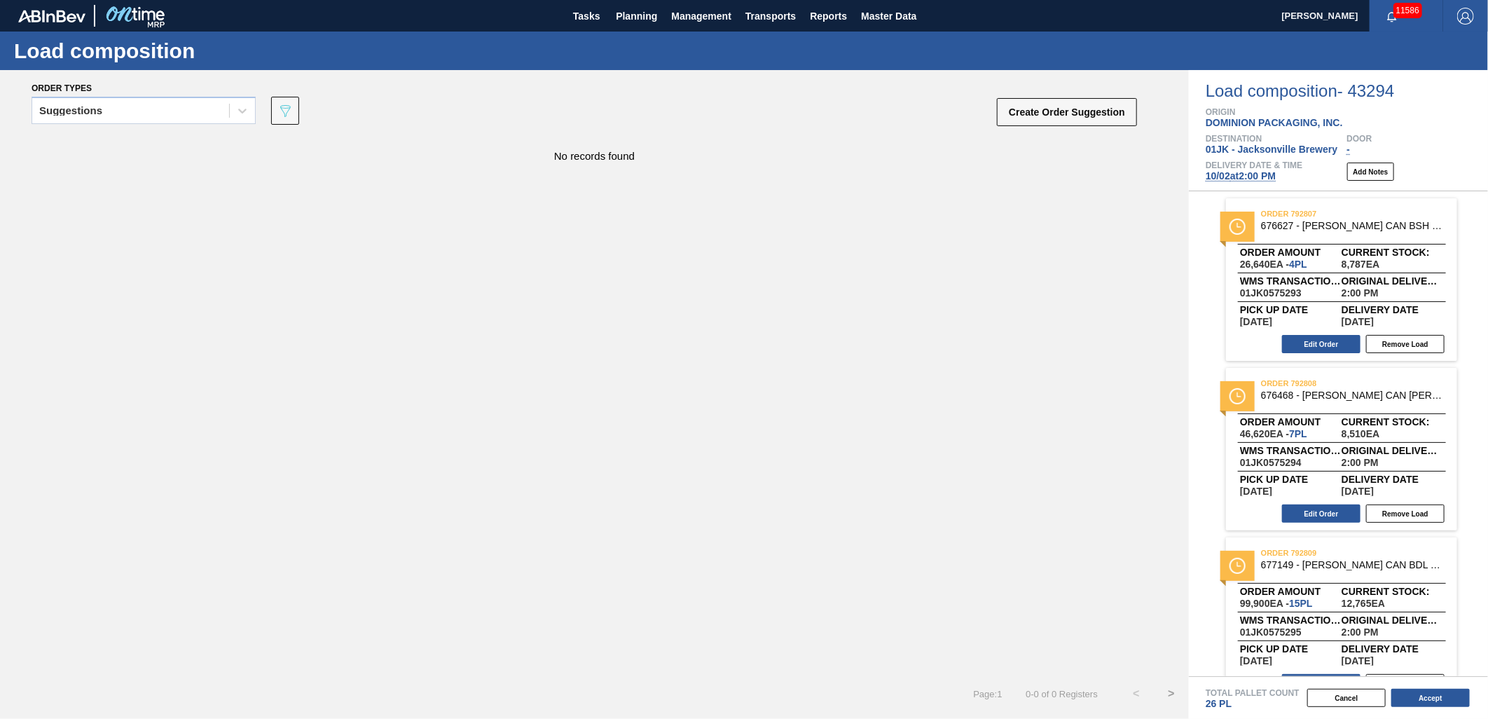
click at [1217, 173] on span "[DATE] 2:00 PM" at bounding box center [1240, 175] width 70 height 11
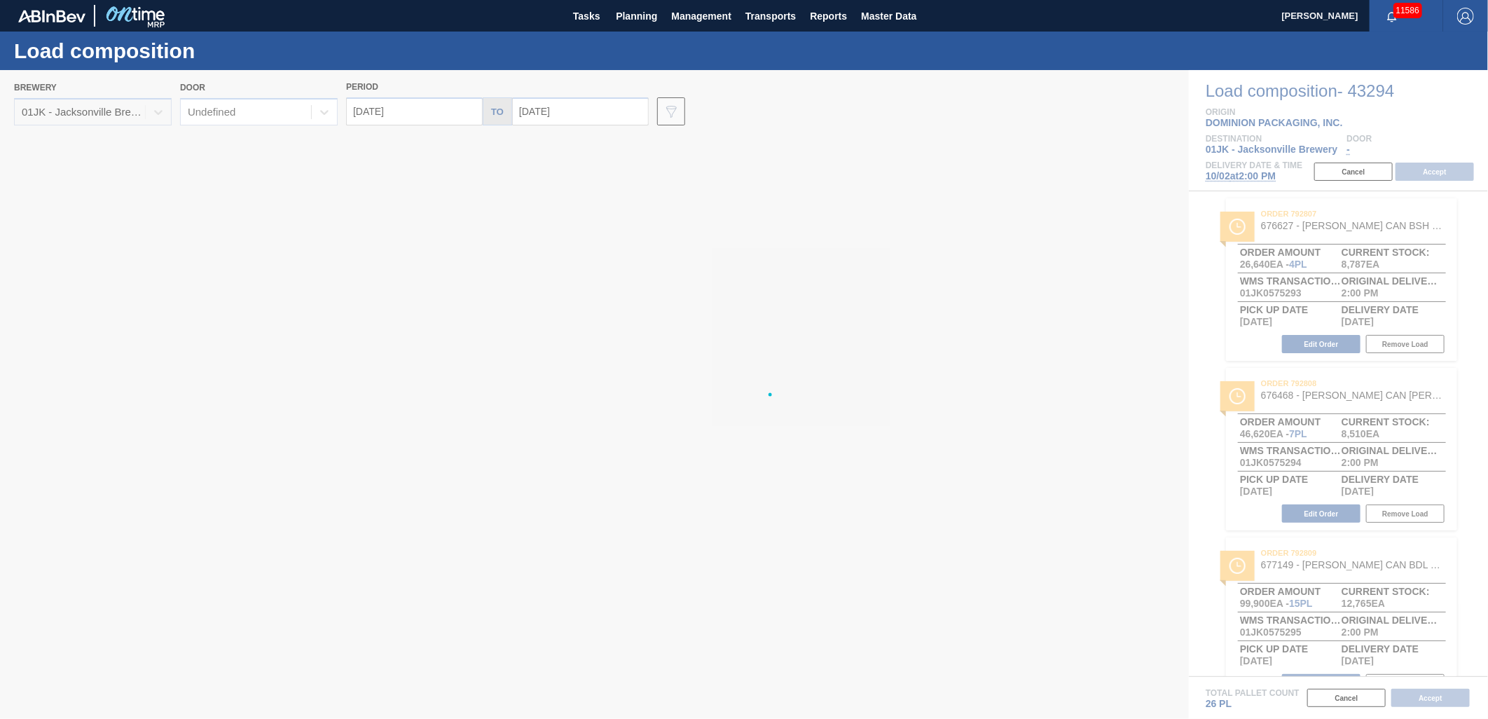
type input "[DATE]"
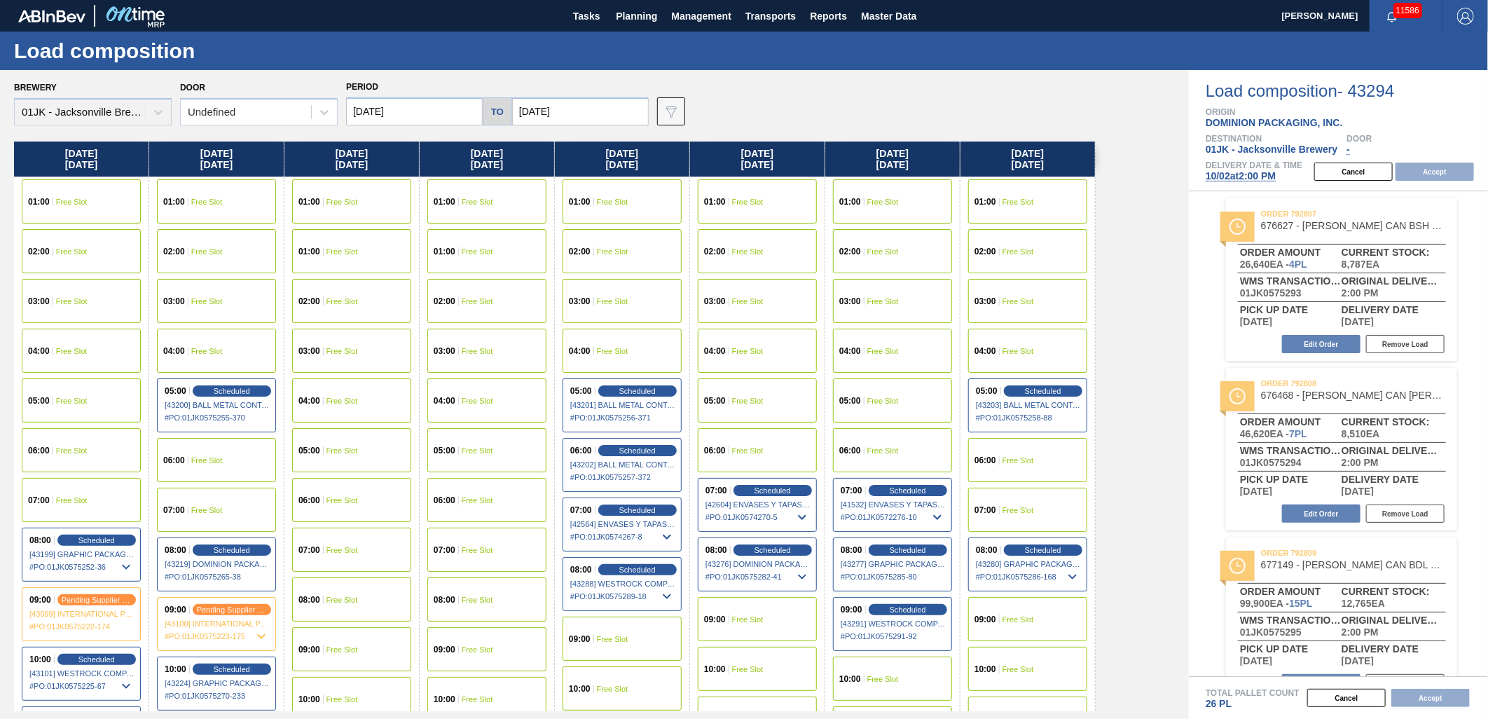
click at [382, 113] on input "[DATE]" at bounding box center [414, 111] width 137 height 28
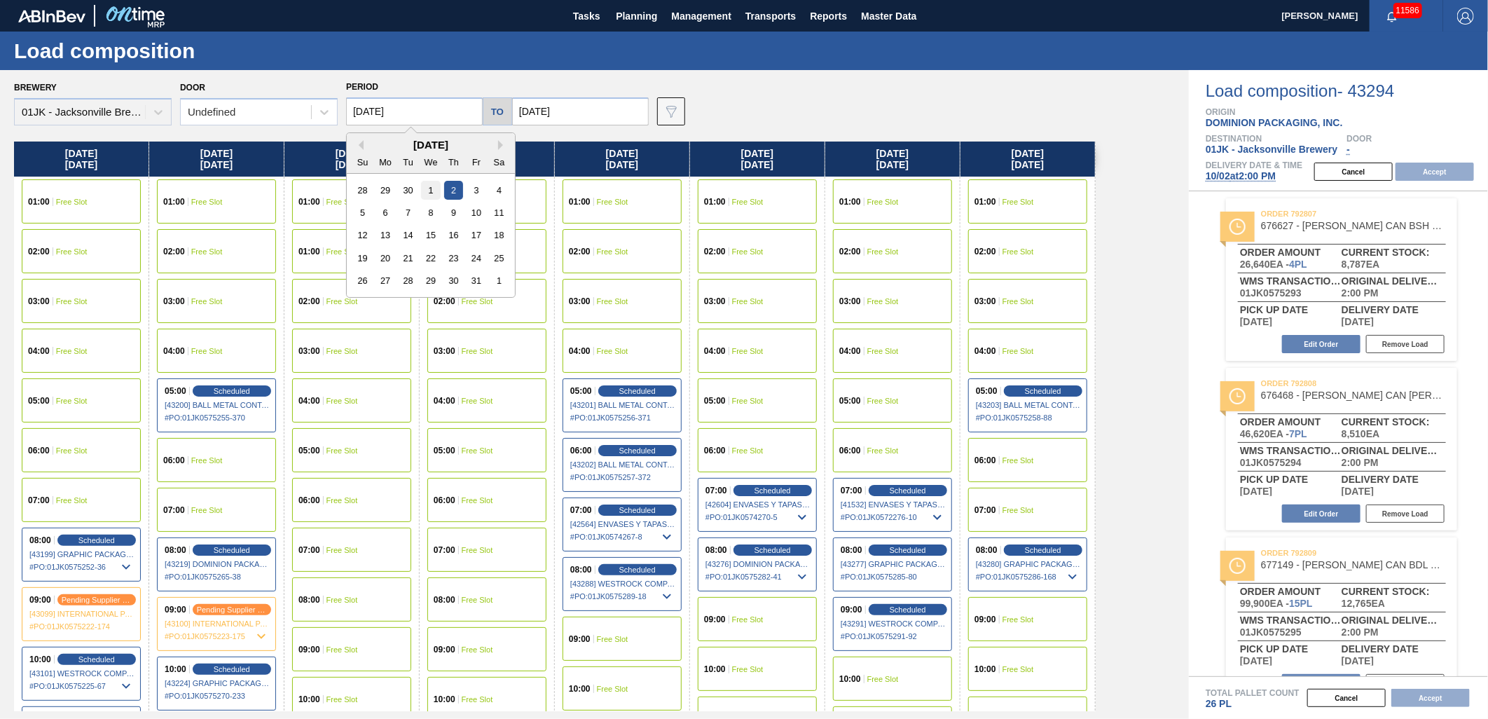
click at [424, 181] on div "28 29 30 1 2 3 4" at bounding box center [430, 190] width 159 height 22
click at [424, 189] on div "1" at bounding box center [430, 190] width 19 height 19
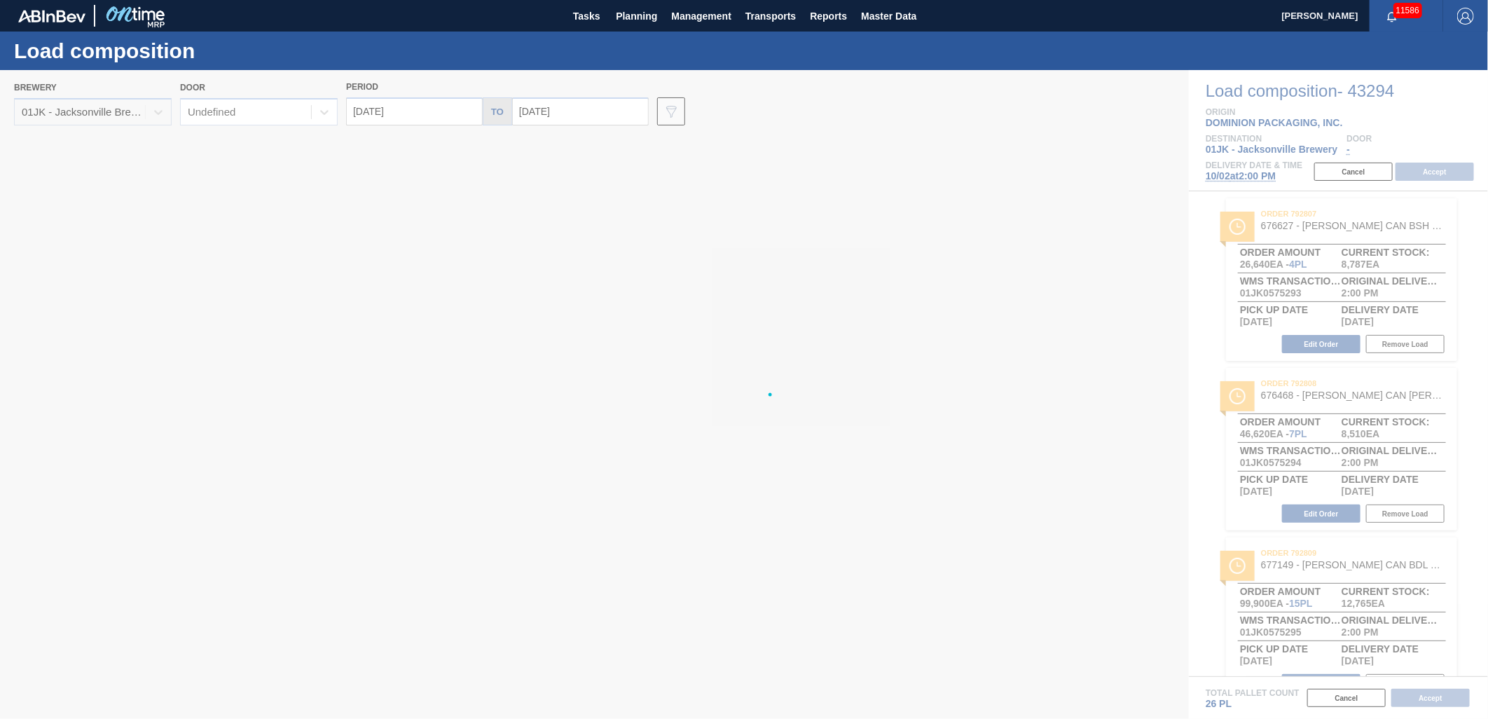
type input "[DATE]"
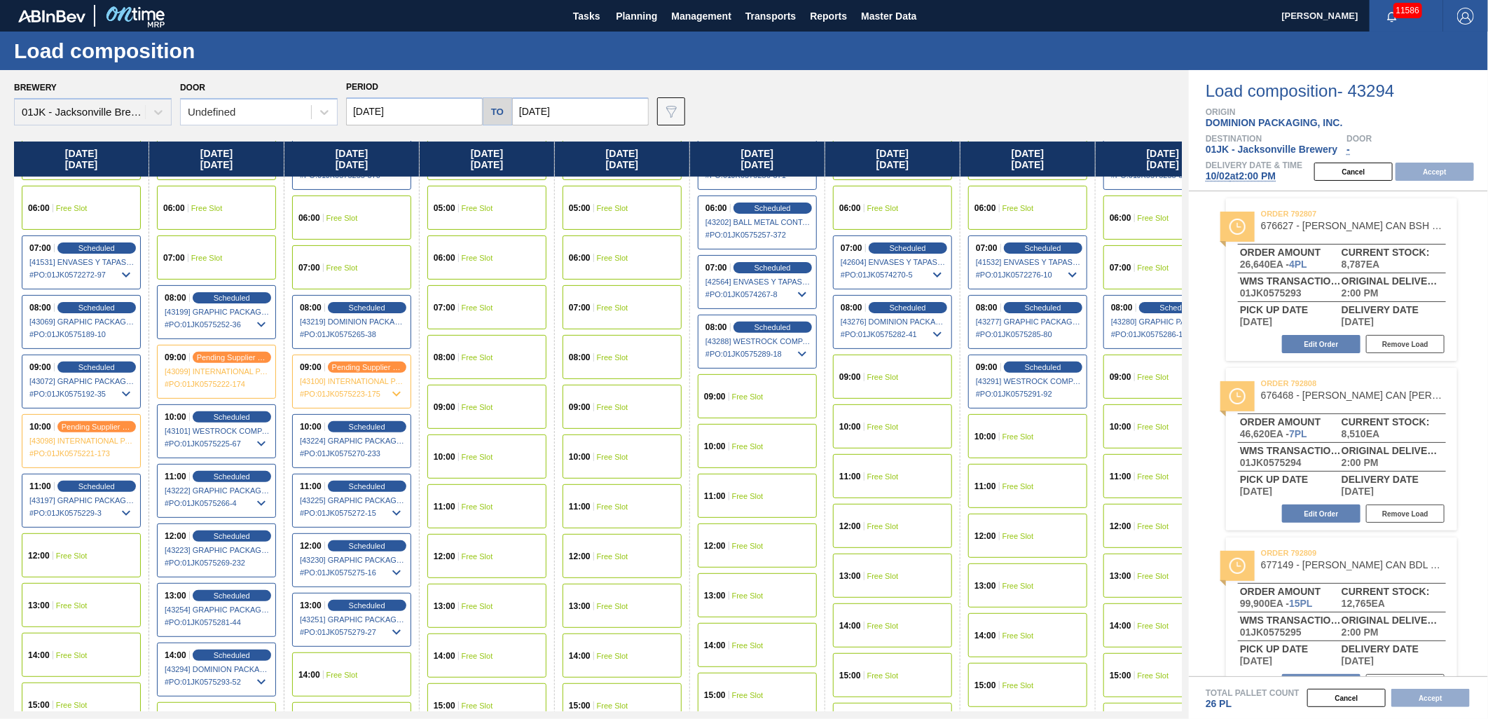
scroll to position [389, 0]
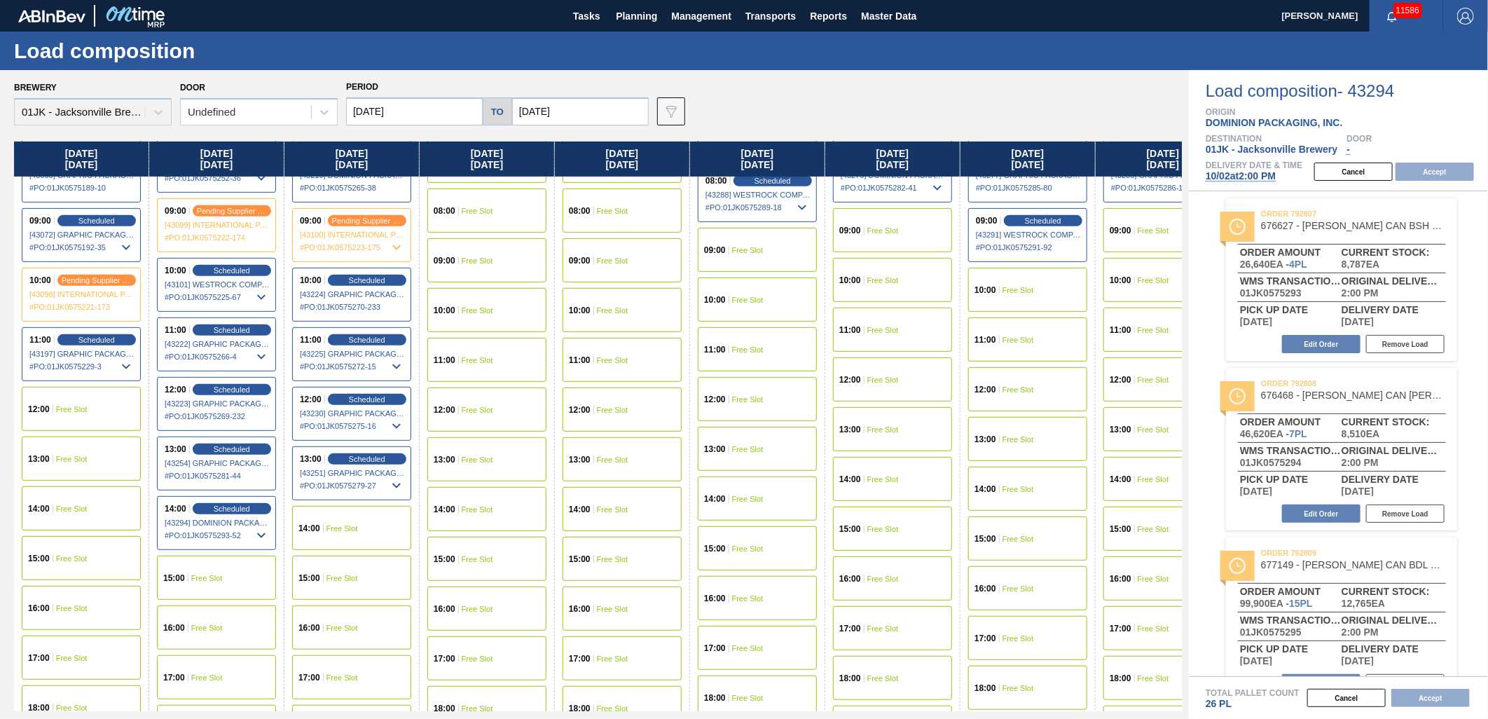
click at [78, 408] on span "Free Slot" at bounding box center [72, 409] width 32 height 8
click at [1427, 179] on button "Accept" at bounding box center [1434, 172] width 78 height 18
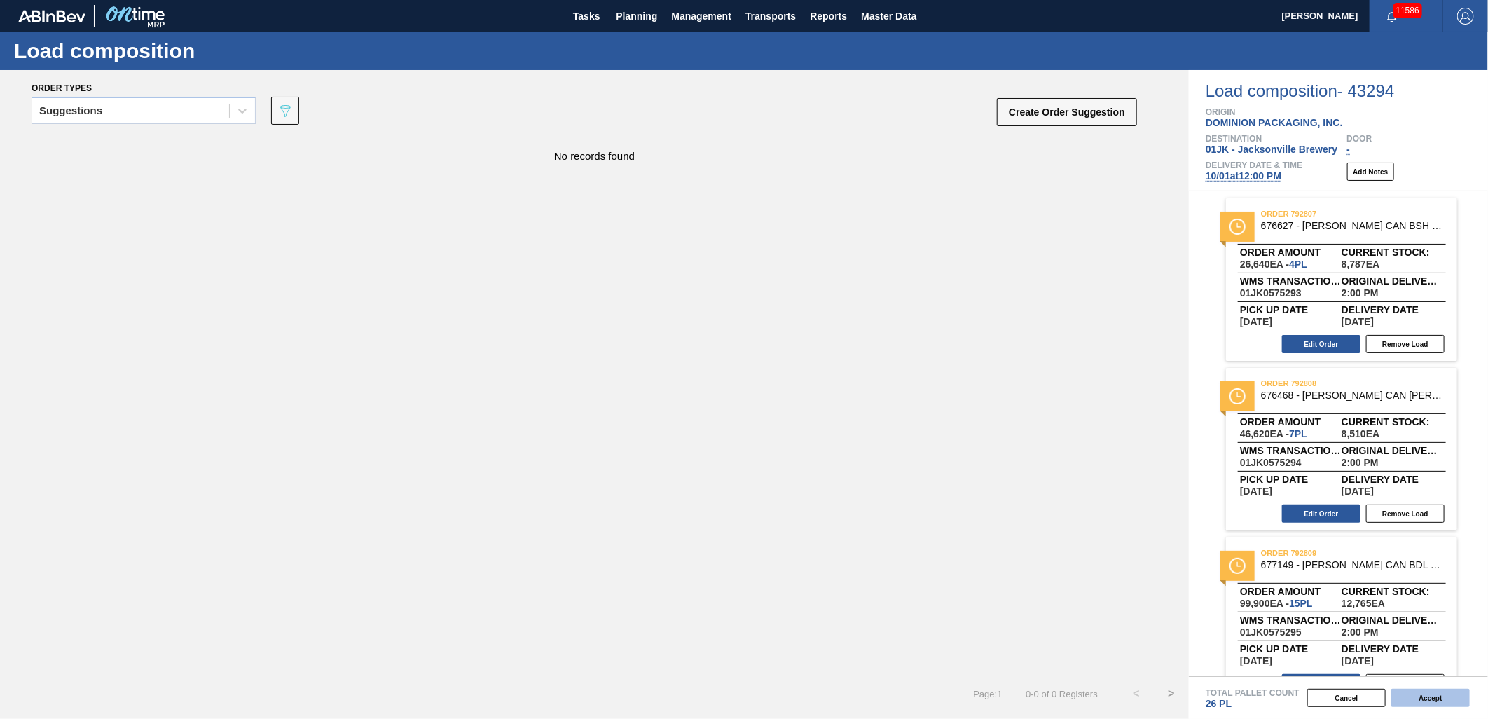
click at [1420, 691] on button "Accept" at bounding box center [1430, 698] width 78 height 18
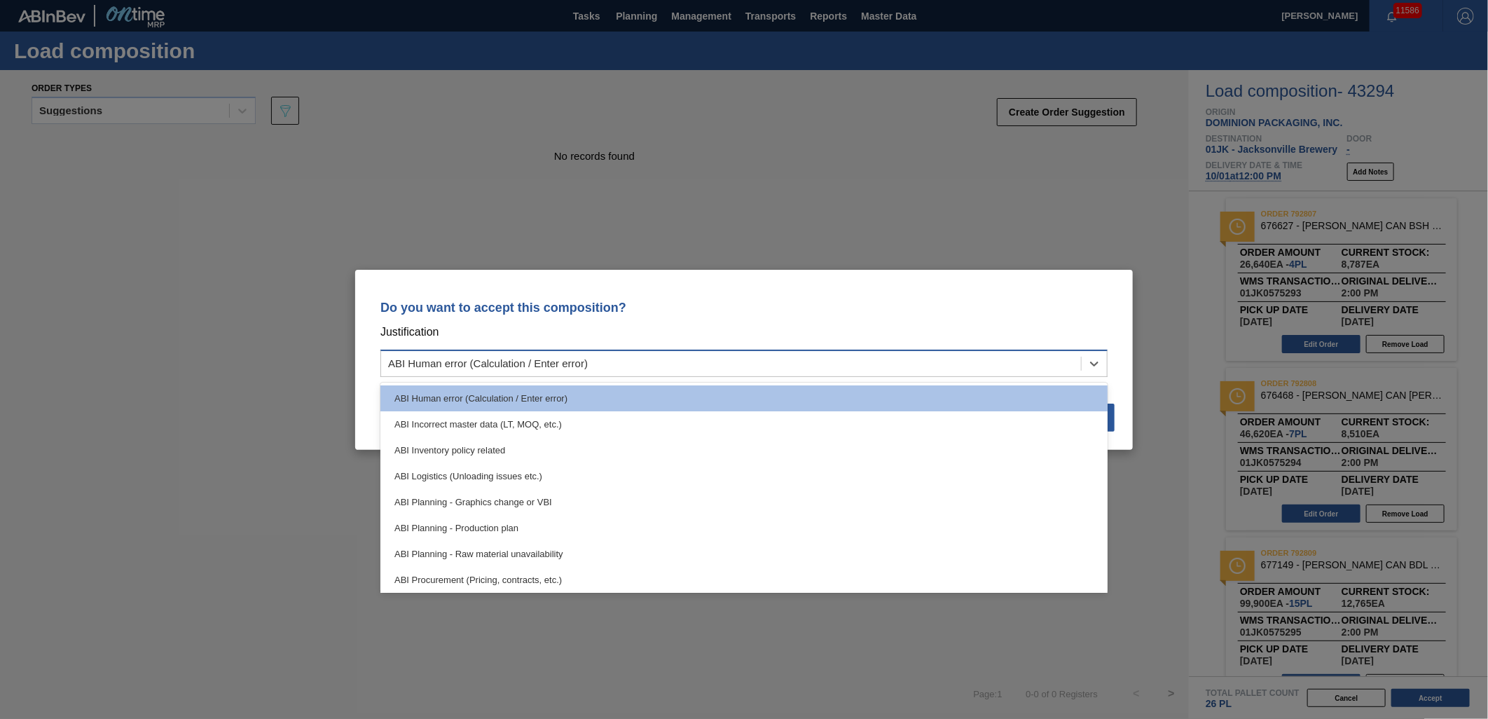
click at [1041, 360] on div "ABI Human error (Calculation / Enter error)" at bounding box center [731, 363] width 700 height 20
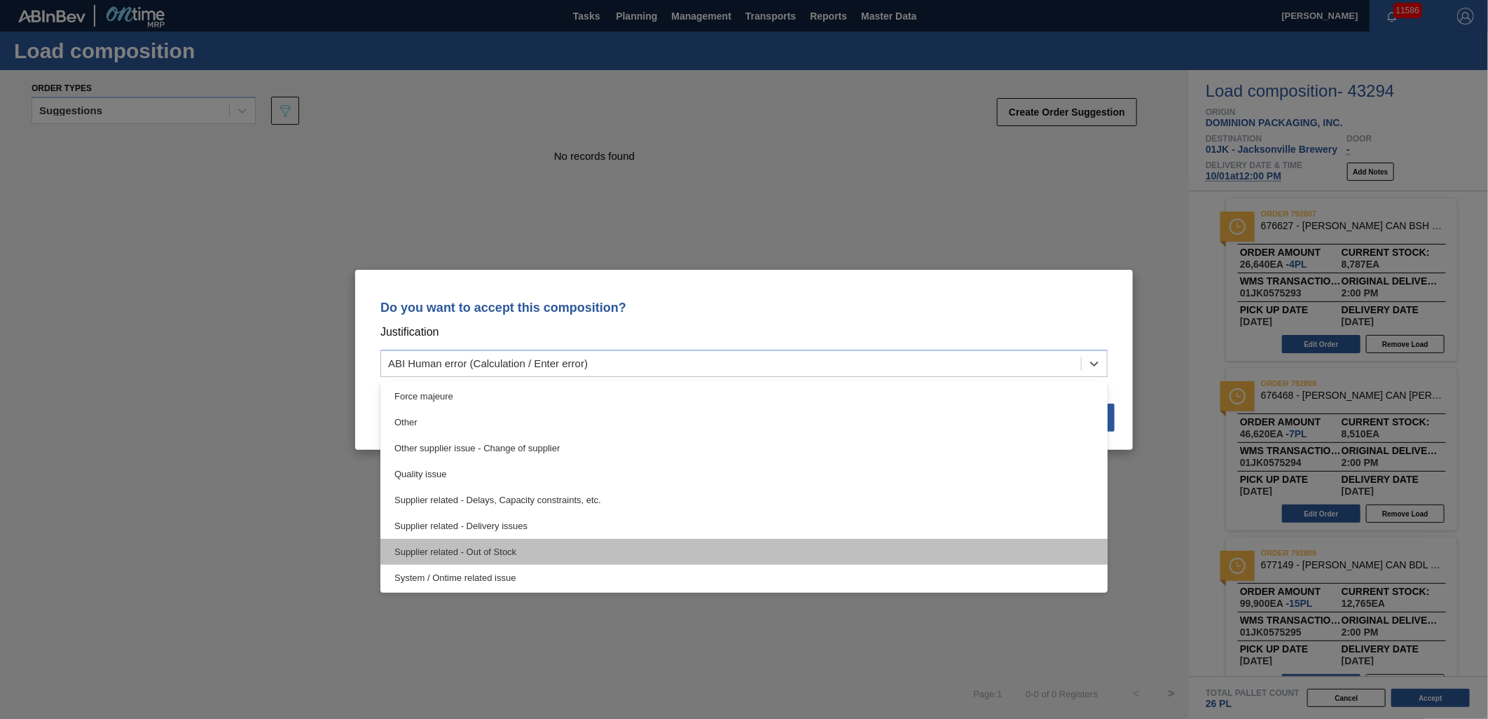
scroll to position [262, 0]
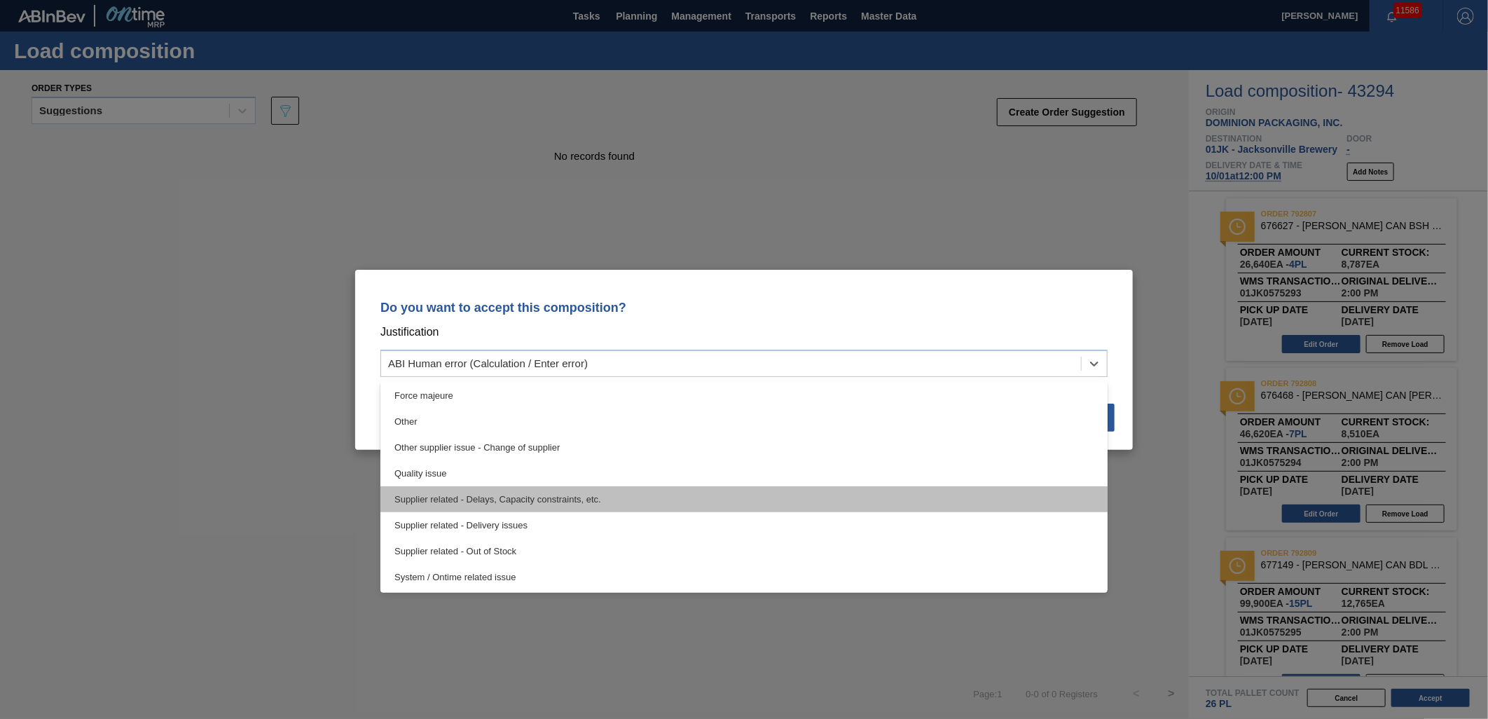
click at [553, 498] on div "Supplier related - Delays, Capacity constraints, etc." at bounding box center [743, 499] width 727 height 26
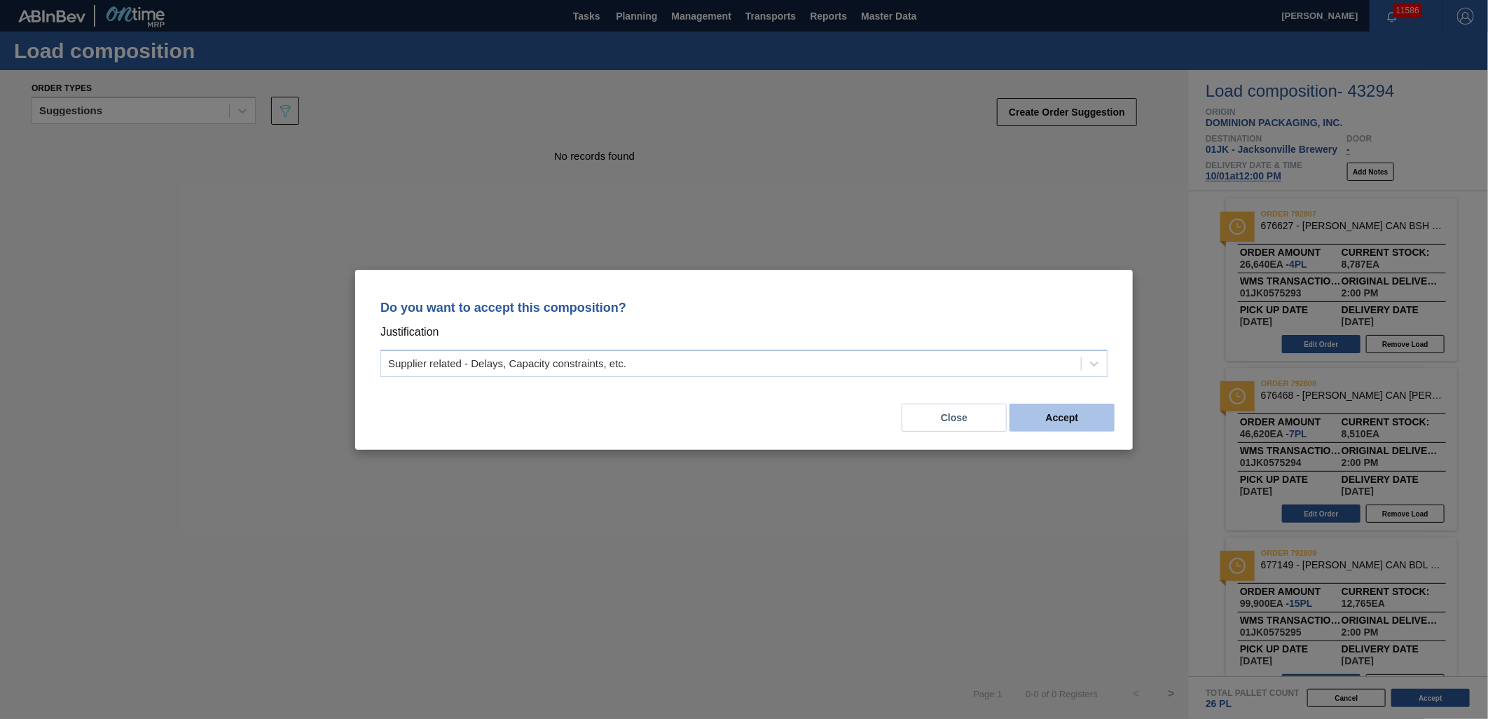
click at [1101, 415] on button "Accept" at bounding box center [1061, 417] width 105 height 28
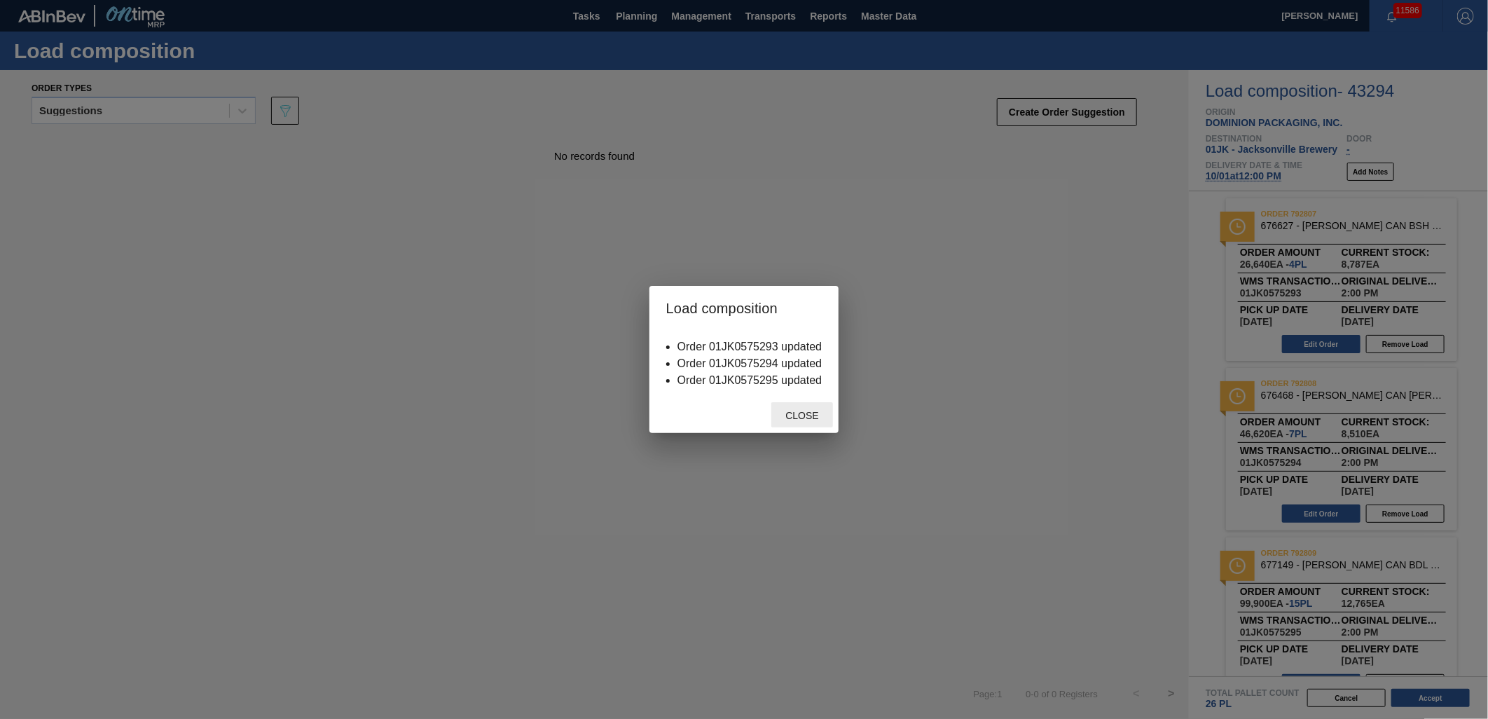
click at [791, 408] on div "Close" at bounding box center [802, 415] width 62 height 26
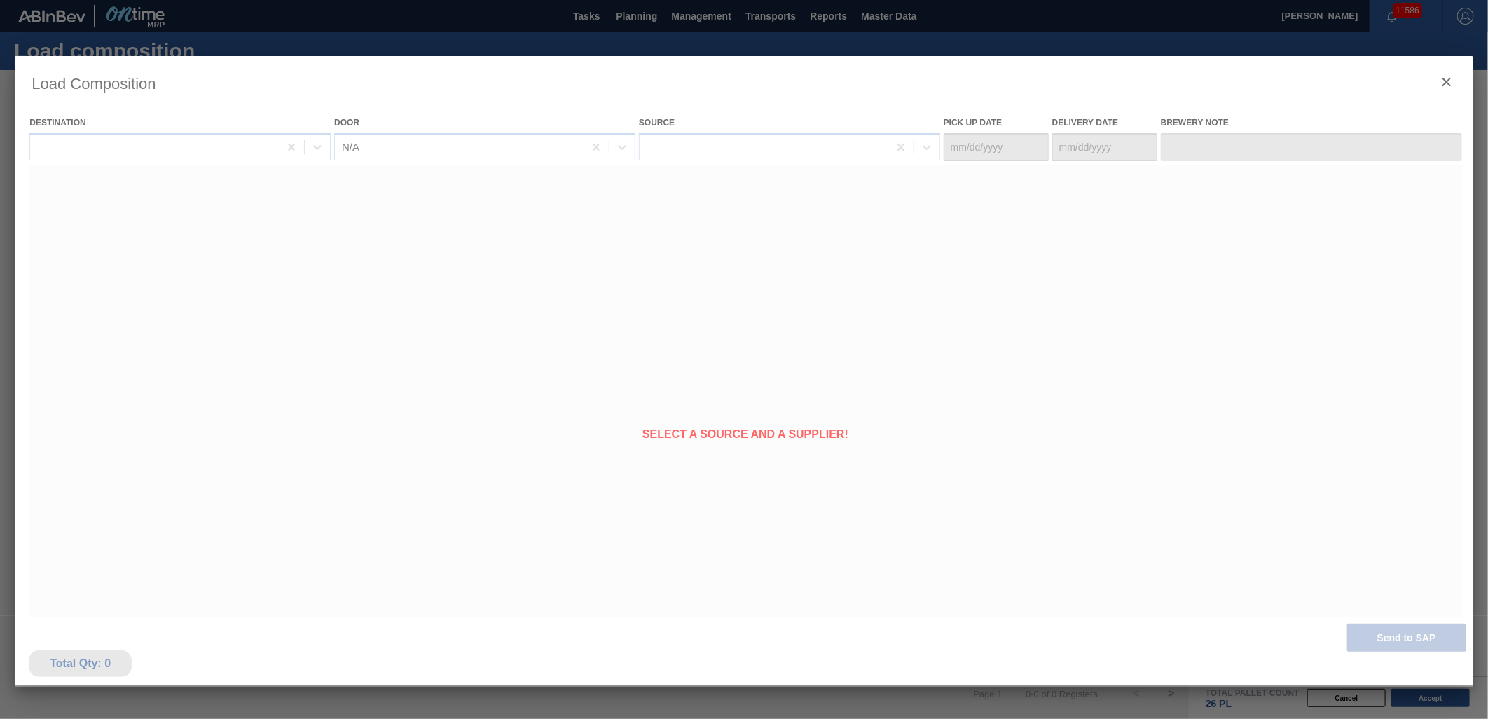
type Date "[DATE]"
